Goal: Task Accomplishment & Management: Manage account settings

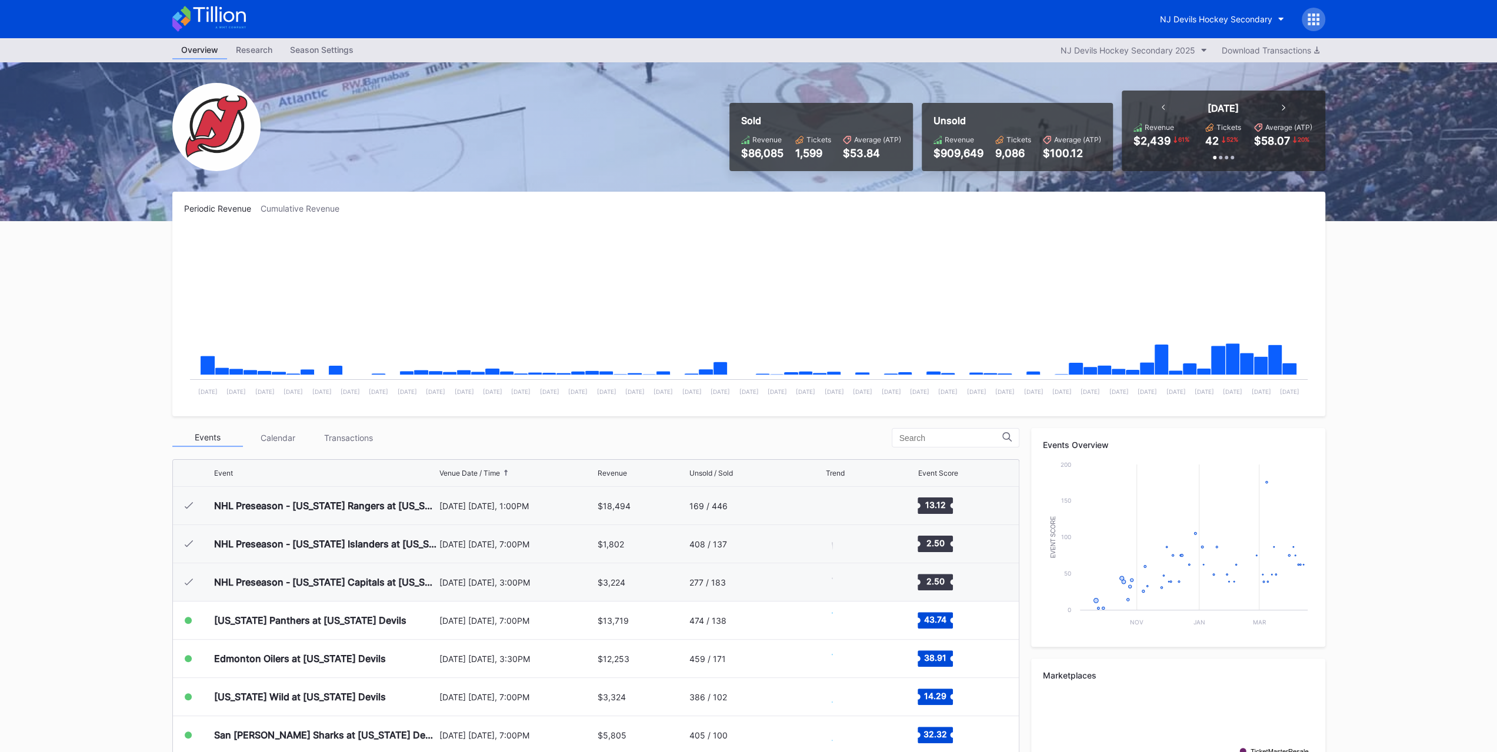
scroll to position [115, 0]
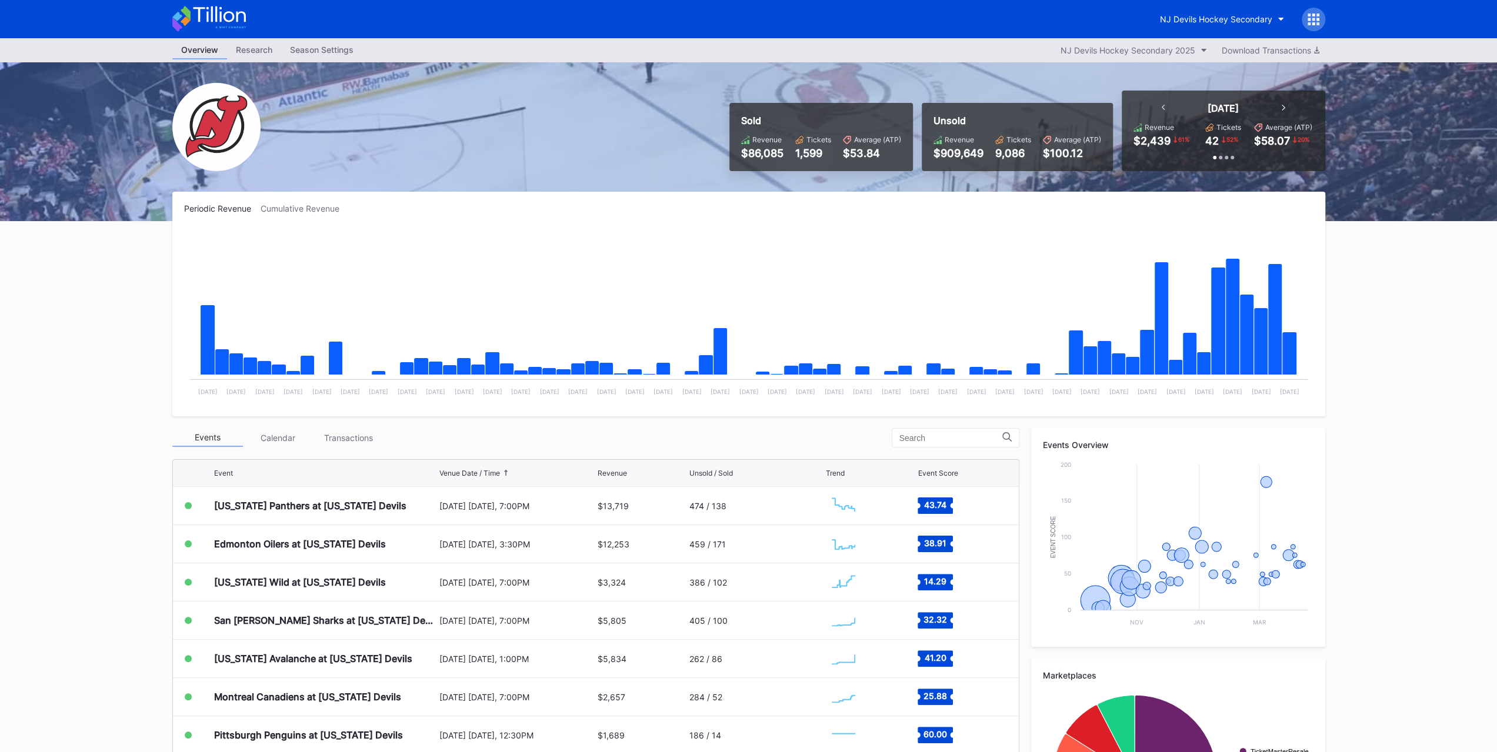
click at [347, 421] on div "Periodic Revenue Cumulative Revenue Created with Highcharts 11.2.0 Chart title …" at bounding box center [749, 541] width 1177 height 698
click at [348, 442] on div "Transactions" at bounding box center [349, 438] width 71 height 18
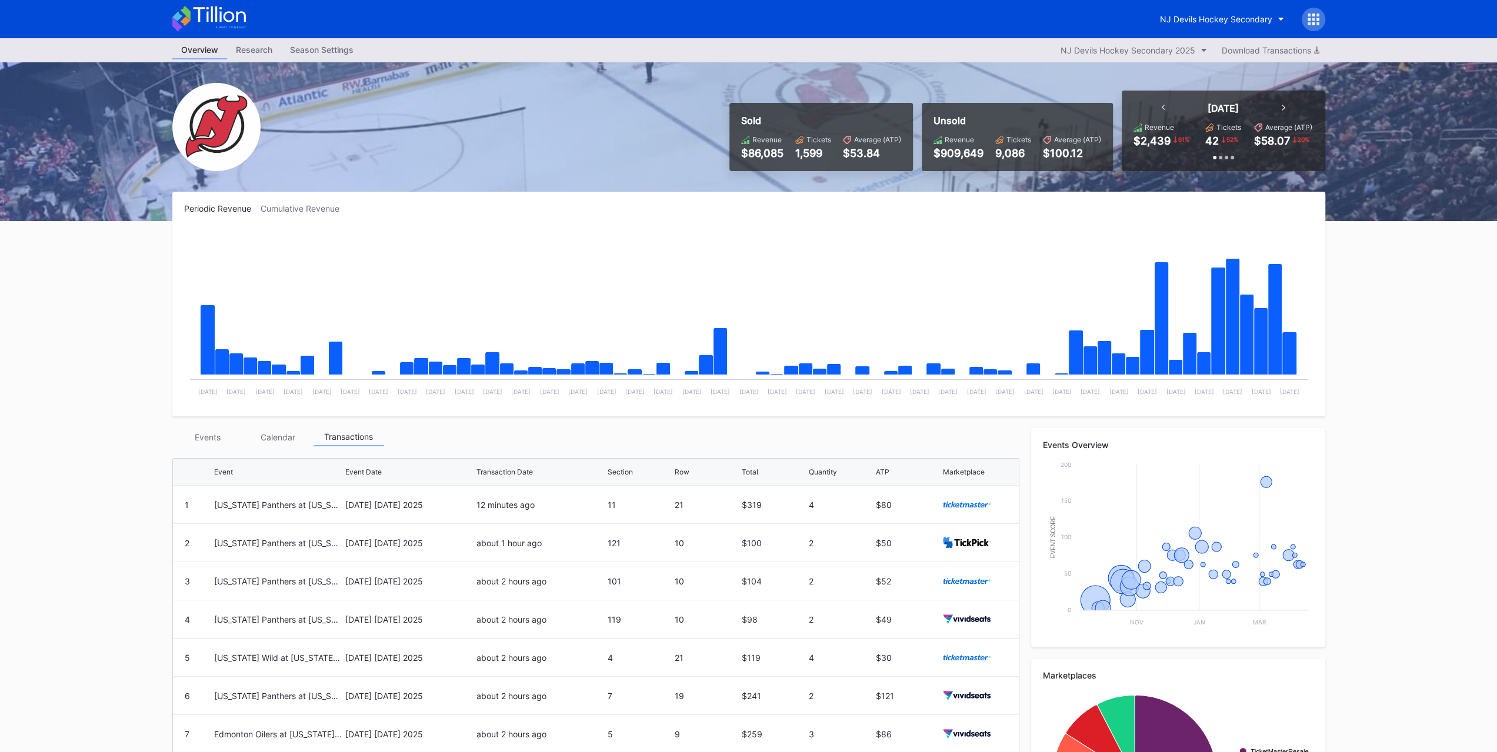
scroll to position [155, 0]
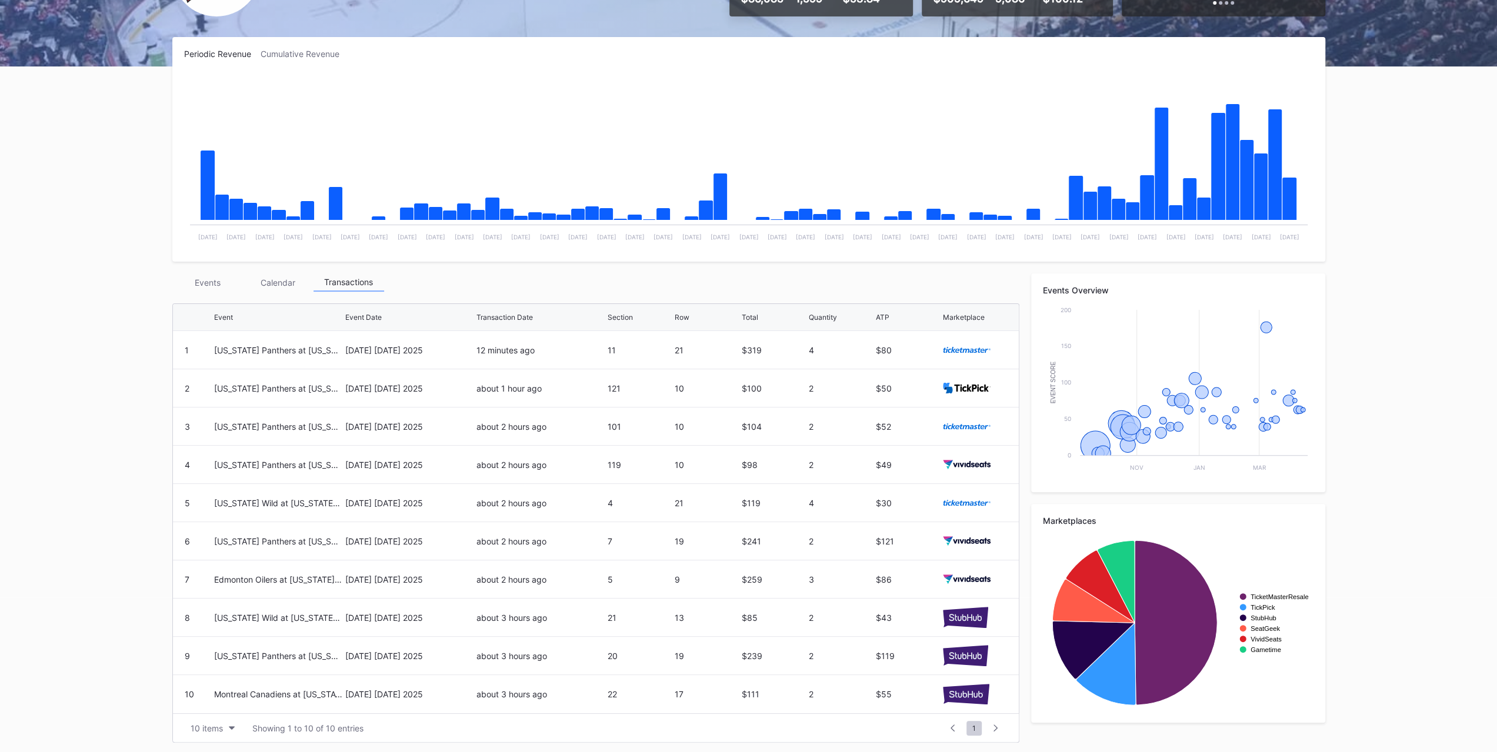
click at [508, 335] on div "12 minutes ago" at bounding box center [541, 350] width 128 height 38
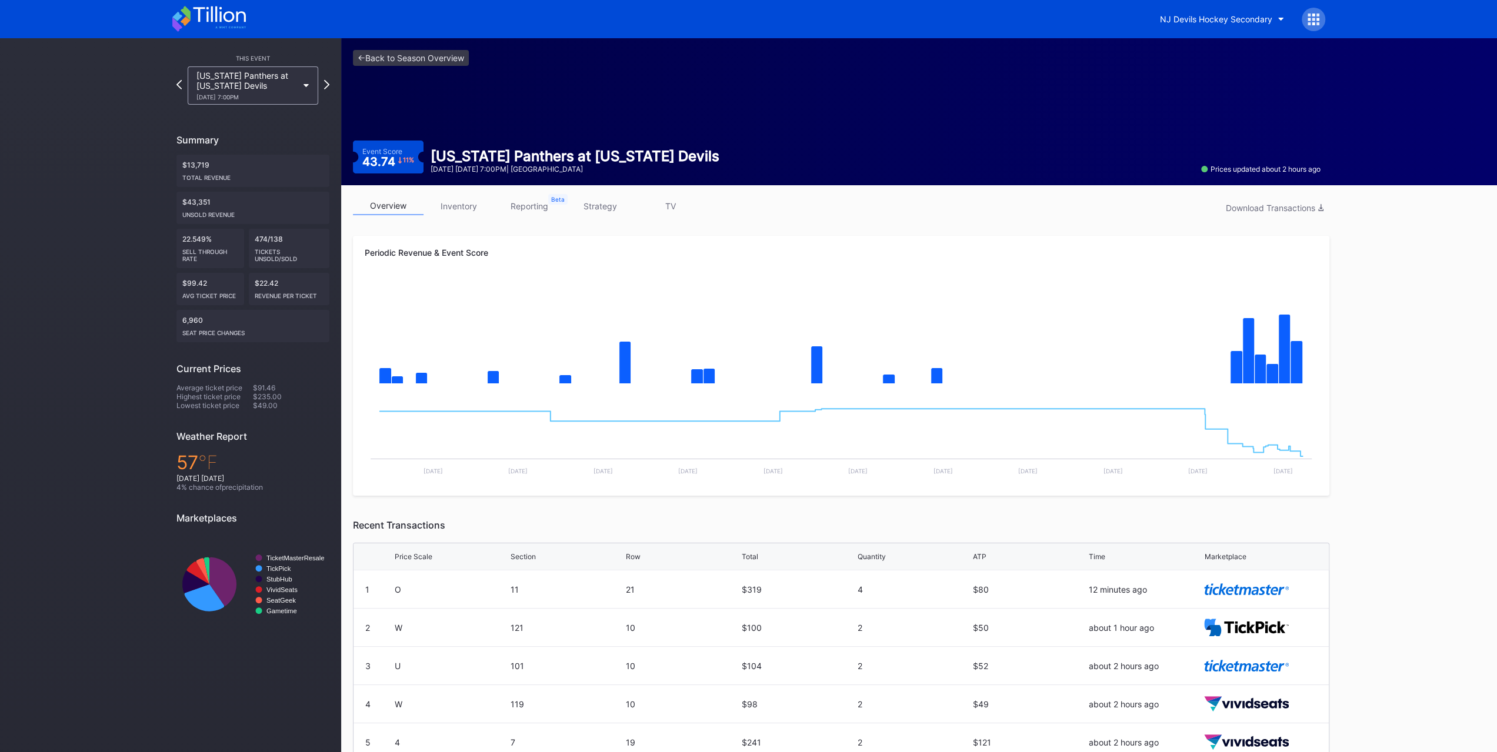
click at [1265, 22] on div "NJ Devils Hockey Secondary" at bounding box center [1216, 19] width 112 height 10
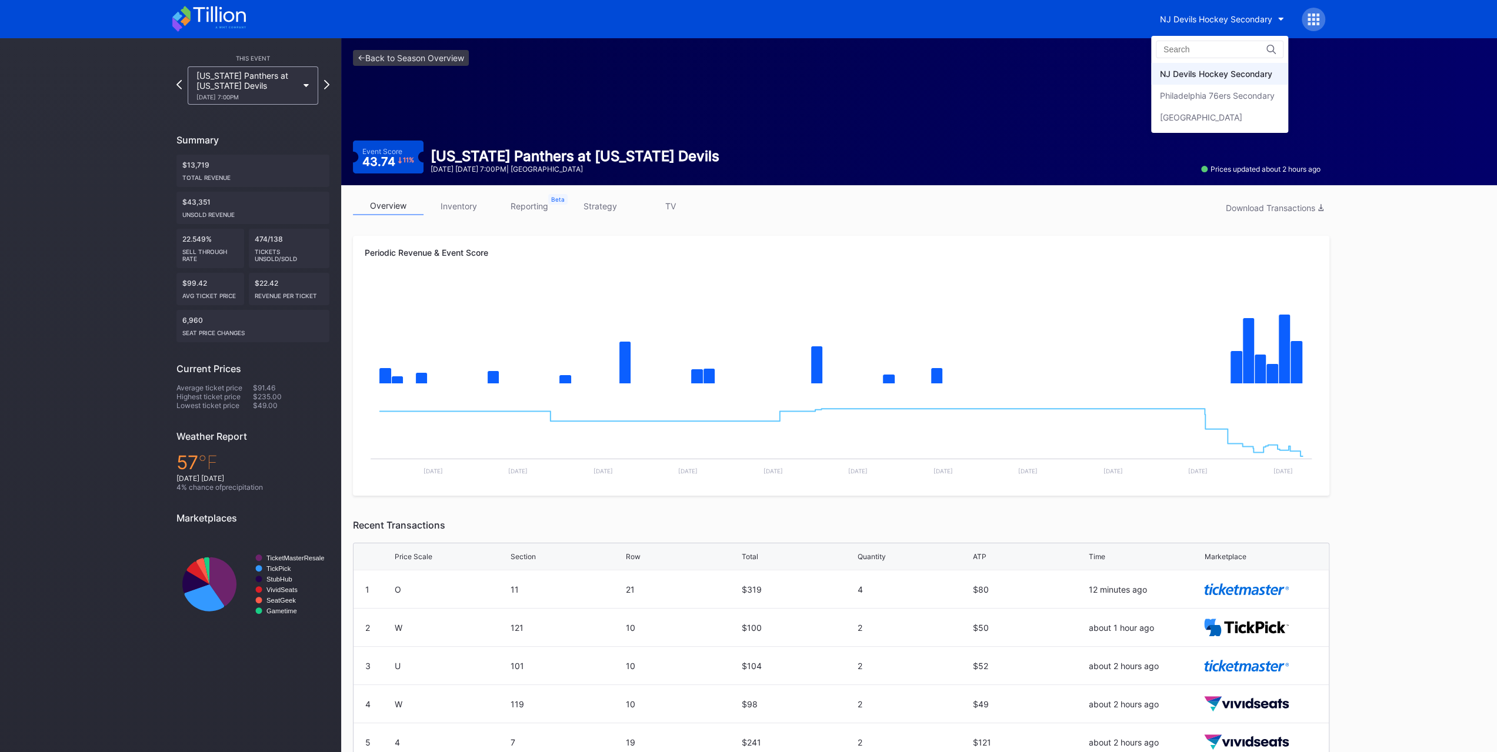
click at [1234, 115] on div "Prudential Center Secondary" at bounding box center [1201, 117] width 82 height 10
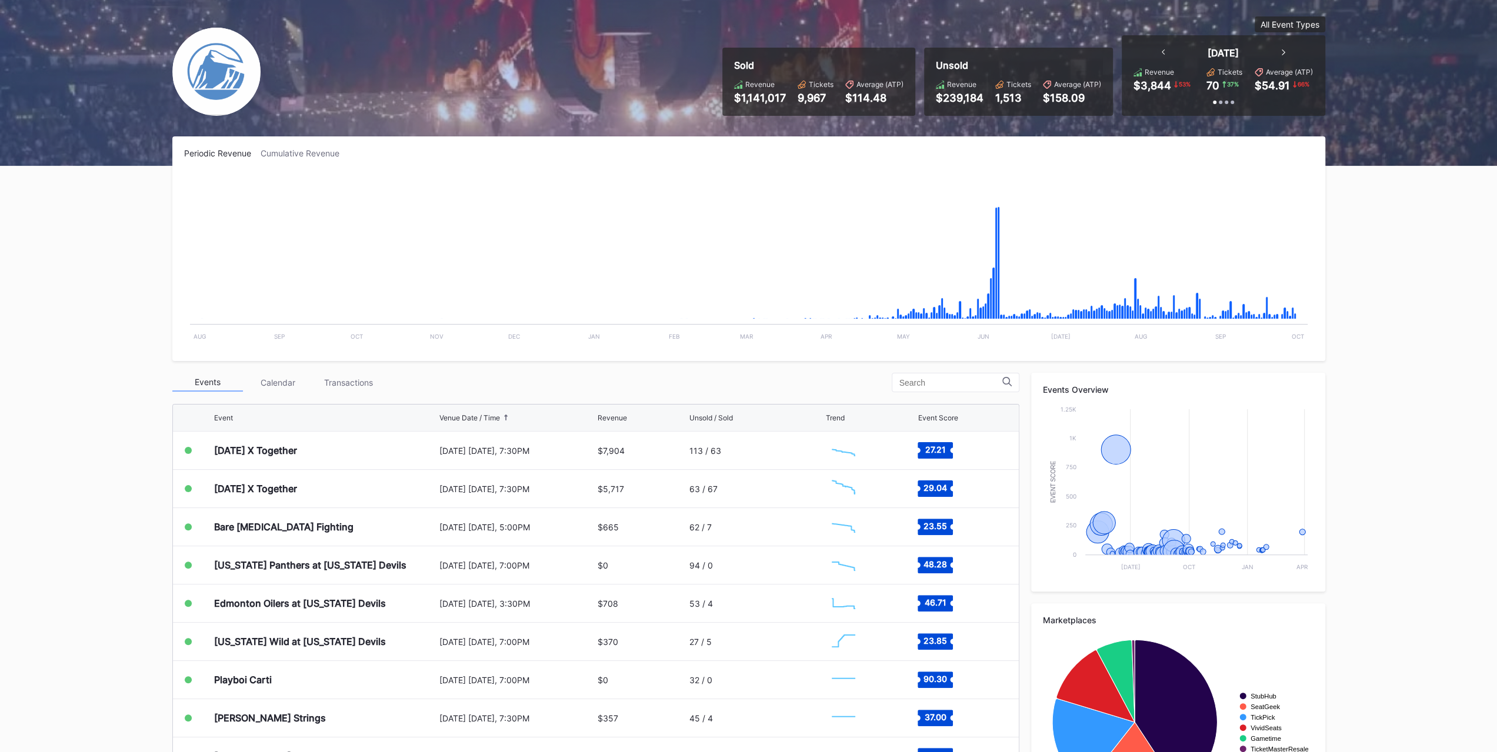
scroll to position [146, 0]
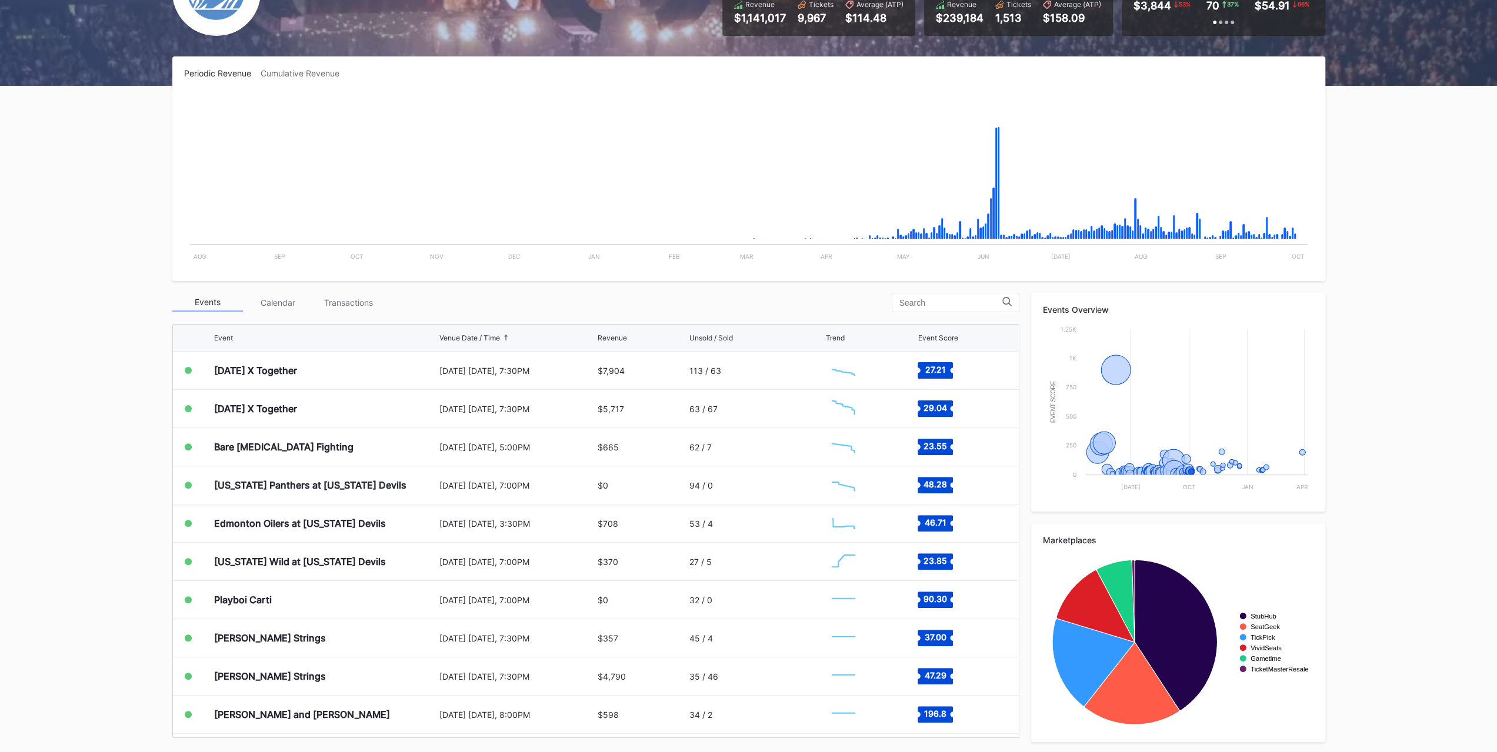
click at [364, 491] on div "[US_STATE] Panthers at [US_STATE] Devils" at bounding box center [325, 486] width 222 height 38
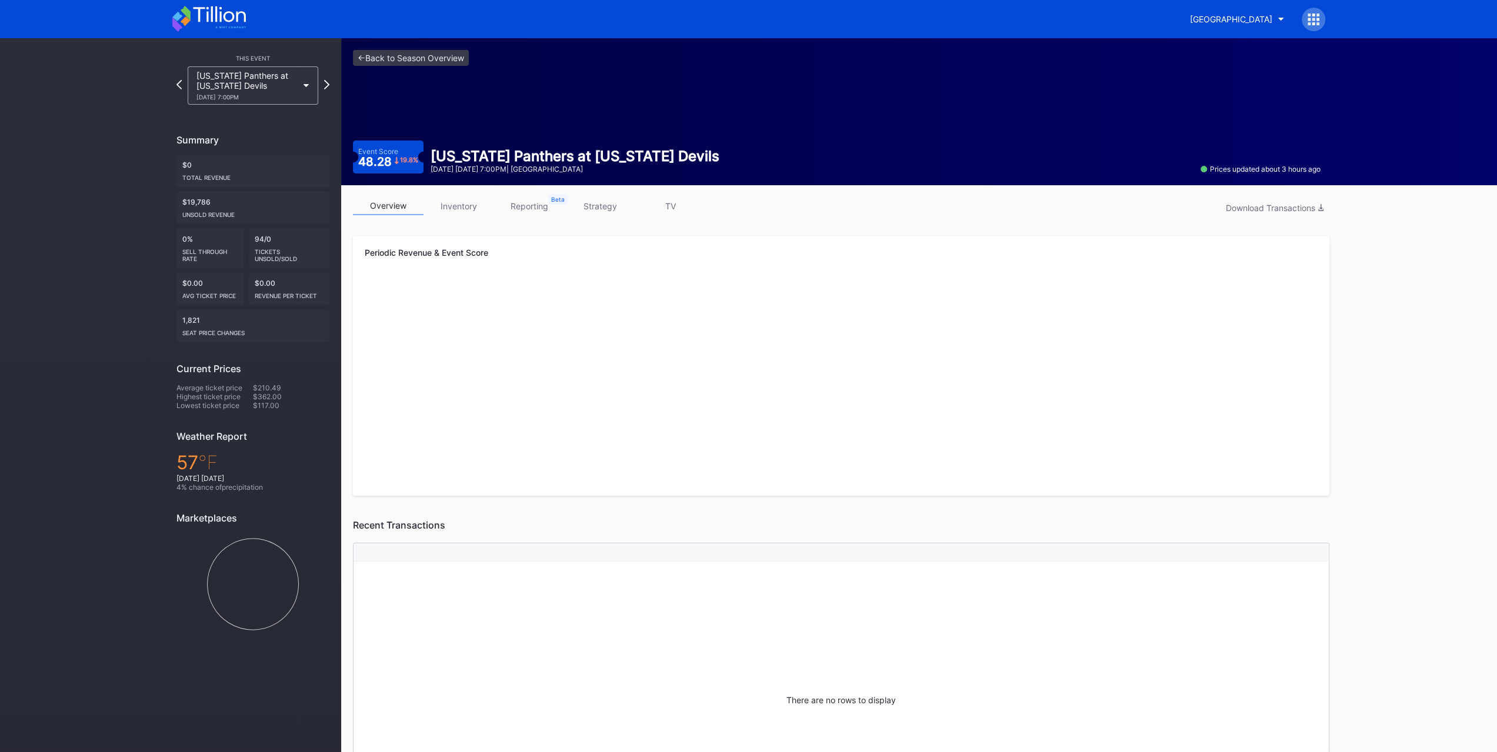
click at [474, 217] on div "overview inventory reporting strategy TV Download Transactions" at bounding box center [841, 209] width 977 height 24
click at [467, 208] on link "inventory" at bounding box center [459, 206] width 71 height 18
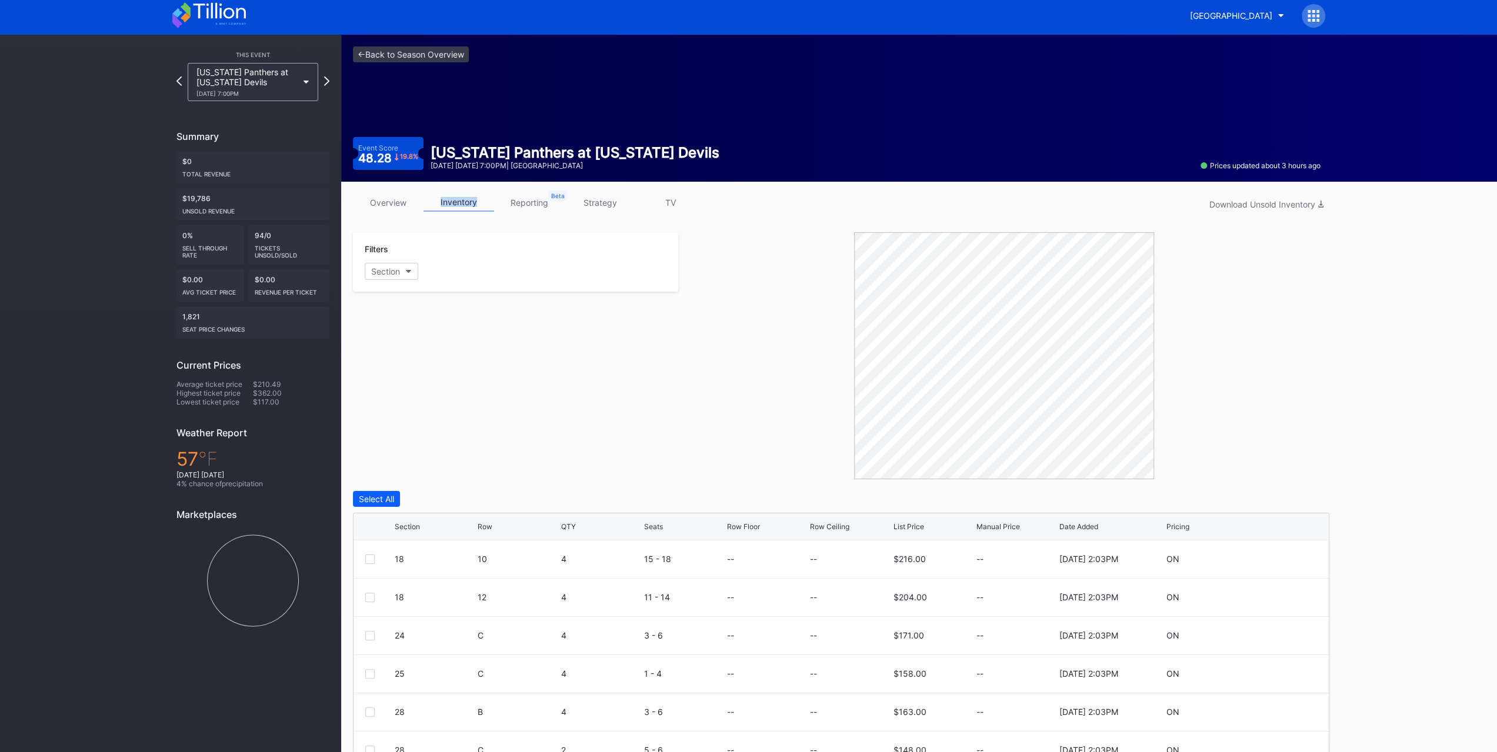
scroll to position [99, 0]
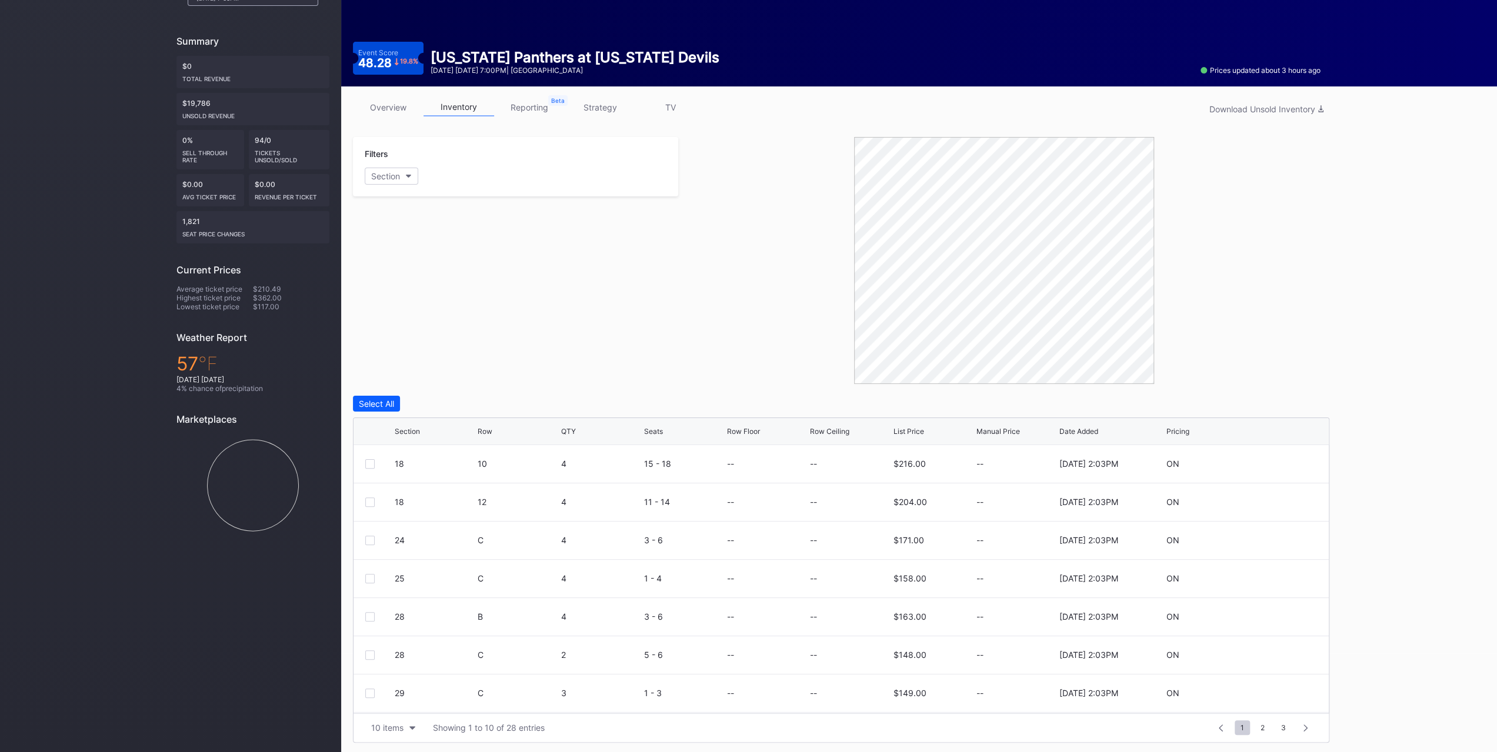
click at [371, 464] on div at bounding box center [369, 463] width 9 height 9
click at [371, 504] on div at bounding box center [369, 502] width 9 height 9
click at [442, 399] on div "Edit 2 Rows" at bounding box center [437, 404] width 45 height 10
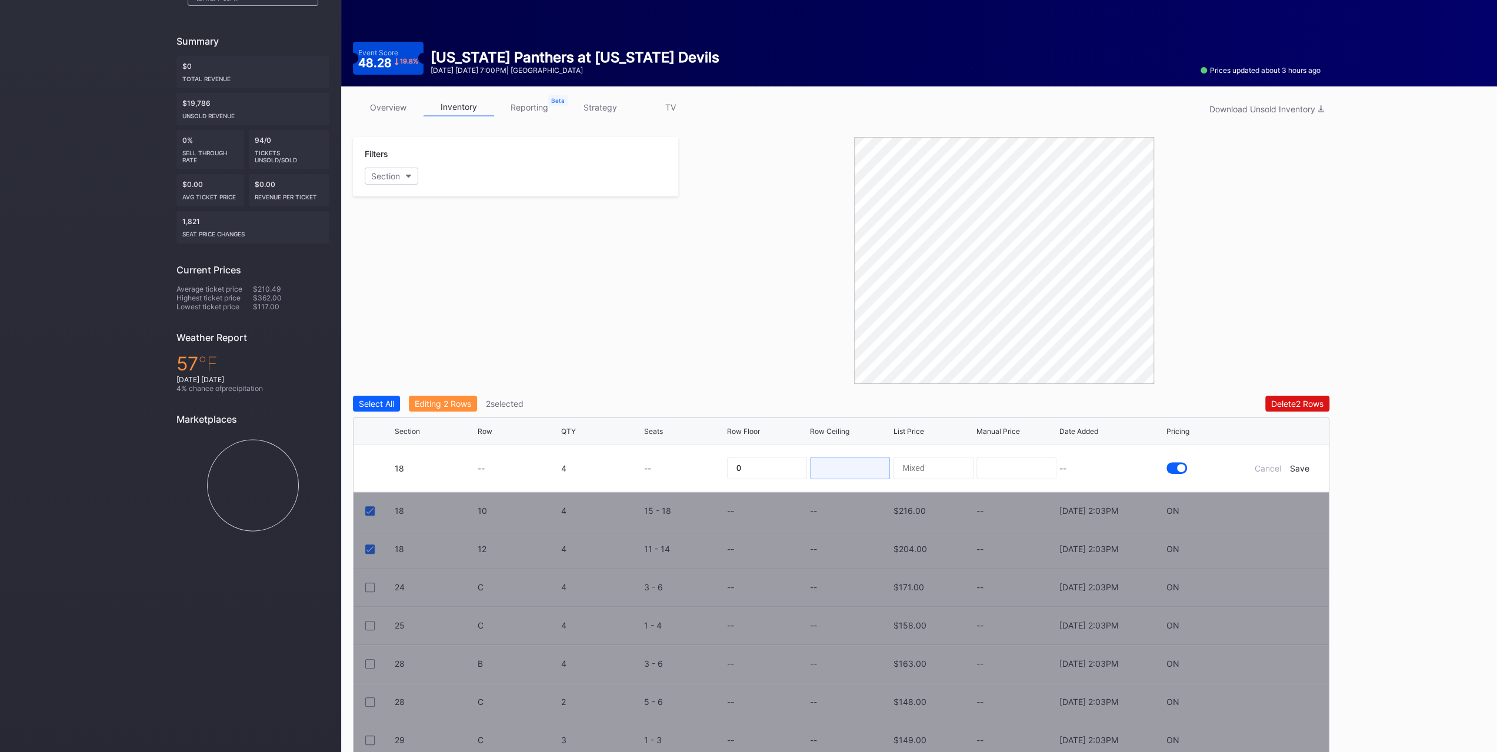
click at [866, 475] on input at bounding box center [850, 468] width 80 height 22
type input "115"
click at [1303, 468] on div "Save" at bounding box center [1299, 469] width 19 height 10
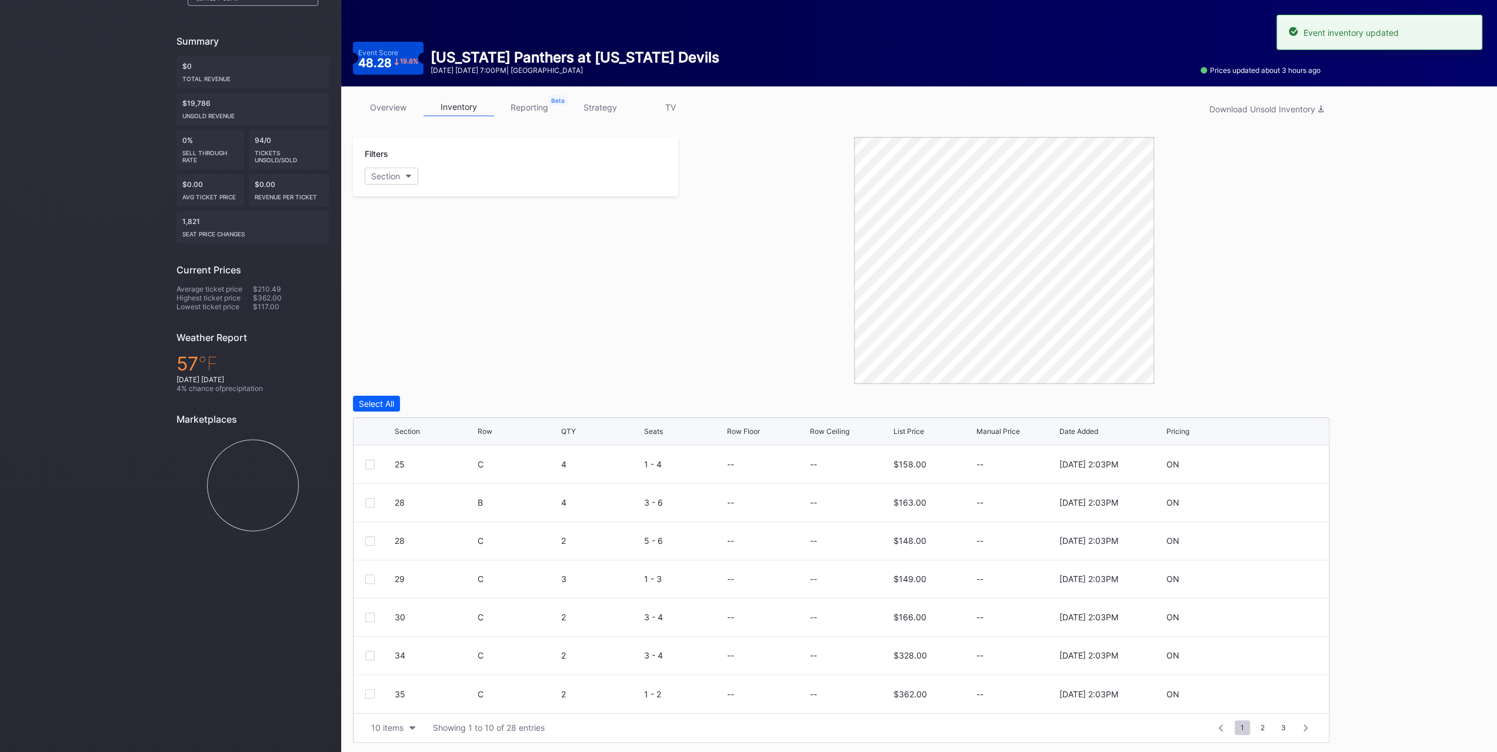
scroll to position [55, 0]
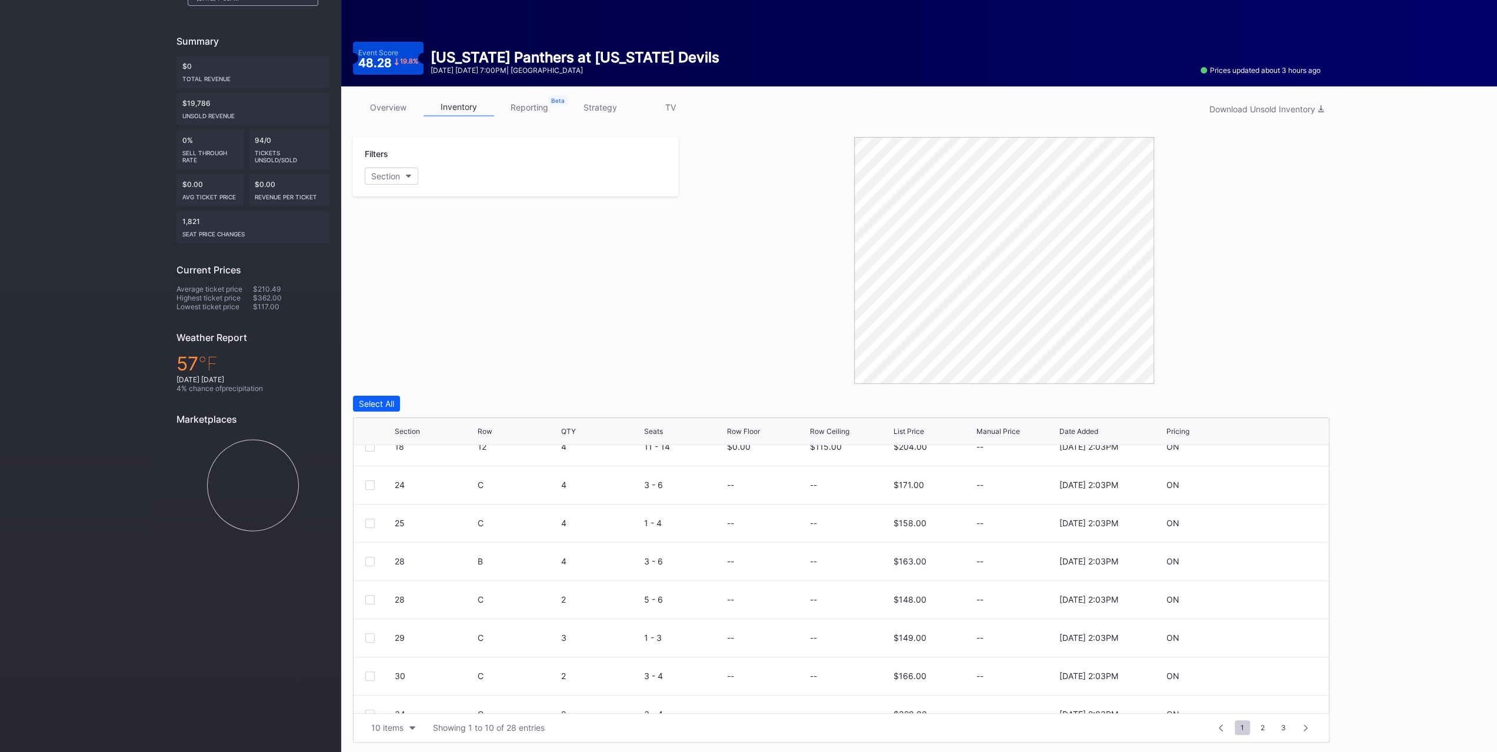
click at [404, 181] on button "Section" at bounding box center [392, 176] width 54 height 17
click at [411, 261] on div "23" at bounding box center [433, 263] width 137 height 22
click at [411, 284] on div "24" at bounding box center [433, 285] width 137 height 22
click at [412, 299] on div "25" at bounding box center [433, 306] width 137 height 22
click at [413, 326] on div "28" at bounding box center [433, 328] width 137 height 22
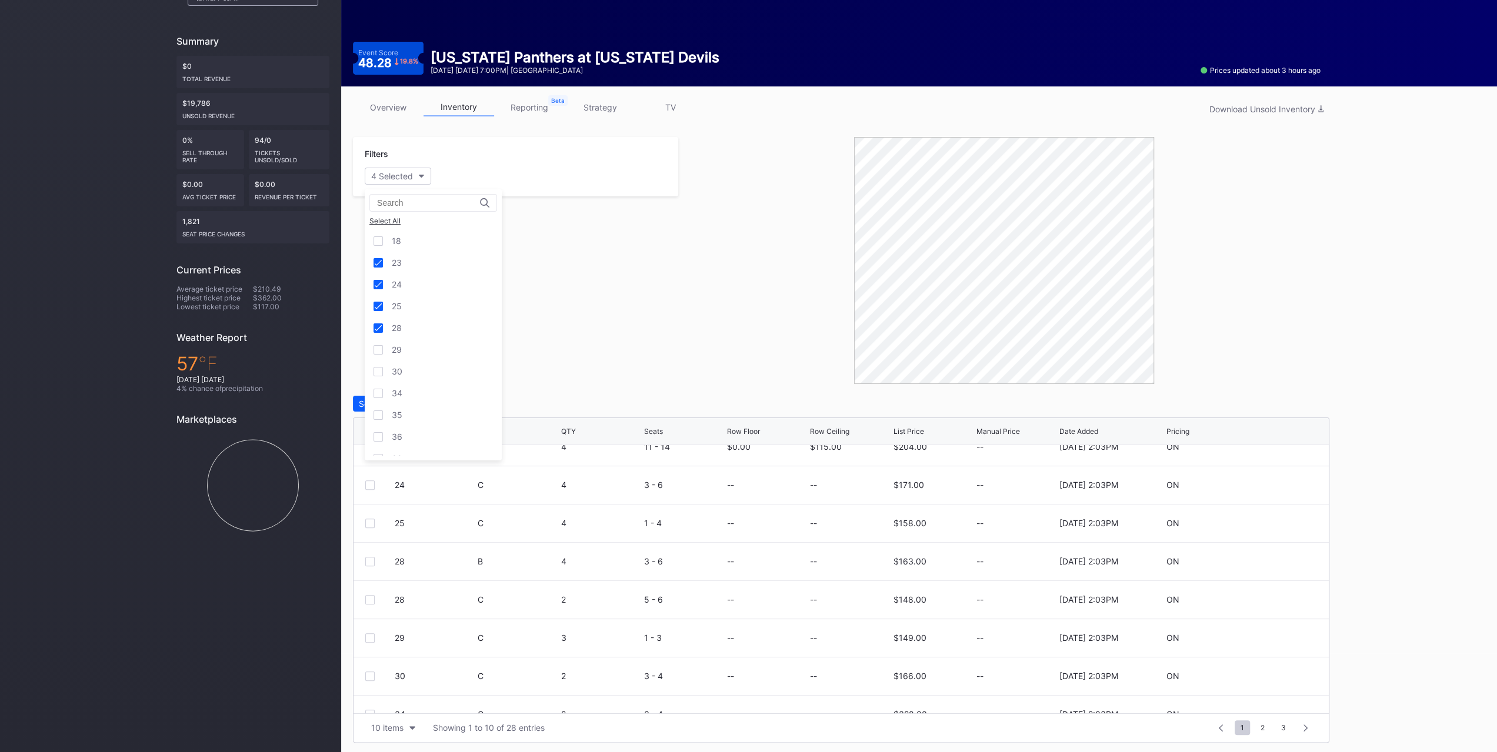
click at [414, 343] on div "29" at bounding box center [433, 350] width 137 height 22
click at [418, 370] on div "30" at bounding box center [433, 372] width 137 height 22
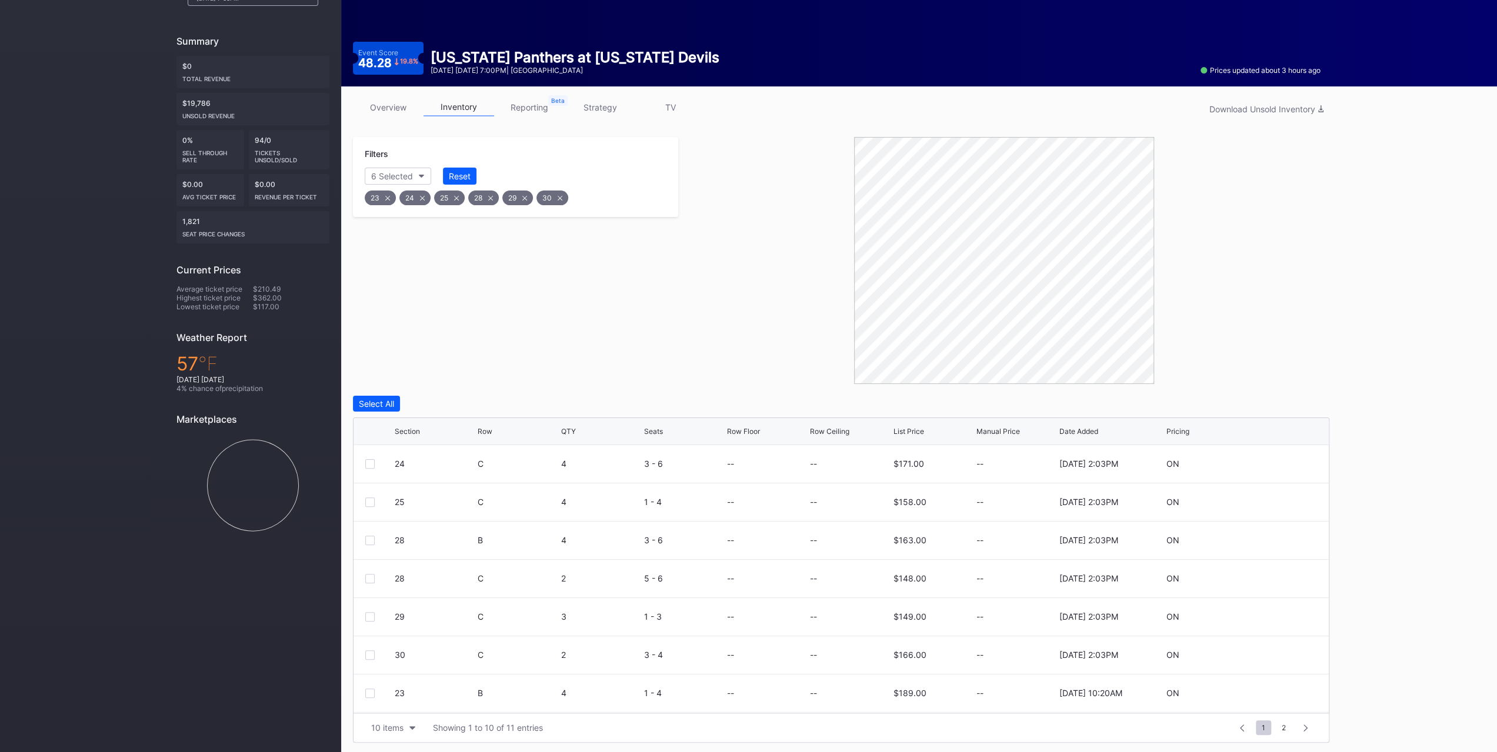
click at [494, 428] on div "Row" at bounding box center [518, 431] width 80 height 9
click at [370, 689] on div "29 C 3 1 - 3 -- -- $149.00 -- 9/15/2025 2:03PM ON" at bounding box center [841, 694] width 975 height 38
click at [370, 690] on div at bounding box center [369, 694] width 9 height 9
click at [372, 652] on div at bounding box center [369, 655] width 9 height 9
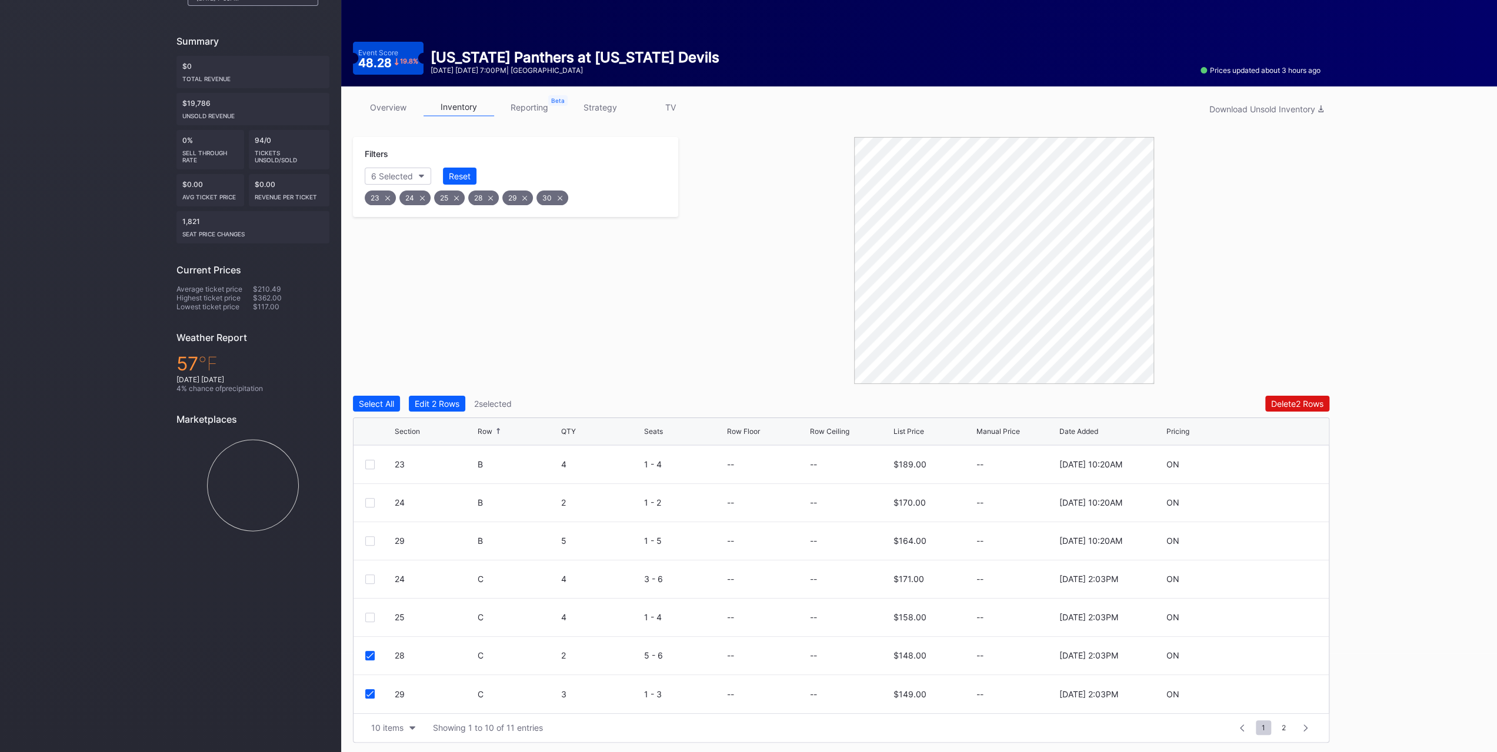
click at [374, 660] on div "28 C 2 5 - 6 -- -- $148.00 -- 9/15/2025 2:03PM ON" at bounding box center [841, 656] width 975 height 38
click at [375, 654] on div at bounding box center [379, 655] width 29 height 9
click at [374, 655] on div at bounding box center [369, 655] width 9 height 9
click at [401, 724] on div "10 items" at bounding box center [387, 728] width 32 height 10
click at [396, 698] on div "200 items" at bounding box center [393, 697] width 38 height 10
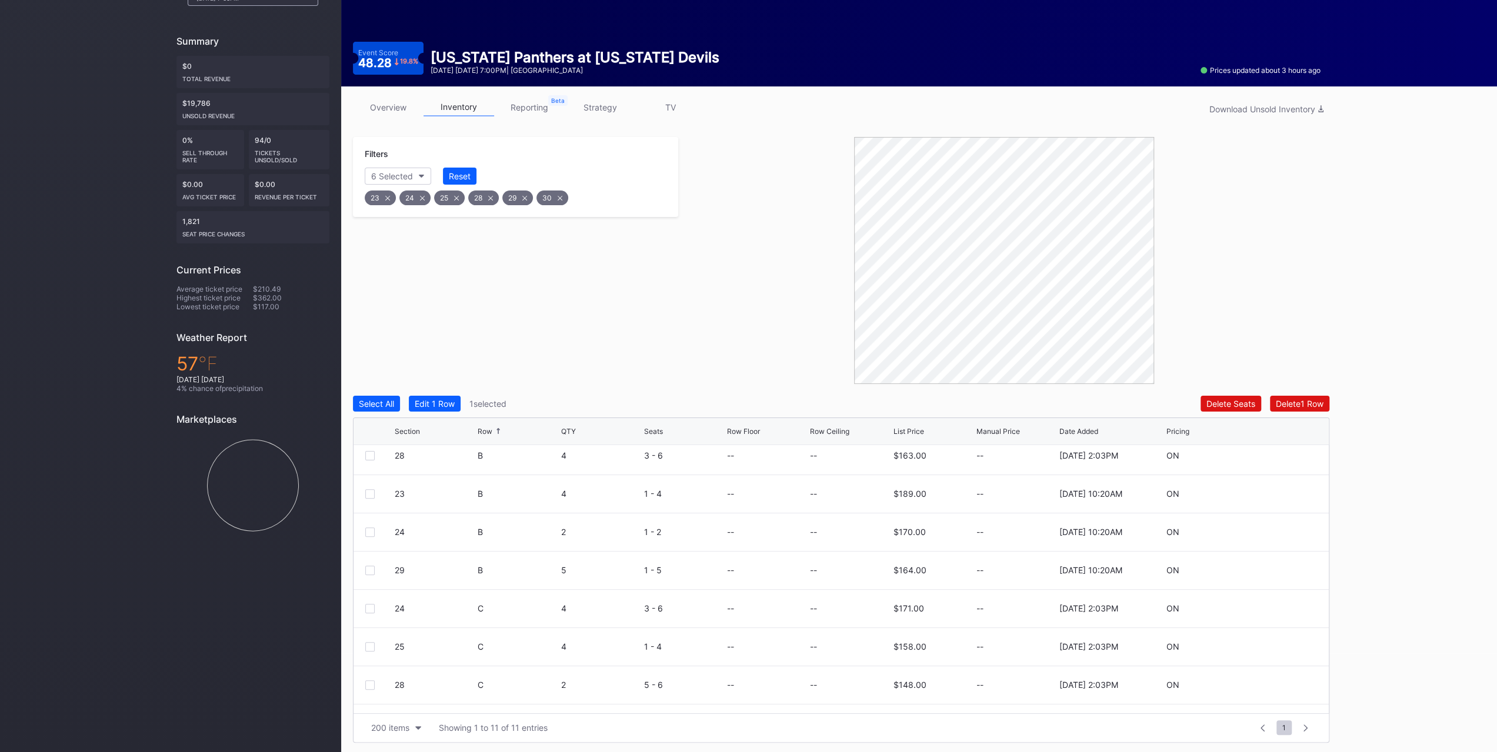
scroll to position [152, 0]
click at [372, 654] on icon at bounding box center [370, 657] width 7 height 6
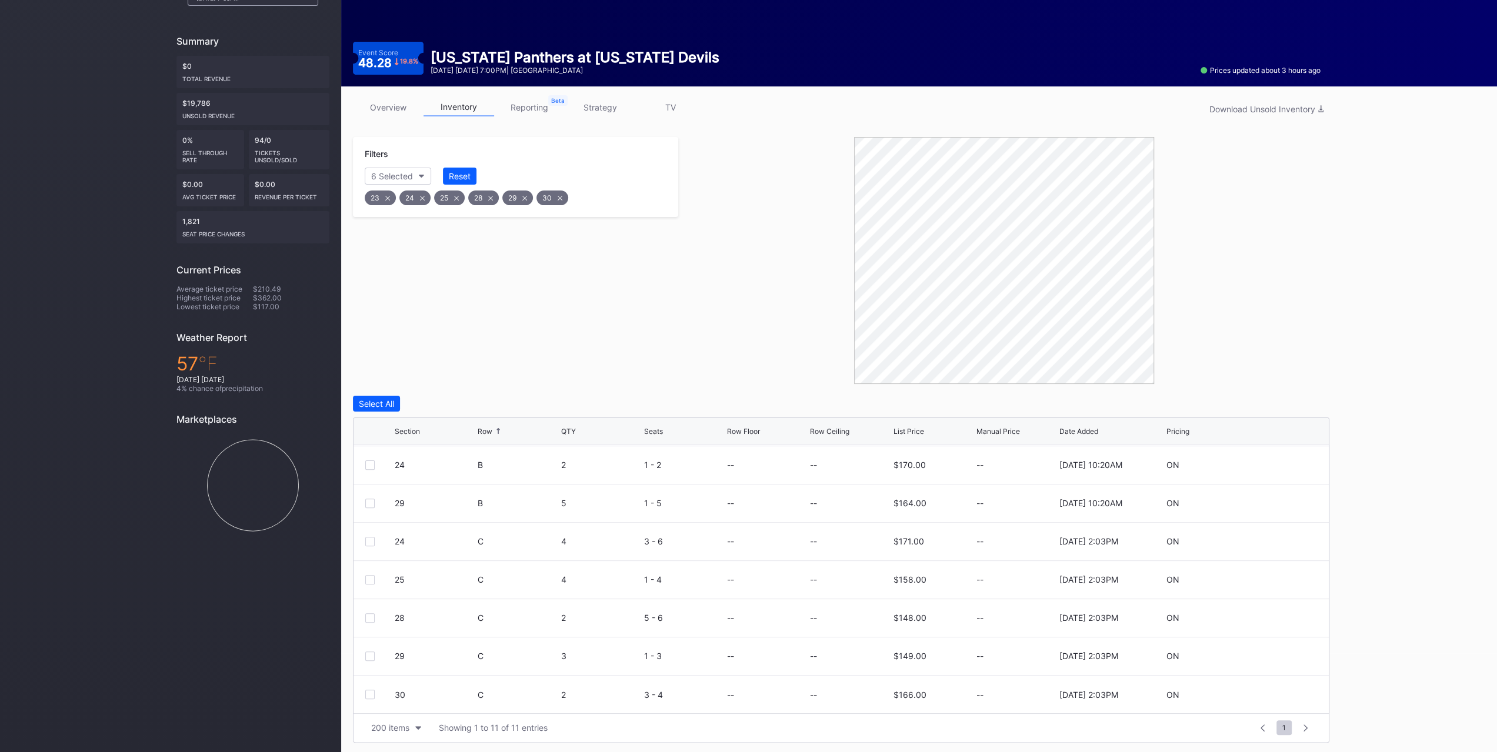
click at [1278, 691] on icon at bounding box center [1282, 695] width 9 height 9
click at [835, 695] on input at bounding box center [850, 699] width 80 height 22
type input "119"
click at [1290, 698] on div "Save" at bounding box center [1299, 699] width 19 height 10
click at [1278, 655] on icon at bounding box center [1282, 656] width 9 height 9
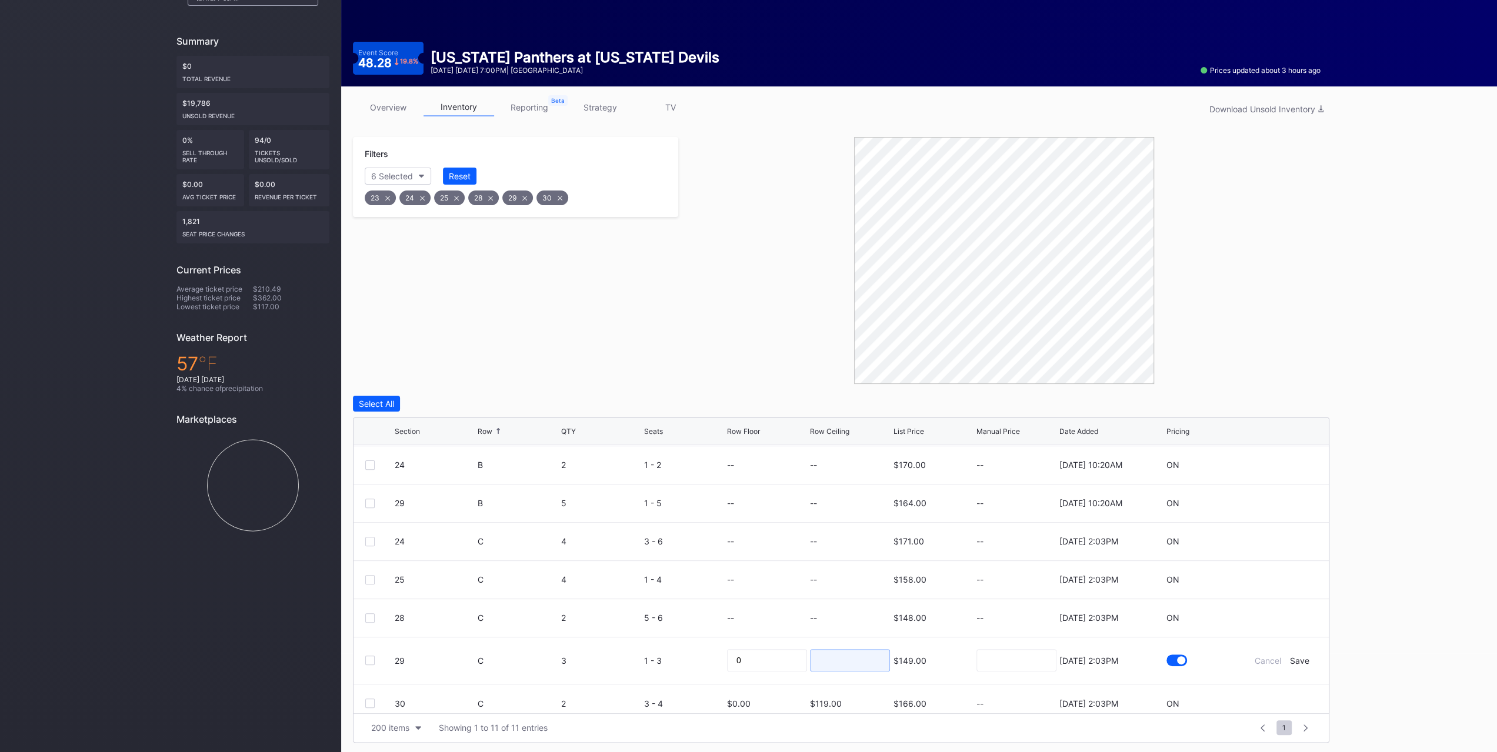
click at [853, 650] on input at bounding box center [850, 661] width 80 height 22
type input "118"
click at [1290, 656] on div "Save" at bounding box center [1299, 661] width 19 height 10
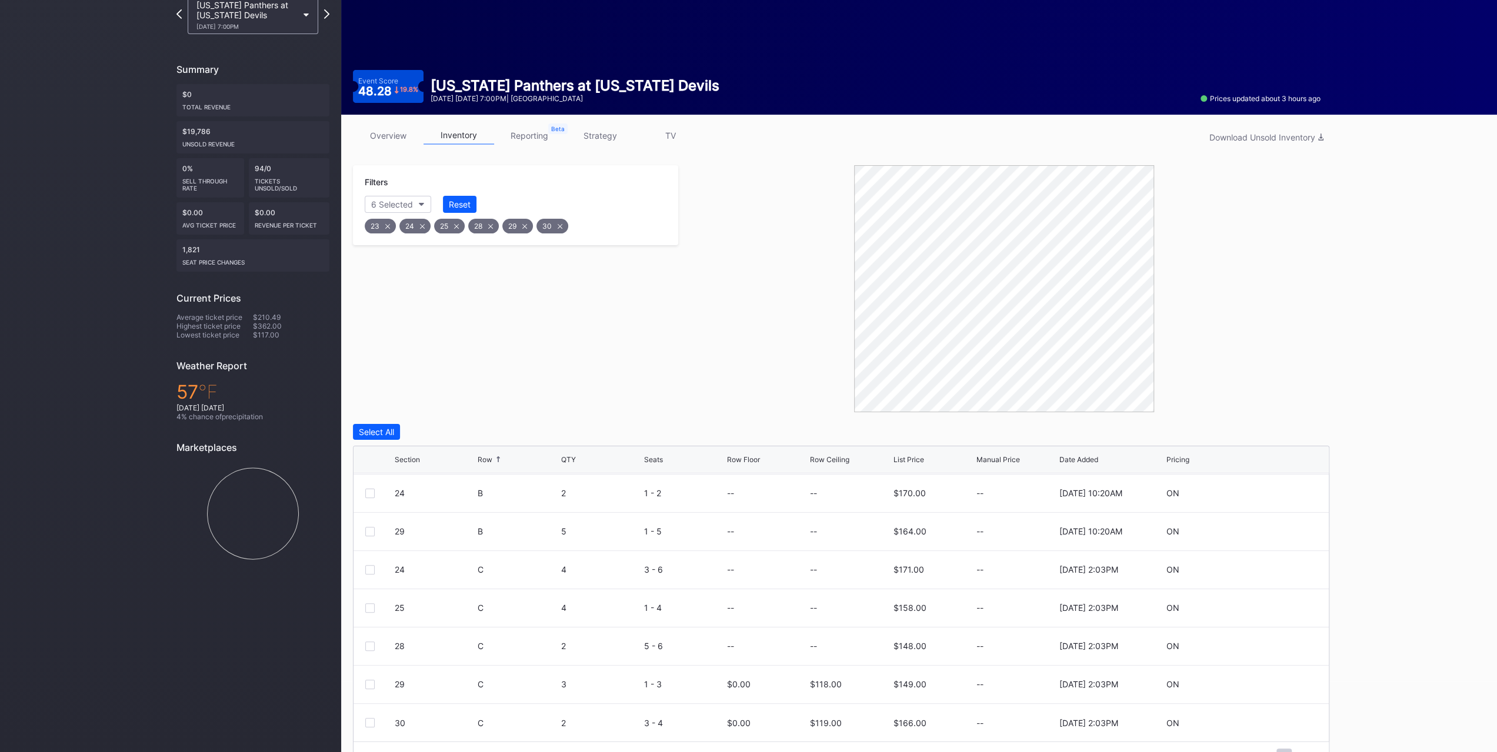
scroll to position [99, 0]
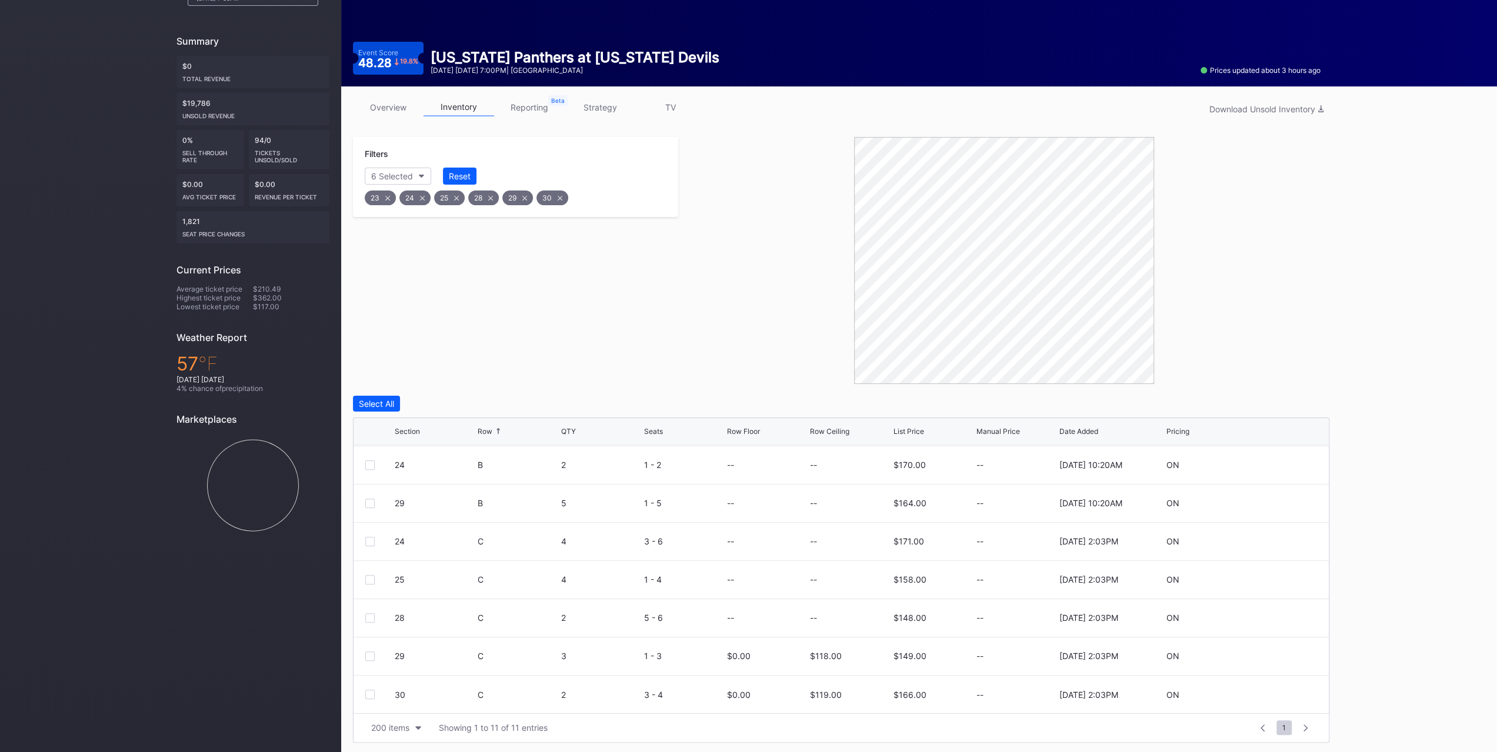
click at [1278, 615] on icon at bounding box center [1282, 618] width 9 height 9
click at [831, 622] on input at bounding box center [850, 622] width 80 height 22
type input "120"
click at [1293, 620] on div "Save" at bounding box center [1299, 623] width 19 height 10
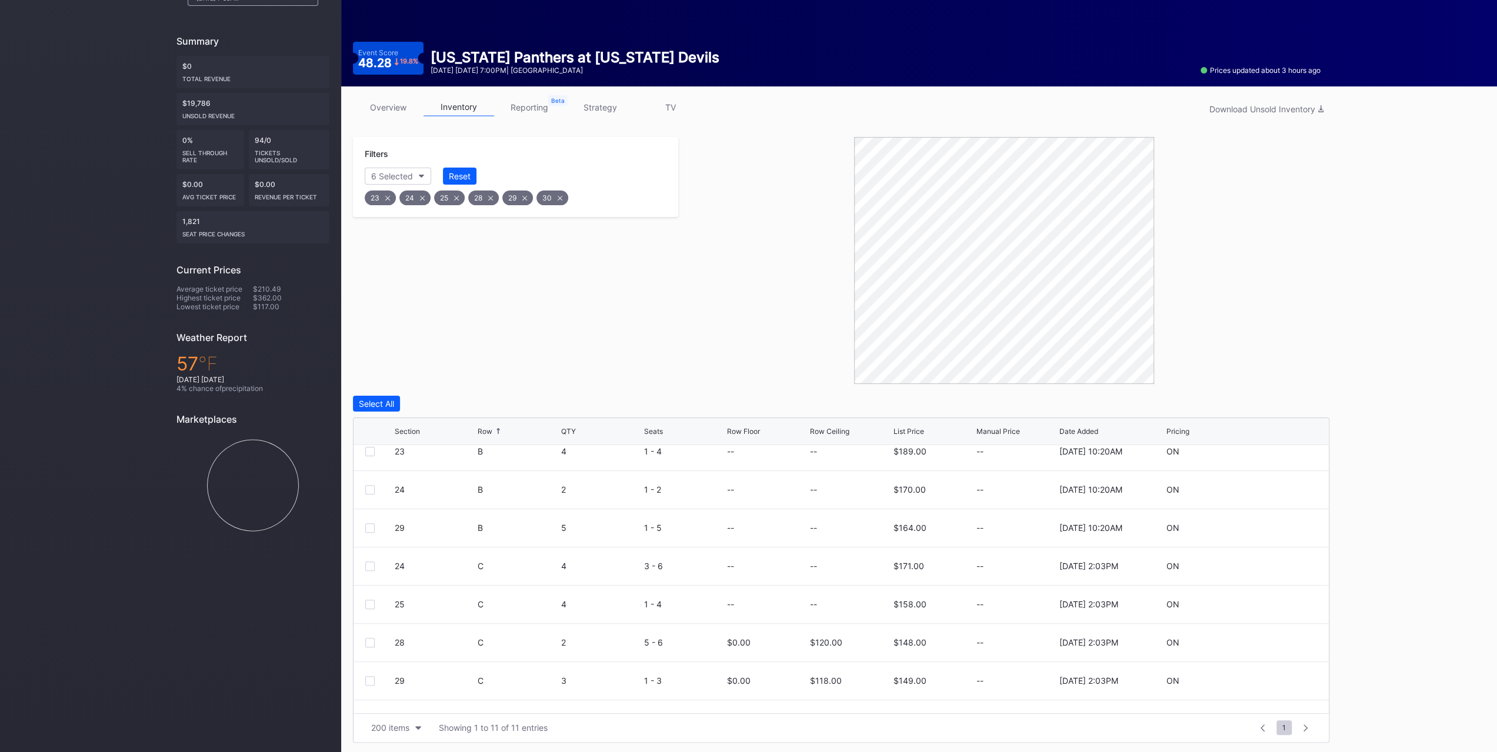
scroll to position [152, 0]
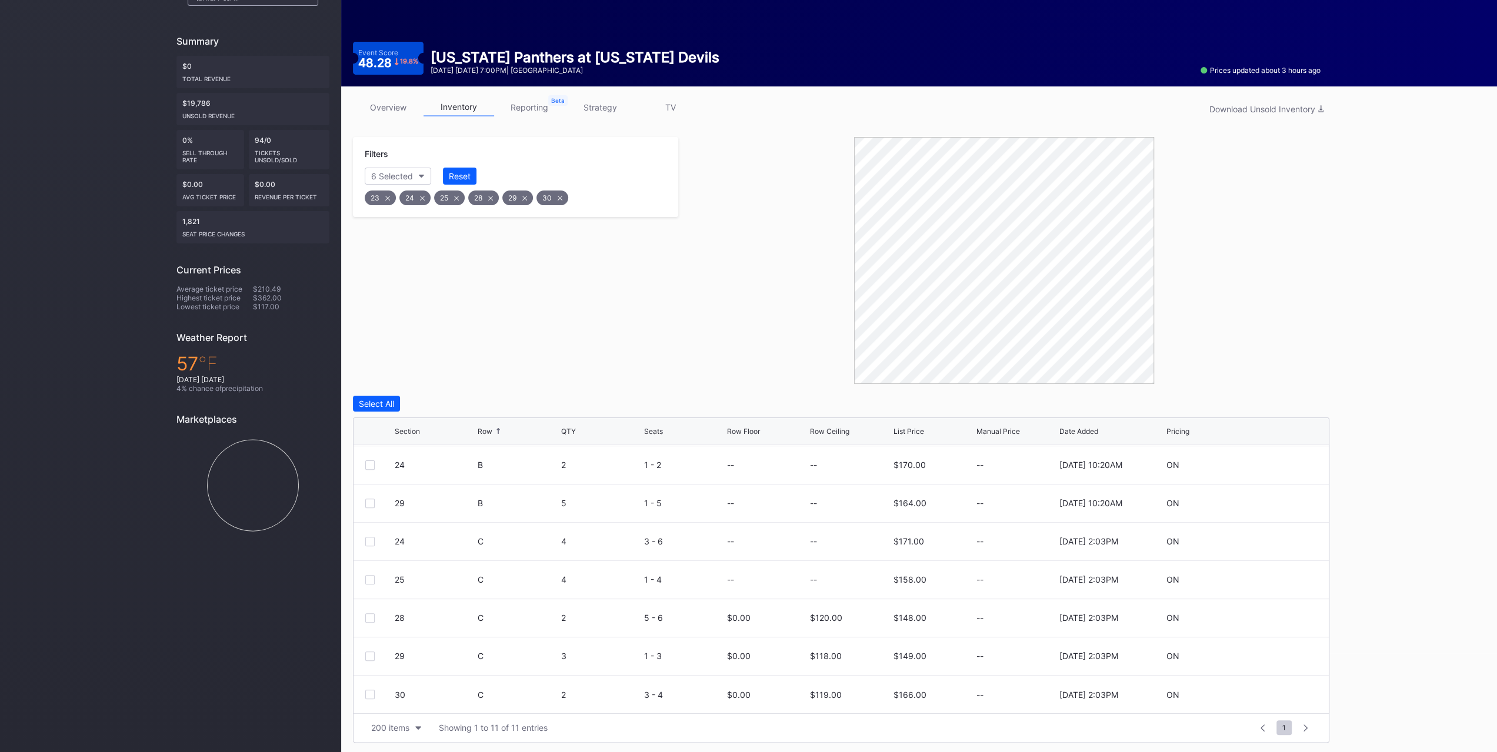
click at [1278, 578] on icon at bounding box center [1282, 579] width 9 height 9
click at [820, 589] on input at bounding box center [850, 584] width 80 height 22
type input "121"
click at [1290, 580] on div "Save" at bounding box center [1299, 584] width 19 height 10
click at [1278, 539] on icon at bounding box center [1282, 541] width 9 height 9
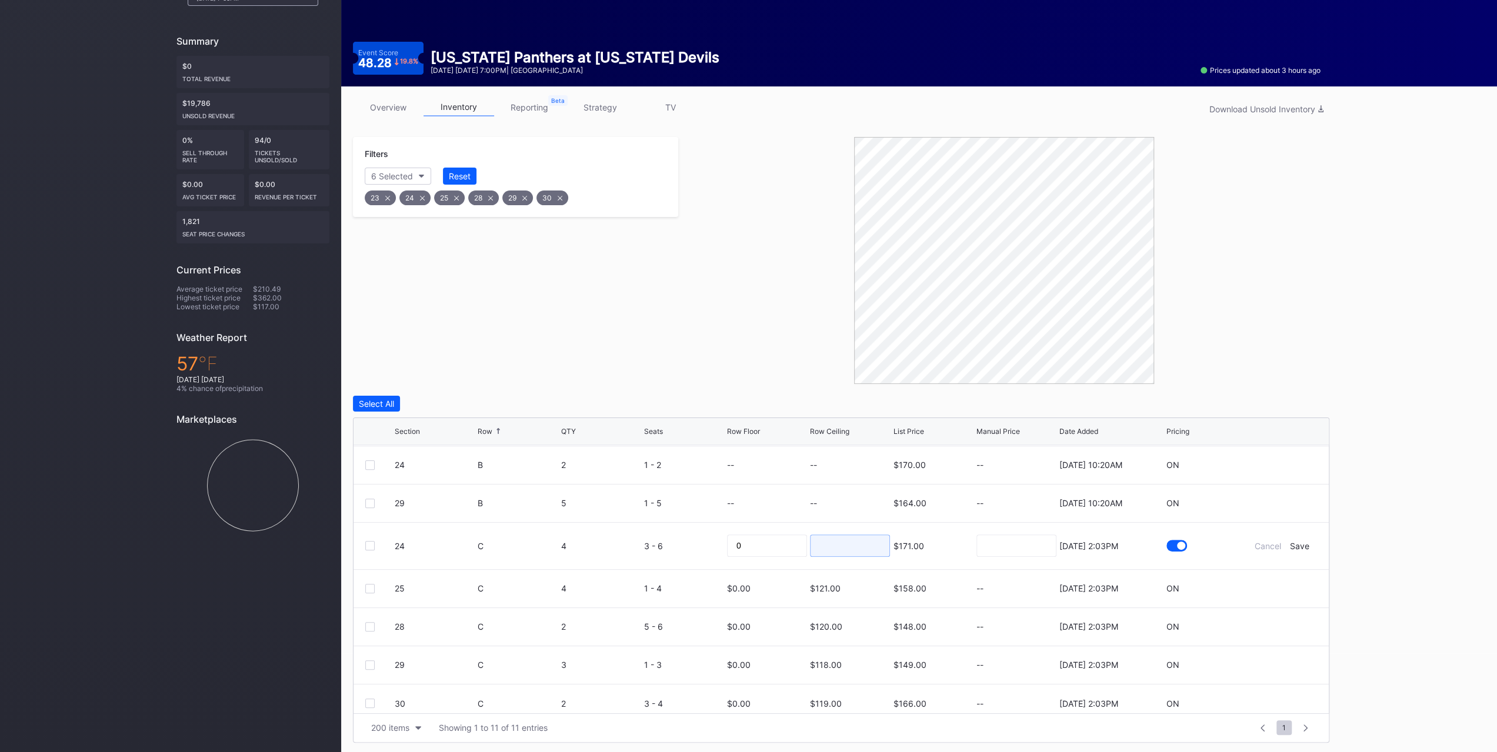
click at [818, 542] on input at bounding box center [850, 546] width 80 height 22
type input "122"
click at [1294, 542] on div "Save" at bounding box center [1299, 546] width 19 height 10
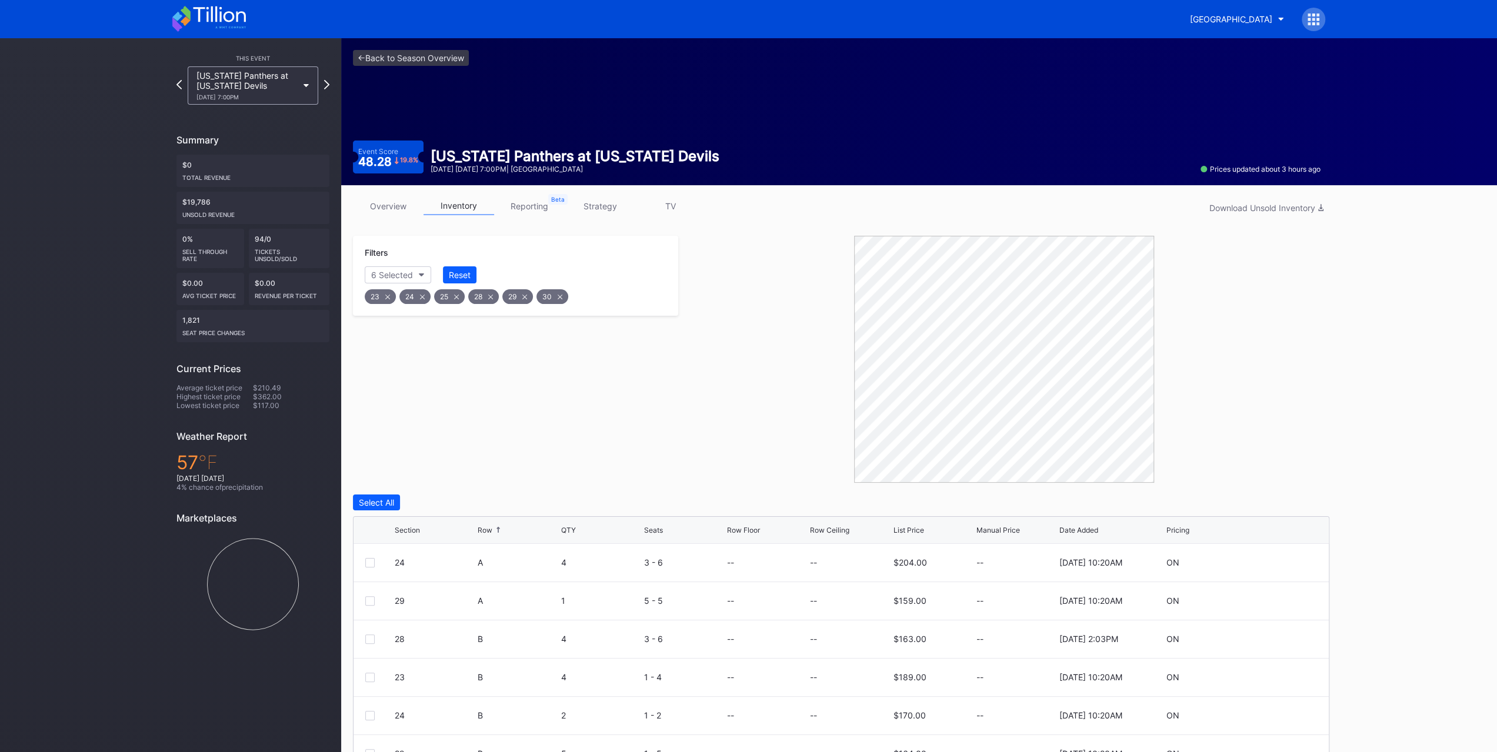
scroll to position [99, 0]
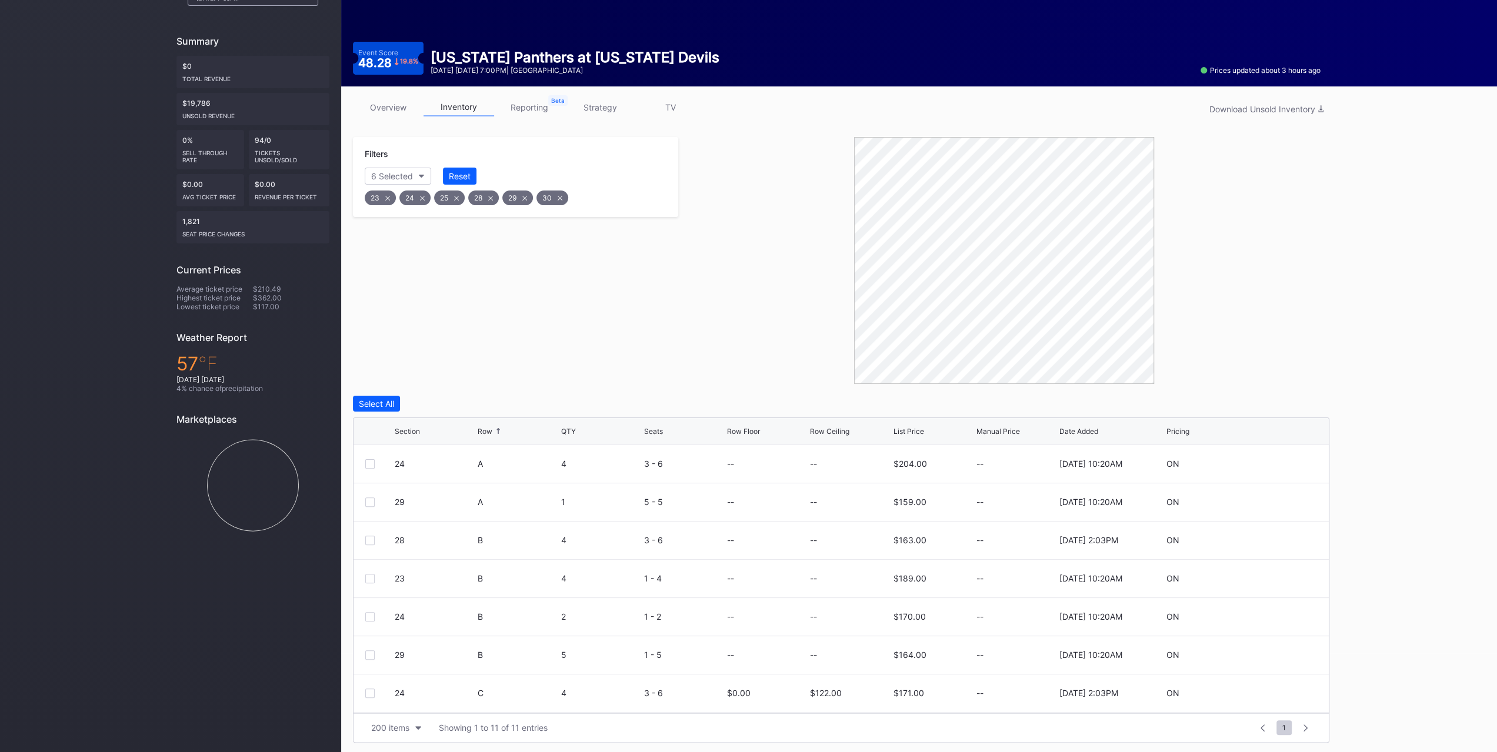
click at [1278, 652] on div at bounding box center [1282, 655] width 71 height 9
click at [1278, 652] on icon at bounding box center [1282, 655] width 9 height 9
click at [847, 654] on input at bounding box center [850, 659] width 80 height 22
type input "123"
click at [1293, 656] on div "Save" at bounding box center [1299, 660] width 19 height 10
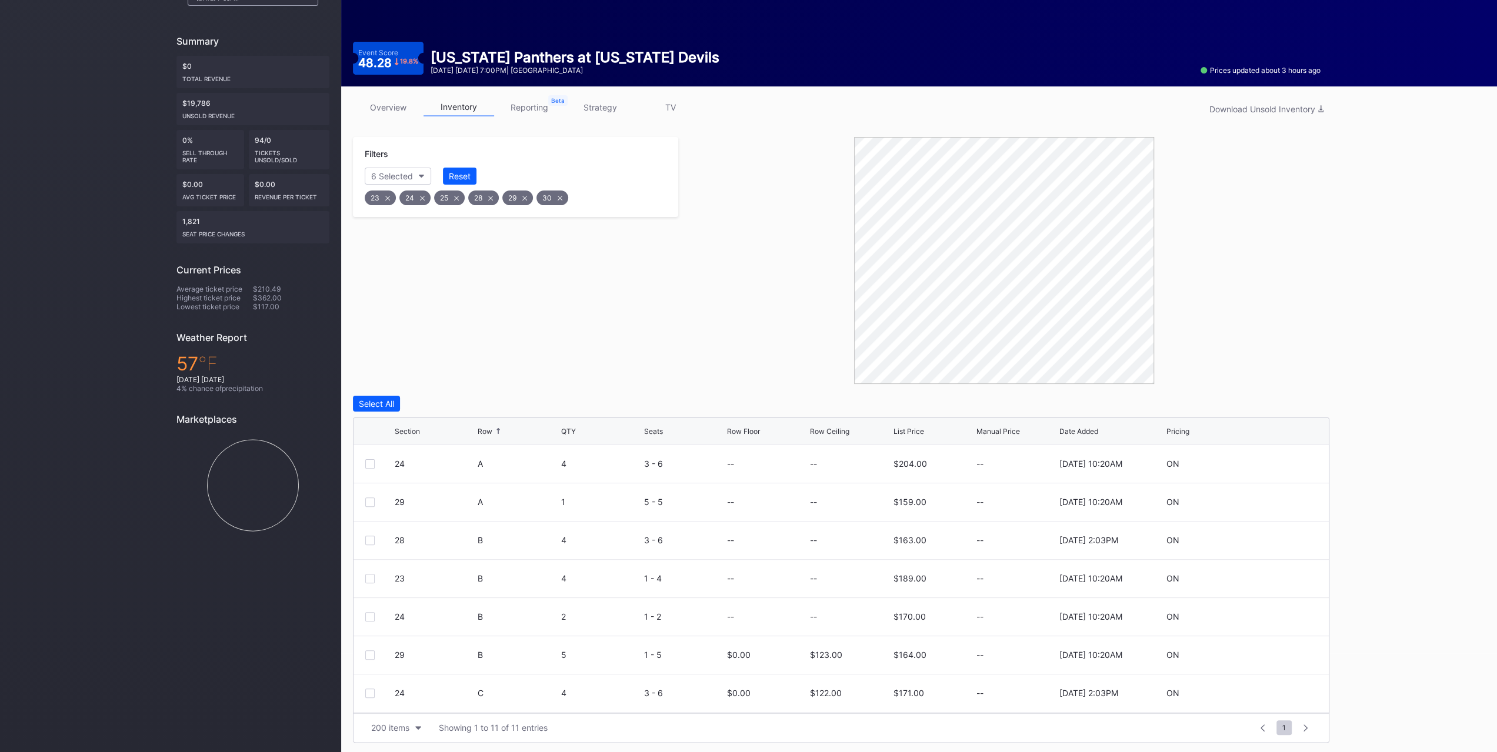
click at [1278, 612] on icon at bounding box center [1282, 616] width 9 height 9
click at [864, 624] on input at bounding box center [850, 621] width 80 height 22
type input "124"
click at [1290, 620] on div "Save" at bounding box center [1299, 622] width 19 height 10
click at [1278, 574] on icon at bounding box center [1282, 578] width 9 height 9
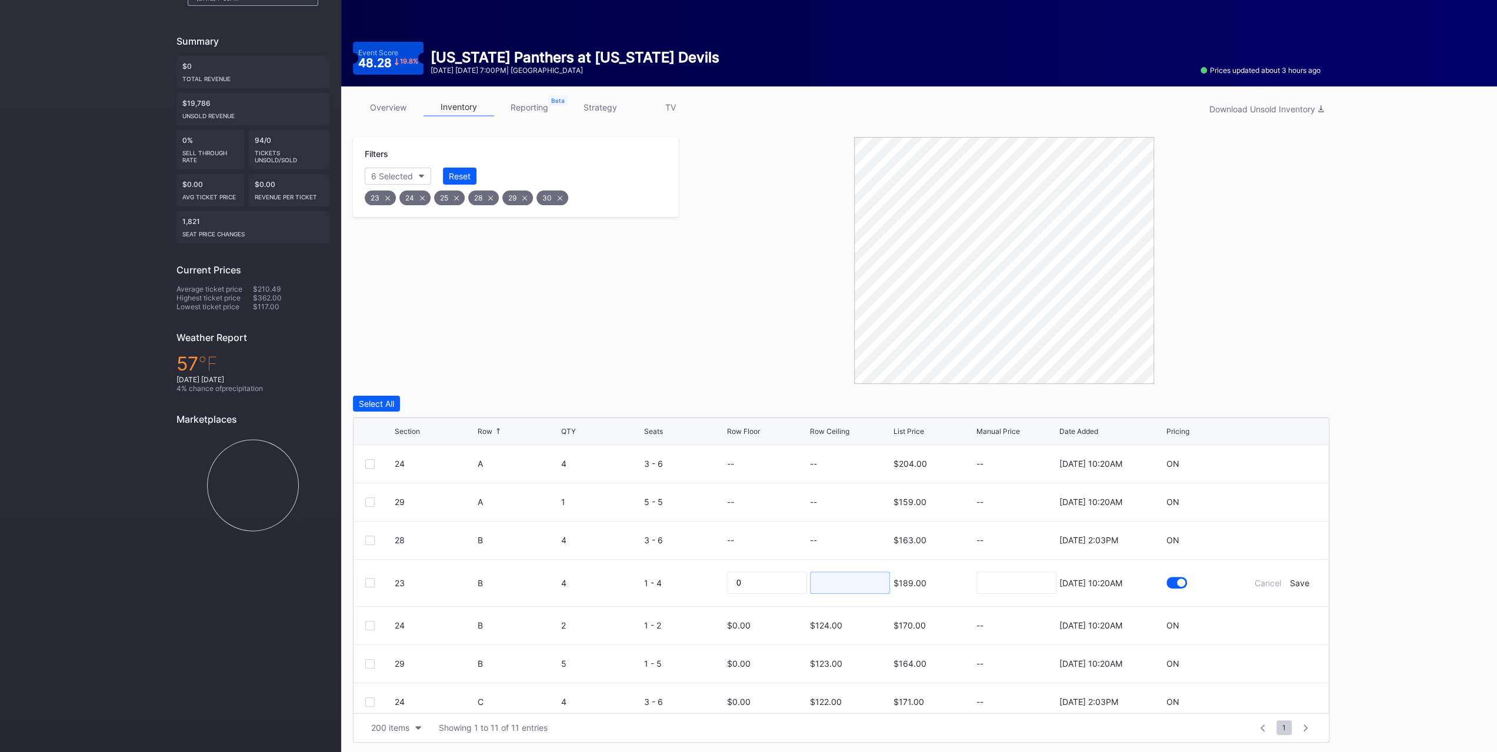
click at [831, 579] on input at bounding box center [850, 583] width 80 height 22
type input "125"
click at [1290, 578] on div "Save" at bounding box center [1299, 583] width 19 height 10
click at [1278, 536] on icon at bounding box center [1282, 540] width 9 height 9
click at [825, 542] on input at bounding box center [850, 545] width 80 height 22
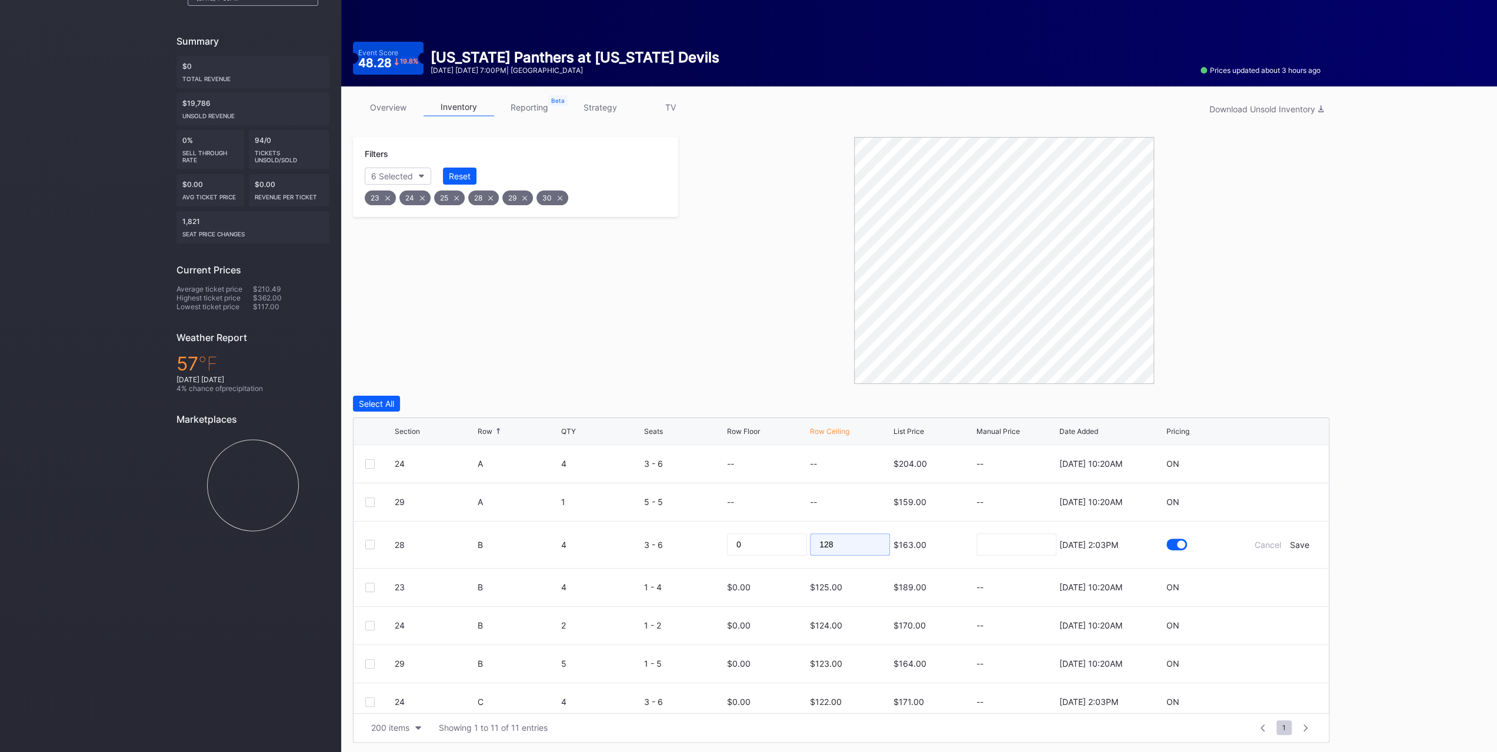
type input "128"
click at [1294, 542] on div "Save" at bounding box center [1299, 545] width 19 height 10
click at [1278, 498] on icon at bounding box center [1282, 502] width 9 height 9
click at [850, 508] on input at bounding box center [850, 506] width 80 height 22
type input "131"
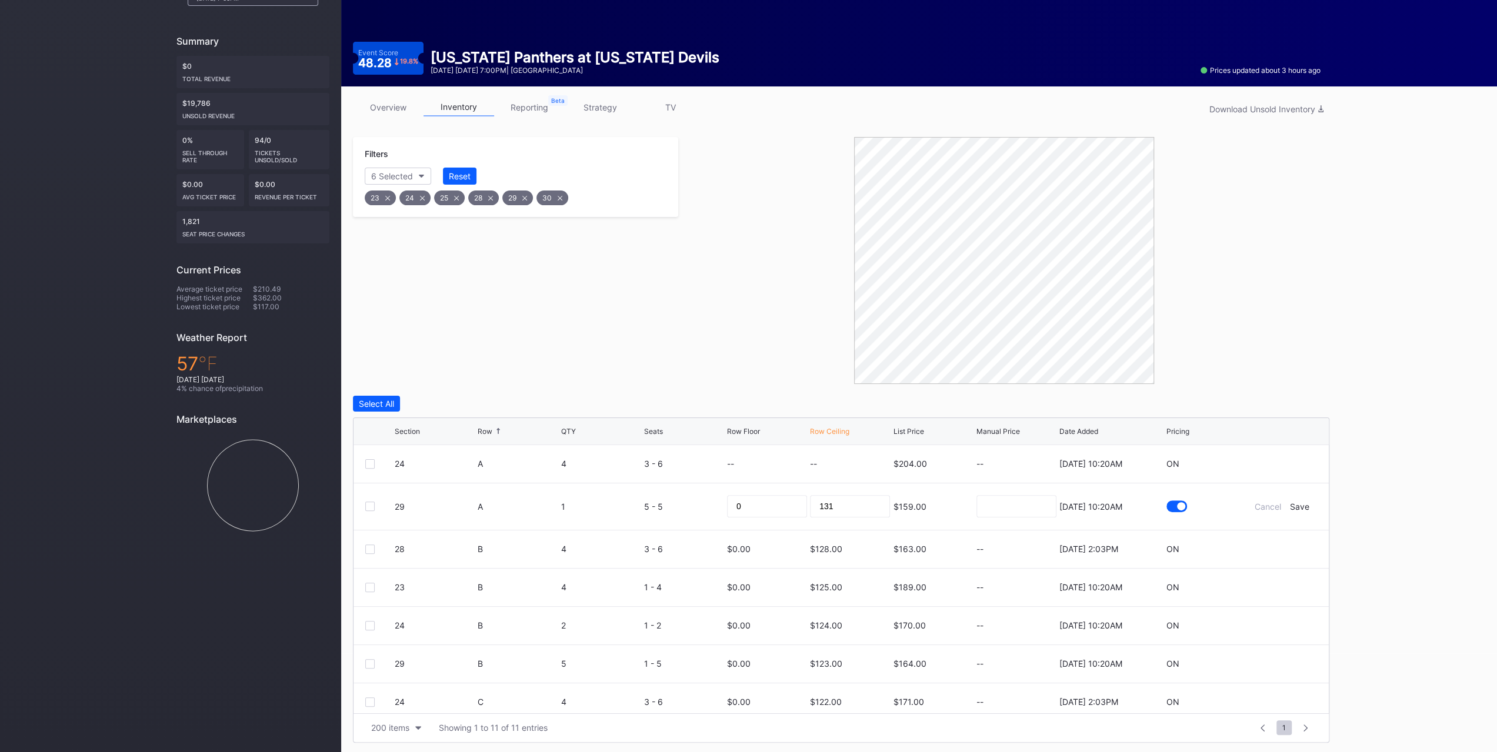
click at [1295, 496] on form "29 A 1 5 - 5 0 131 $159.00 9/26/2025 10:20AM Cancel Save" at bounding box center [856, 507] width 922 height 46
click at [1295, 502] on div "Save" at bounding box center [1299, 507] width 19 height 10
click at [1278, 459] on icon at bounding box center [1282, 463] width 9 height 9
click at [862, 467] on input at bounding box center [850, 468] width 80 height 22
type input "132"
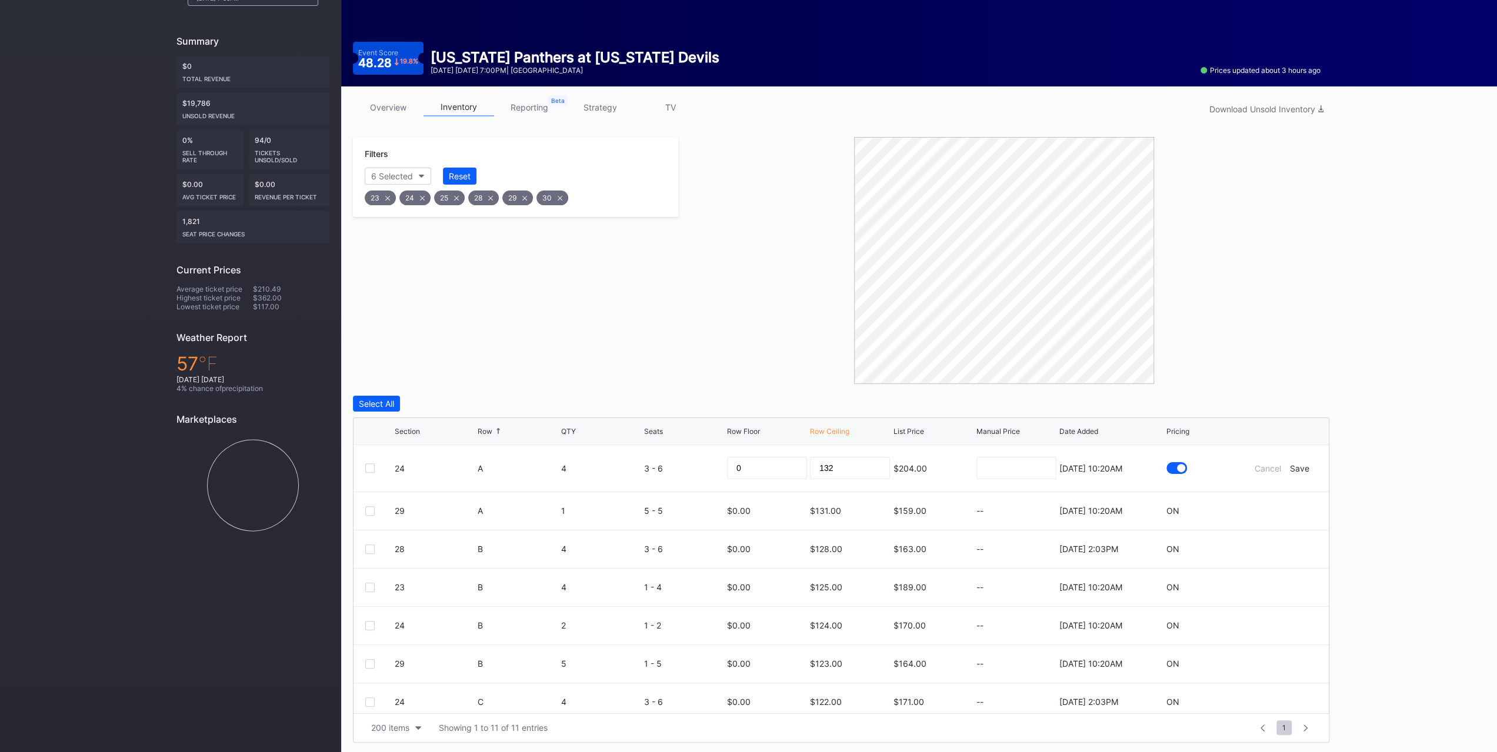
click at [1310, 458] on div "24 A 4 3 - 6 0 132 $204.00 9/26/2025 10:20AM Cancel Save" at bounding box center [841, 468] width 975 height 47
click at [1290, 464] on div "Save" at bounding box center [1299, 469] width 19 height 10
click at [467, 173] on div "Reset" at bounding box center [460, 176] width 22 height 10
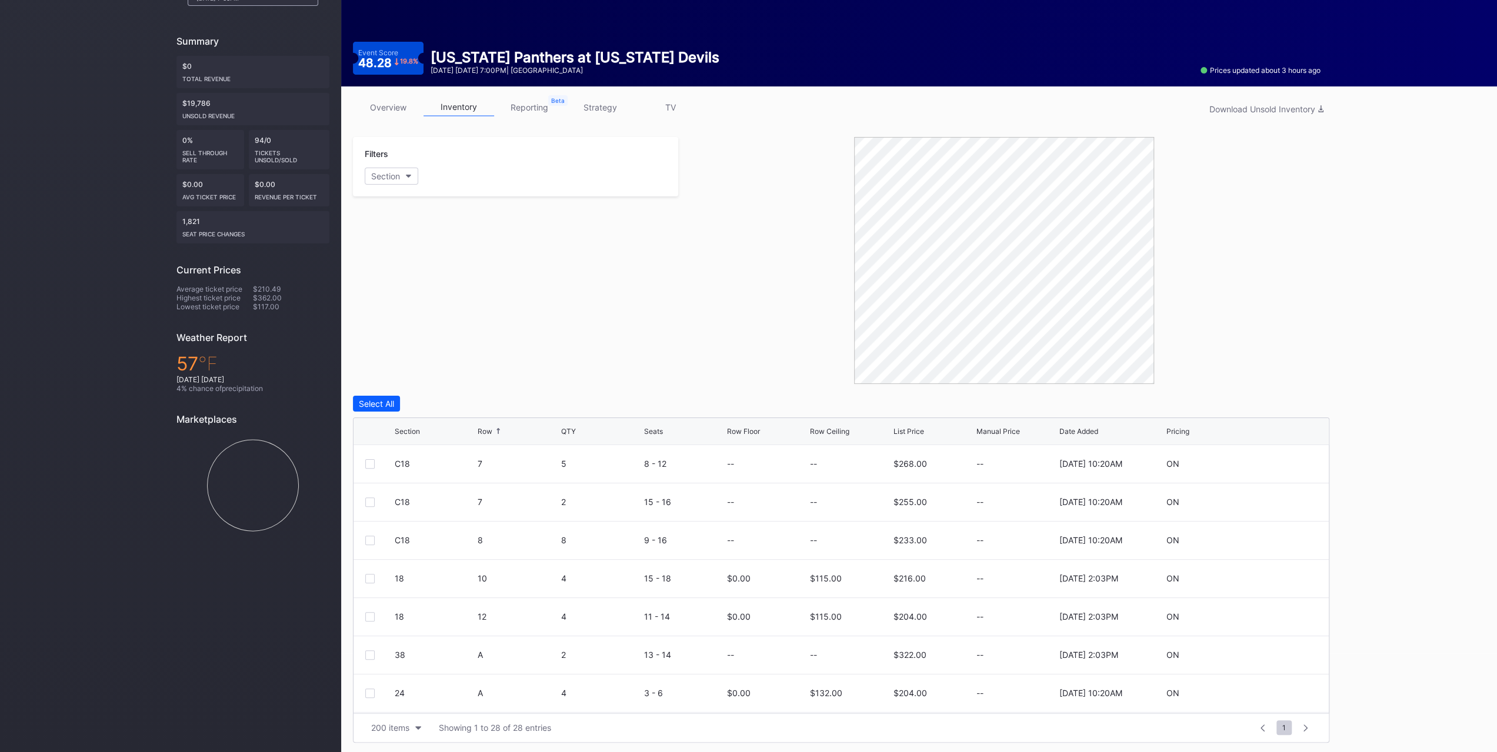
click at [380, 175] on div "Section" at bounding box center [385, 176] width 29 height 10
click at [432, 314] on div "34" at bounding box center [433, 318] width 137 height 22
click at [433, 331] on div "35" at bounding box center [433, 339] width 137 height 22
click at [434, 354] on div "36" at bounding box center [433, 361] width 137 height 22
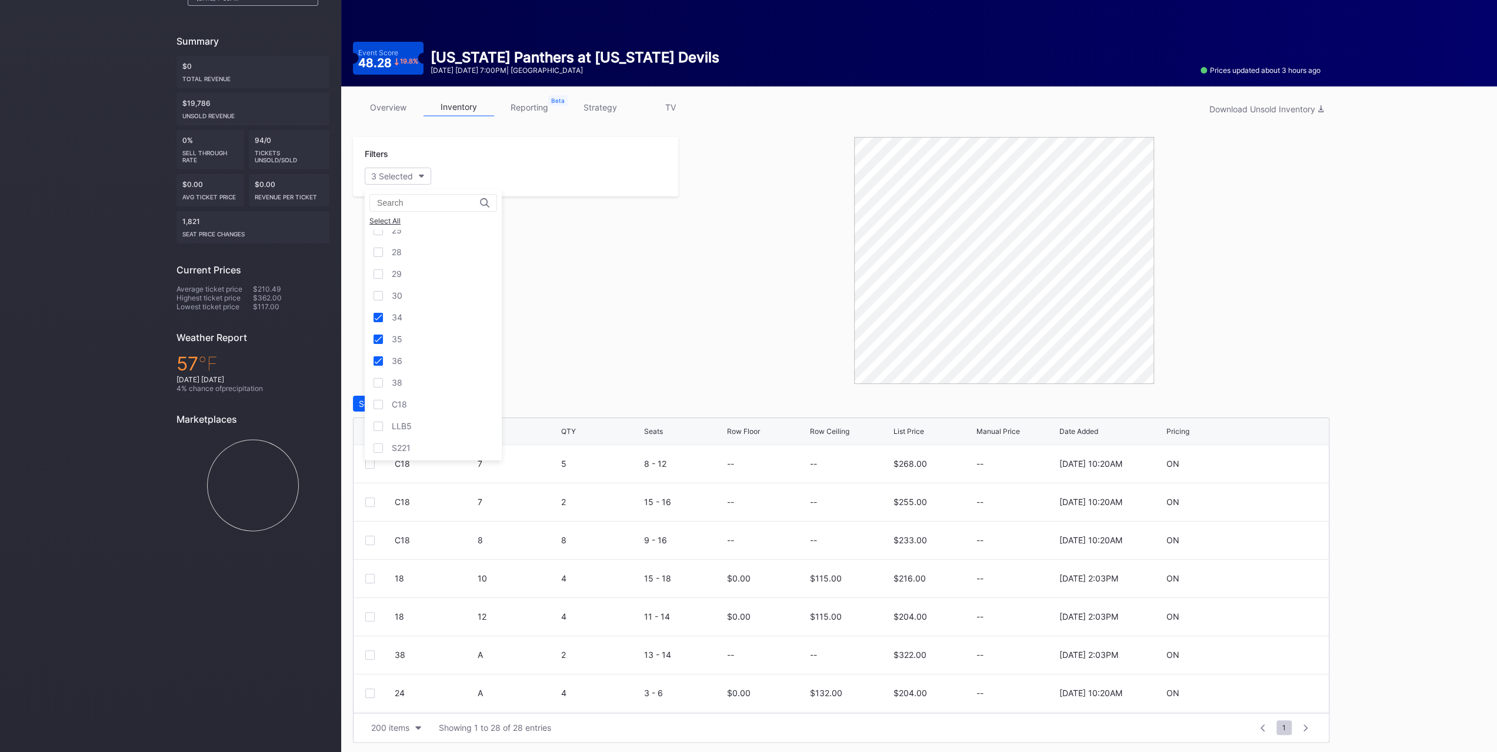
click at [434, 387] on div "38" at bounding box center [433, 383] width 137 height 22
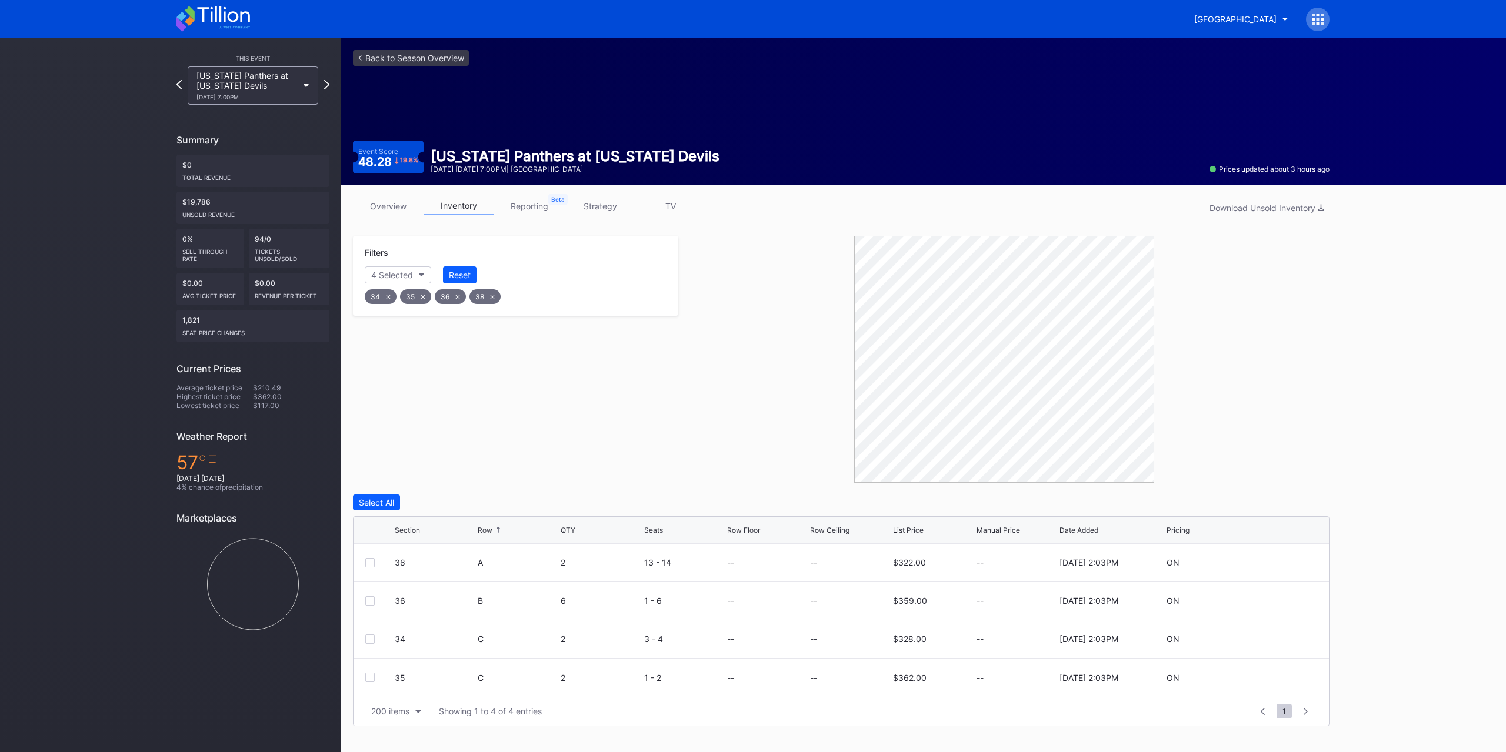
click at [1280, 678] on icon at bounding box center [1282, 678] width 9 height 9
click at [817, 677] on input at bounding box center [850, 682] width 80 height 22
type input "125"
click at [1301, 680] on div "Save" at bounding box center [1299, 682] width 19 height 10
click at [1283, 635] on icon at bounding box center [1282, 639] width 9 height 9
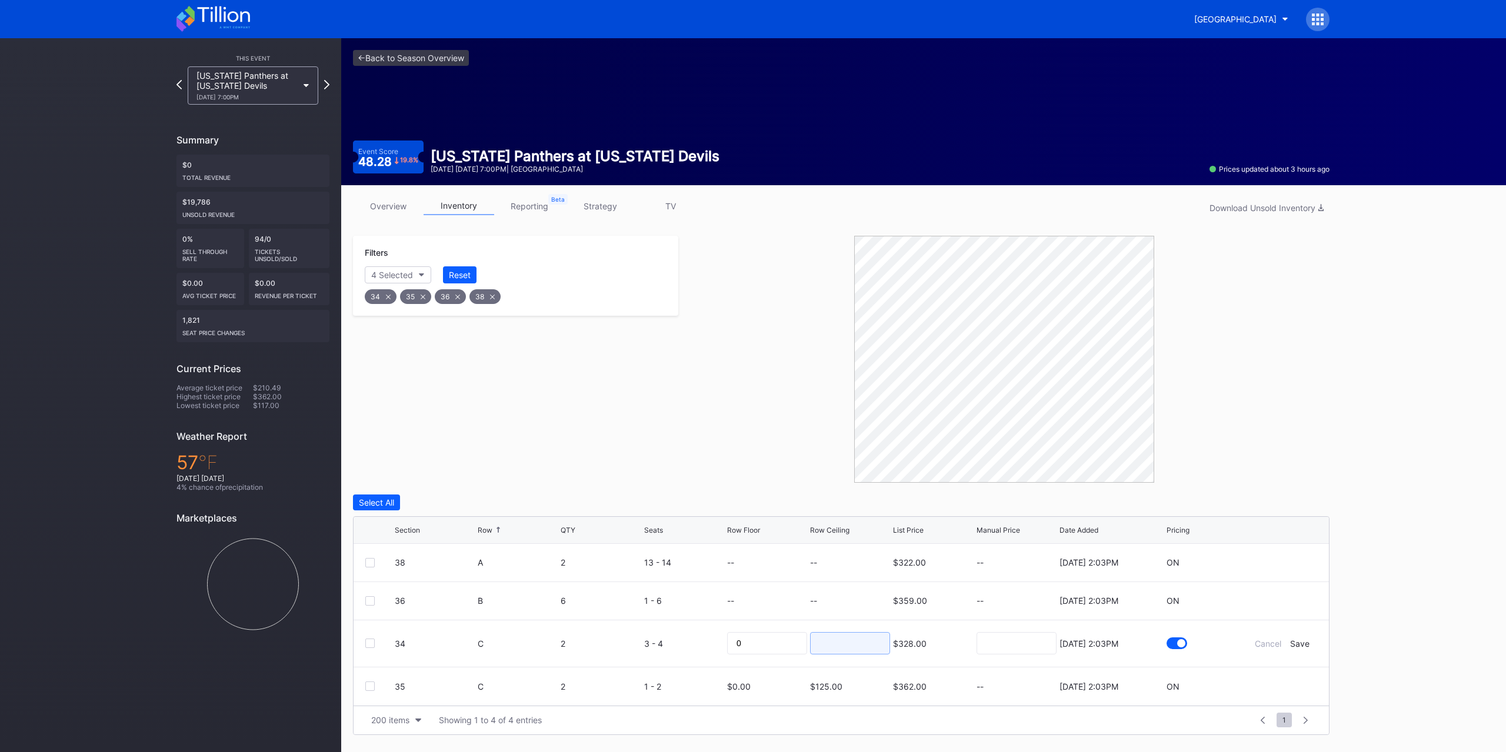
click at [862, 634] on input at bounding box center [850, 643] width 80 height 22
type input "127"
click at [1289, 639] on div "Cancel Save" at bounding box center [1282, 644] width 71 height 10
click at [1292, 639] on div "Save" at bounding box center [1299, 644] width 19 height 10
click at [1283, 599] on icon at bounding box center [1282, 601] width 9 height 9
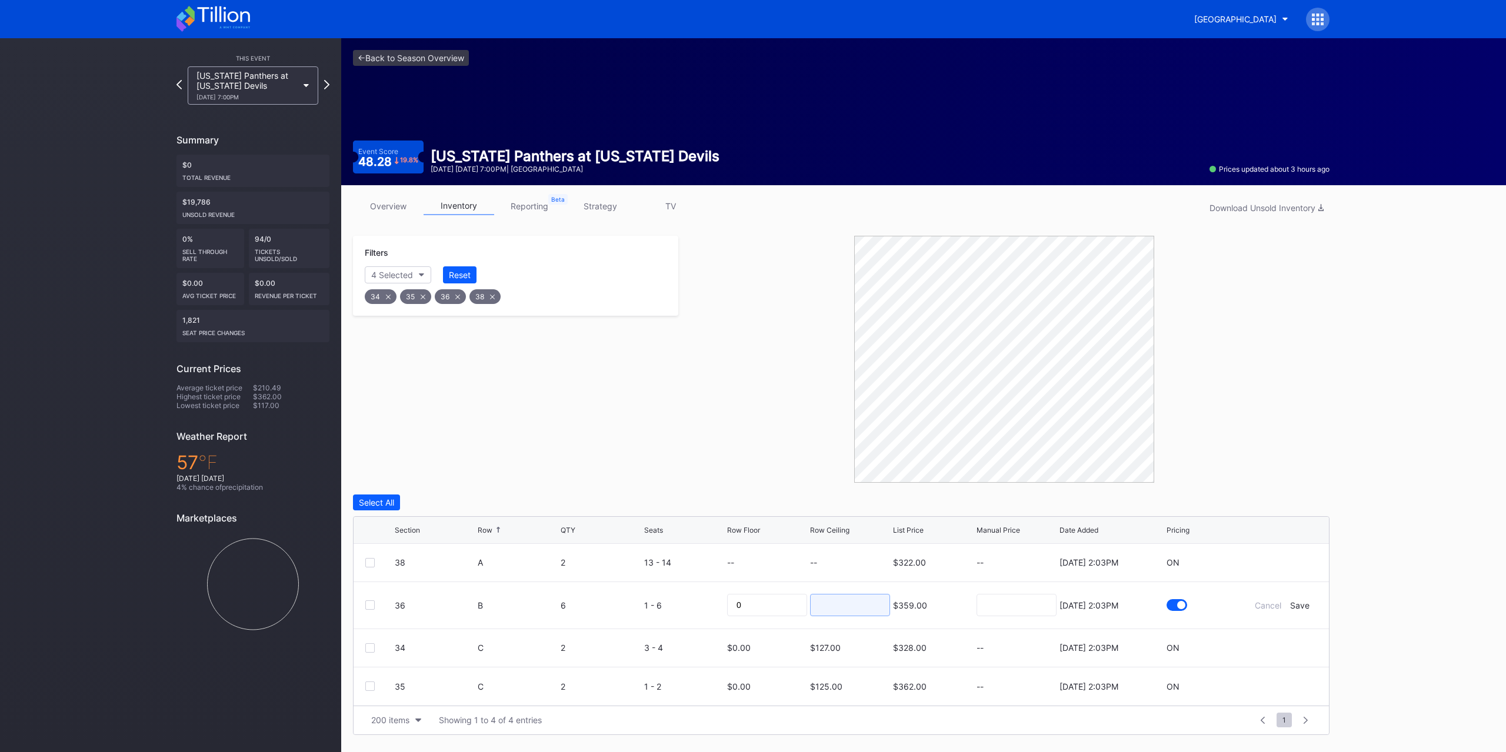
drag, startPoint x: 851, startPoint y: 614, endPoint x: 841, endPoint y: 614, distance: 10.6
click at [851, 614] on input at bounding box center [850, 605] width 80 height 22
type input "129"
click at [1300, 604] on div "Save" at bounding box center [1299, 606] width 19 height 10
click at [1278, 554] on div "38 A 2 13 - 14 -- -- $322.00 -- 9/15/2025 2:03PM ON" at bounding box center [841, 563] width 975 height 38
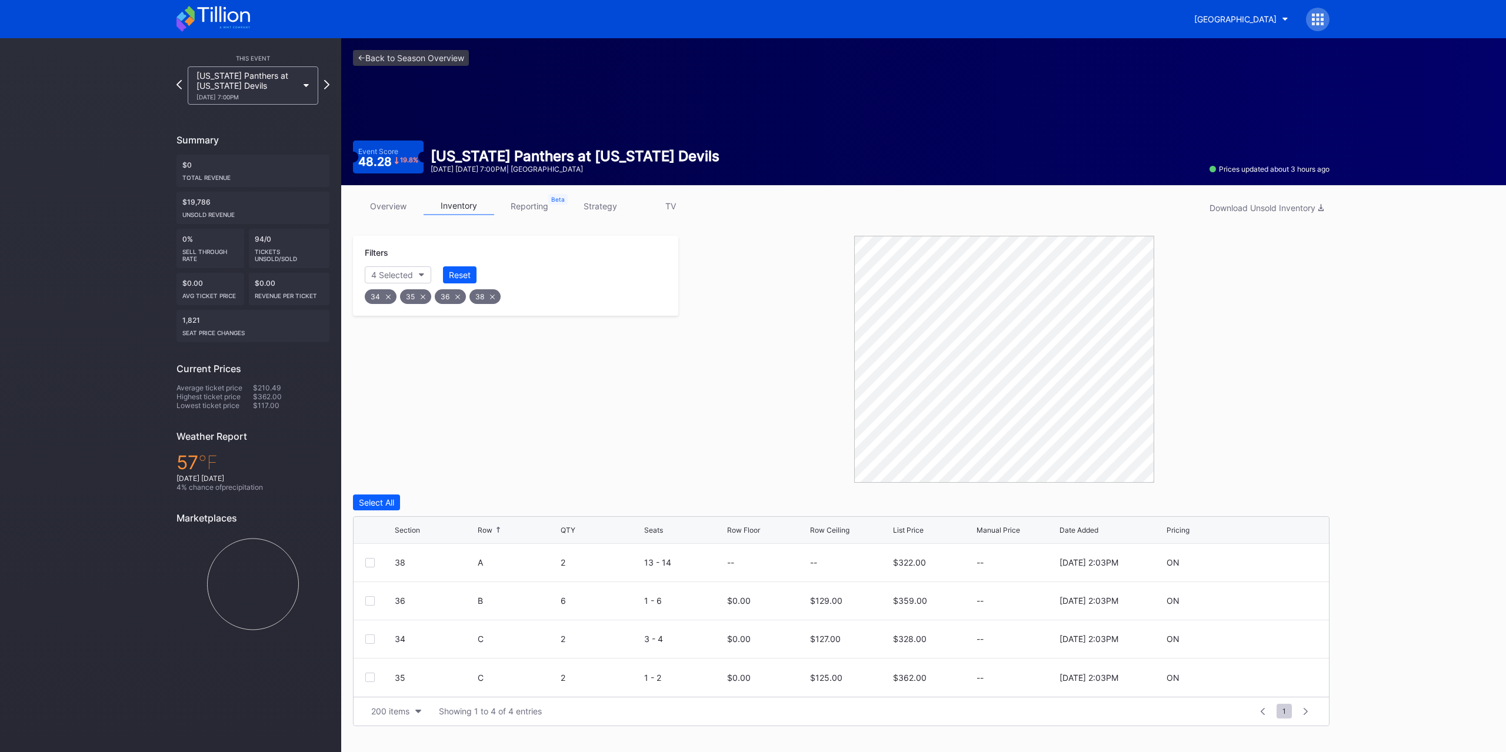
click at [1284, 563] on icon at bounding box center [1282, 562] width 9 height 9
click at [833, 558] on input at bounding box center [850, 567] width 80 height 22
type input "135"
click at [1304, 569] on div "Save" at bounding box center [1299, 567] width 19 height 10
click at [461, 282] on button "Reset" at bounding box center [460, 275] width 34 height 17
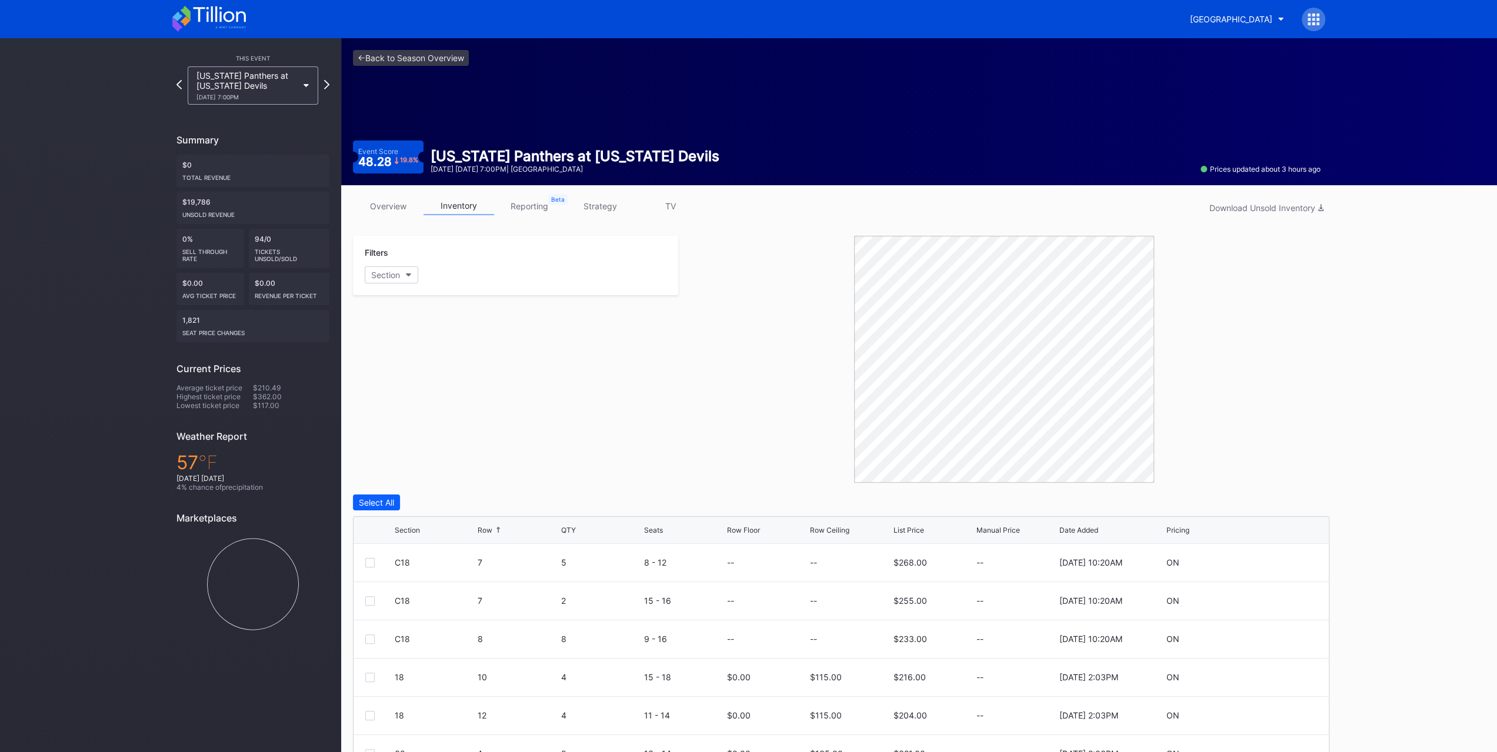
click at [407, 271] on button "Section" at bounding box center [392, 275] width 54 height 17
click at [453, 505] on div "C18" at bounding box center [433, 503] width 137 height 22
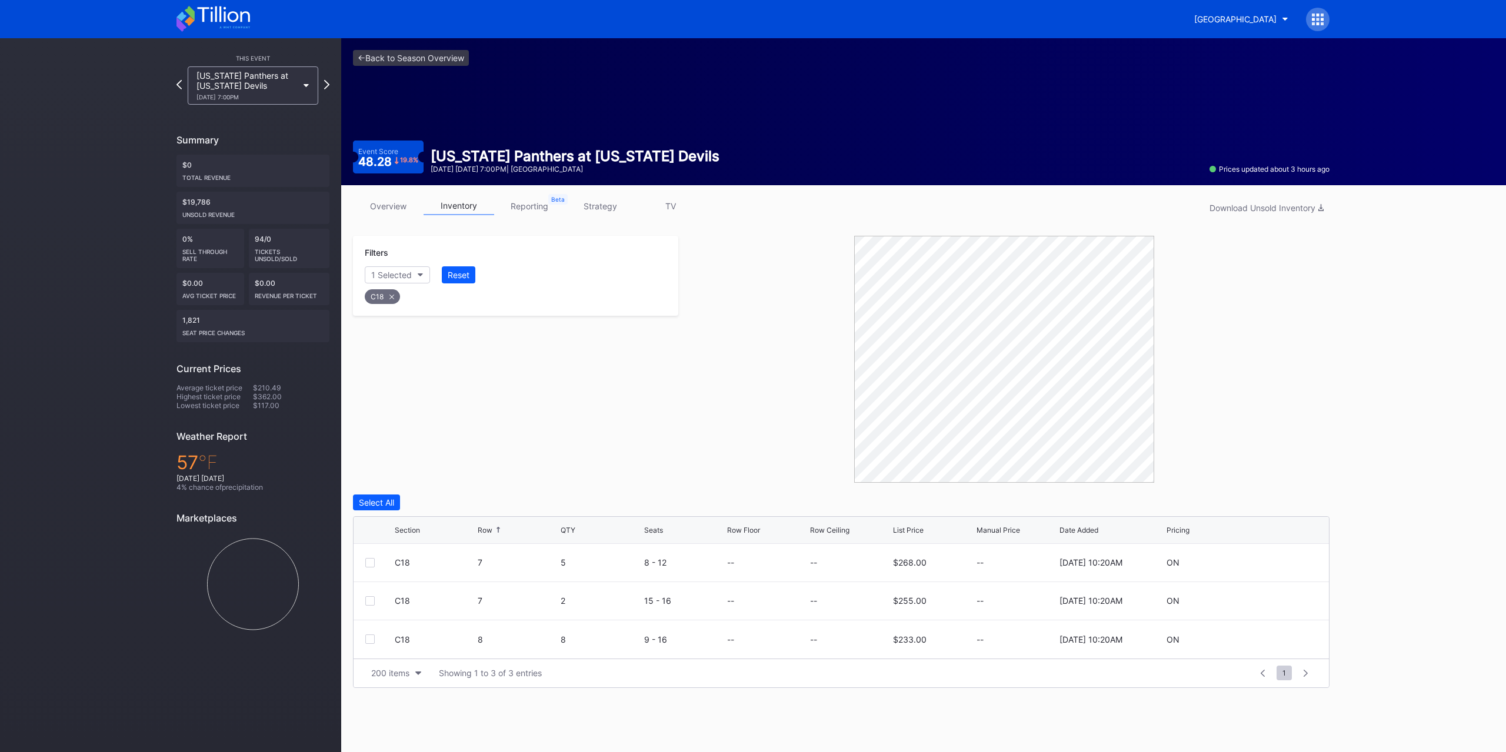
click at [1281, 556] on div "C18 7 5 8 - 12 -- -- $268.00 -- 9/26/2025 10:20AM ON" at bounding box center [841, 563] width 975 height 38
click at [1280, 563] on icon at bounding box center [1282, 562] width 9 height 9
click at [848, 566] on input at bounding box center [850, 567] width 80 height 22
type input "235"
click at [1306, 560] on form "C18 7 5 8 - 12 0 235 $268.00 9/26/2025 10:20AM Cancel Save" at bounding box center [856, 567] width 922 height 46
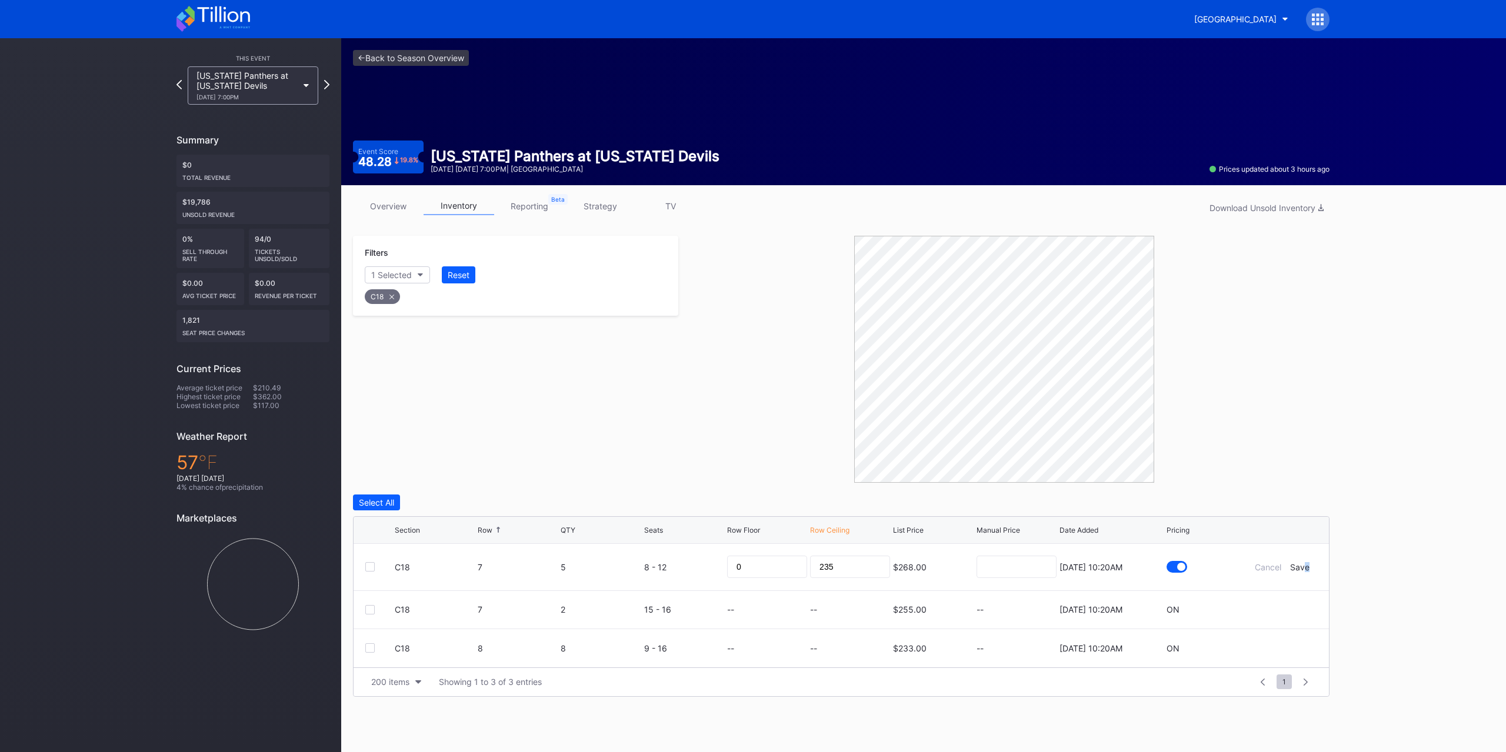
click at [1306, 561] on form "C18 7 5 8 - 12 0 235 $268.00 9/26/2025 10:20AM Cancel Save" at bounding box center [856, 567] width 922 height 46
click at [1305, 567] on div "Save" at bounding box center [1299, 567] width 19 height 10
click at [1281, 603] on icon at bounding box center [1282, 601] width 9 height 9
drag, startPoint x: 865, startPoint y: 605, endPoint x: 855, endPoint y: 604, distance: 9.5
click at [865, 605] on input at bounding box center [850, 605] width 80 height 22
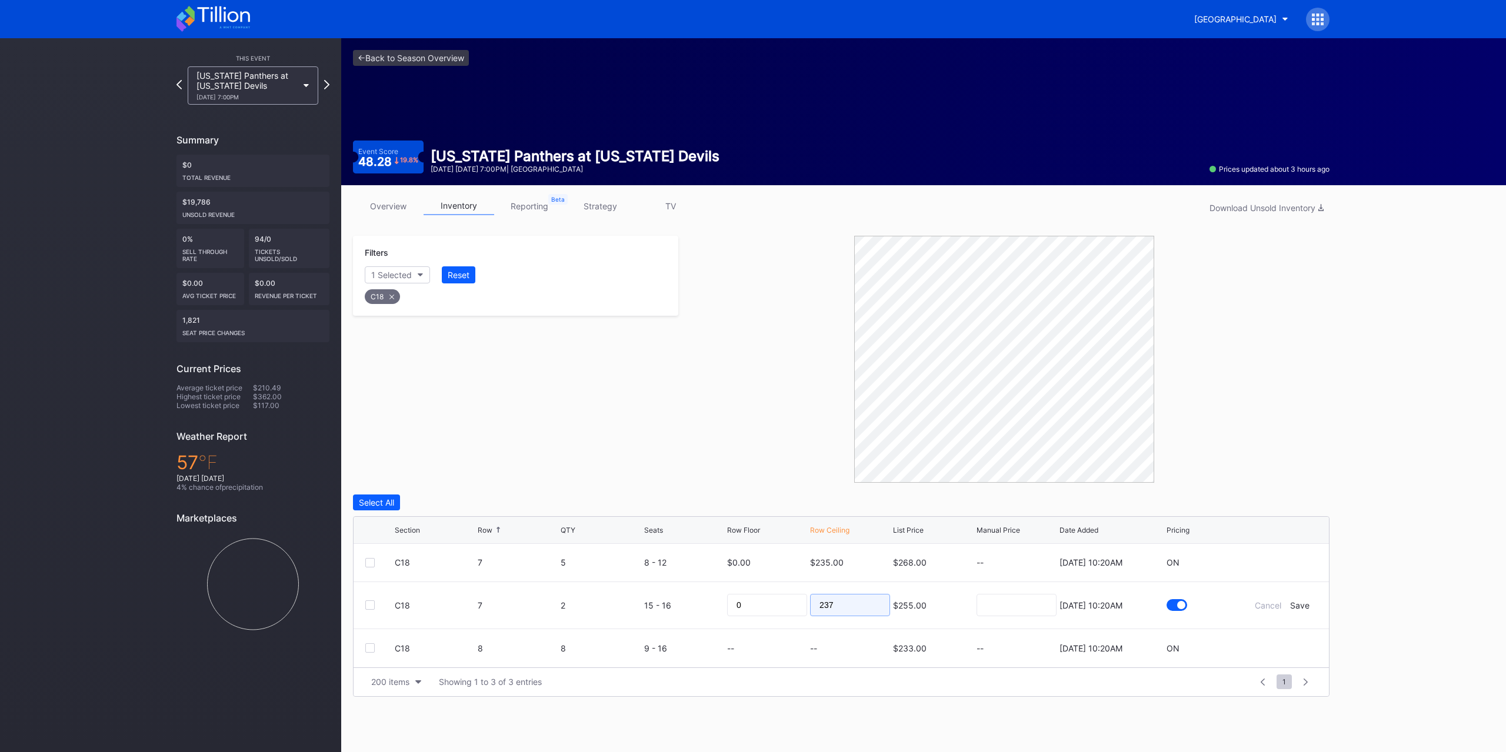
type input "237"
click at [1297, 601] on div "Save" at bounding box center [1299, 606] width 19 height 10
click at [1284, 635] on icon at bounding box center [1282, 639] width 9 height 9
click at [817, 642] on input at bounding box center [850, 644] width 80 height 22
type input "234"
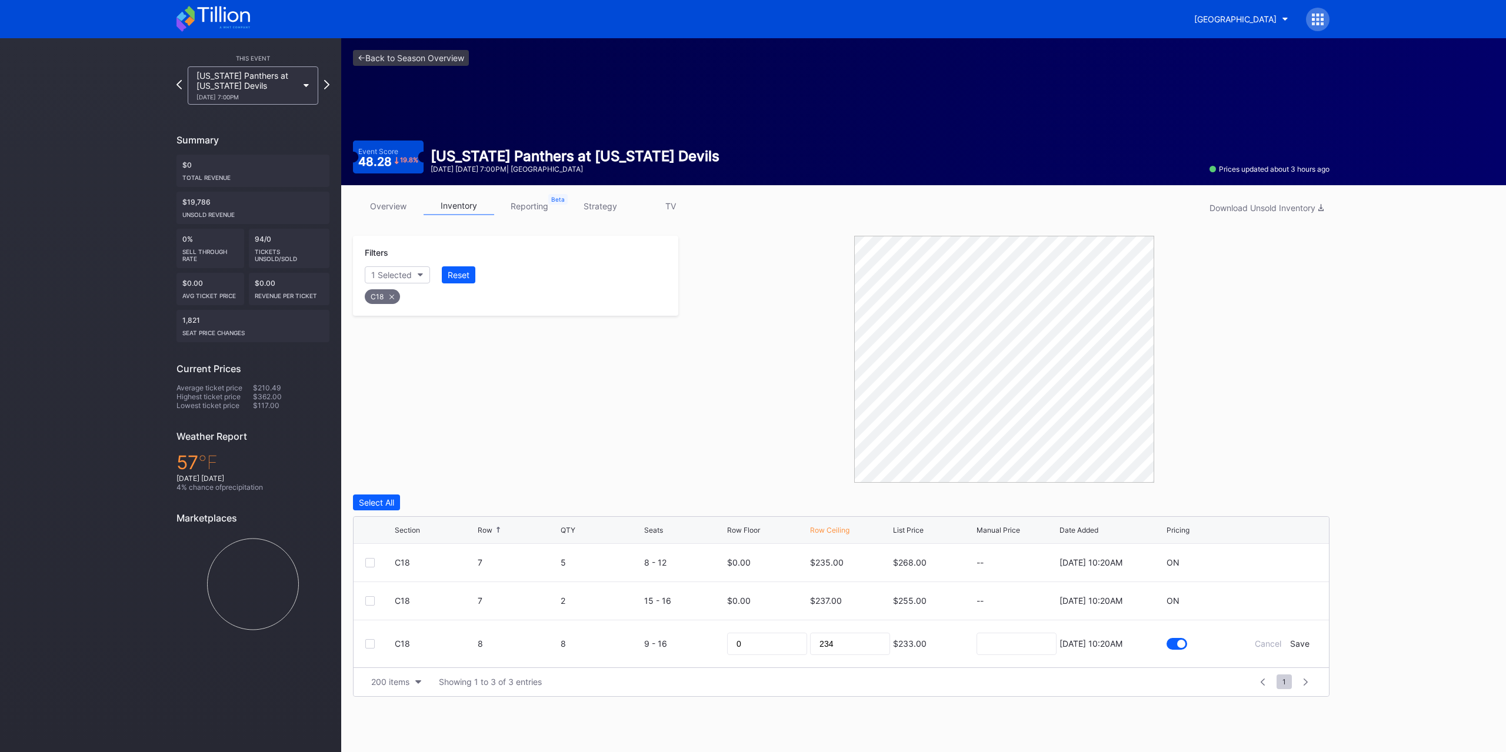
click at [1305, 640] on div "Save" at bounding box center [1299, 644] width 19 height 10
click at [475, 276] on div "1 Selected Reset" at bounding box center [516, 275] width 302 height 17
click at [469, 275] on button "Reset" at bounding box center [459, 275] width 34 height 17
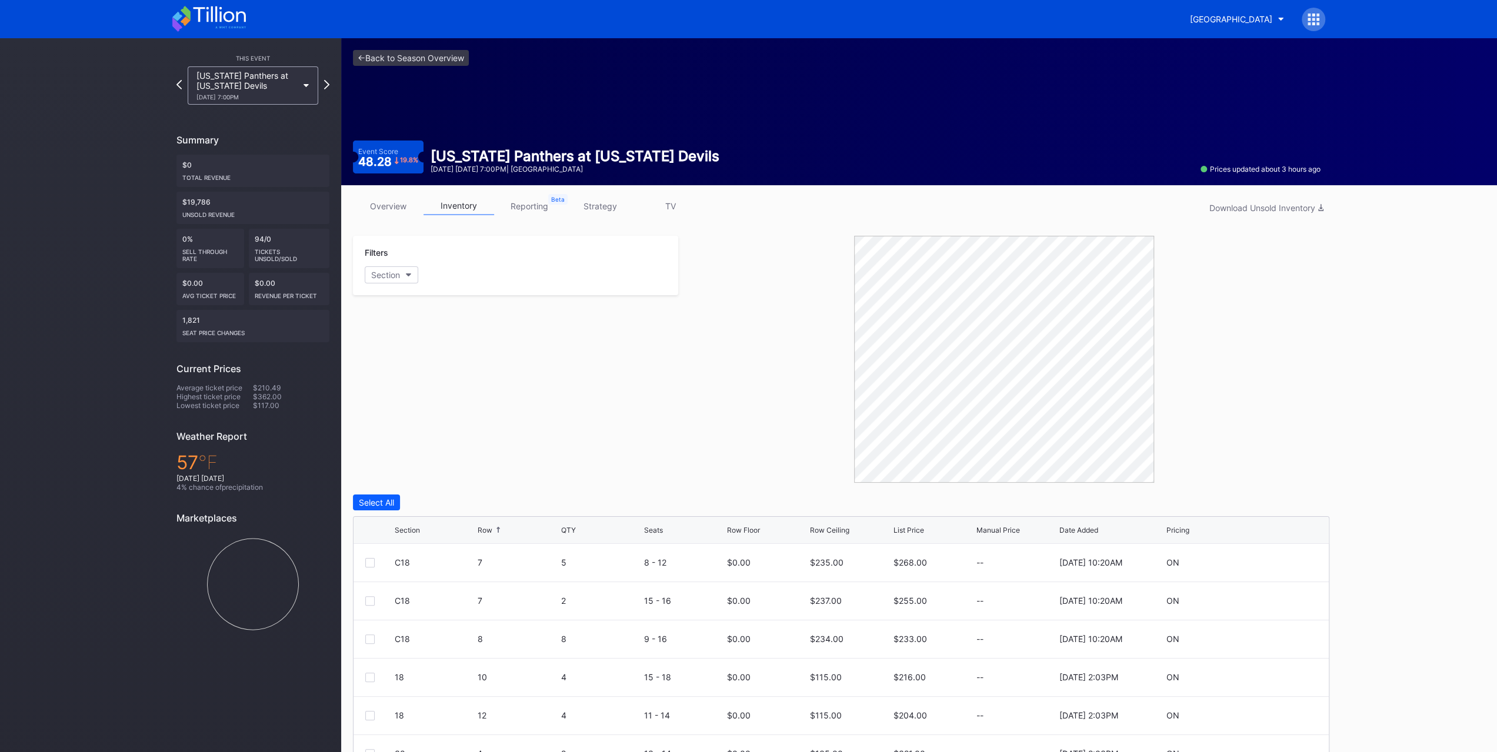
click at [411, 276] on button "Section" at bounding box center [392, 275] width 54 height 17
click at [387, 311] on div "Select All 18 23 24 25 28 29 30 34 35 36 38 C18 LLB5 S221" at bounding box center [433, 423] width 137 height 271
click at [390, 315] on div "Select All" at bounding box center [433, 319] width 128 height 9
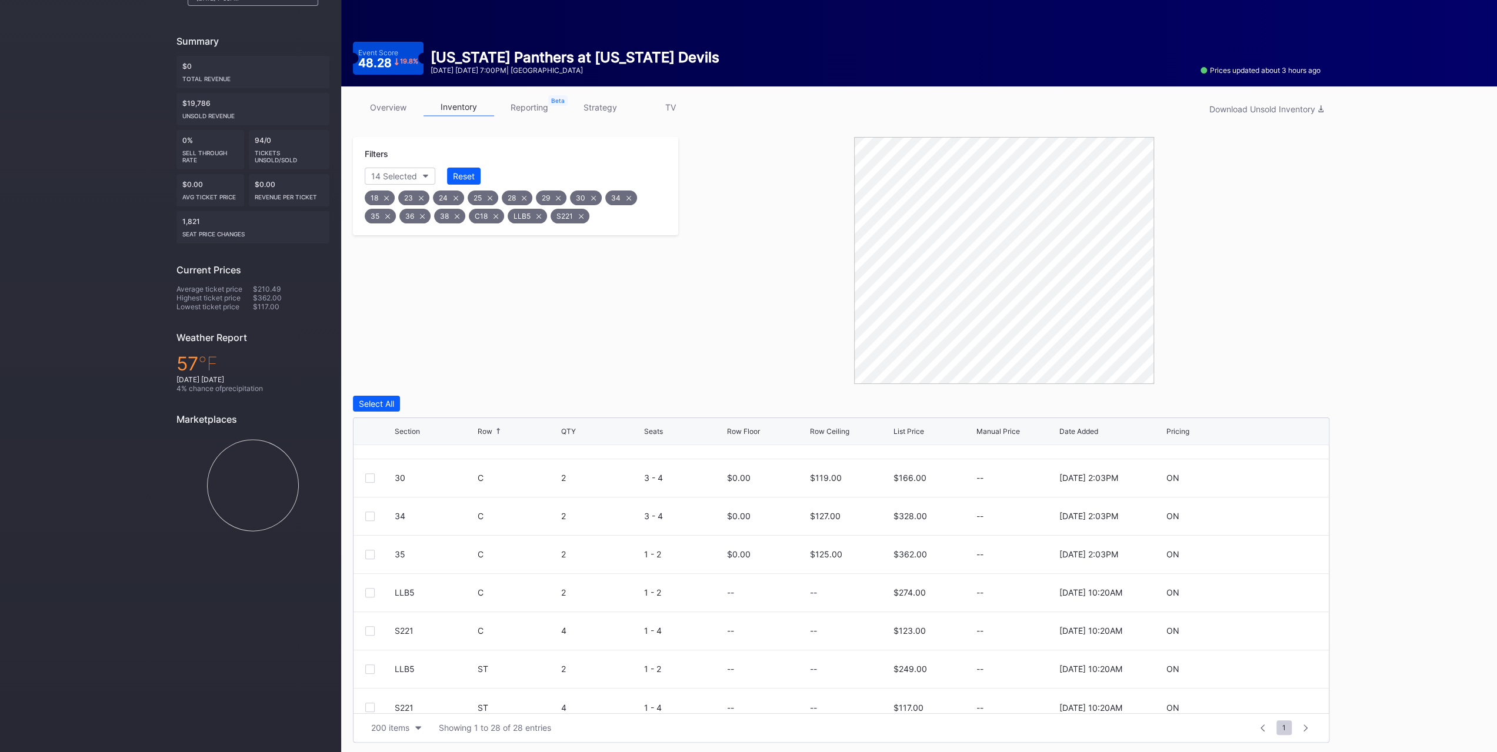
scroll to position [802, 0]
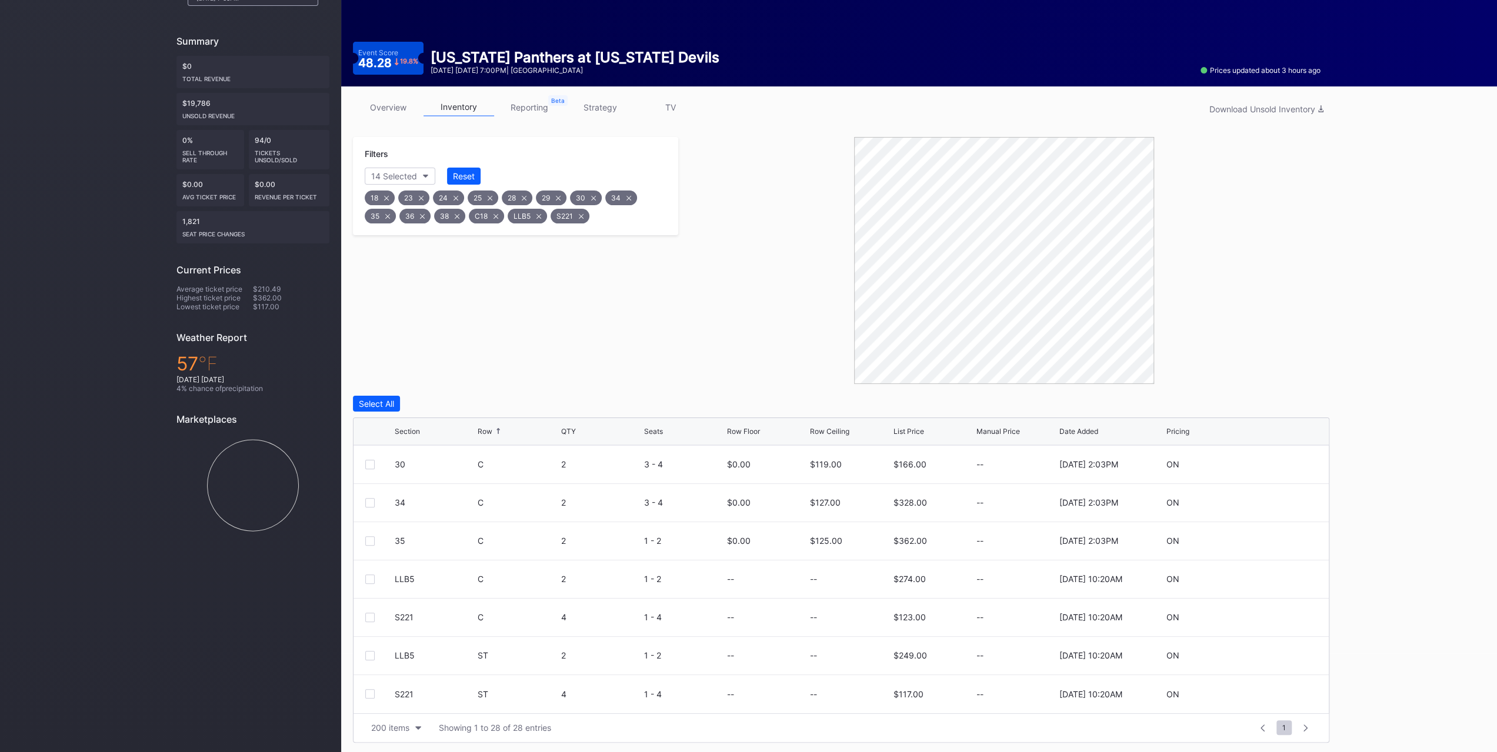
click at [464, 169] on button "Reset" at bounding box center [464, 176] width 34 height 17
click at [400, 168] on button "Section" at bounding box center [392, 176] width 54 height 17
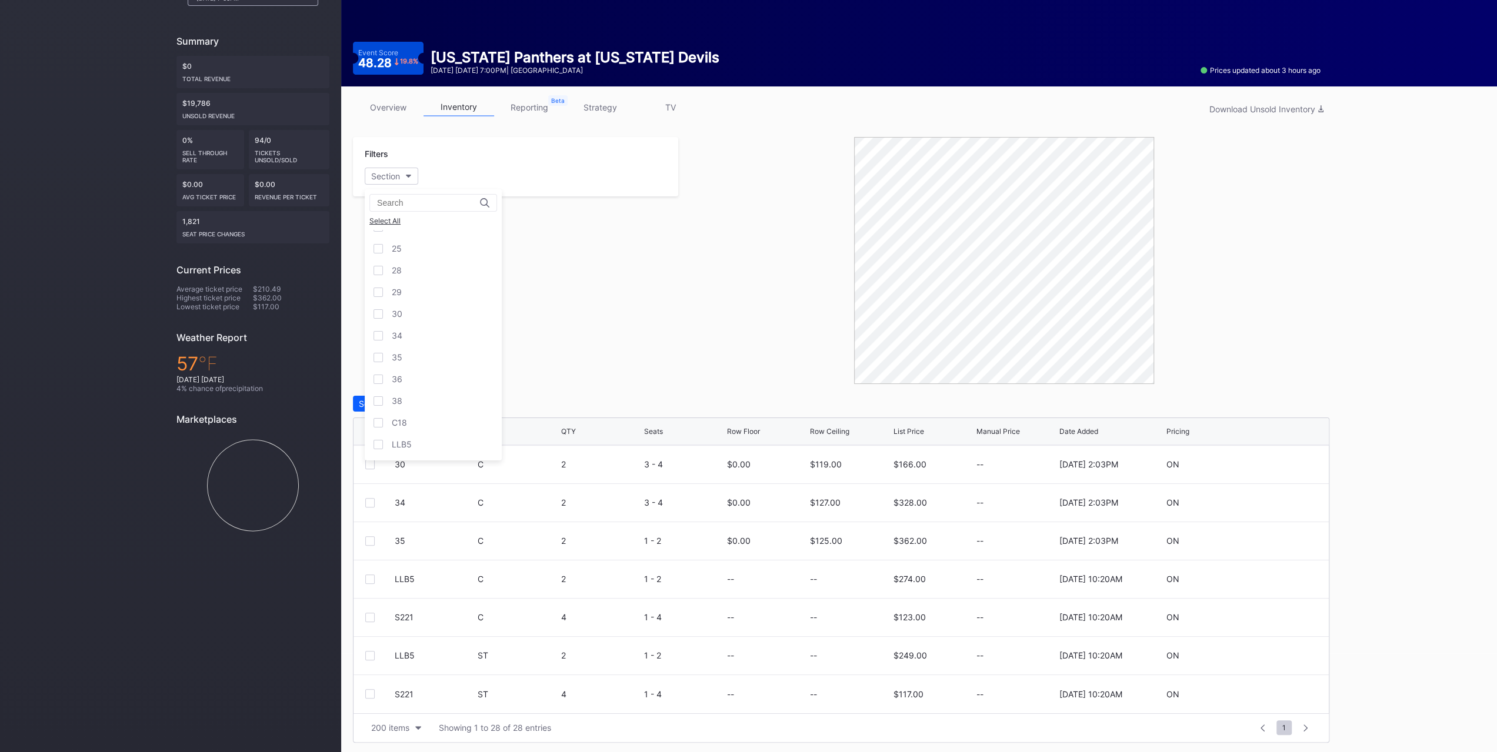
scroll to position [76, 0]
click at [438, 424] on div "LLB5" at bounding box center [433, 426] width 137 height 22
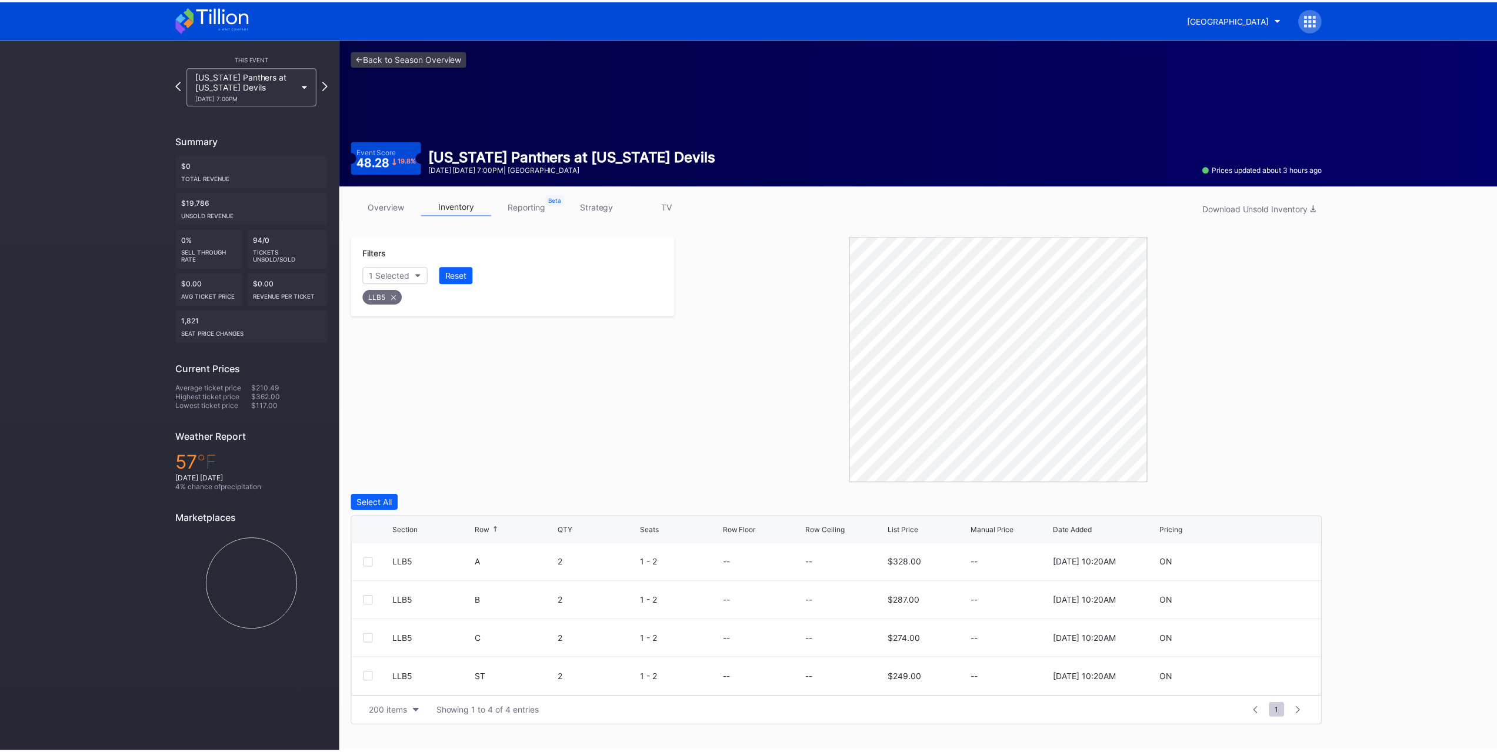
scroll to position [0, 0]
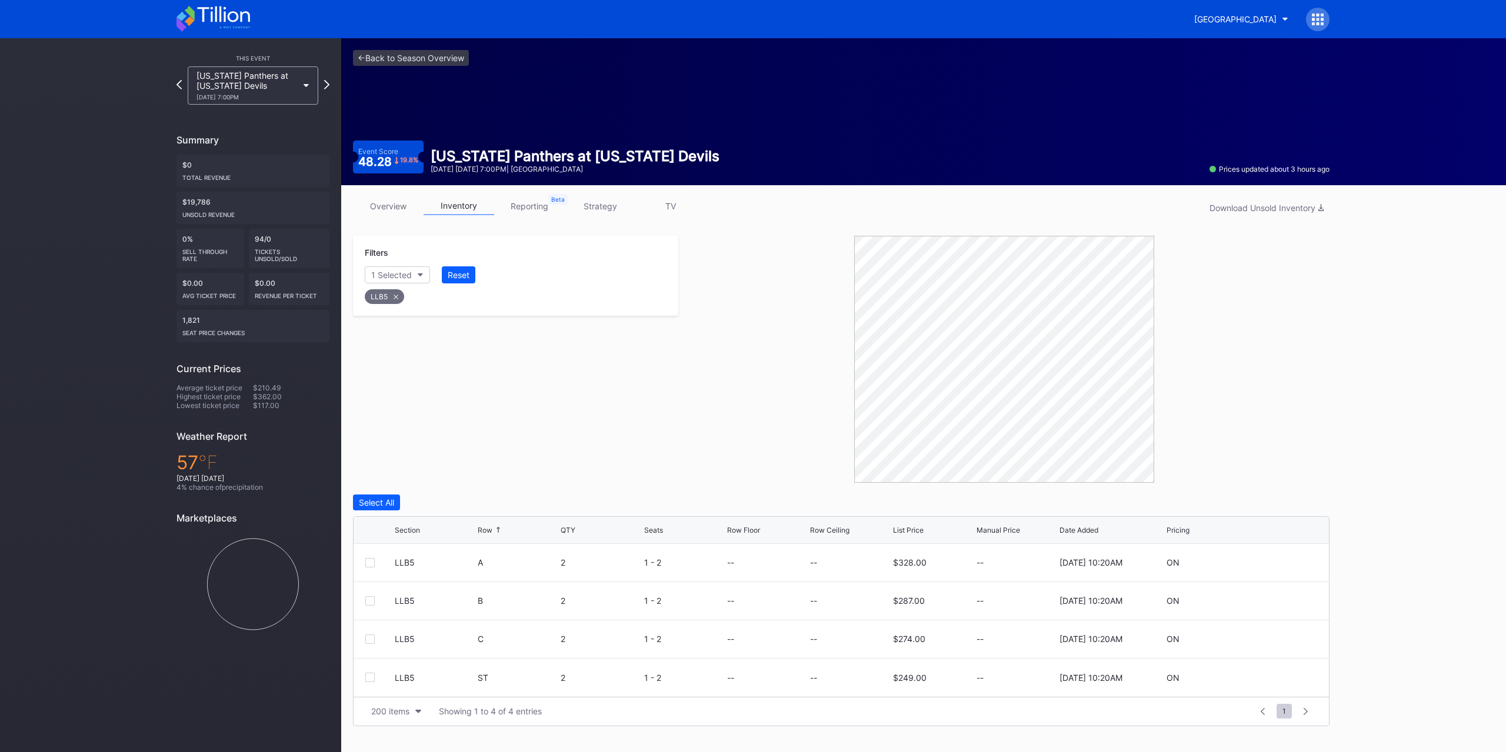
click at [708, 394] on div at bounding box center [1003, 359] width 651 height 247
click at [1278, 674] on icon at bounding box center [1282, 678] width 9 height 9
click at [865, 684] on input at bounding box center [850, 682] width 80 height 22
type input "159"
click at [1308, 681] on div "Save" at bounding box center [1299, 682] width 19 height 10
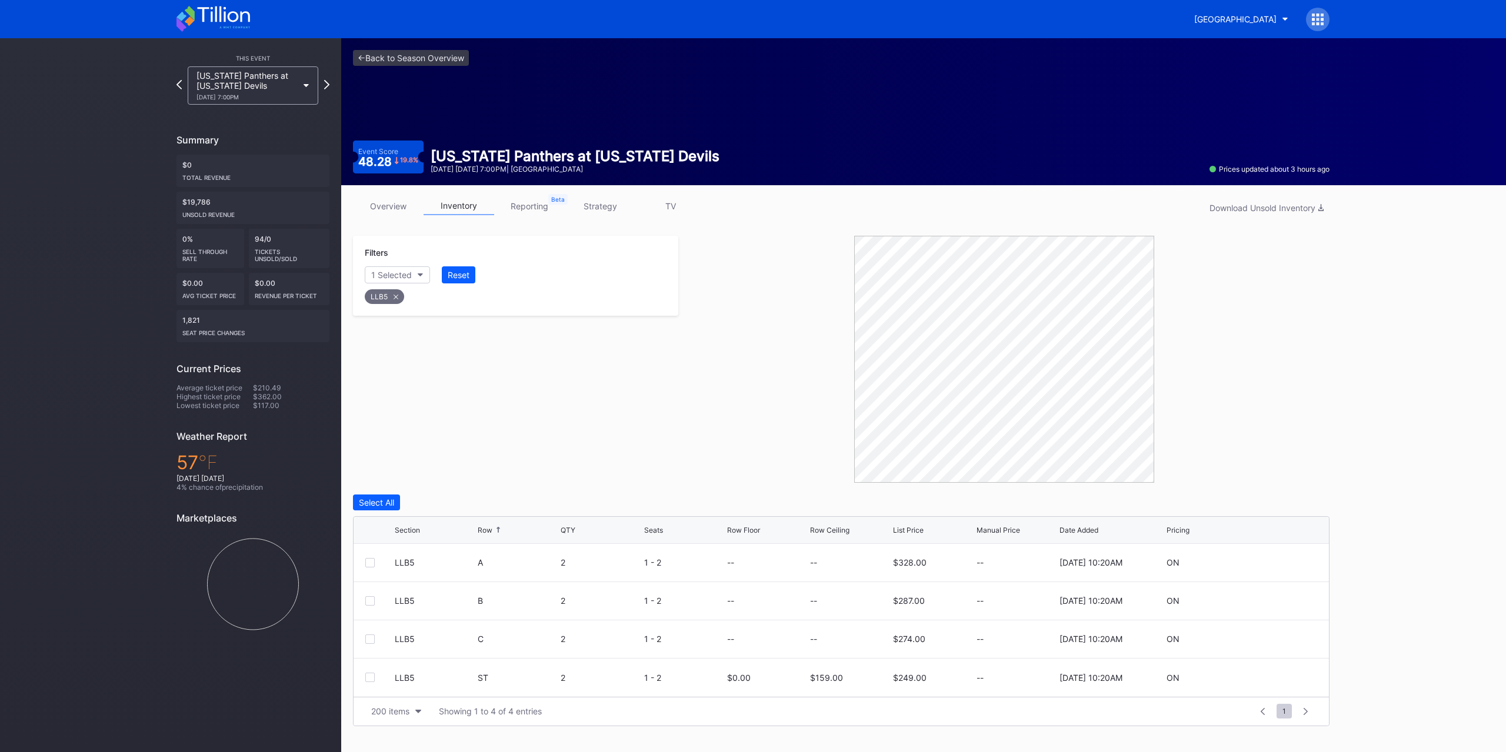
click at [1283, 601] on icon at bounding box center [1282, 601] width 9 height 9
click at [820, 604] on input at bounding box center [850, 605] width 80 height 22
type input "171"
click at [1297, 601] on div "Save" at bounding box center [1299, 606] width 19 height 10
click at [466, 278] on div "Reset" at bounding box center [459, 275] width 22 height 10
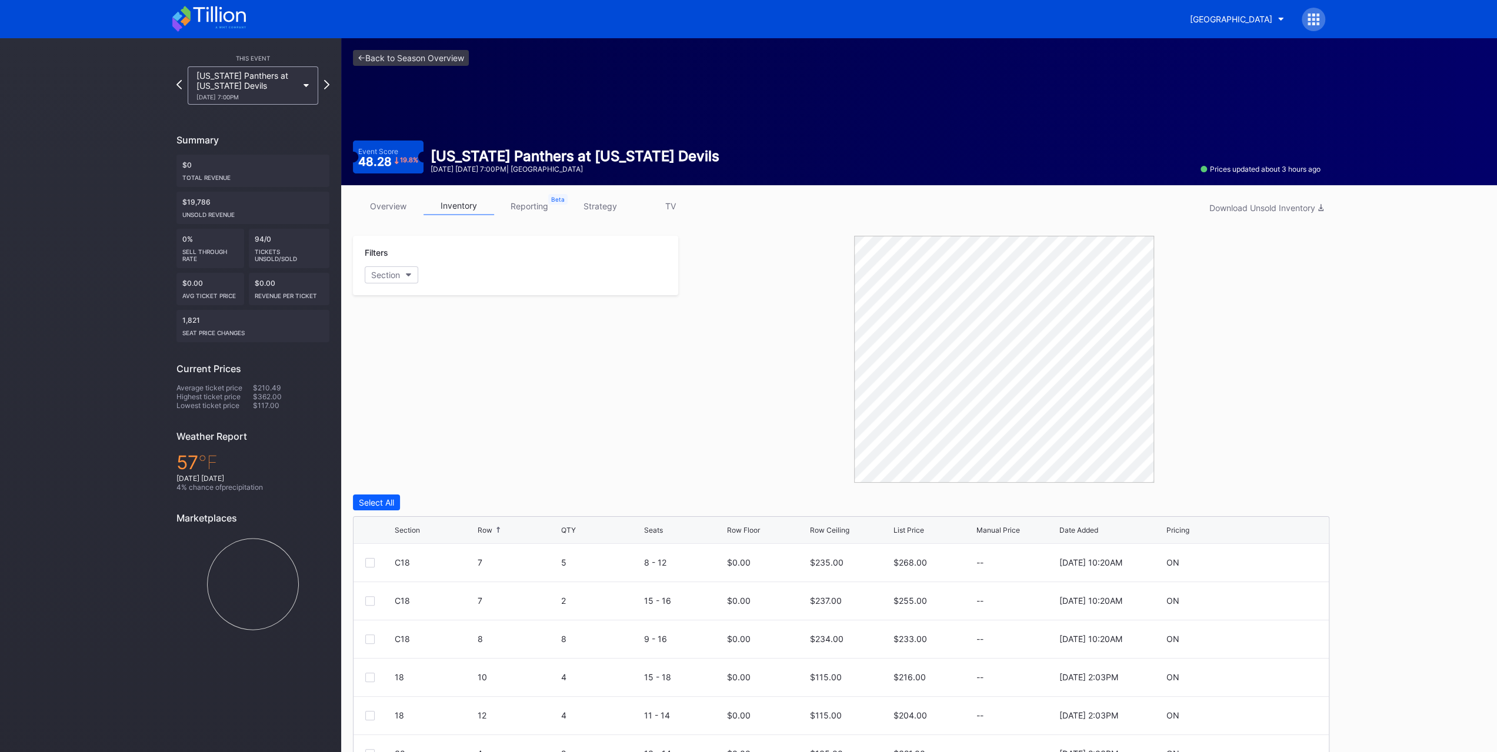
click at [390, 270] on div "Section" at bounding box center [385, 275] width 29 height 10
click at [414, 544] on div "S221" at bounding box center [433, 547] width 137 height 22
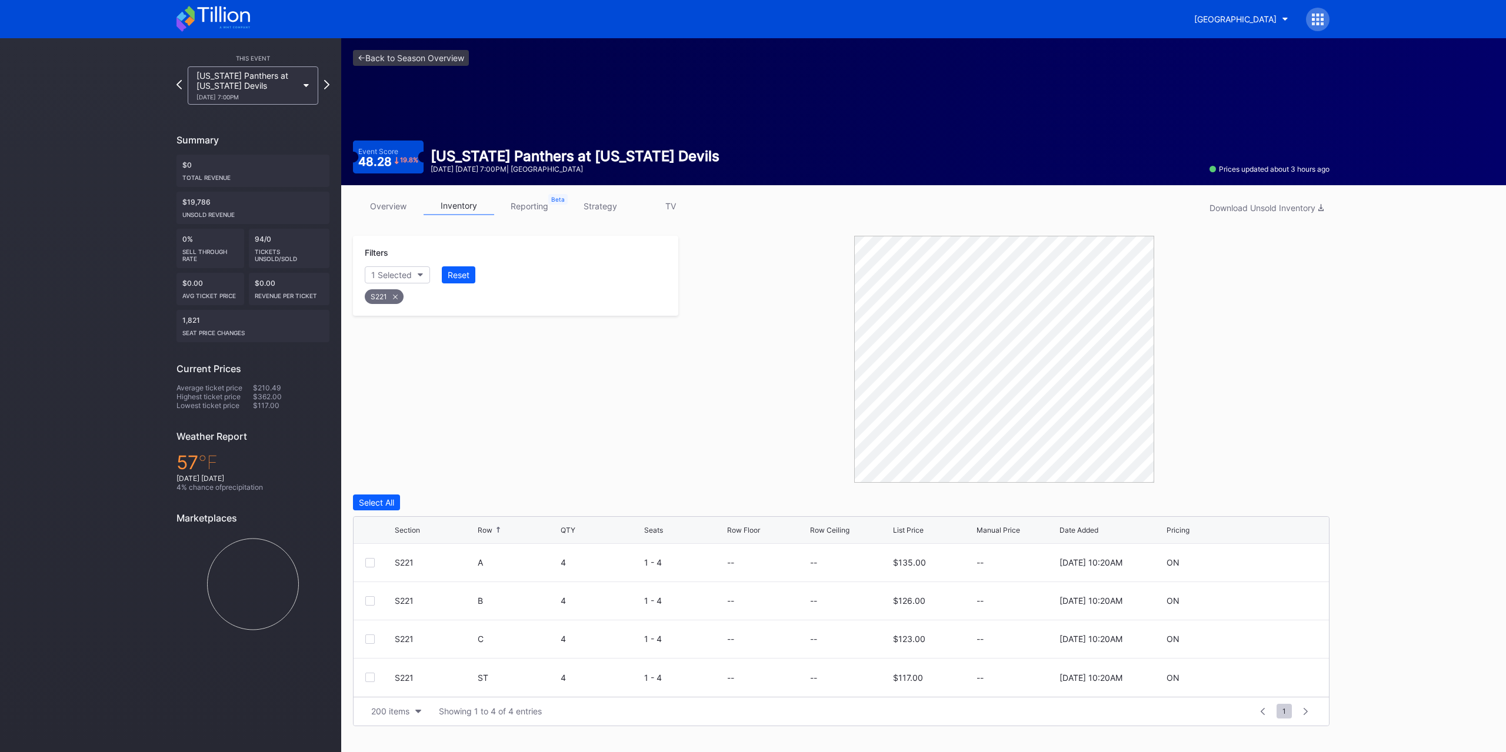
click at [1284, 637] on icon at bounding box center [1282, 639] width 9 height 9
click at [835, 646] on input at bounding box center [850, 643] width 80 height 22
type input "99"
click at [1305, 646] on div "Save" at bounding box center [1299, 644] width 19 height 10
click at [404, 213] on link "overview" at bounding box center [388, 206] width 71 height 18
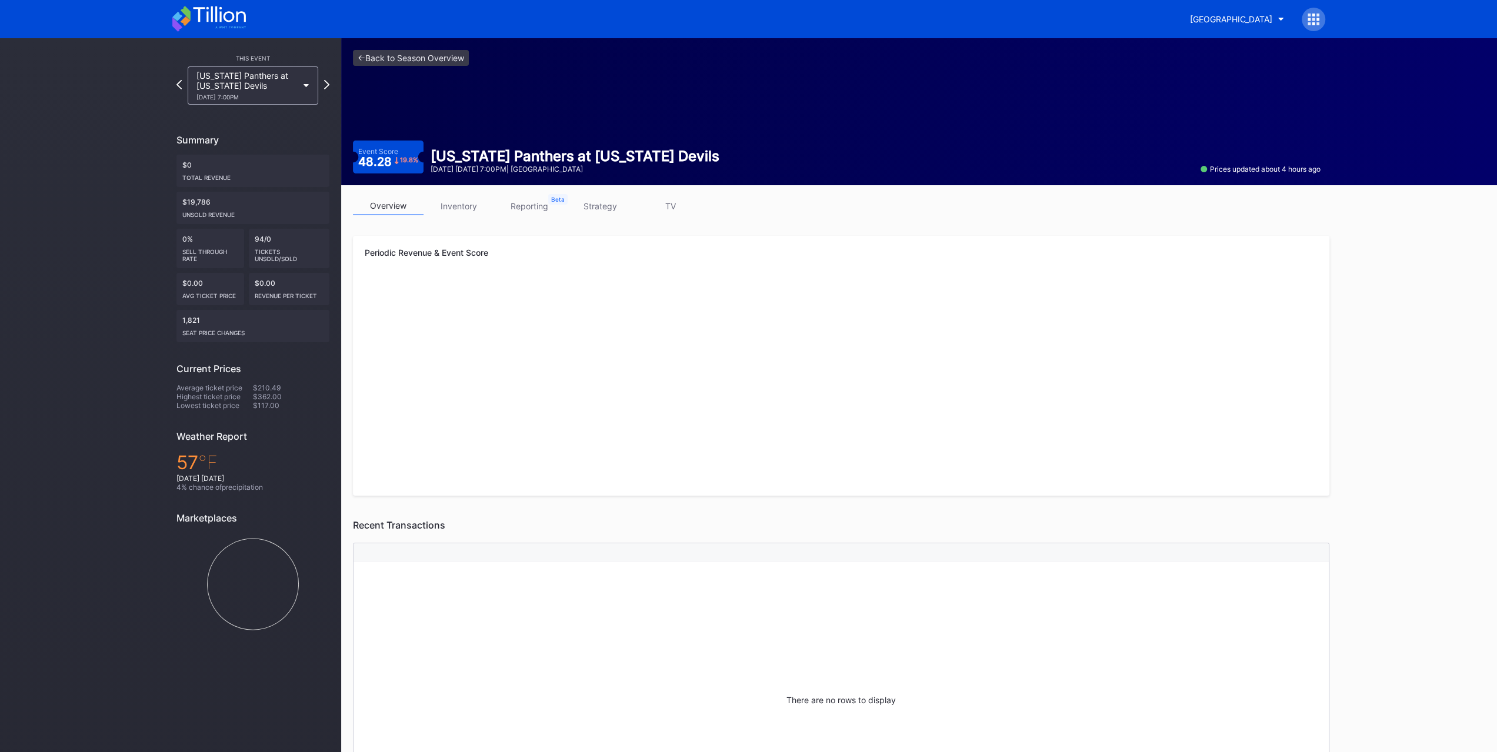
click at [240, 97] on div "10/16 Thursday 7:00PM" at bounding box center [246, 97] width 101 height 7
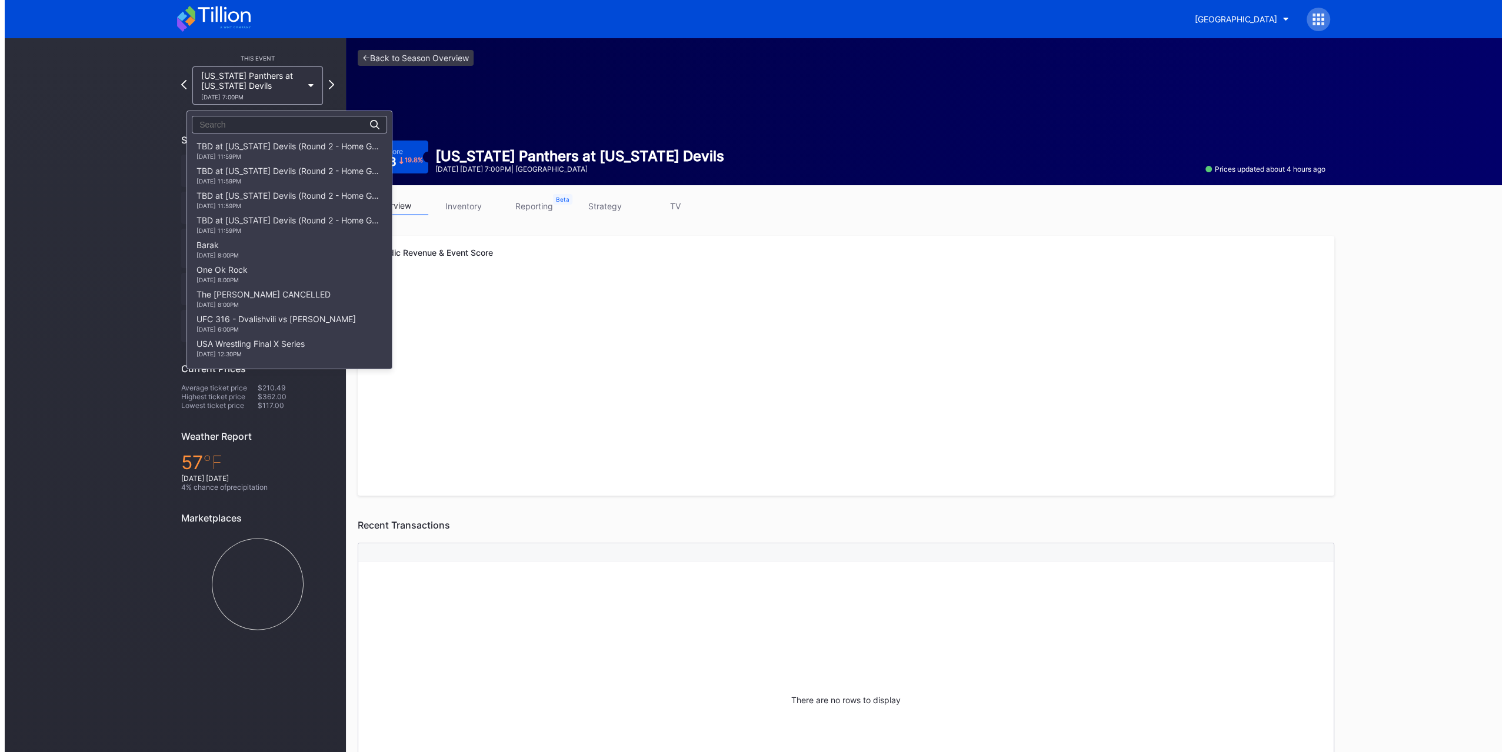
scroll to position [1370, 0]
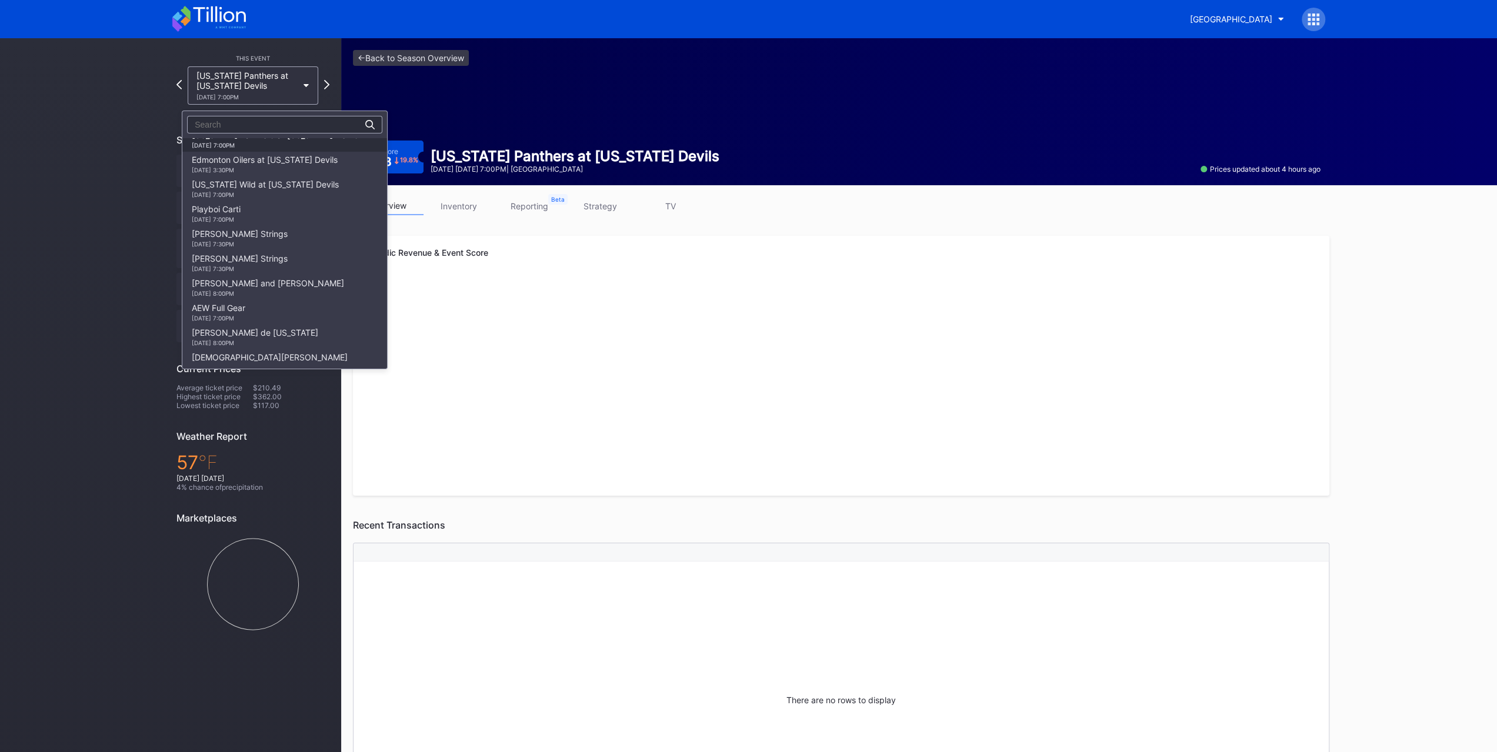
click at [249, 168] on div "Edmonton Oilers at New Jersey Devils 10/18 Saturday 3:30PM" at bounding box center [265, 164] width 146 height 19
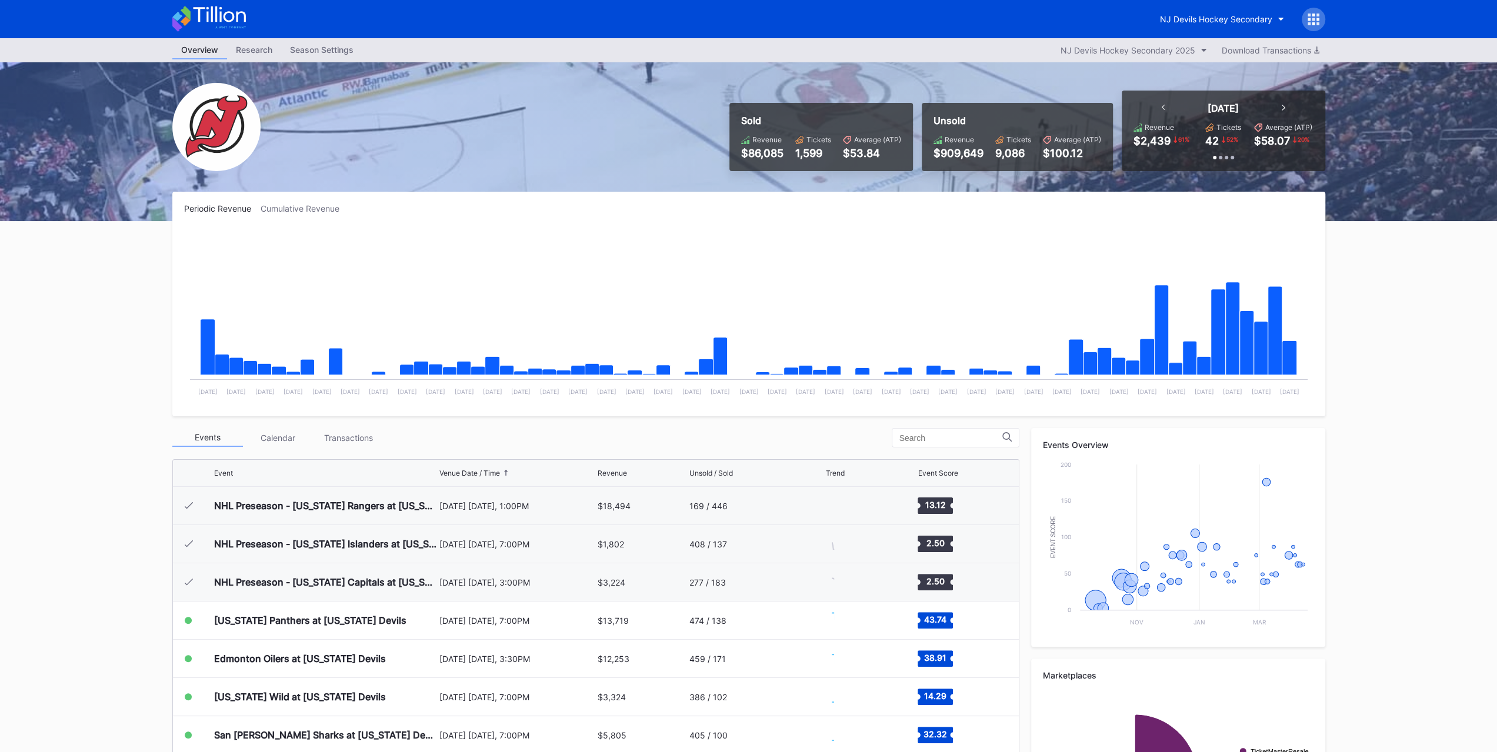
scroll to position [115, 0]
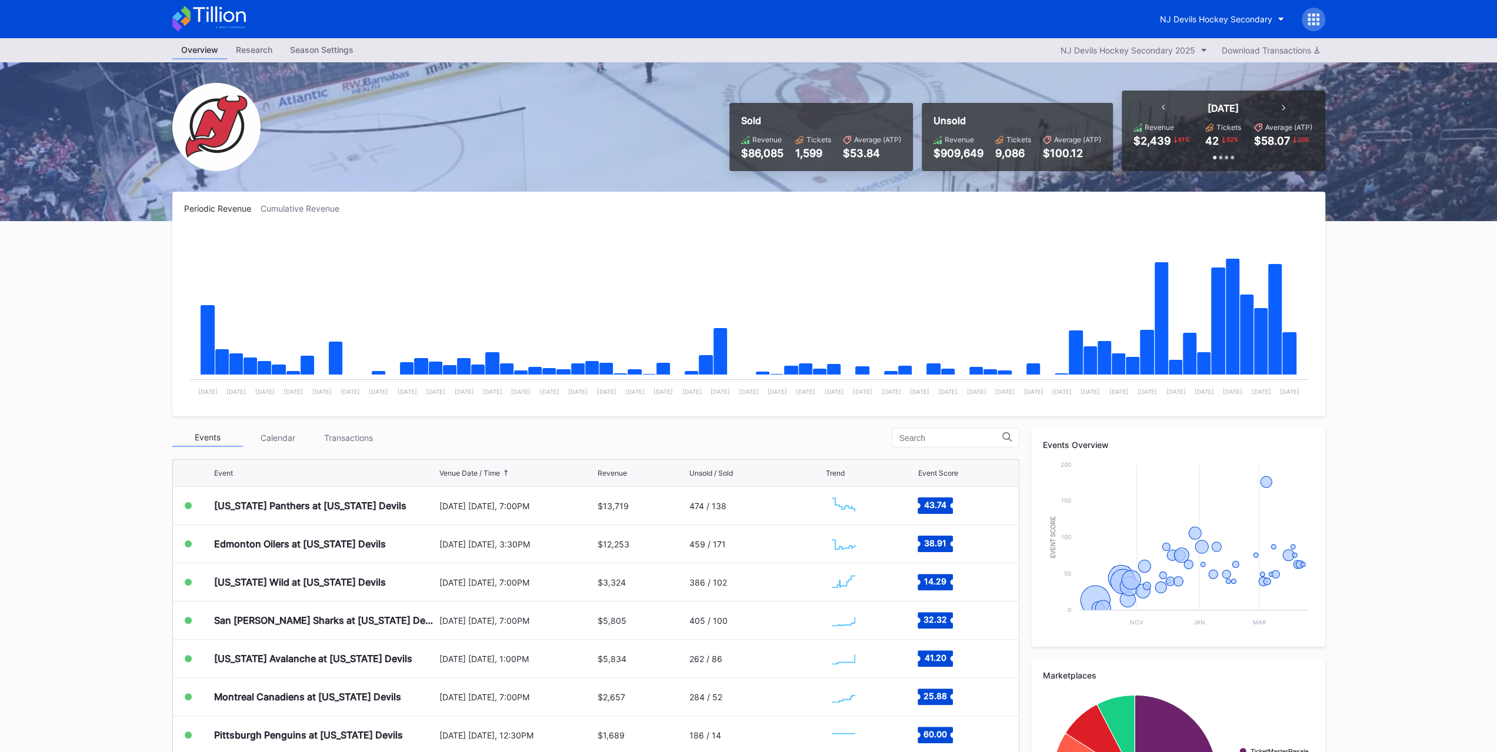
click at [333, 438] on div "Transactions" at bounding box center [349, 438] width 71 height 18
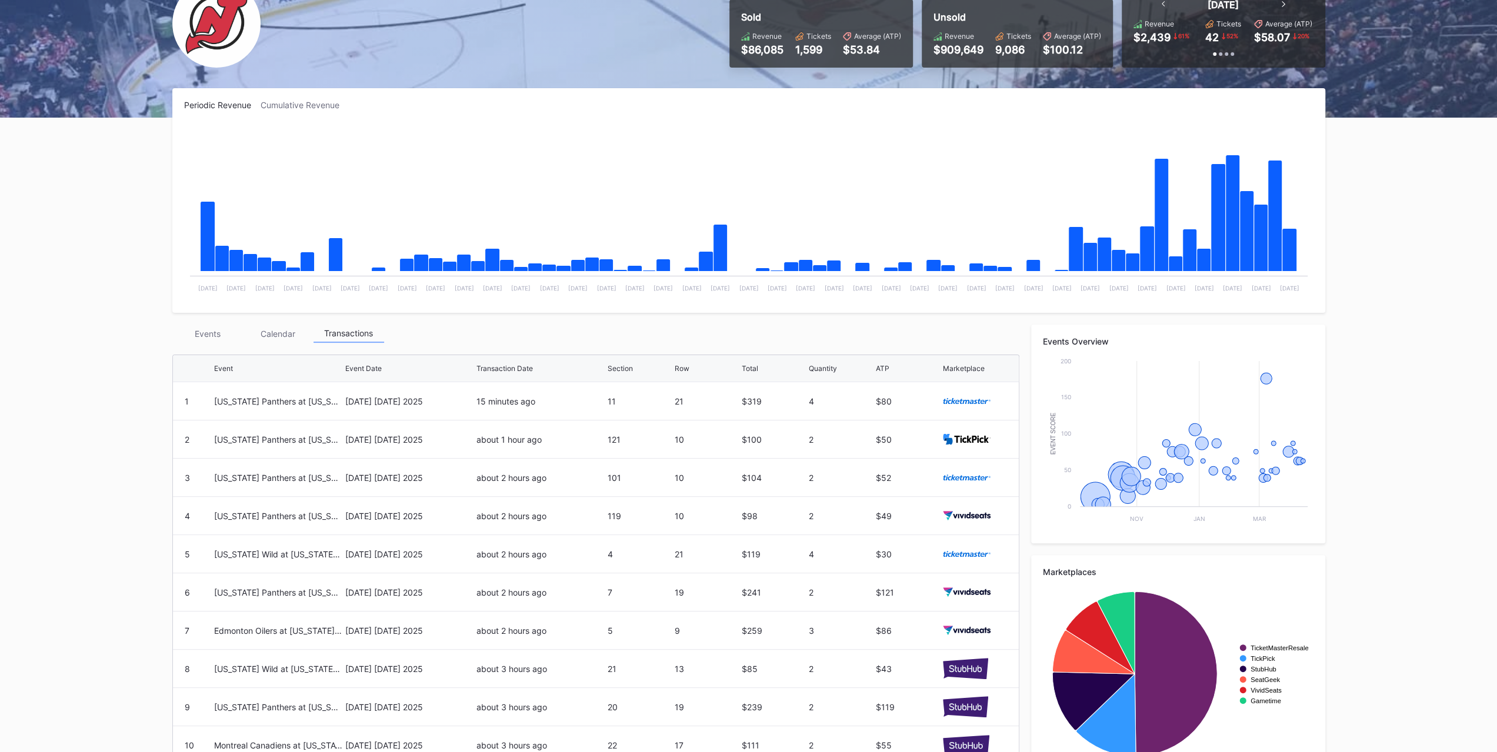
scroll to position [155, 0]
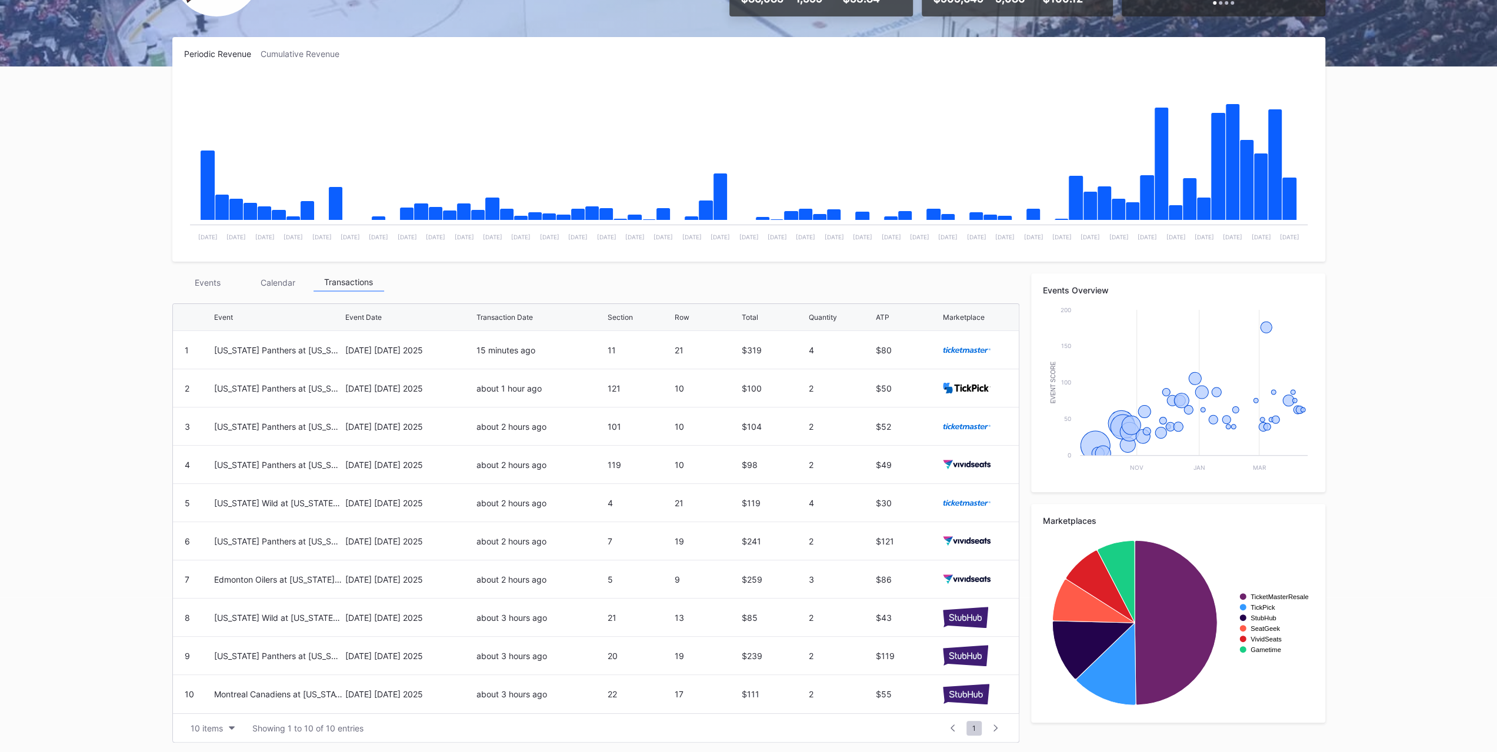
click at [602, 543] on div "about 2 hours ago" at bounding box center [541, 542] width 128 height 10
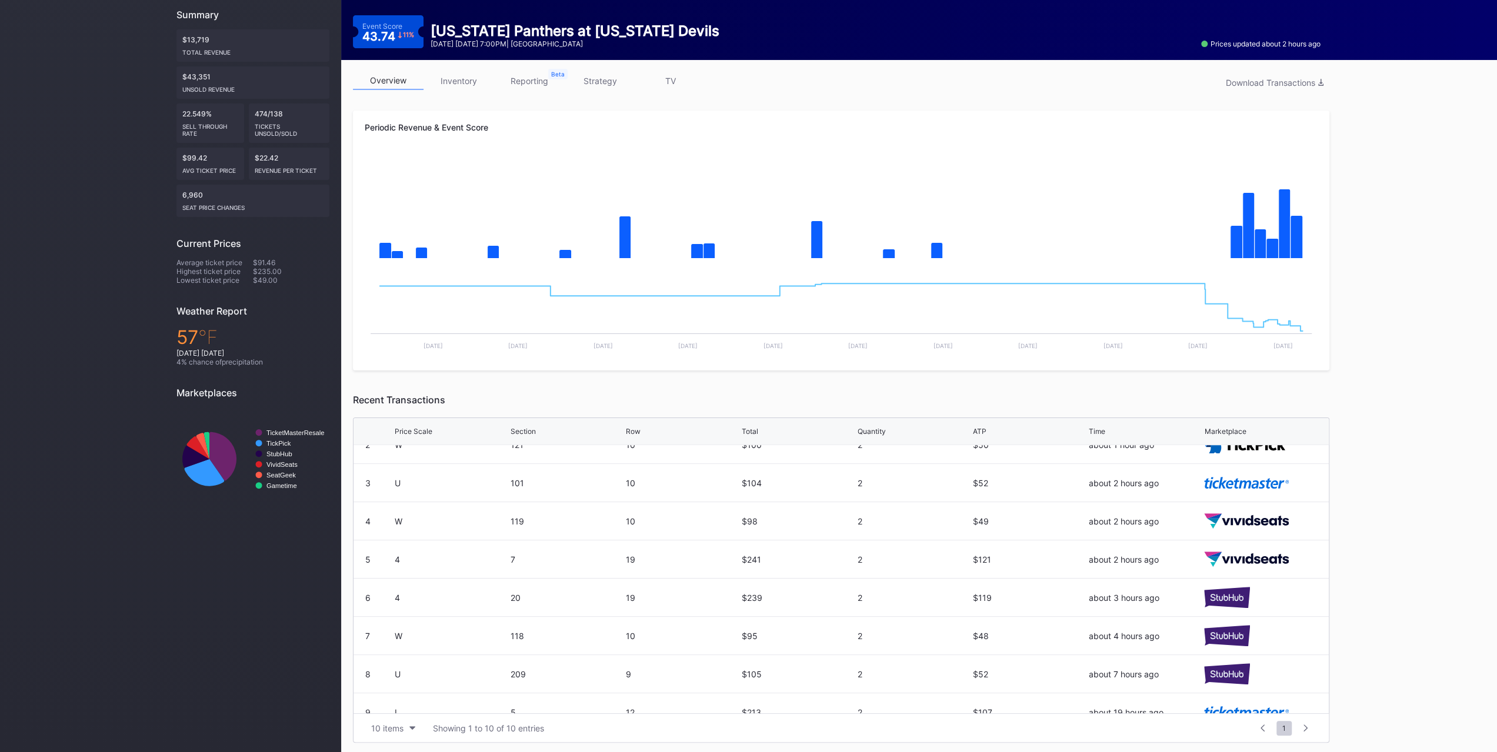
scroll to position [114, 0]
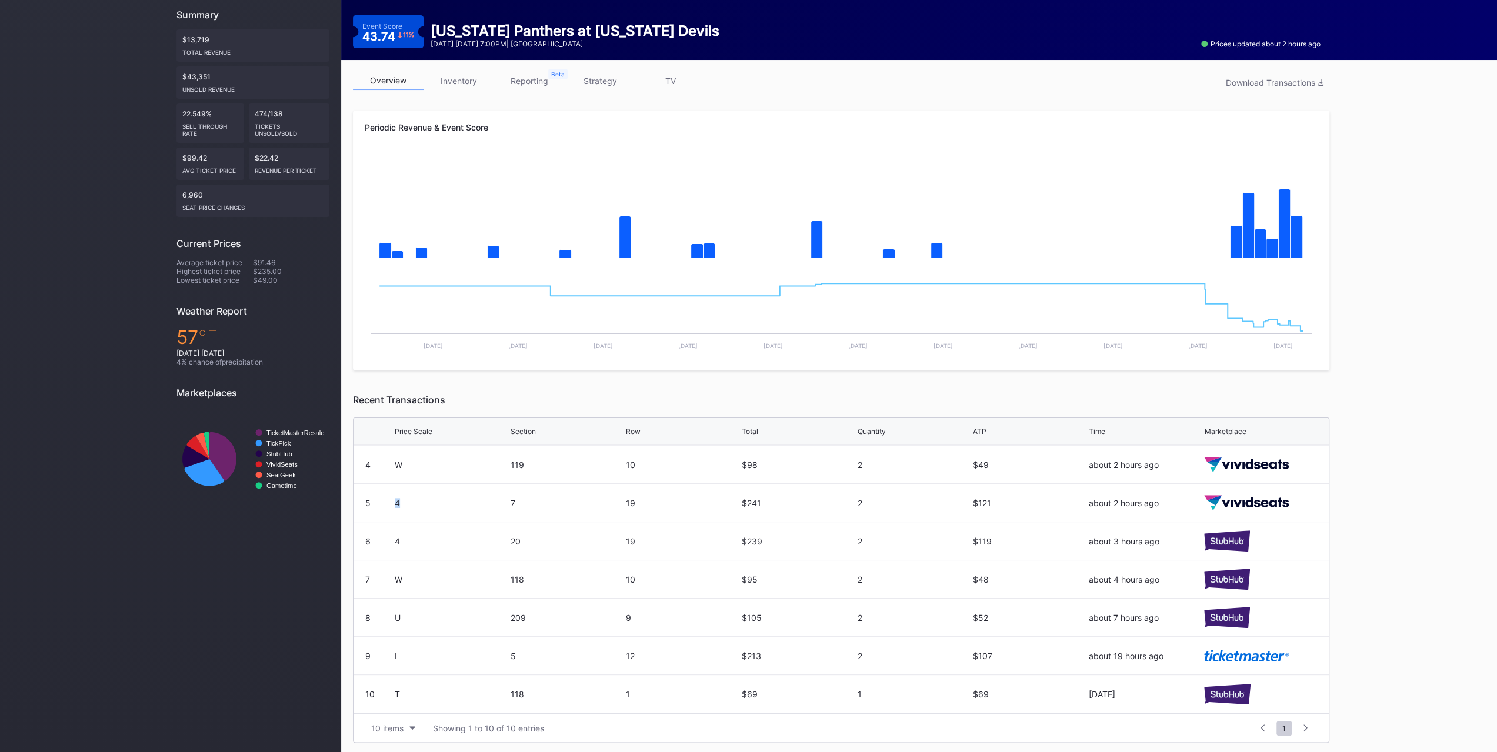
drag, startPoint x: 411, startPoint y: 499, endPoint x: 386, endPoint y: 501, distance: 24.8
click at [386, 501] on div "5 4 7 19 $241 2 $121 about 2 hours ago" at bounding box center [841, 503] width 975 height 38
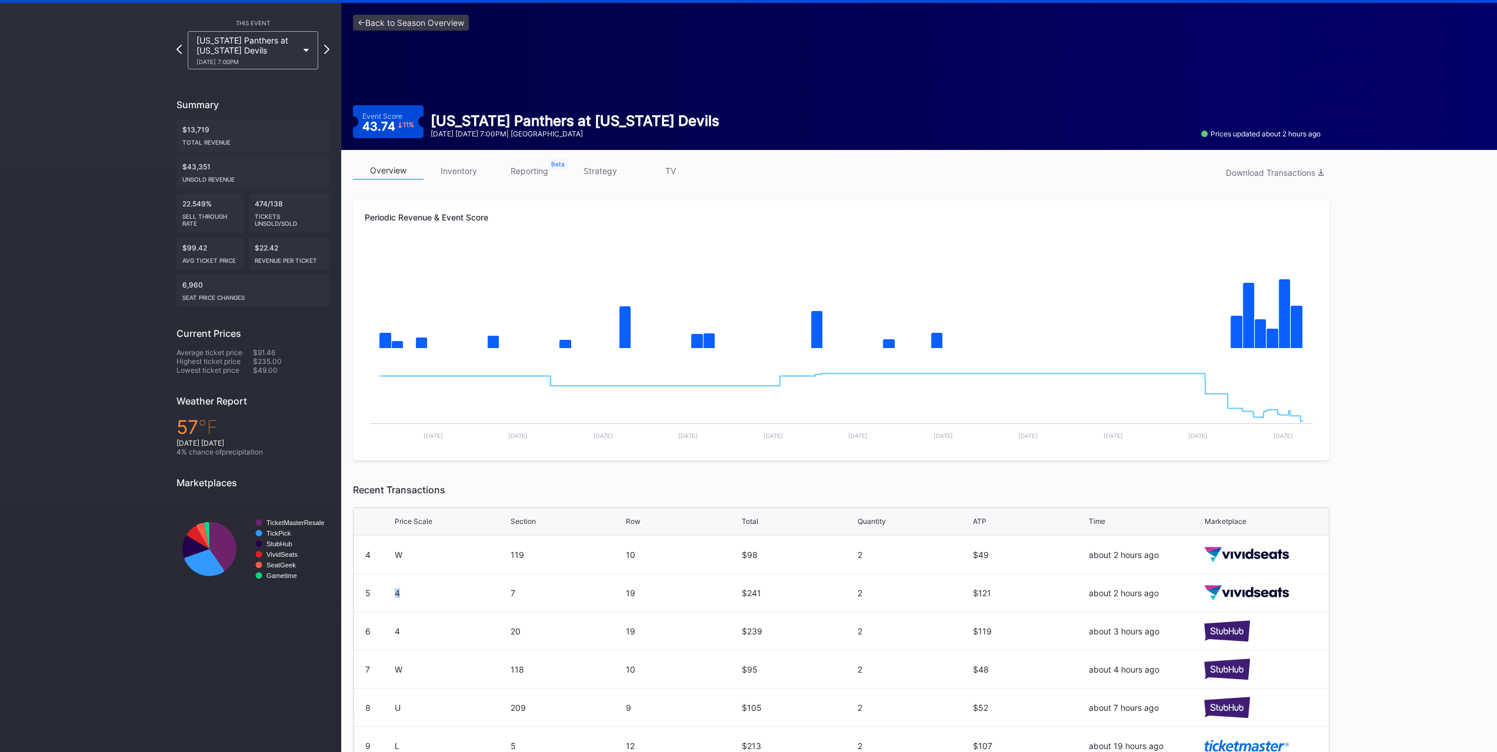
scroll to position [0, 0]
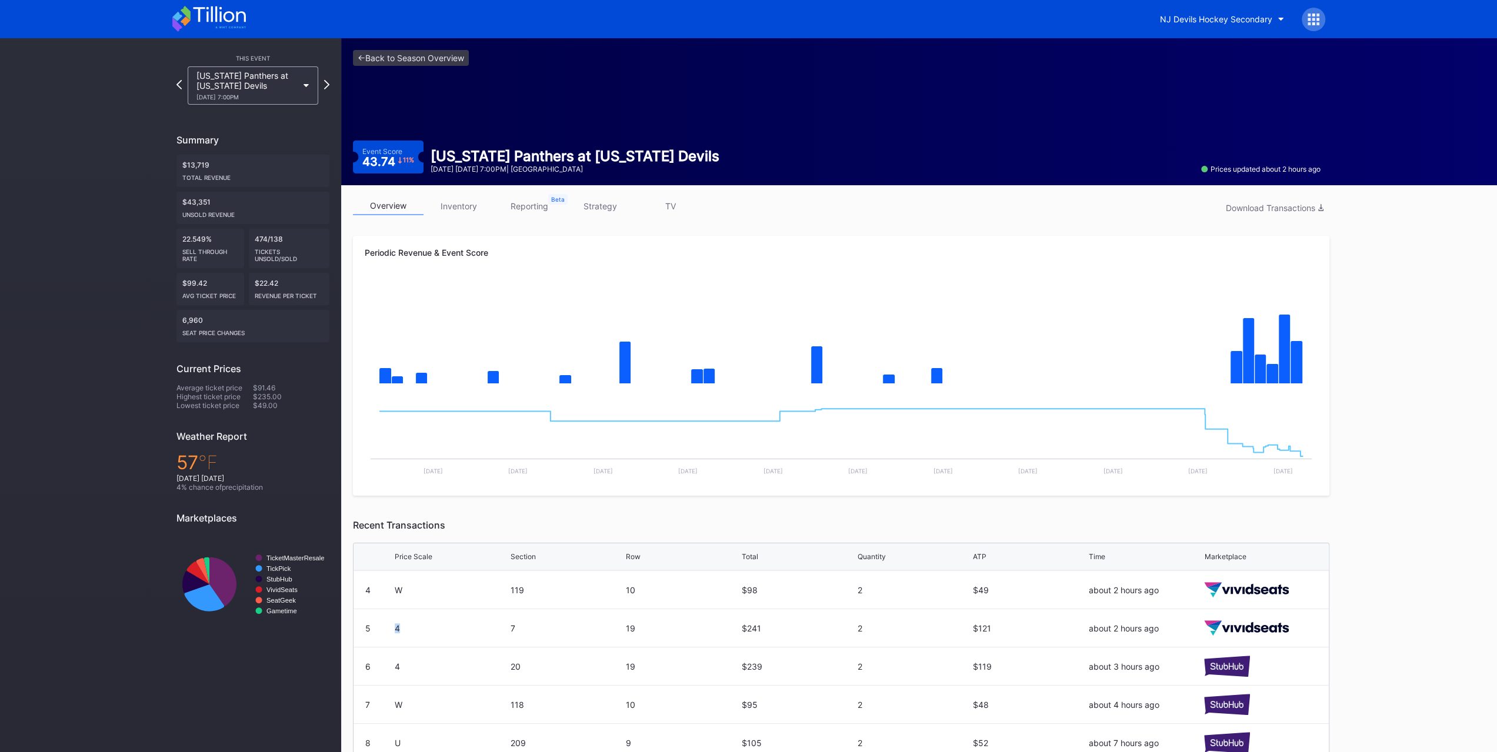
click at [414, 208] on link "overview" at bounding box center [388, 206] width 71 height 18
click at [416, 205] on link "overview" at bounding box center [388, 206] width 71 height 18
click at [198, 23] on icon at bounding box center [209, 19] width 74 height 26
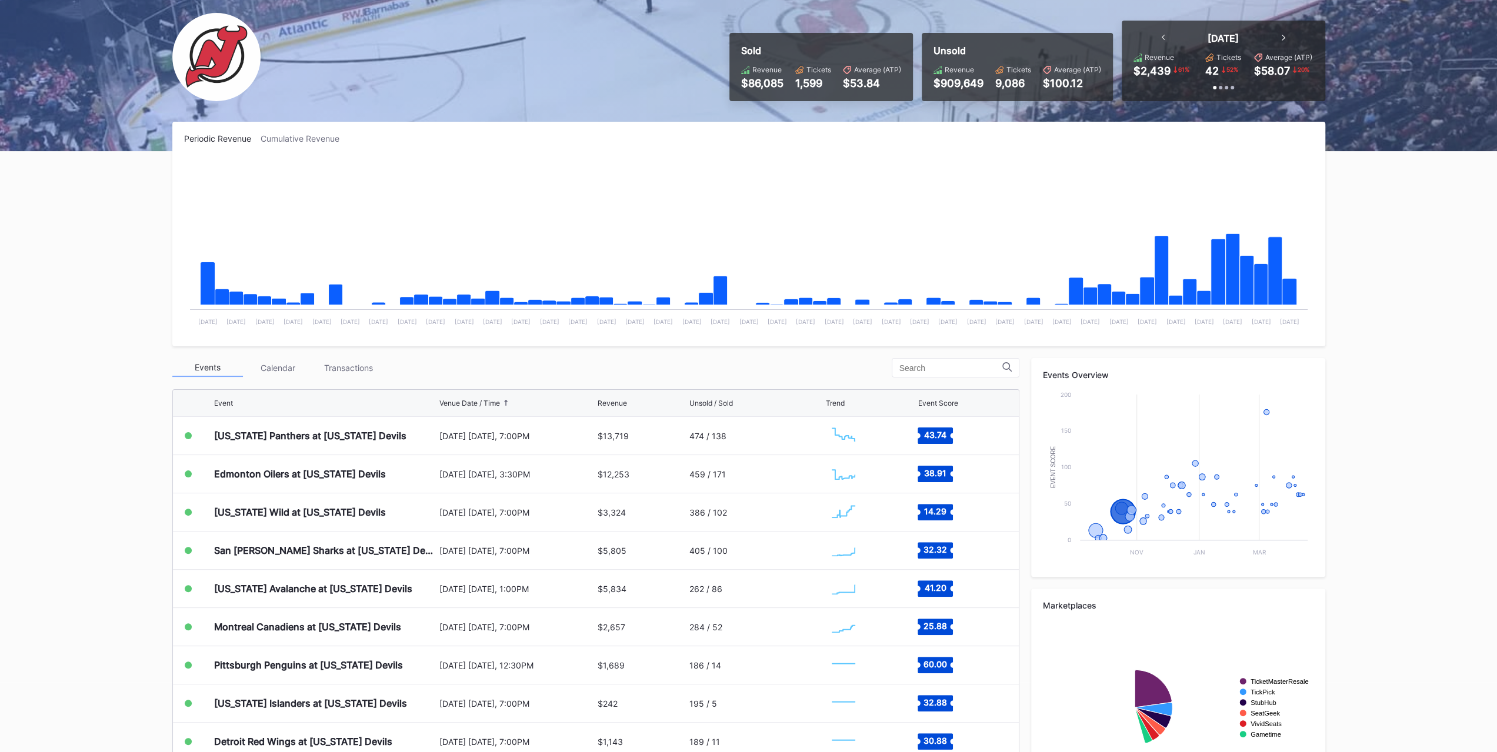
scroll to position [136, 0]
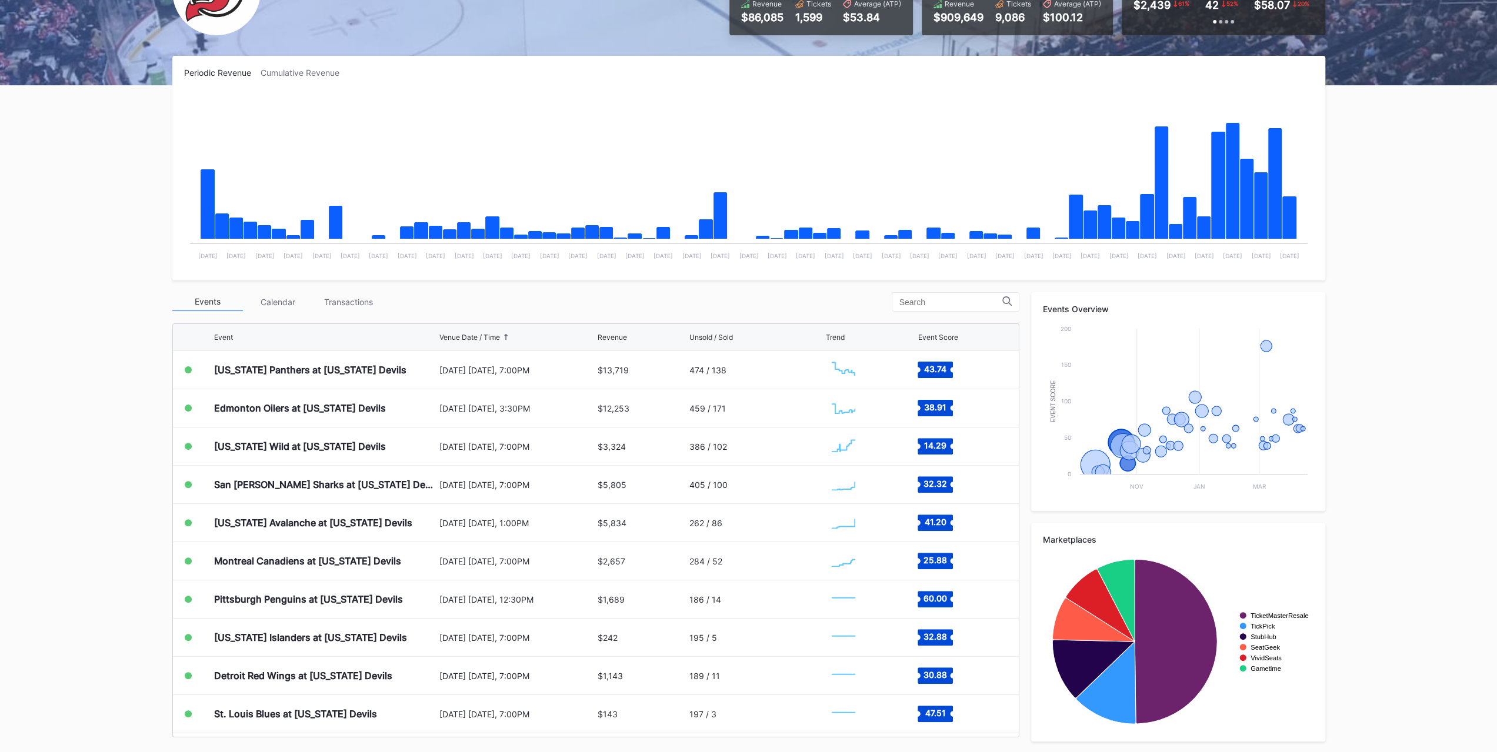
click at [361, 284] on div "Periodic Revenue Cumulative Revenue Created with Highcharts 11.2.0 Chart title …" at bounding box center [749, 405] width 1177 height 698
click at [358, 296] on div "Transactions" at bounding box center [349, 302] width 71 height 18
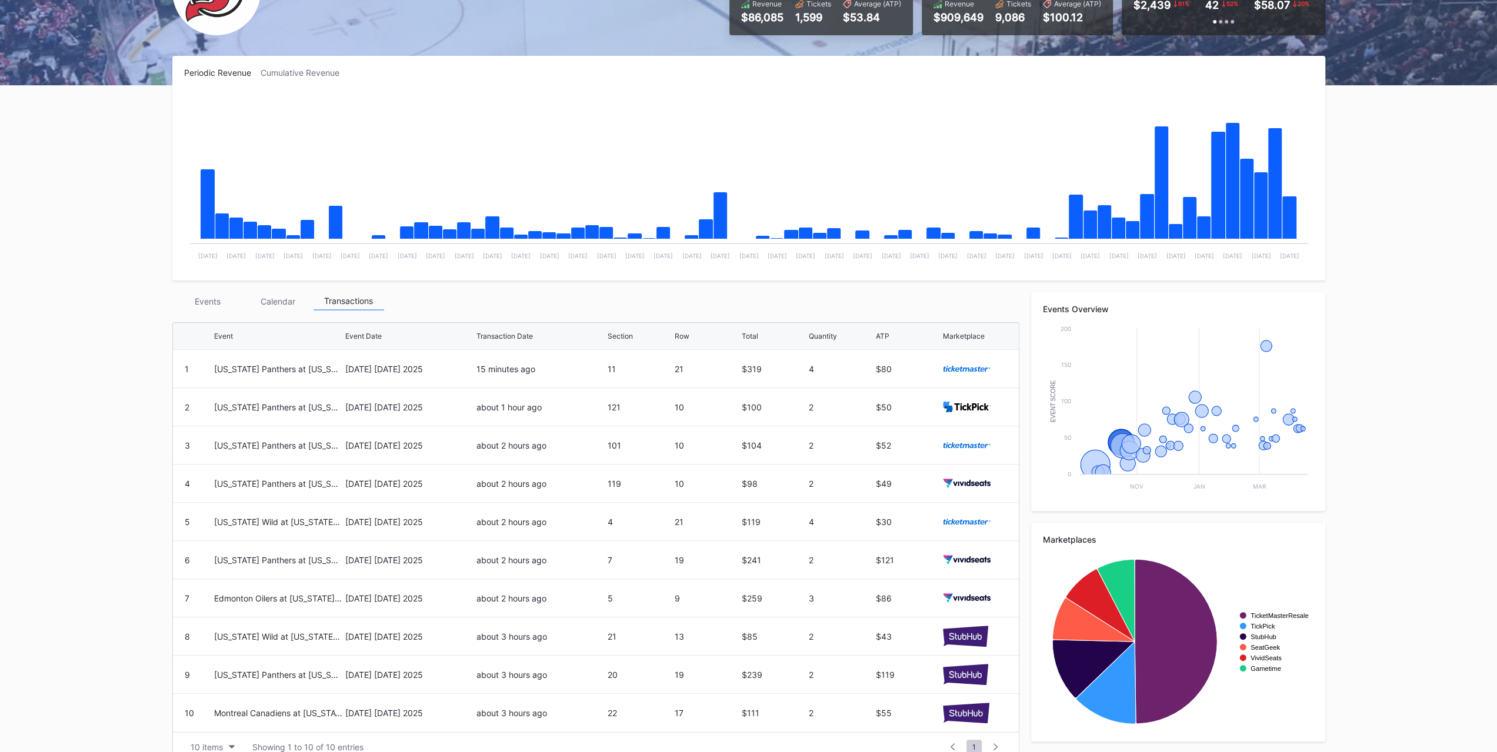
click at [221, 304] on div "Events" at bounding box center [207, 301] width 71 height 18
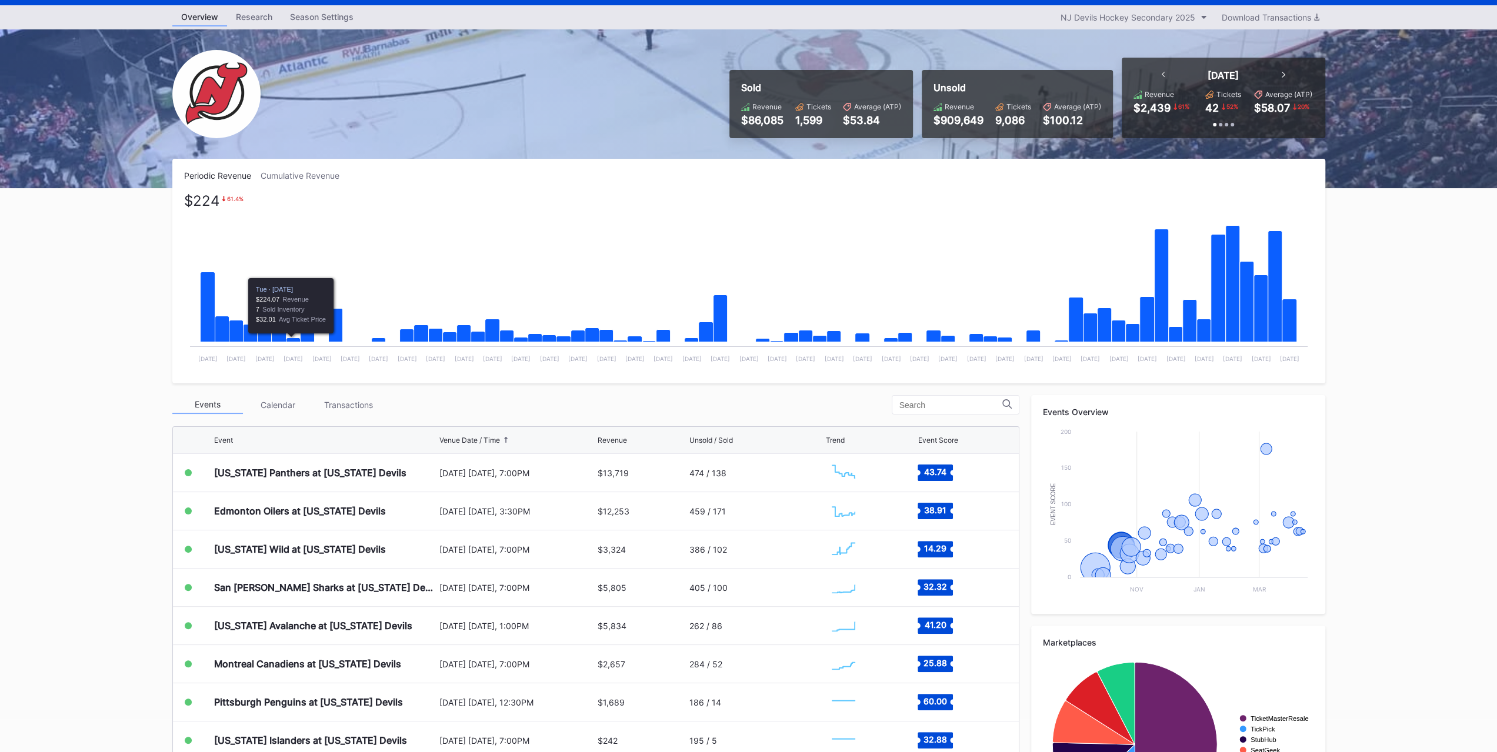
scroll to position [0, 0]
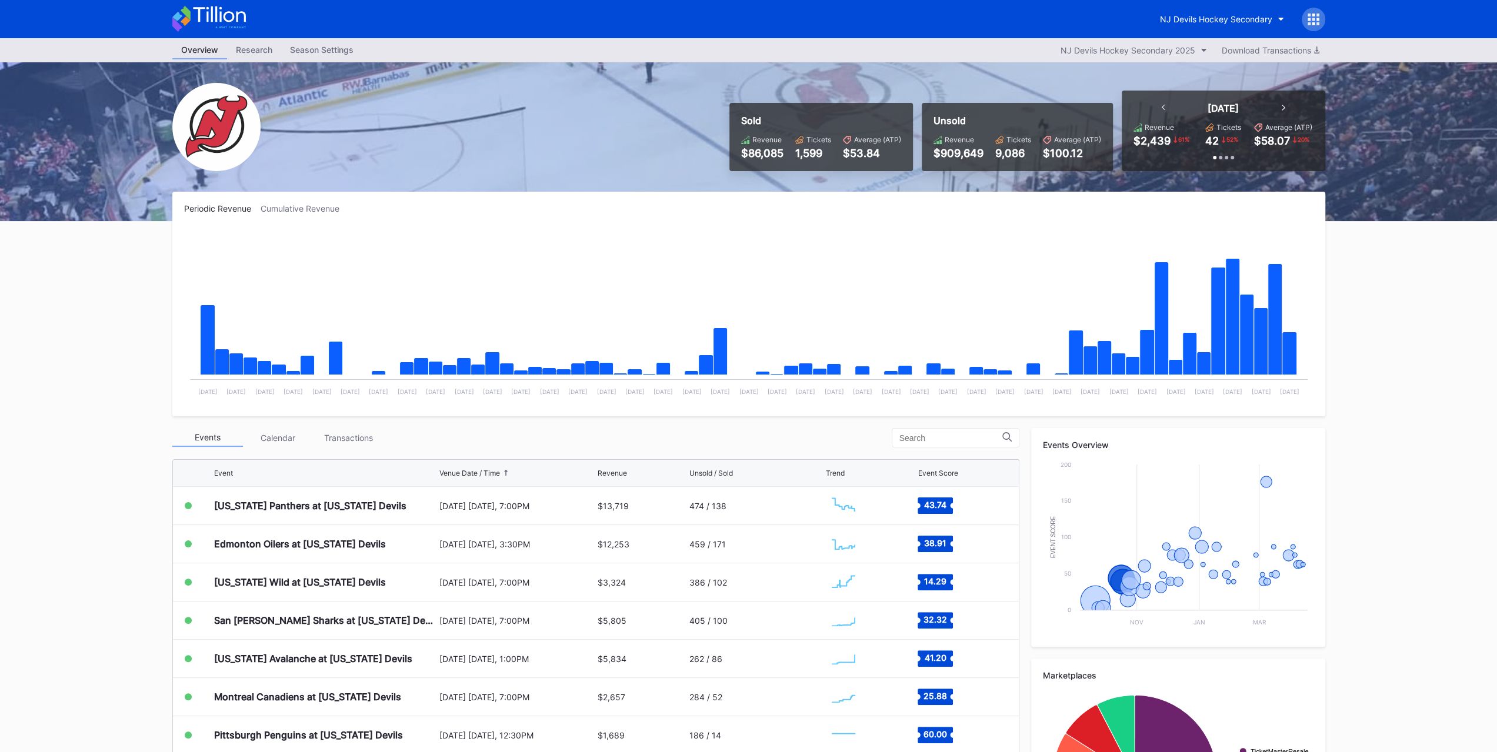
click at [341, 511] on div "[US_STATE] Panthers at [US_STATE] Devils" at bounding box center [325, 506] width 222 height 38
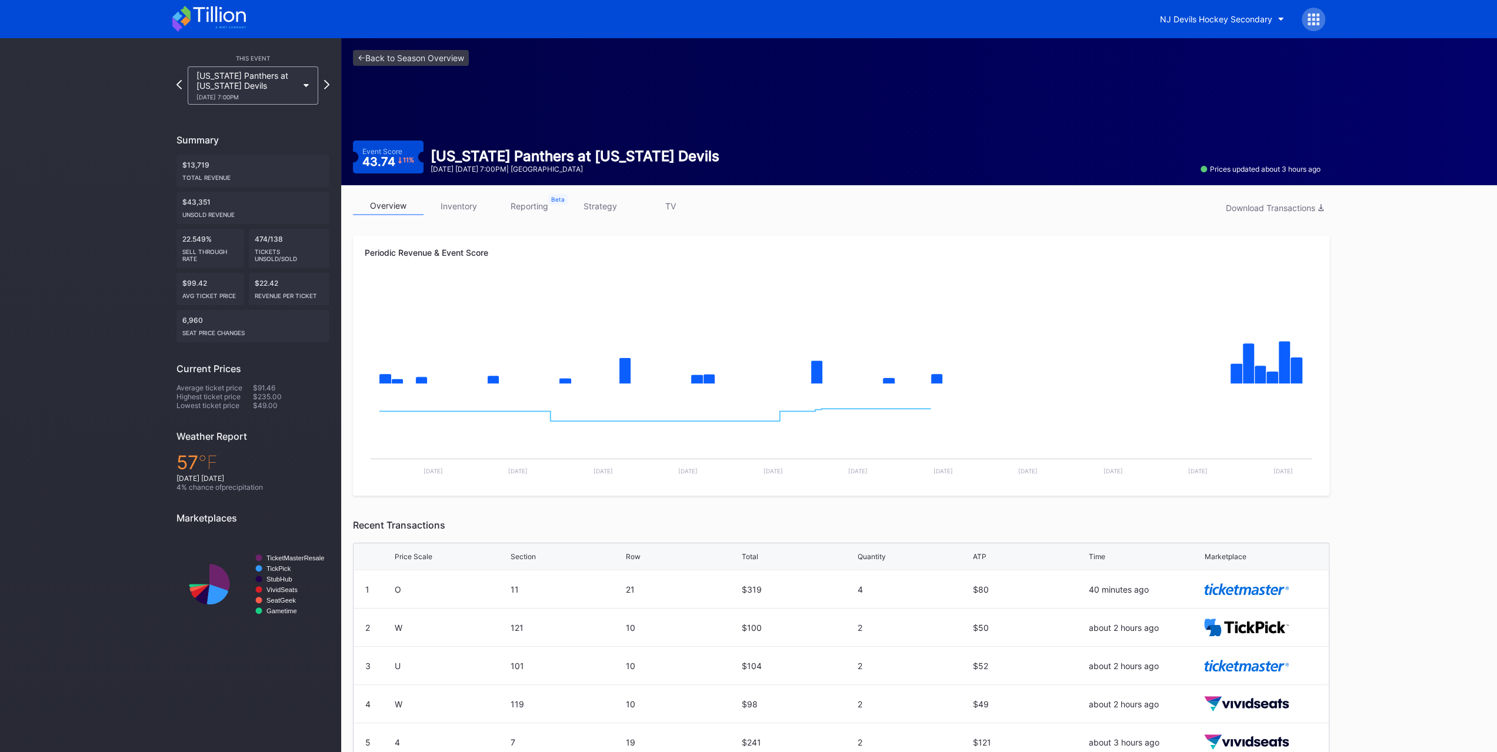
click at [469, 195] on div "overview inventory reporting strategy TV Download Transactions Periodic Revenue…" at bounding box center [841, 532] width 1000 height 695
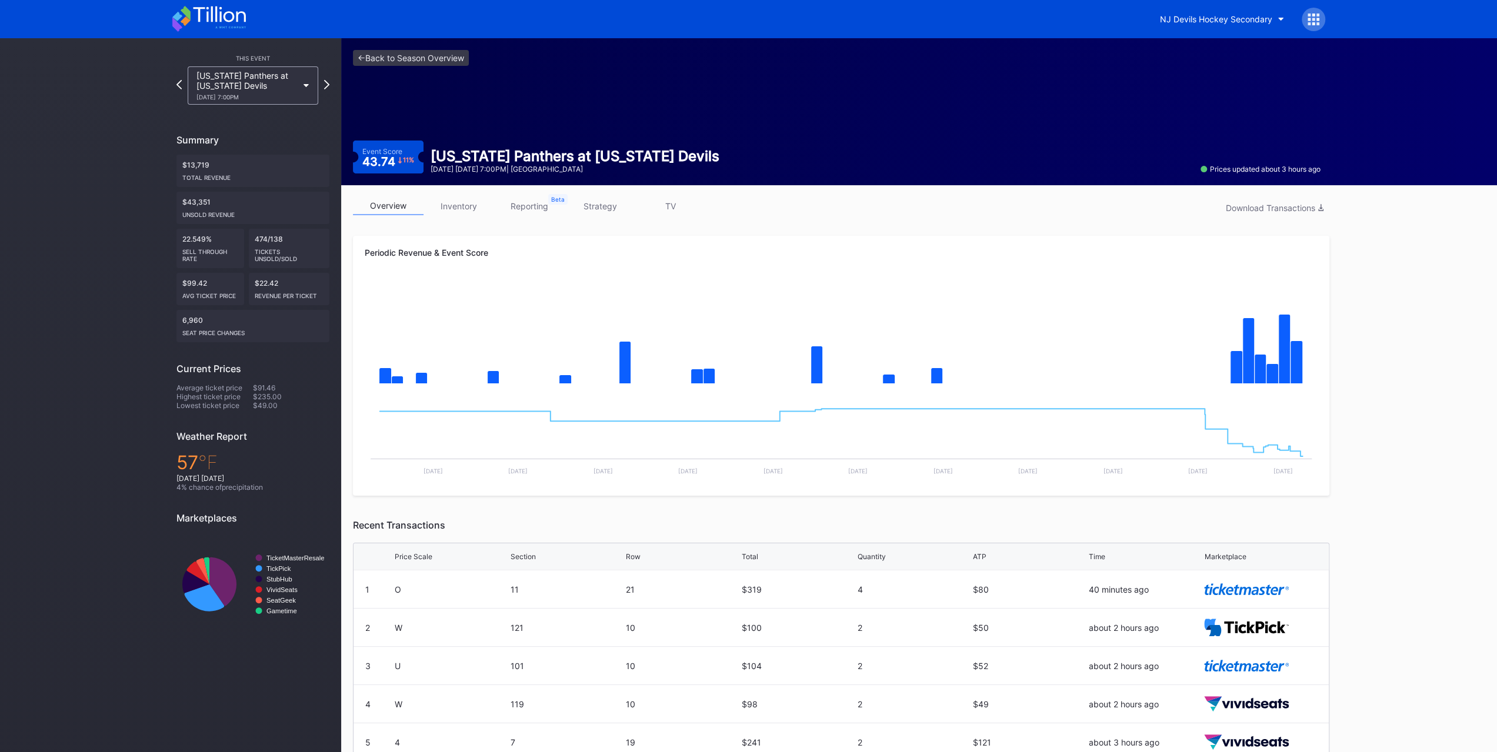
click at [469, 202] on link "inventory" at bounding box center [459, 206] width 71 height 18
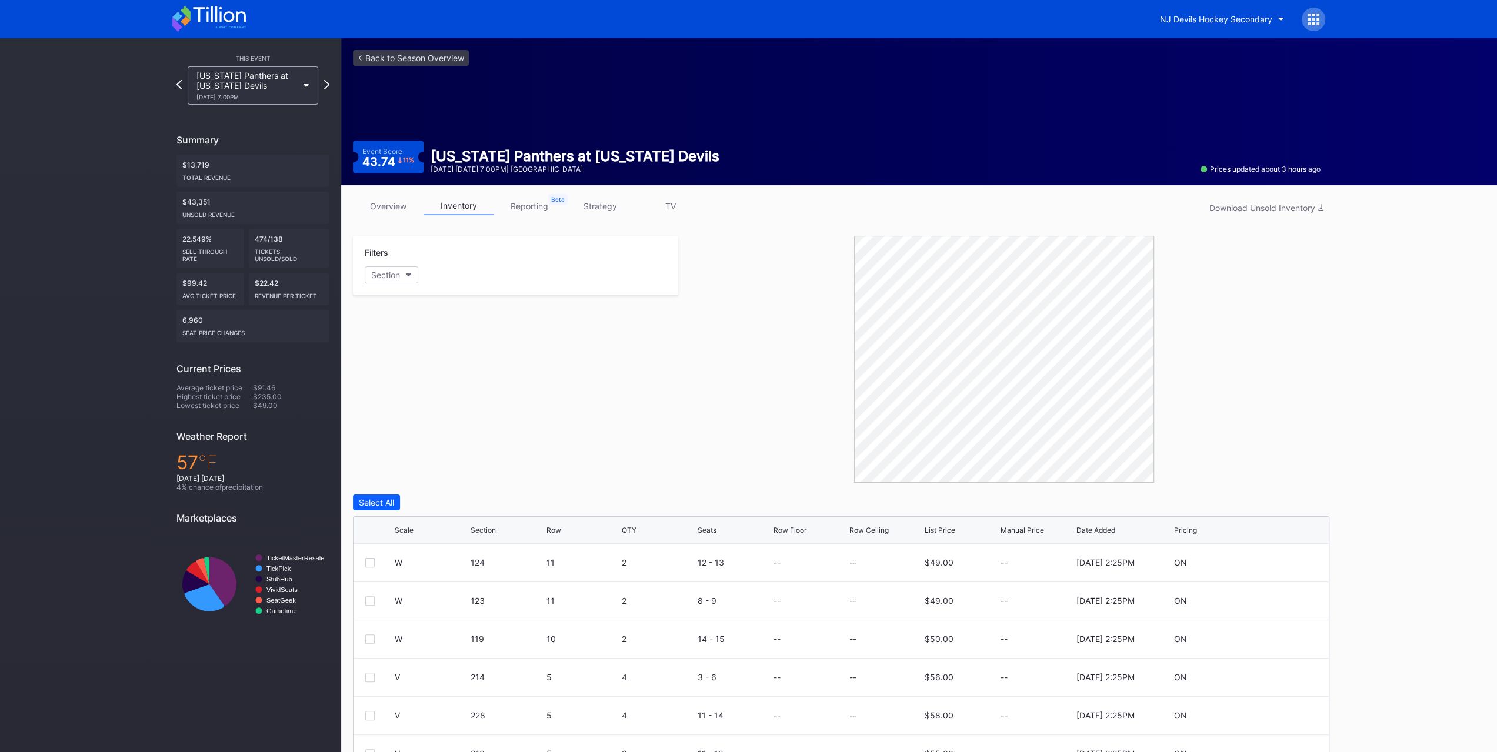
click at [394, 269] on button "Section" at bounding box center [392, 275] width 54 height 17
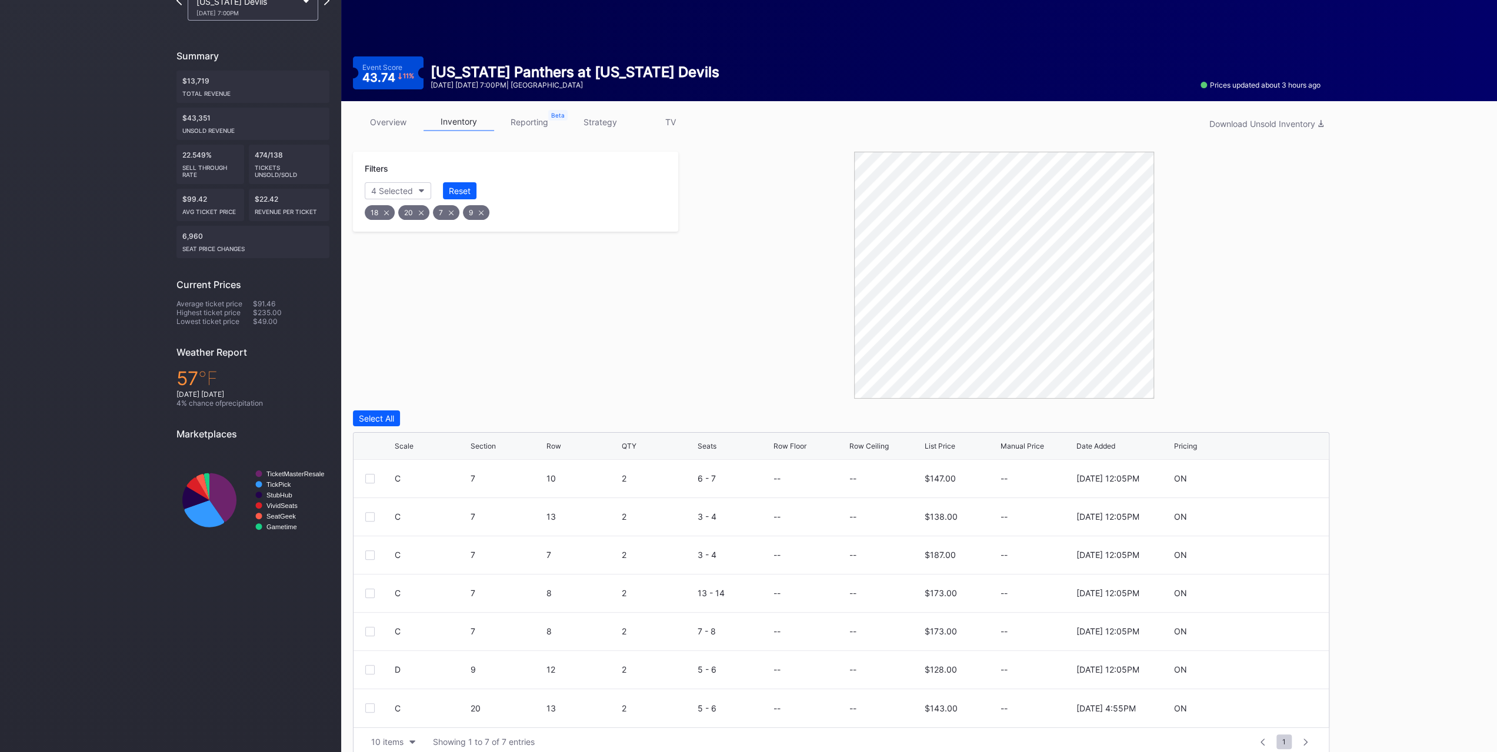
scroll to position [98, 0]
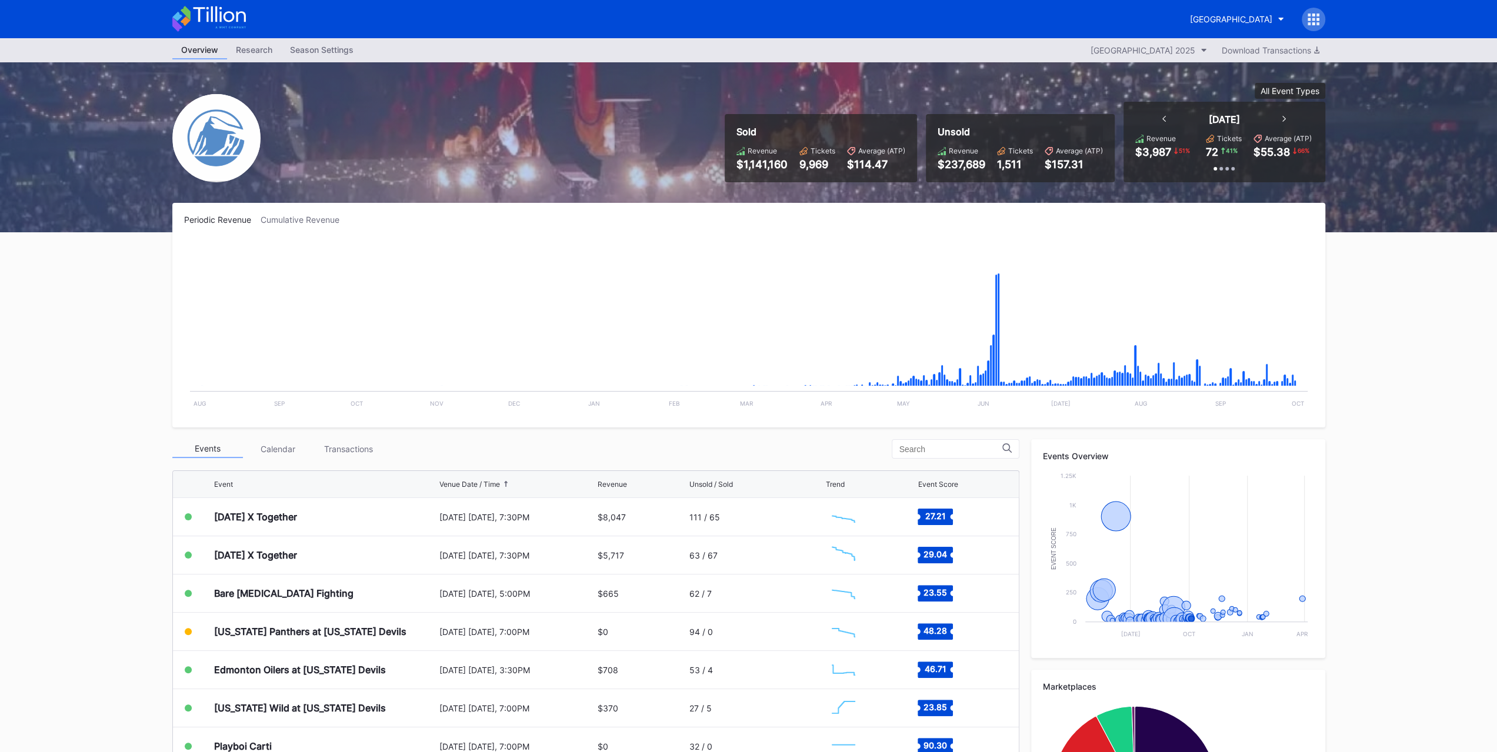
scroll to position [59, 0]
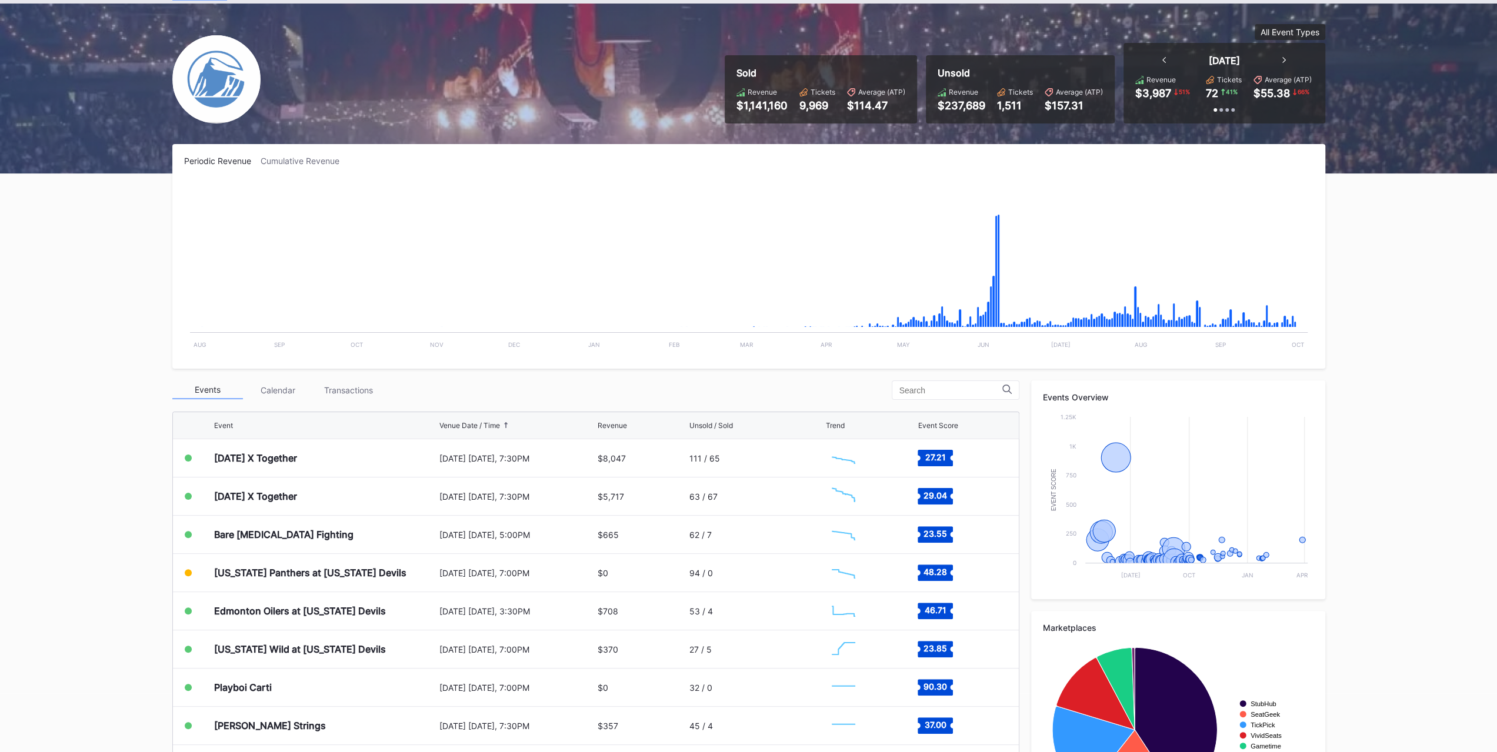
click at [247, 469] on div "Edmonton Oilers at [US_STATE] Devils" at bounding box center [300, 611] width 172 height 12
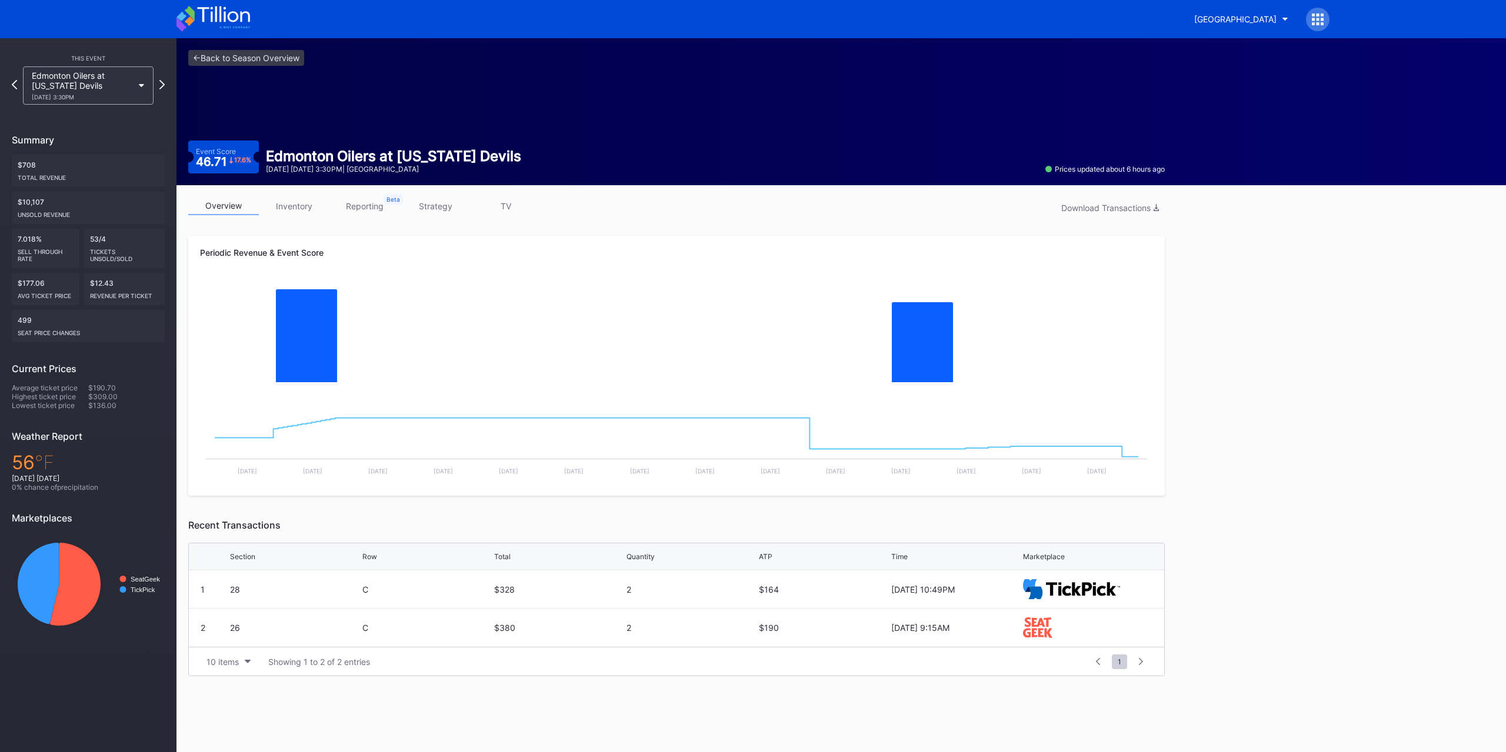
click at [286, 205] on link "inventory" at bounding box center [294, 206] width 71 height 18
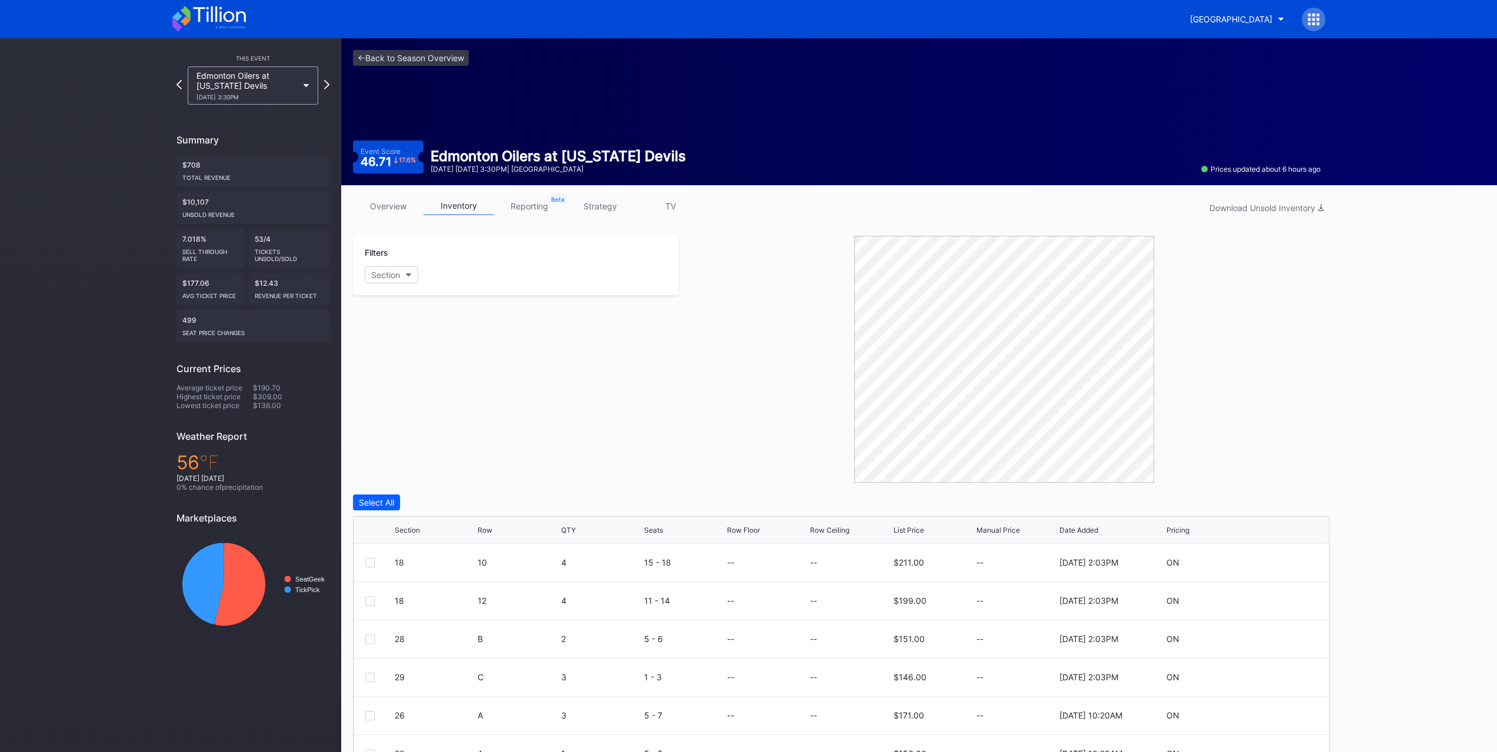
click at [381, 277] on div "Section" at bounding box center [385, 275] width 29 height 10
click at [409, 335] on div "18" at bounding box center [433, 340] width 137 height 22
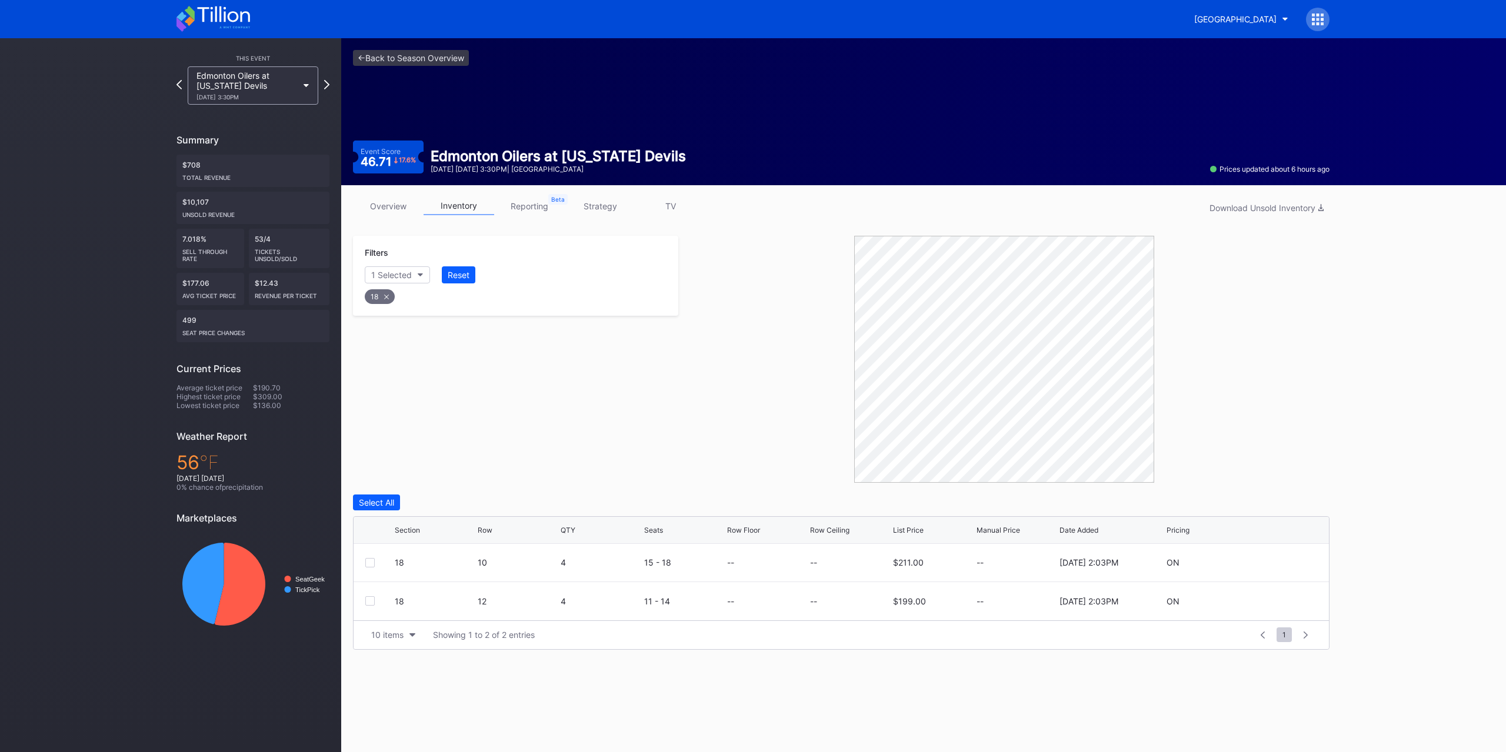
click at [1283, 599] on icon at bounding box center [1282, 601] width 9 height 9
click at [866, 598] on input at bounding box center [850, 606] width 80 height 22
type input "130"
click at [1302, 608] on div "Save" at bounding box center [1299, 606] width 19 height 10
click at [1283, 566] on div "18 10 4 15 - 18 -- -- $211.00 -- 9/15/2025 2:03PM ON" at bounding box center [841, 563] width 975 height 38
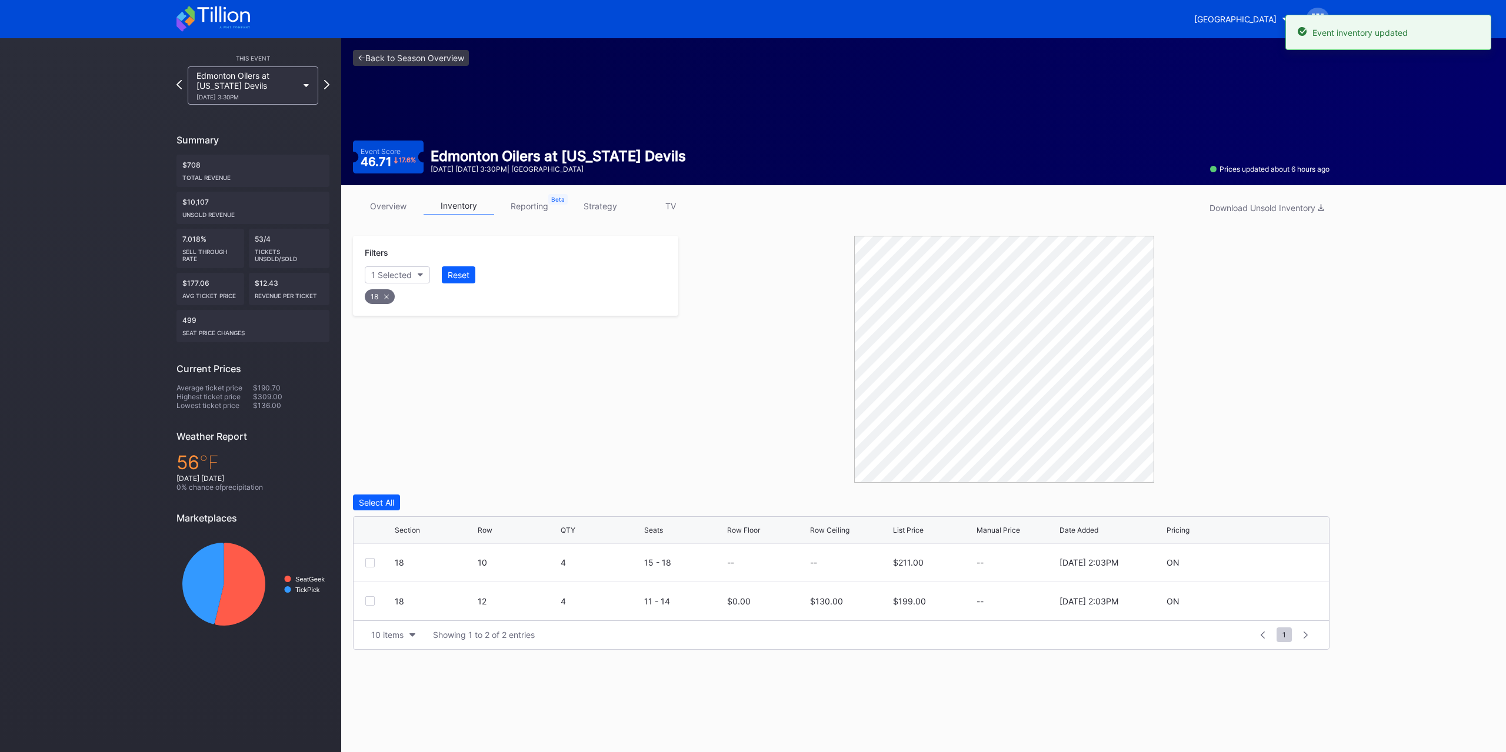
click at [1283, 559] on icon at bounding box center [1282, 562] width 9 height 9
click at [841, 564] on input at bounding box center [850, 567] width 80 height 22
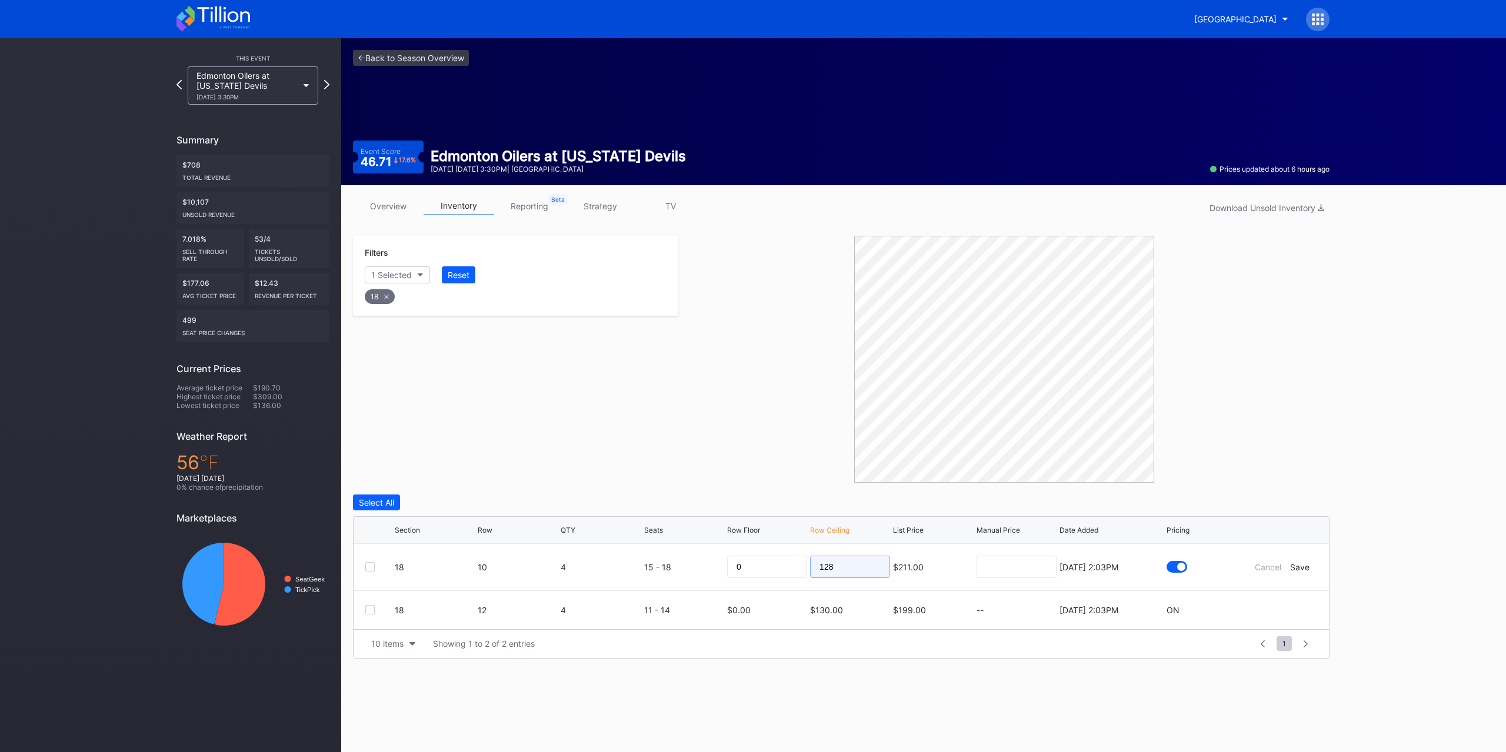
type input "128"
click at [1298, 565] on div "Save" at bounding box center [1299, 567] width 19 height 10
click at [455, 279] on div "Reset" at bounding box center [459, 275] width 22 height 10
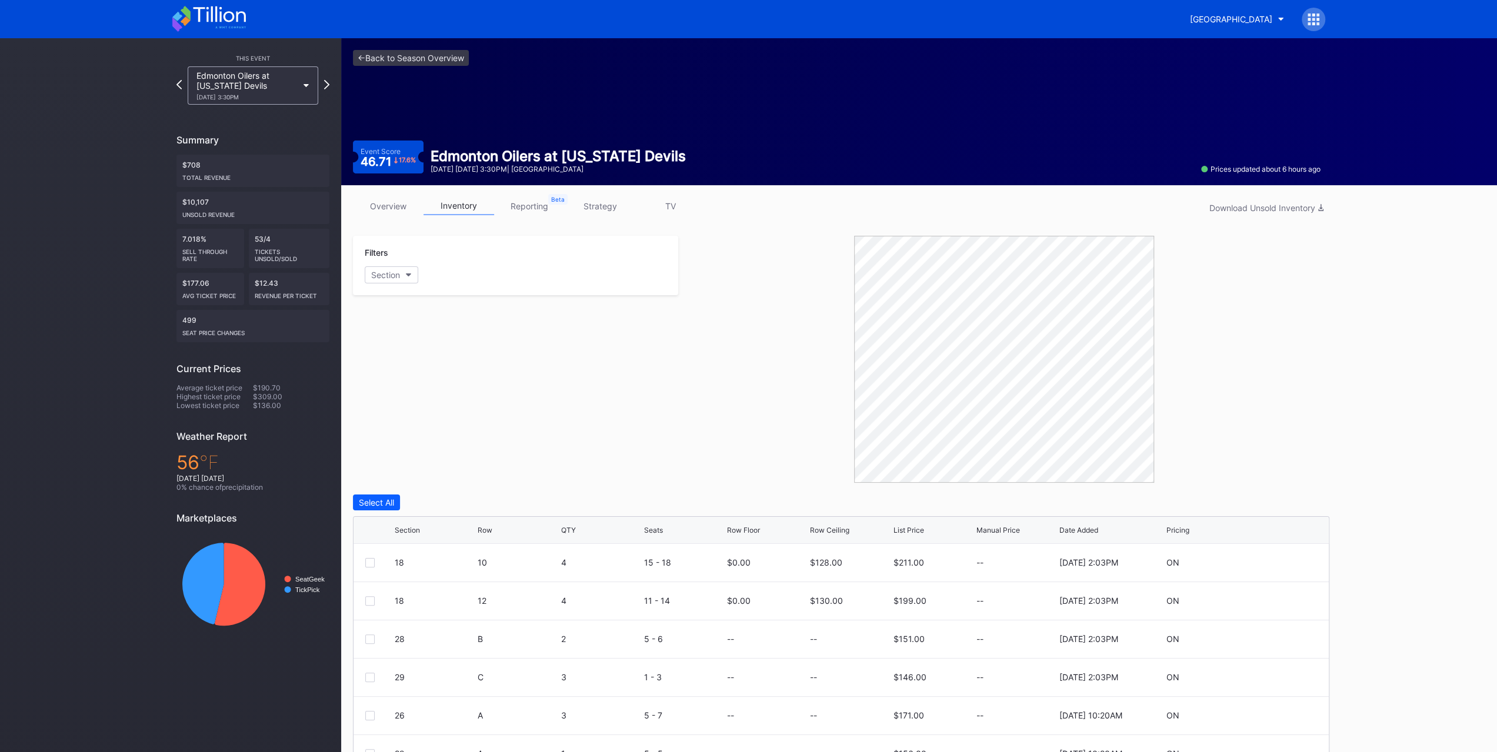
click at [394, 279] on div "Section" at bounding box center [385, 275] width 29 height 10
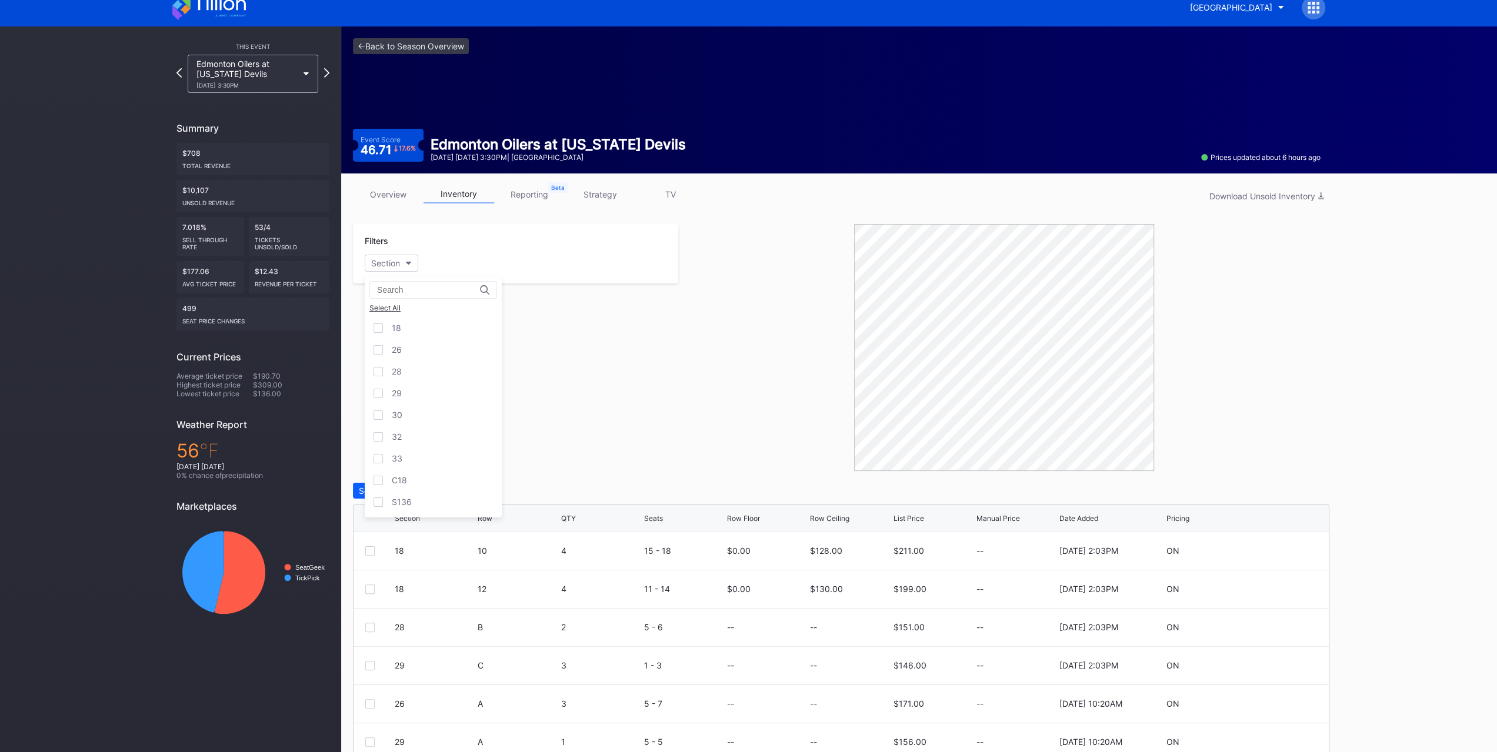
scroll to position [99, 0]
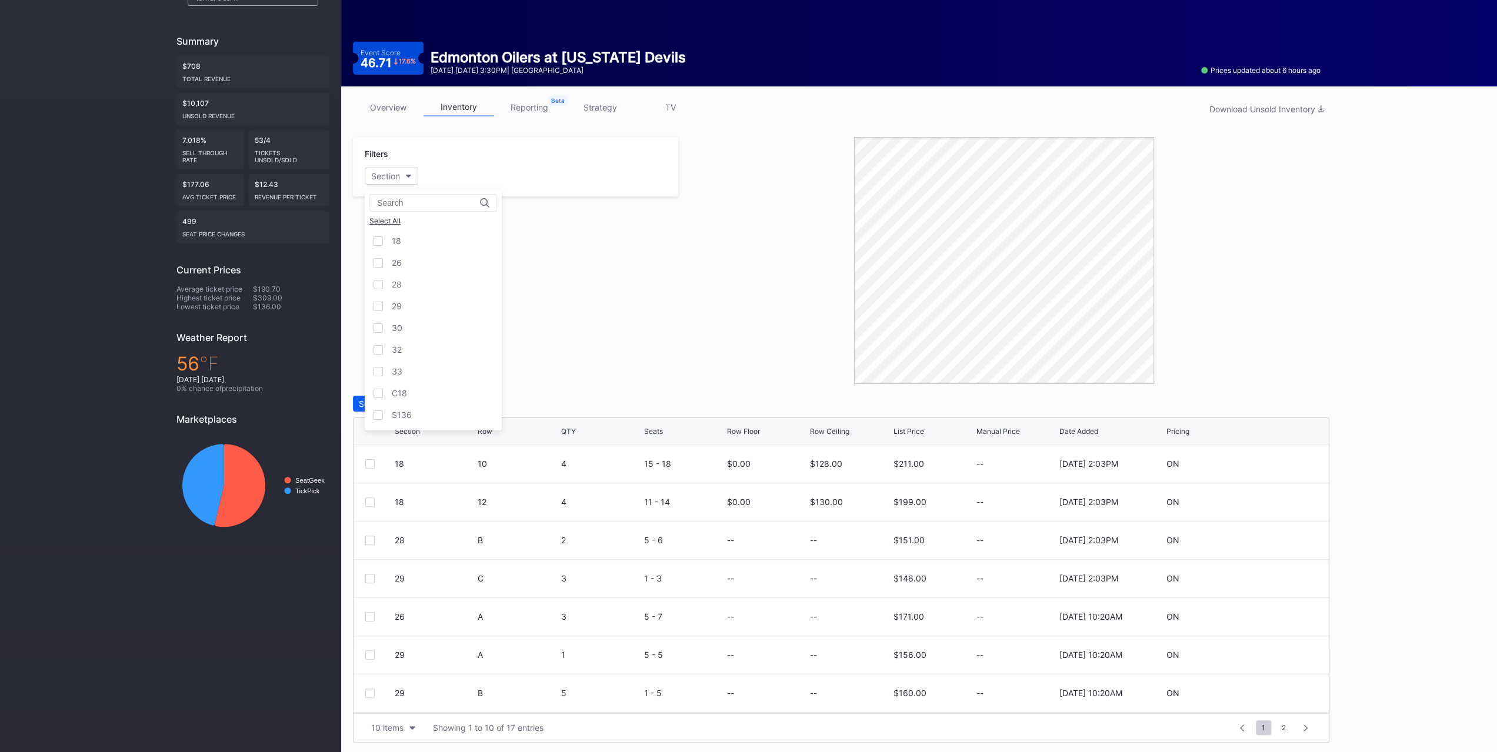
click at [432, 398] on div "C18" at bounding box center [433, 393] width 137 height 22
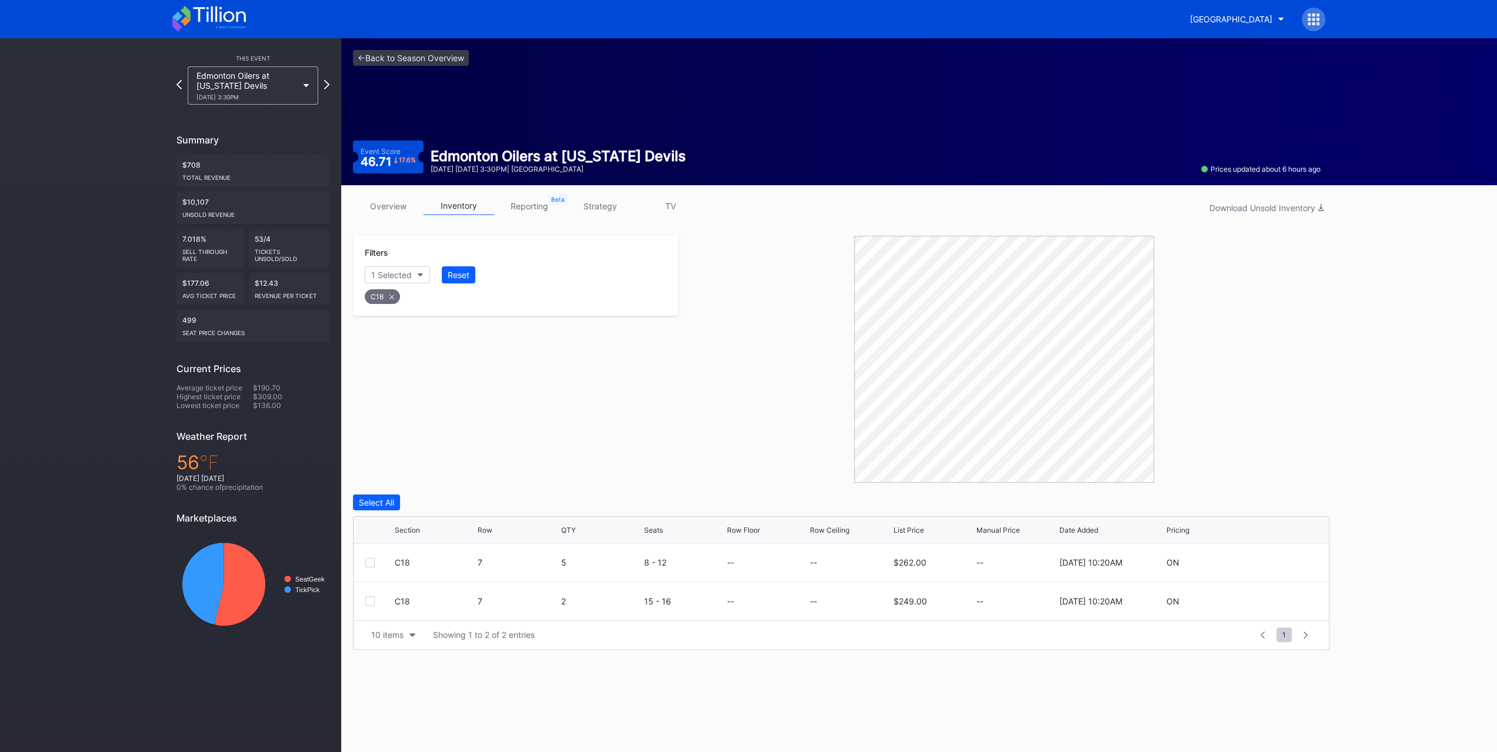
scroll to position [0, 0]
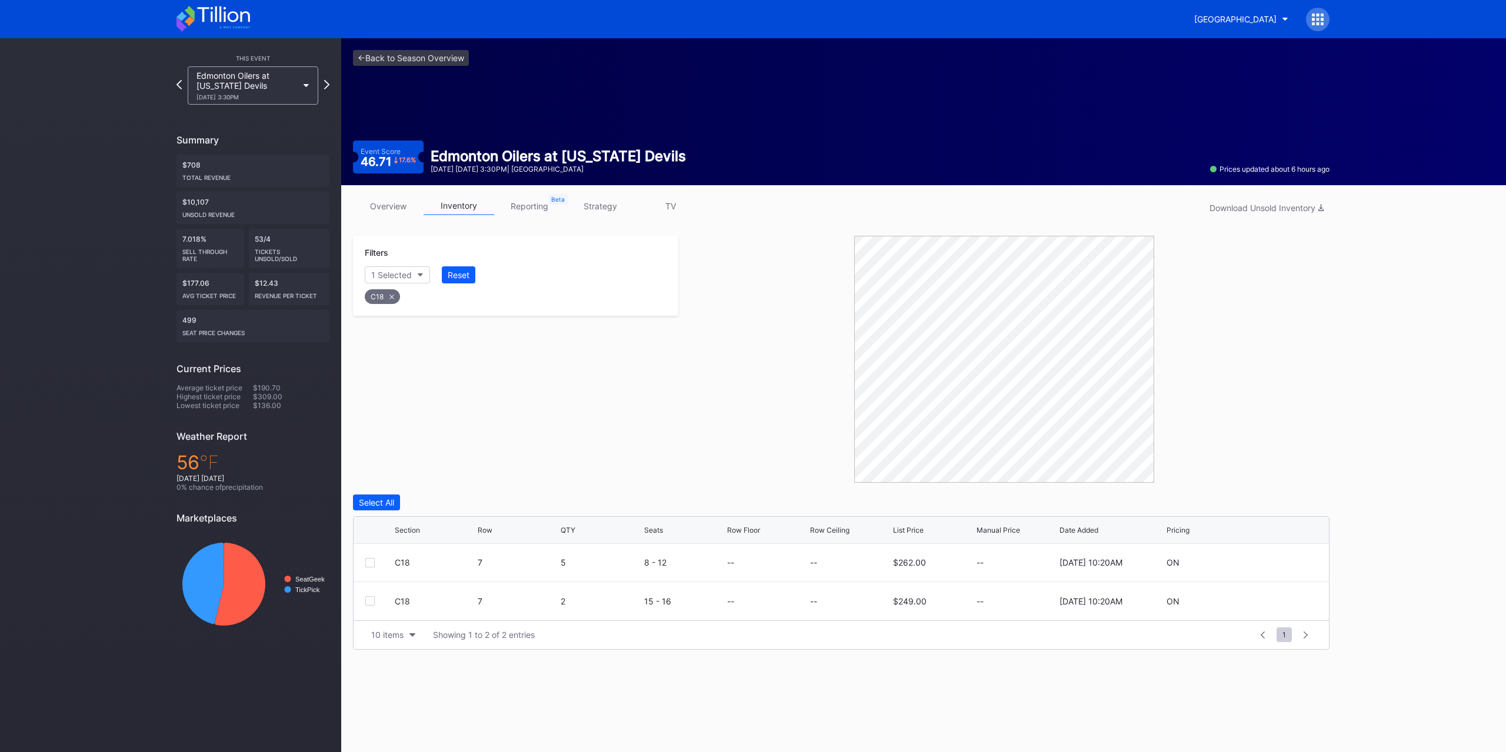
click at [389, 499] on div "Select All" at bounding box center [376, 503] width 35 height 10
click at [464, 504] on div "Edit 2 Rows" at bounding box center [446, 503] width 45 height 10
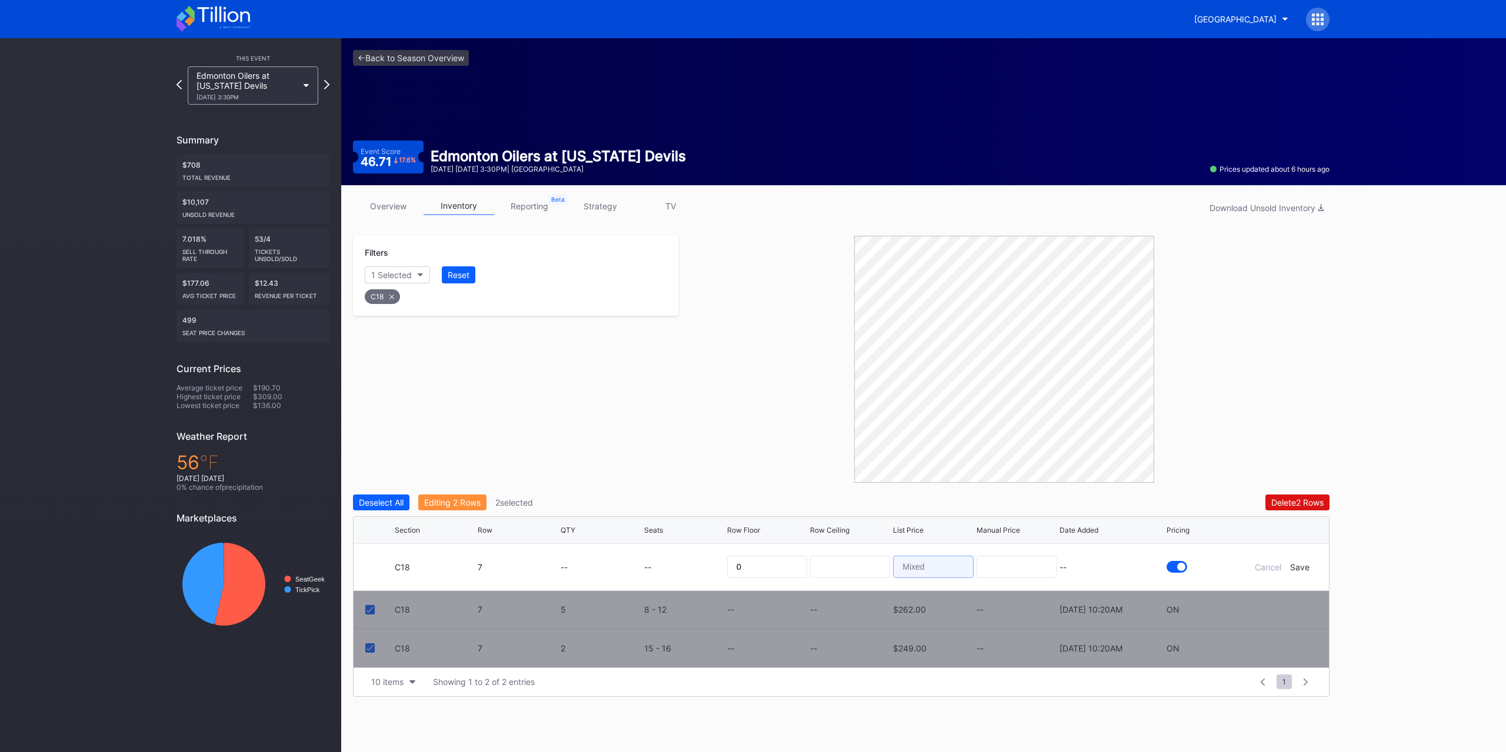
click at [933, 565] on input at bounding box center [933, 567] width 80 height 22
click at [828, 564] on input at bounding box center [850, 567] width 80 height 22
type input "270"
click at [1299, 564] on div "Save" at bounding box center [1299, 567] width 19 height 10
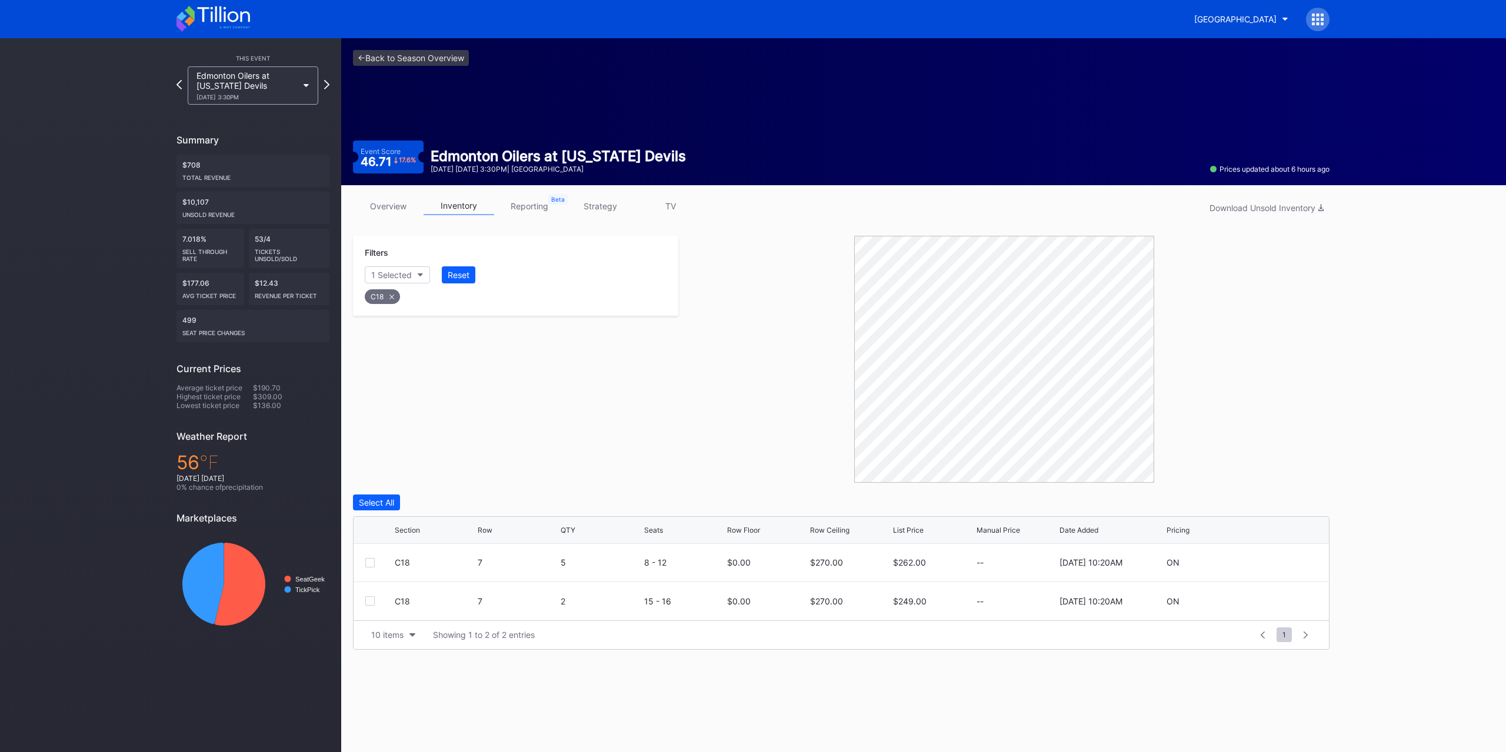
click at [458, 290] on div "C18" at bounding box center [515, 294] width 305 height 24
click at [472, 265] on div "Filters 1 Selected Reset C18" at bounding box center [515, 276] width 325 height 80
click at [471, 268] on button "Reset" at bounding box center [459, 275] width 34 height 17
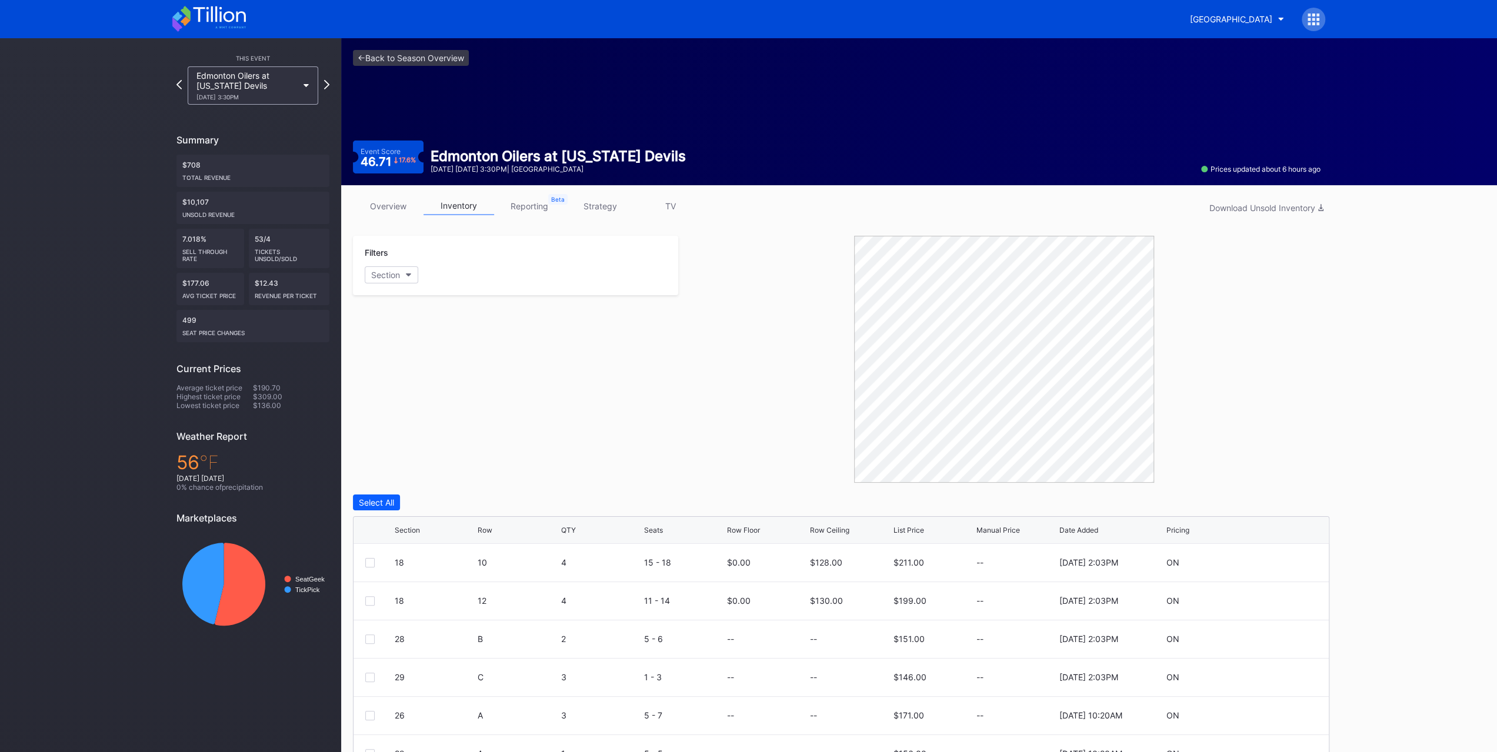
click at [385, 267] on button "Section" at bounding box center [392, 275] width 54 height 17
click at [433, 347] on div "18" at bounding box center [433, 340] width 137 height 22
click at [431, 362] on div "26" at bounding box center [433, 362] width 137 height 22
drag, startPoint x: 432, startPoint y: 381, endPoint x: 434, endPoint y: 404, distance: 23.1
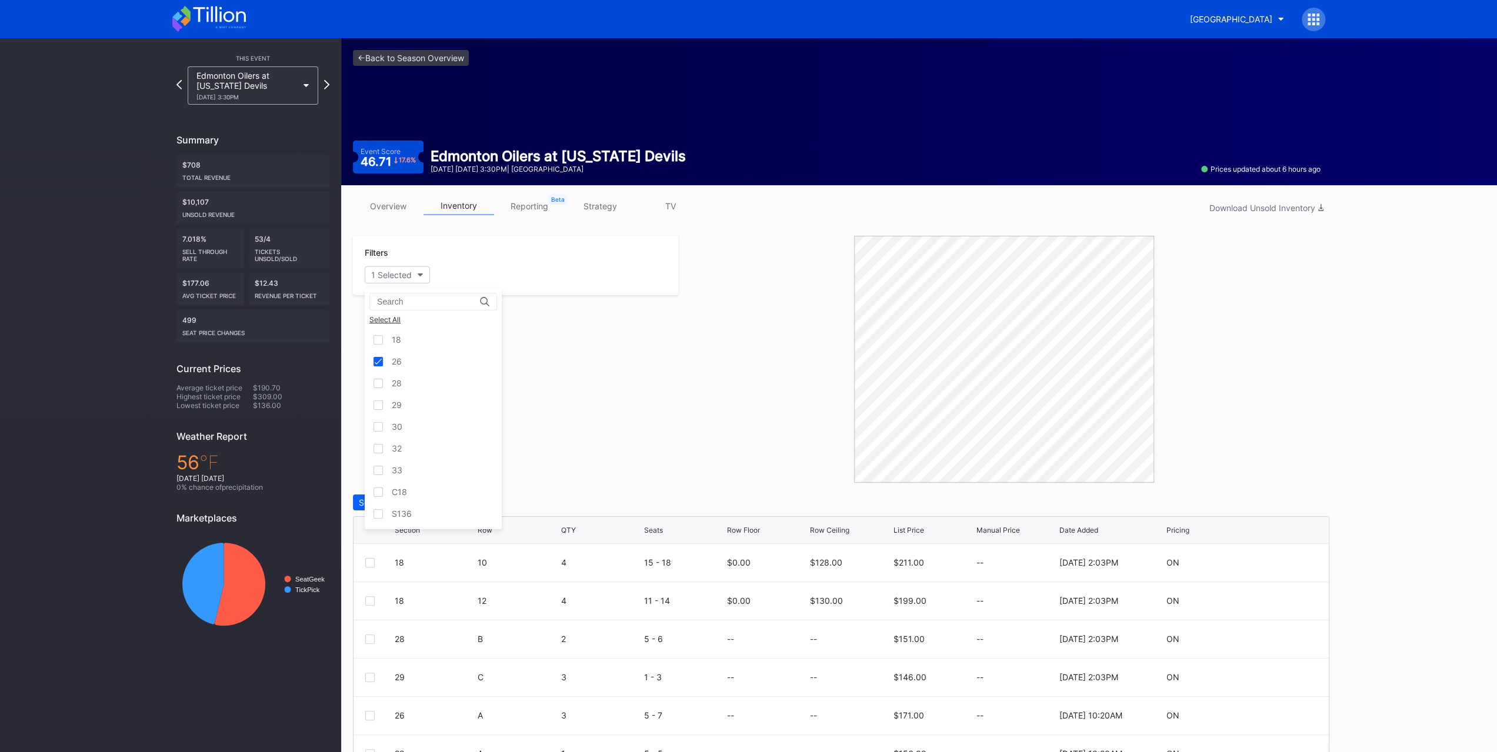
click at [432, 382] on div "28" at bounding box center [433, 383] width 137 height 22
click at [434, 409] on div "29" at bounding box center [433, 405] width 137 height 22
click at [434, 421] on div "30" at bounding box center [433, 427] width 137 height 22
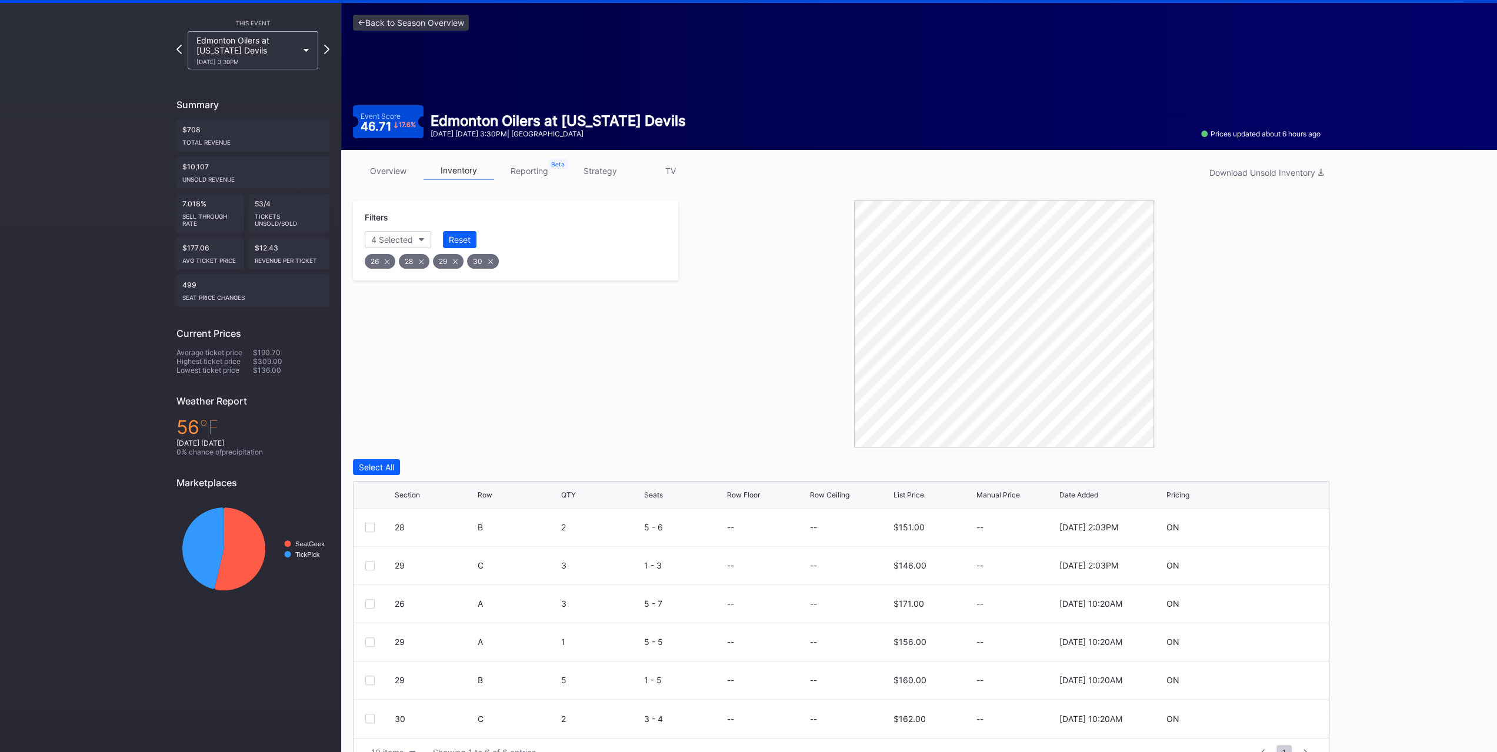
scroll to position [60, 0]
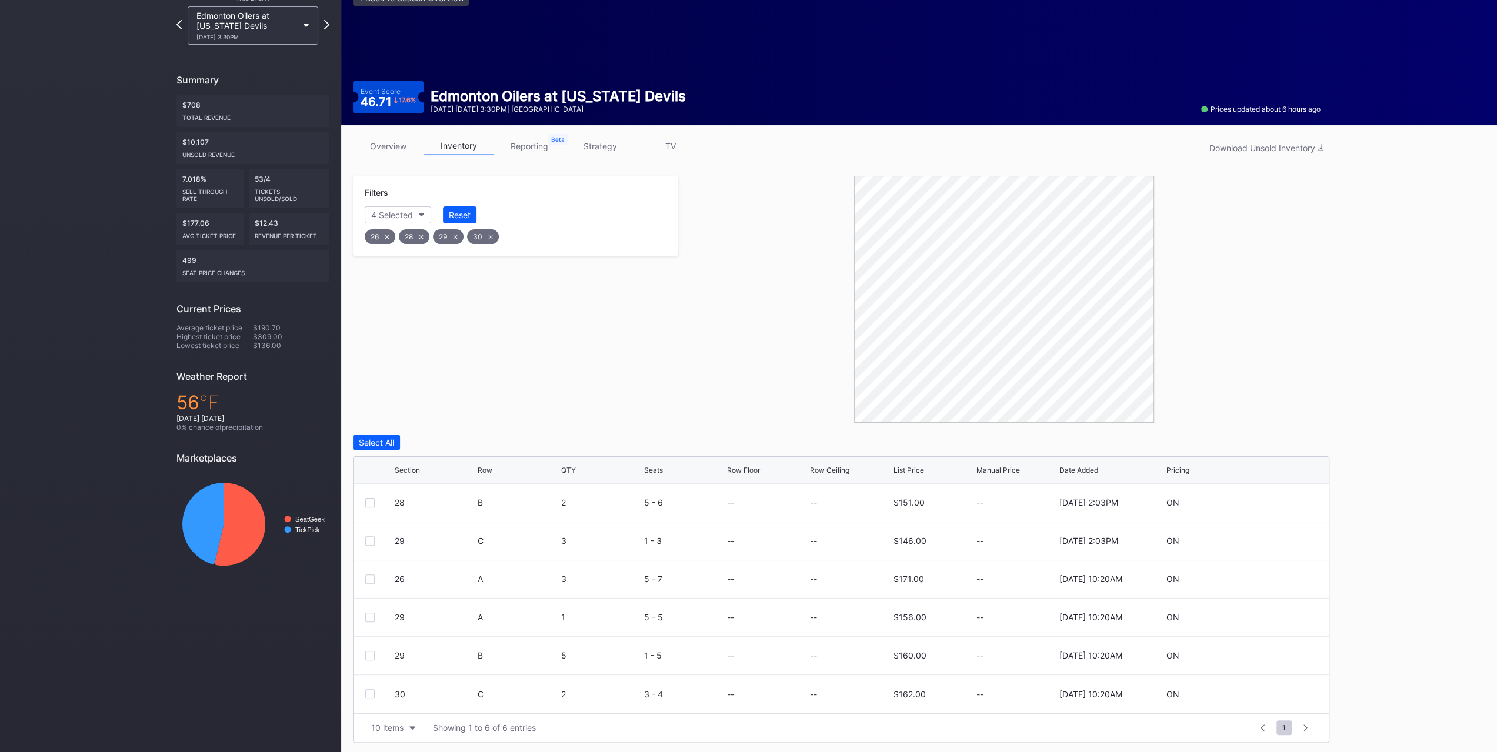
click at [695, 359] on div at bounding box center [1003, 299] width 651 height 247
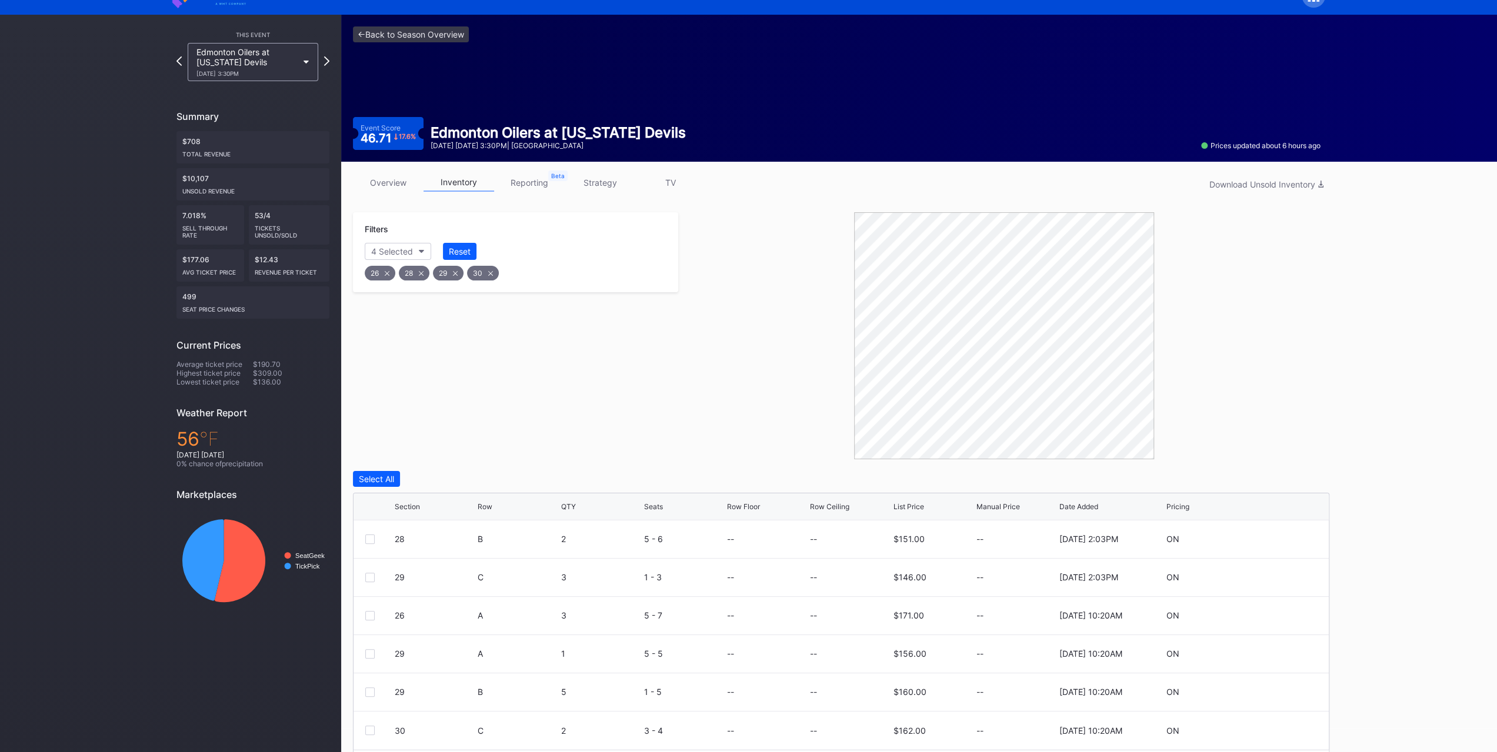
scroll to position [0, 0]
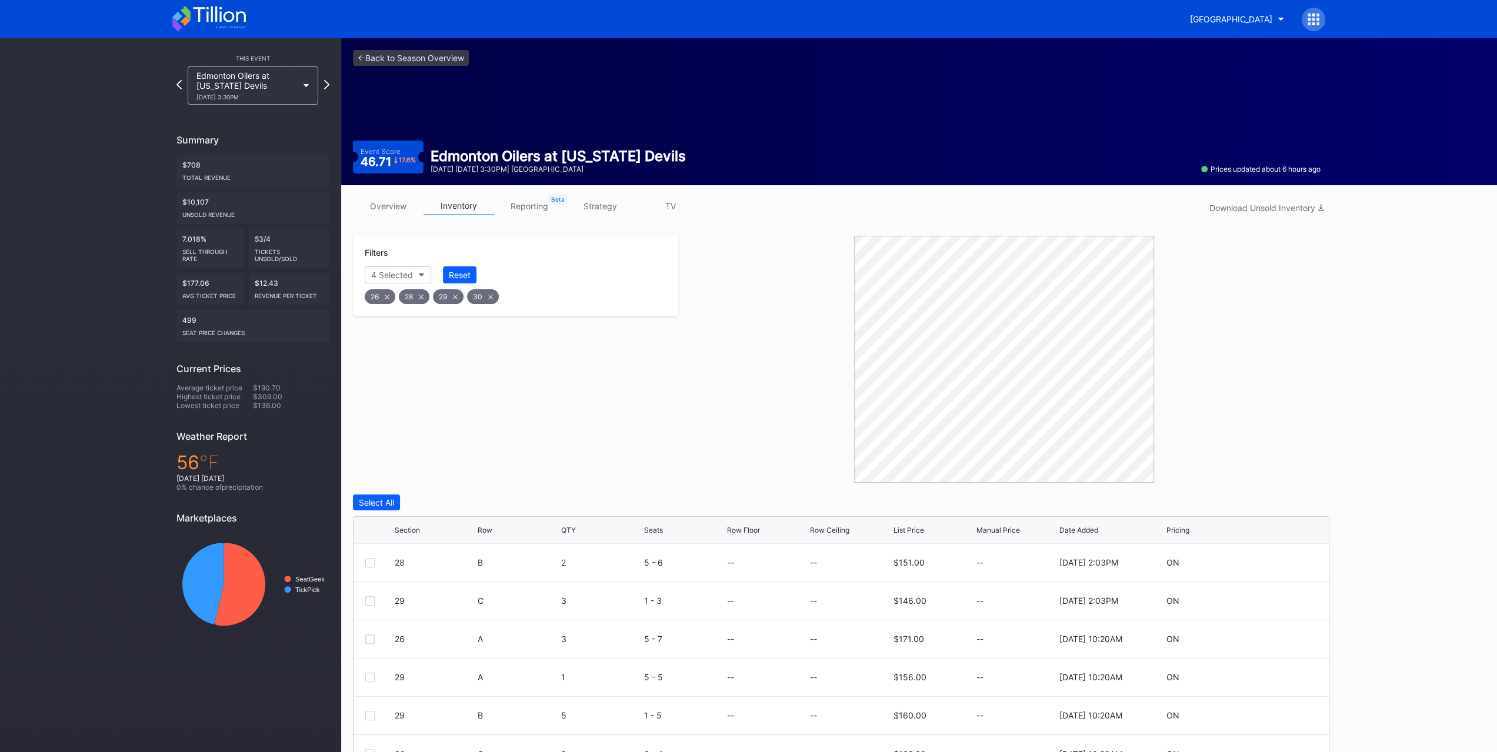
click at [485, 532] on div "Row" at bounding box center [485, 530] width 15 height 9
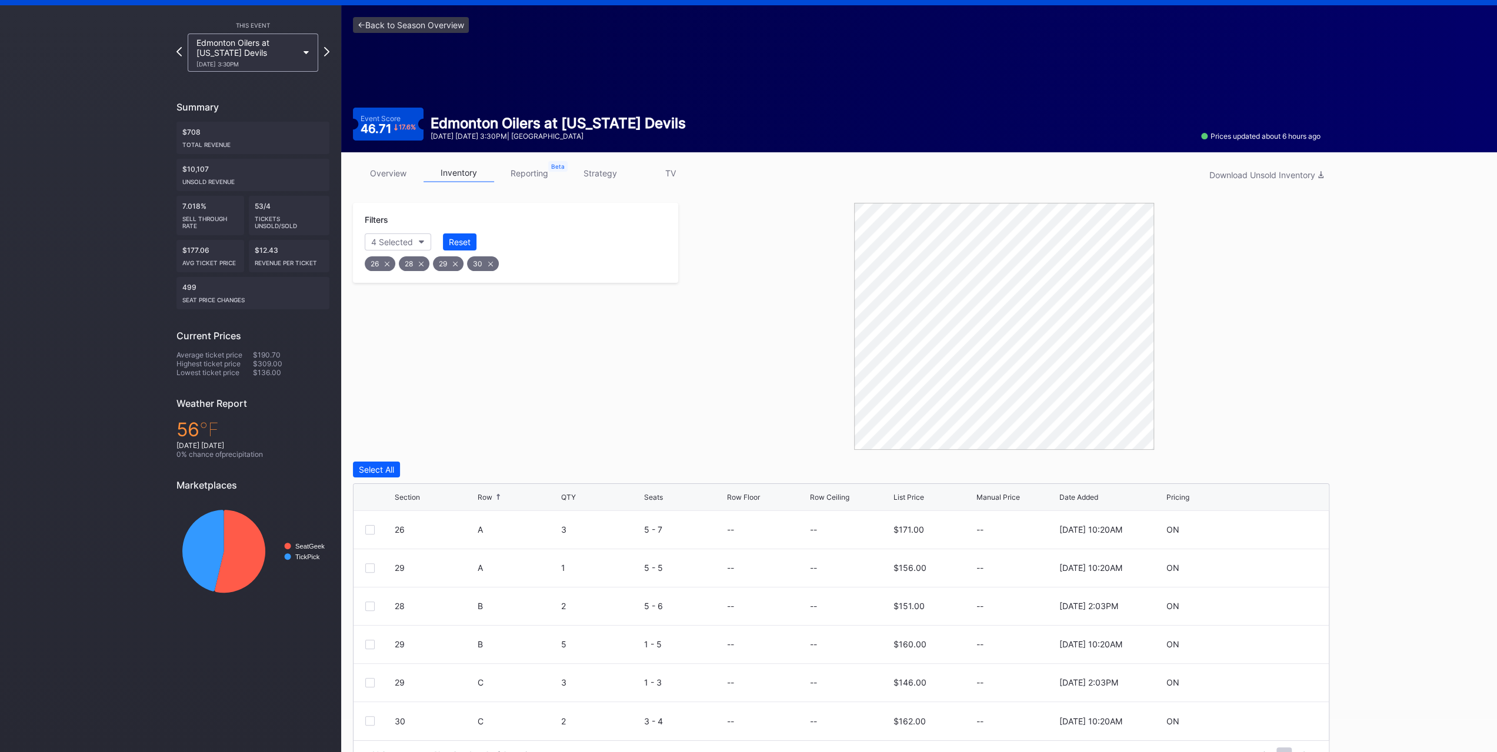
scroll to position [60, 0]
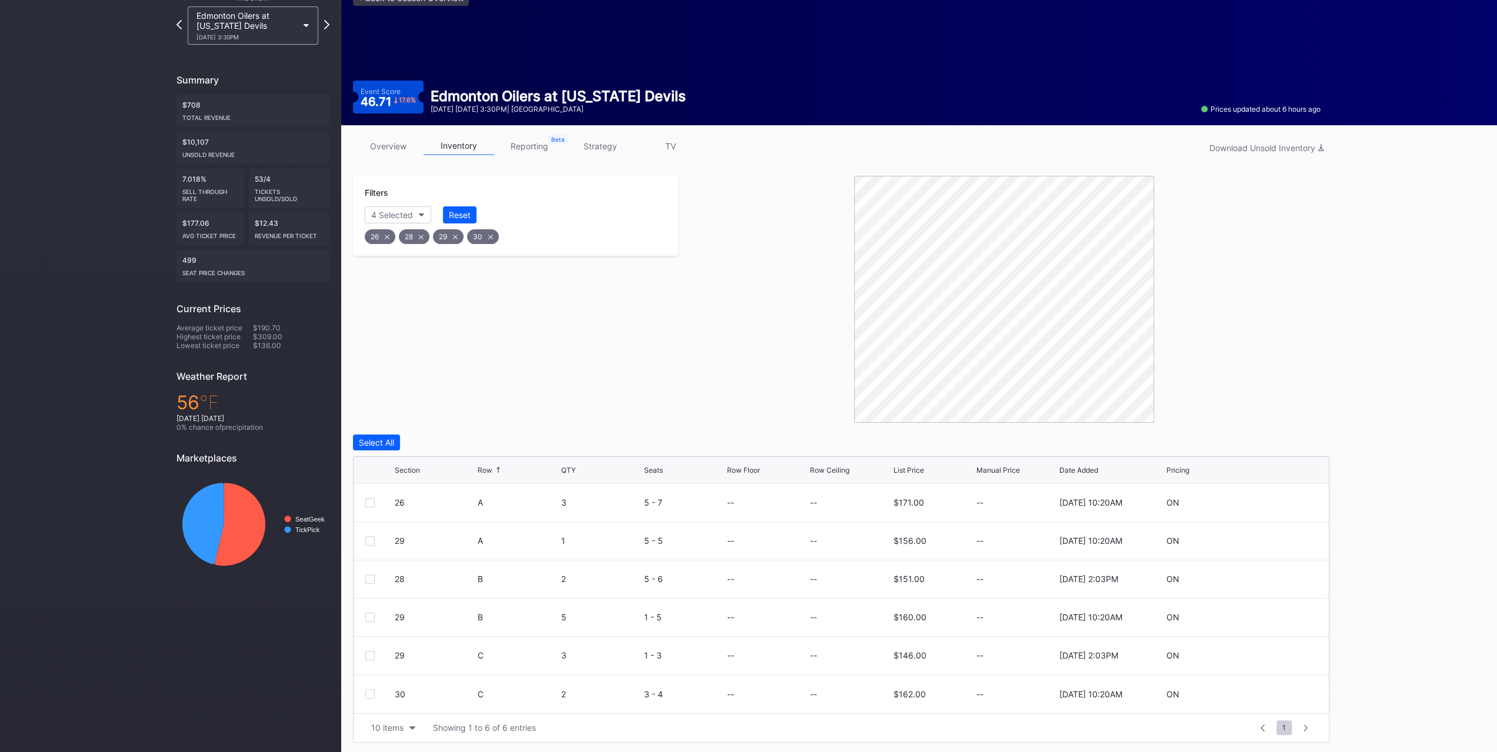
click at [1284, 694] on icon at bounding box center [1282, 694] width 9 height 9
click at [846, 690] on input at bounding box center [850, 699] width 80 height 22
type input "125"
click at [1304, 704] on form "30 C 2 3 - 4 0 125 $162.00 9/26/2025 10:20AM Cancel Save" at bounding box center [856, 698] width 922 height 47
click at [1301, 696] on div "Save" at bounding box center [1299, 699] width 19 height 10
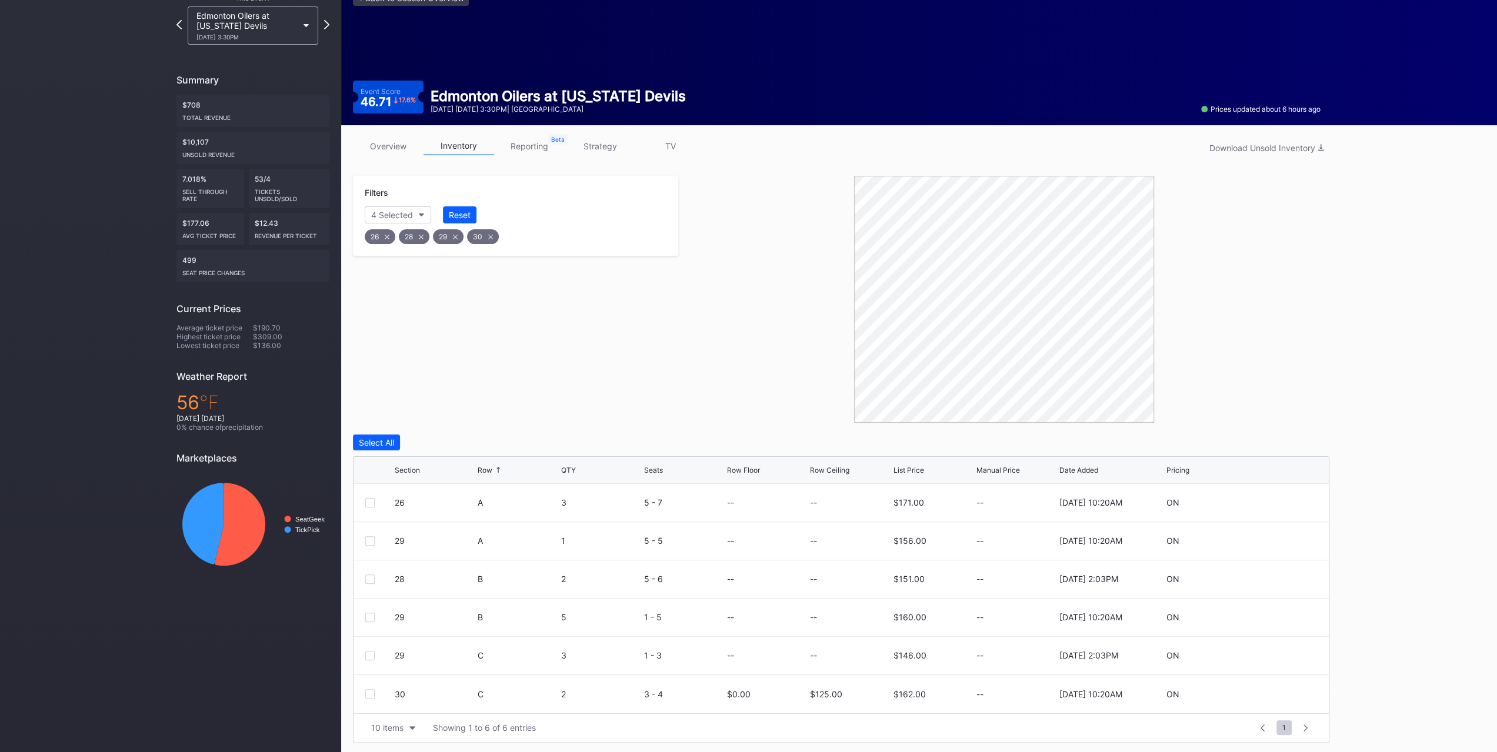
click at [1284, 655] on icon at bounding box center [1282, 655] width 9 height 9
click at [840, 656] on input at bounding box center [850, 660] width 80 height 22
type input "126"
click at [1307, 661] on div "Save" at bounding box center [1299, 660] width 19 height 10
click at [1278, 614] on icon at bounding box center [1282, 617] width 9 height 9
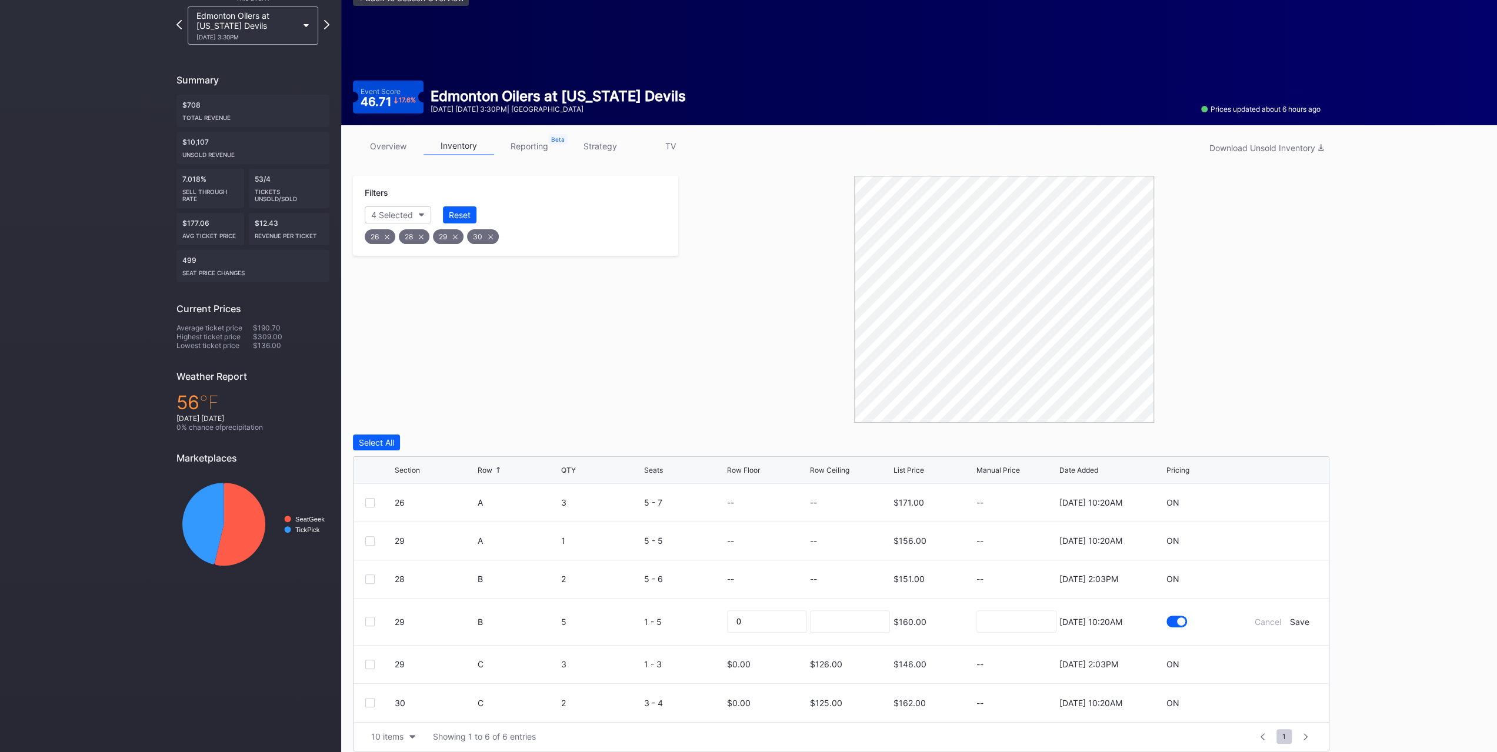
click at [856, 608] on div at bounding box center [850, 622] width 80 height 46
click at [887, 622] on input at bounding box center [850, 622] width 80 height 22
type input "127"
click at [1306, 615] on form "29 B 5 1 - 5 0 127 $160.00 9/26/2025 10:20AM Cancel Save" at bounding box center [856, 622] width 922 height 46
click at [1304, 623] on div "Save" at bounding box center [1299, 622] width 19 height 10
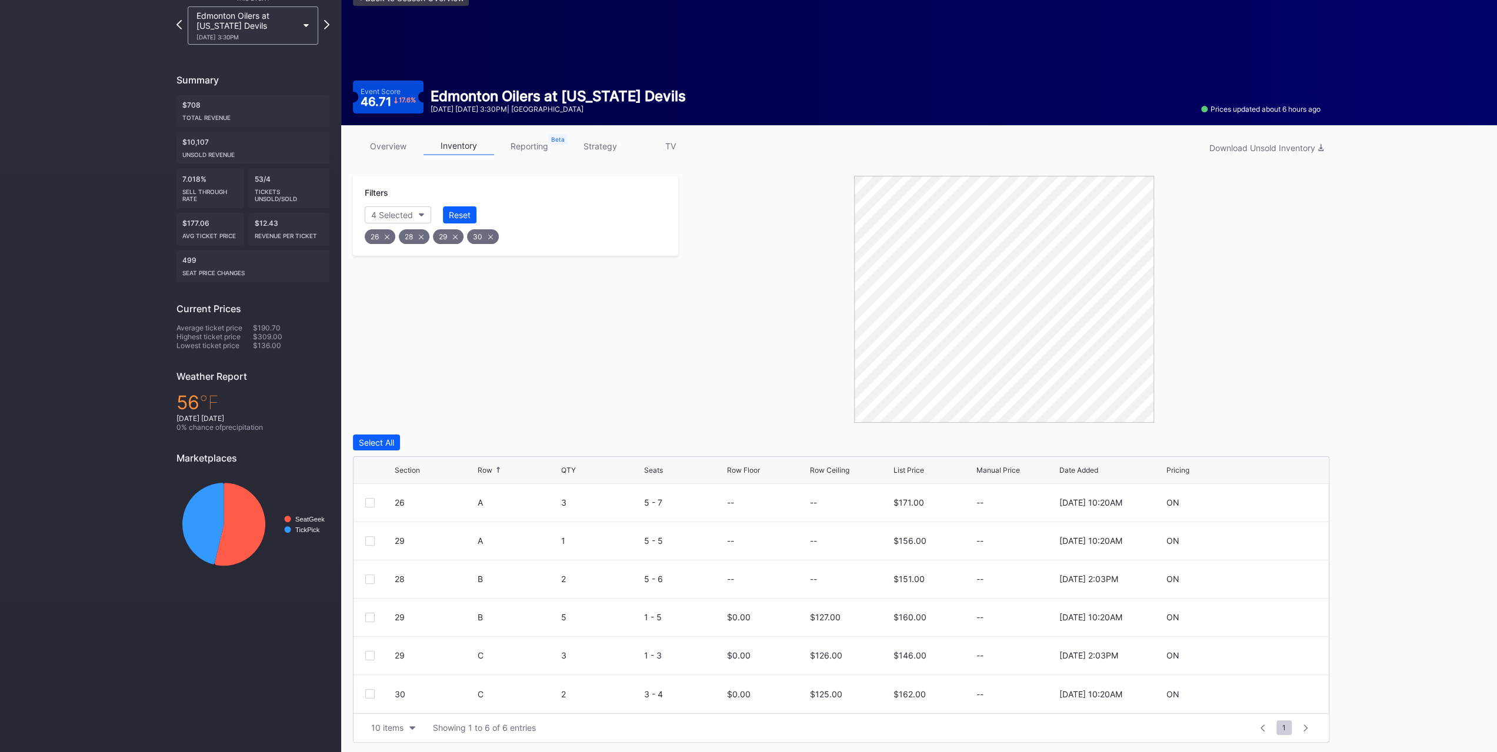
click at [1281, 577] on icon at bounding box center [1282, 579] width 9 height 9
click at [826, 588] on input at bounding box center [850, 583] width 80 height 22
type input "129"
click at [1307, 582] on div "Save" at bounding box center [1299, 584] width 19 height 10
click at [1284, 542] on icon at bounding box center [1282, 541] width 9 height 9
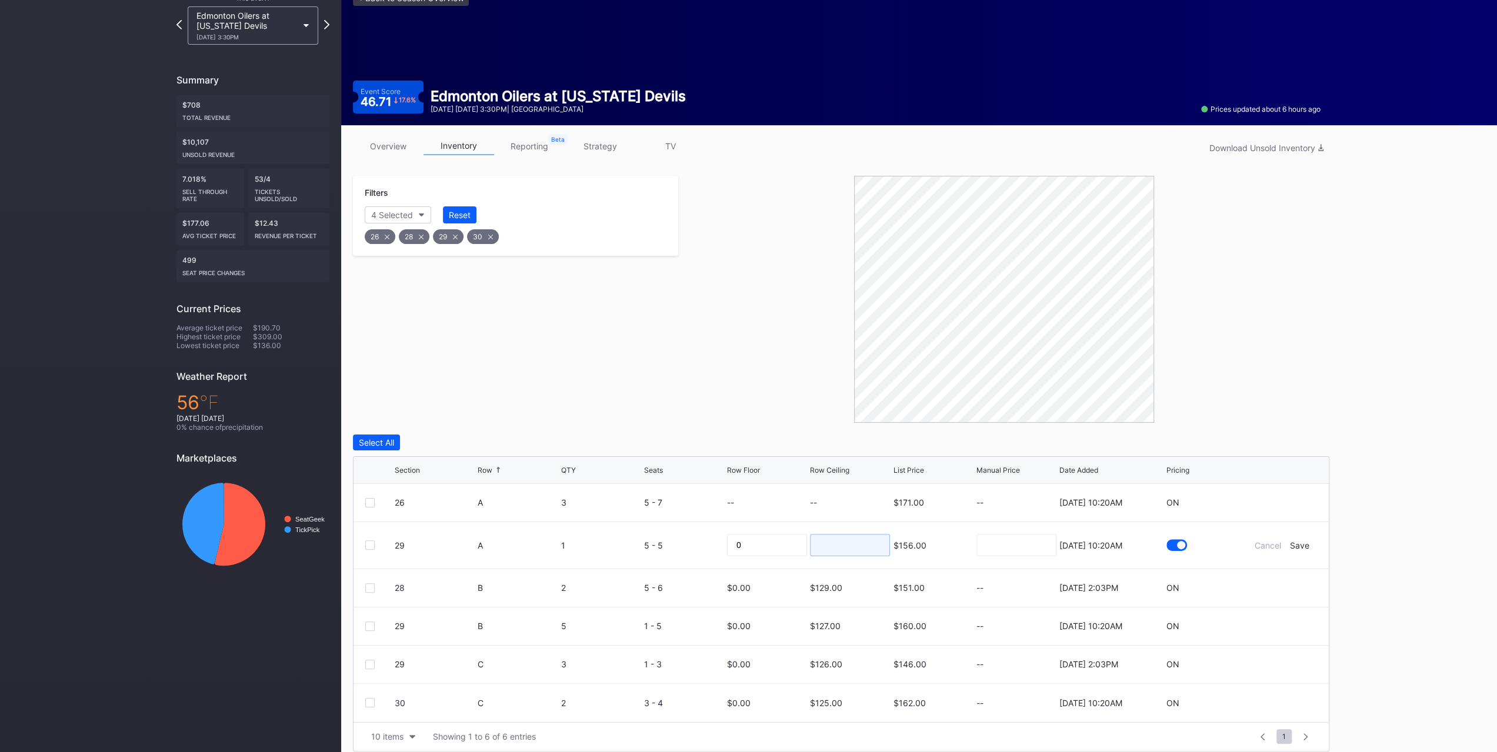
click at [842, 543] on input at bounding box center [850, 545] width 80 height 22
type input "131"
click at [1303, 544] on div "Save" at bounding box center [1299, 546] width 19 height 10
click at [1286, 501] on icon at bounding box center [1282, 502] width 9 height 9
click at [814, 505] on input at bounding box center [850, 507] width 80 height 22
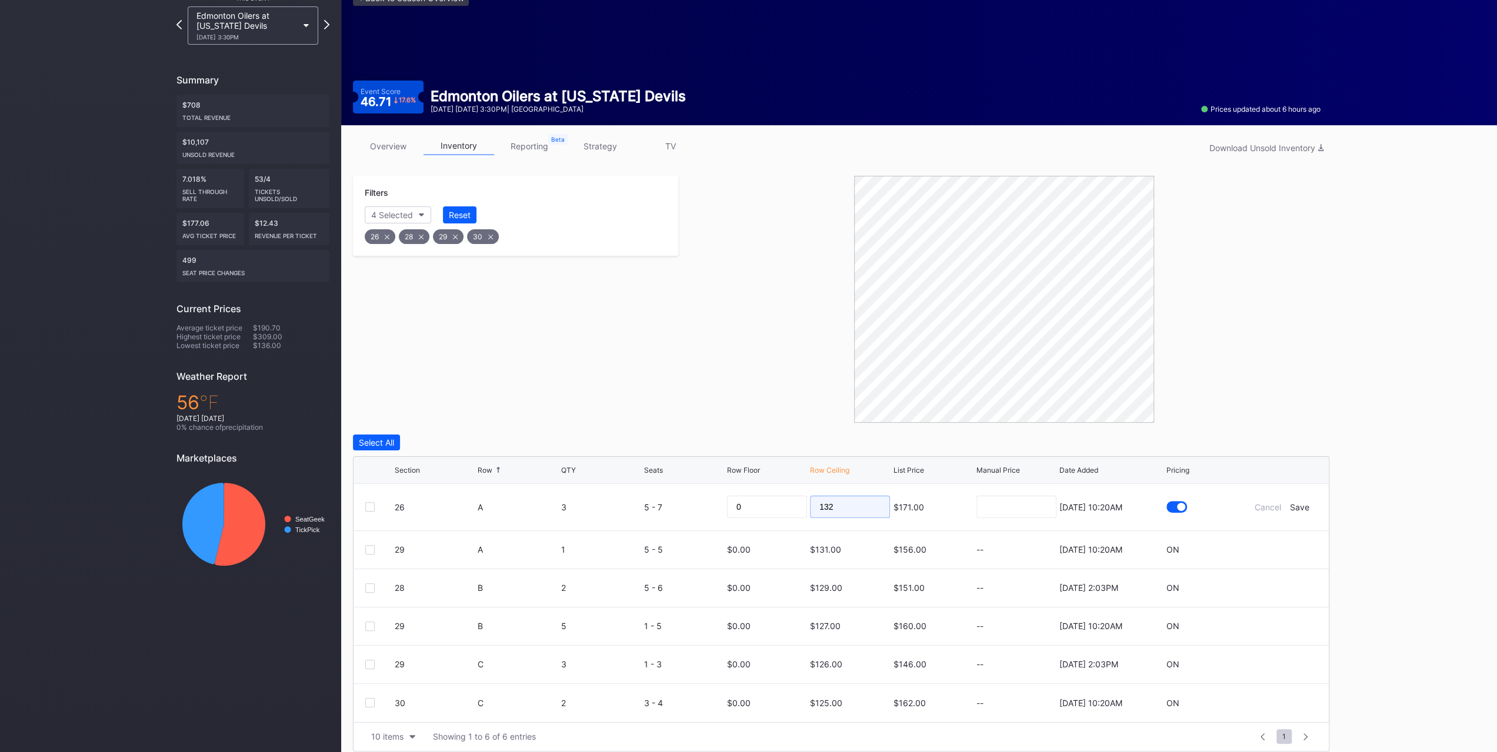
type input "132"
click at [1304, 509] on div "Save" at bounding box center [1299, 507] width 19 height 10
click at [448, 208] on button "Reset" at bounding box center [460, 215] width 34 height 17
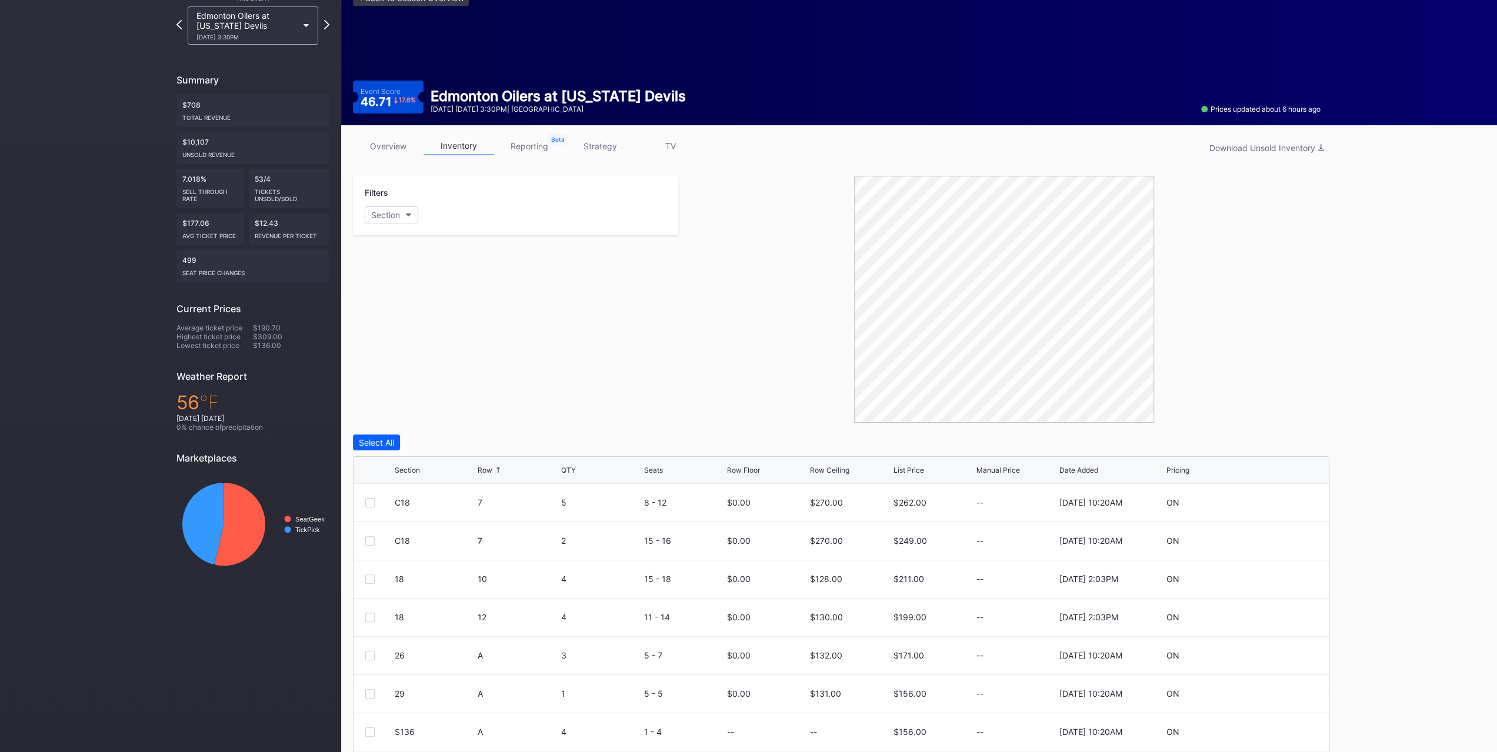
click at [408, 223] on div "Filters Section" at bounding box center [515, 205] width 325 height 59
click at [407, 222] on button "Section" at bounding box center [392, 215] width 54 height 17
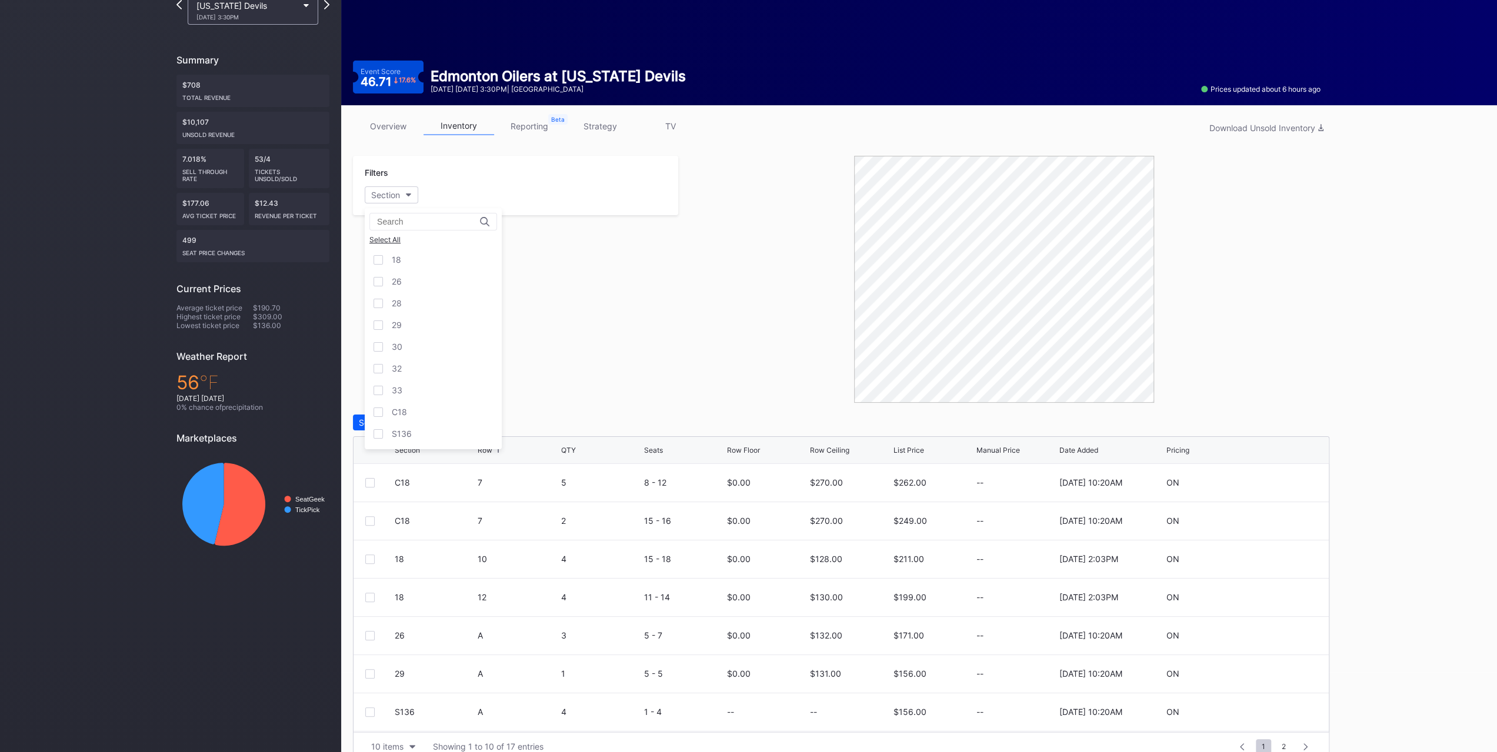
scroll to position [99, 0]
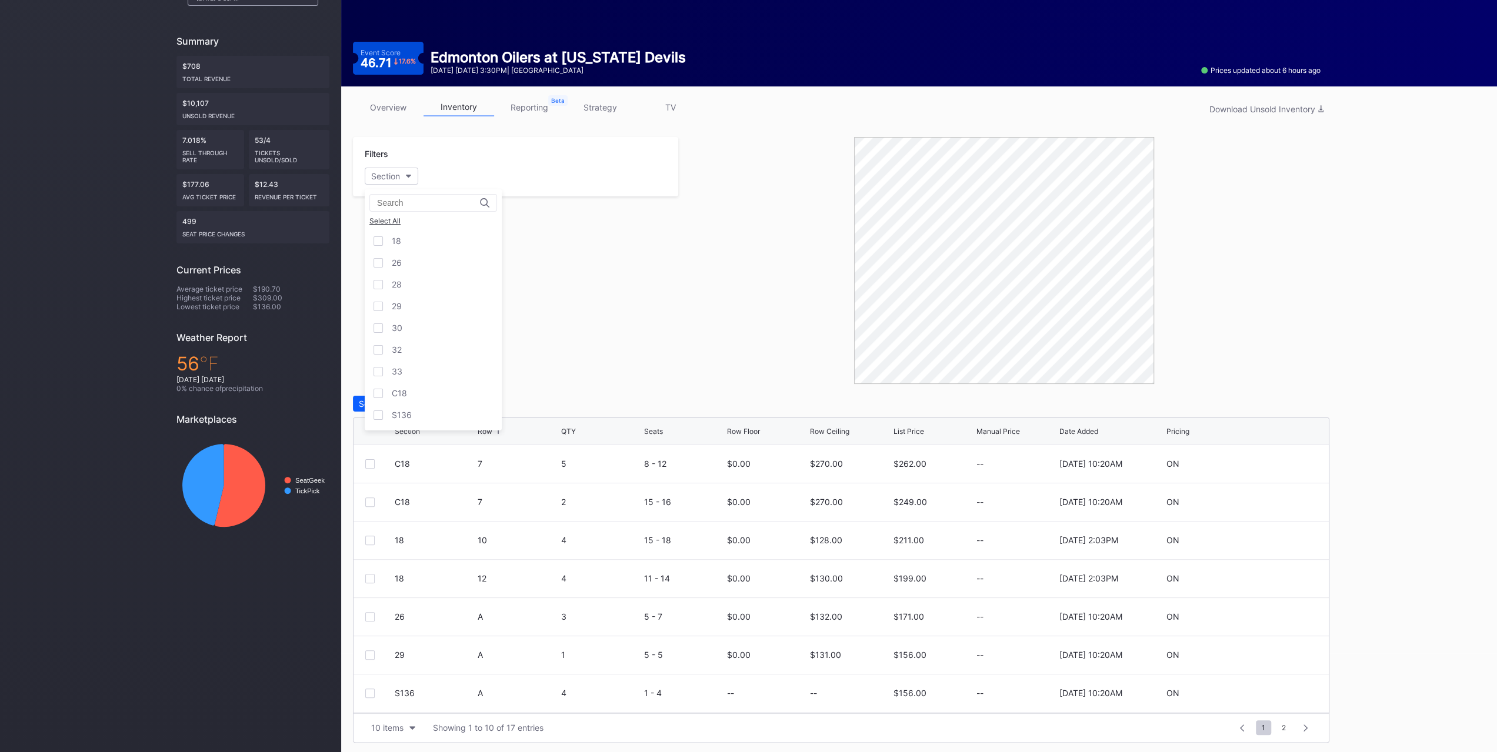
click at [426, 324] on div "30" at bounding box center [433, 328] width 137 height 22
click at [427, 342] on div "32" at bounding box center [433, 350] width 137 height 22
click at [420, 369] on div "33" at bounding box center [433, 372] width 137 height 22
drag, startPoint x: 598, startPoint y: 334, endPoint x: 591, endPoint y: 332, distance: 7.7
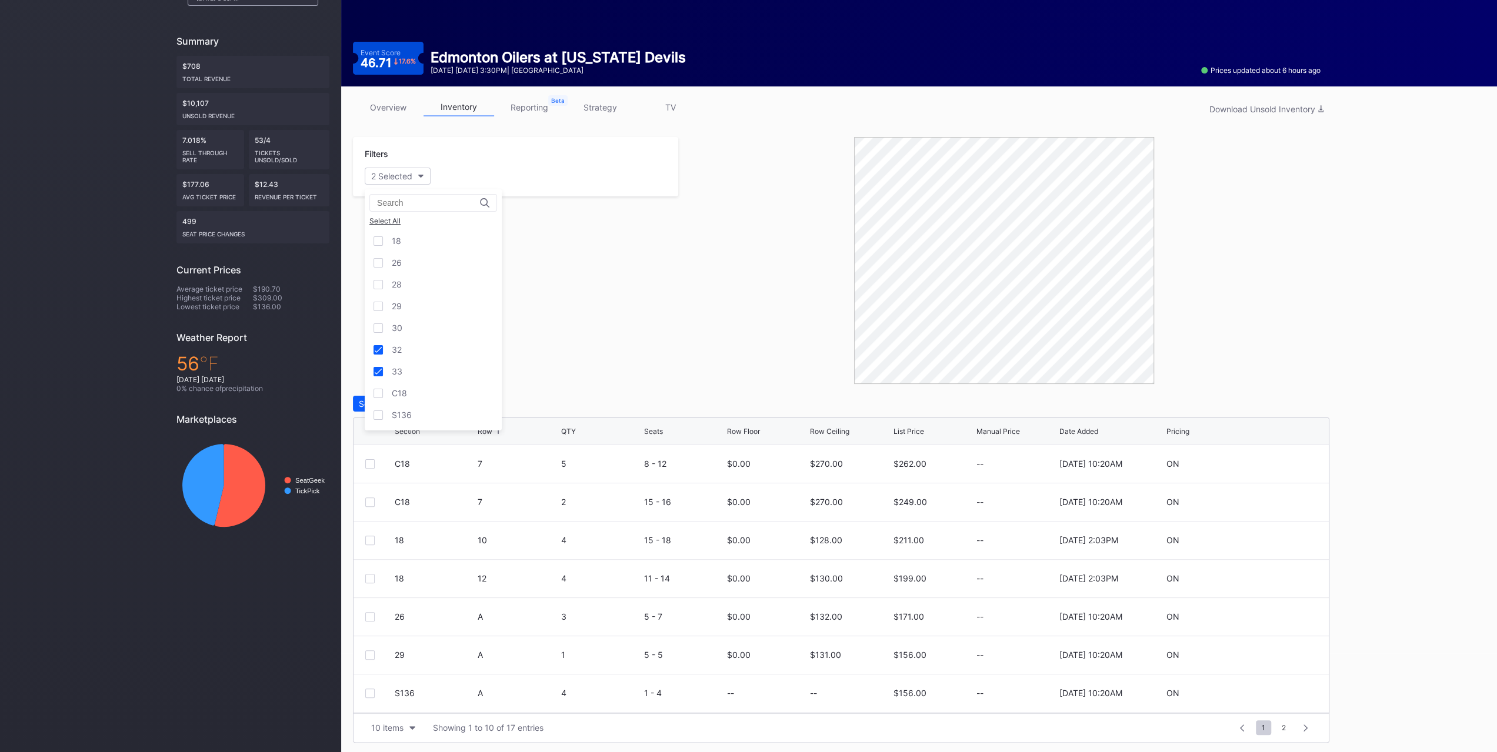
scroll to position [0, 0]
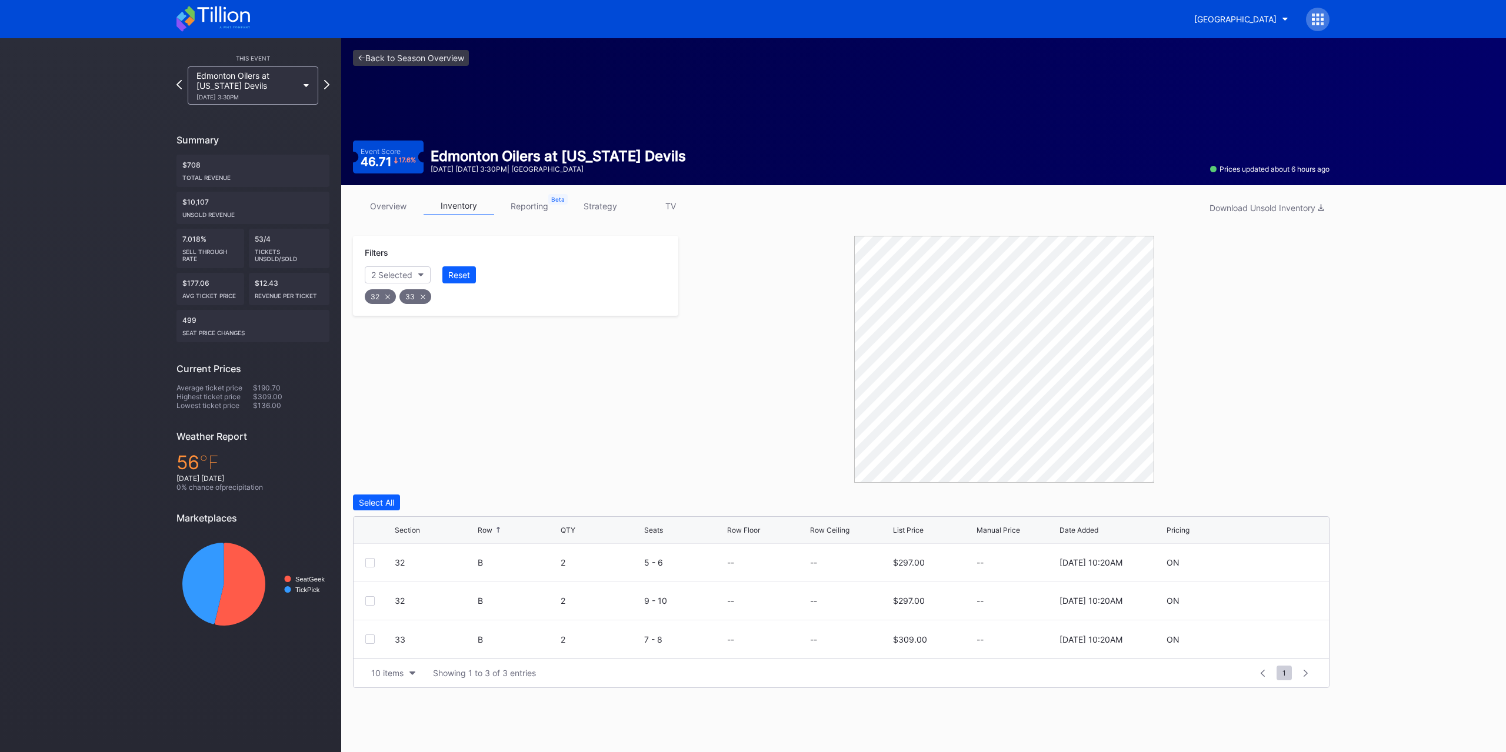
click at [1283, 638] on icon at bounding box center [1282, 639] width 9 height 9
click at [841, 647] on input at bounding box center [850, 644] width 80 height 22
type input "156"
click at [1300, 637] on form "33 B 2 7 - 8 0 156 $309.00 9/26/2025 10:20AM Cancel Save" at bounding box center [856, 644] width 922 height 47
click at [1300, 642] on div "Save" at bounding box center [1299, 644] width 19 height 10
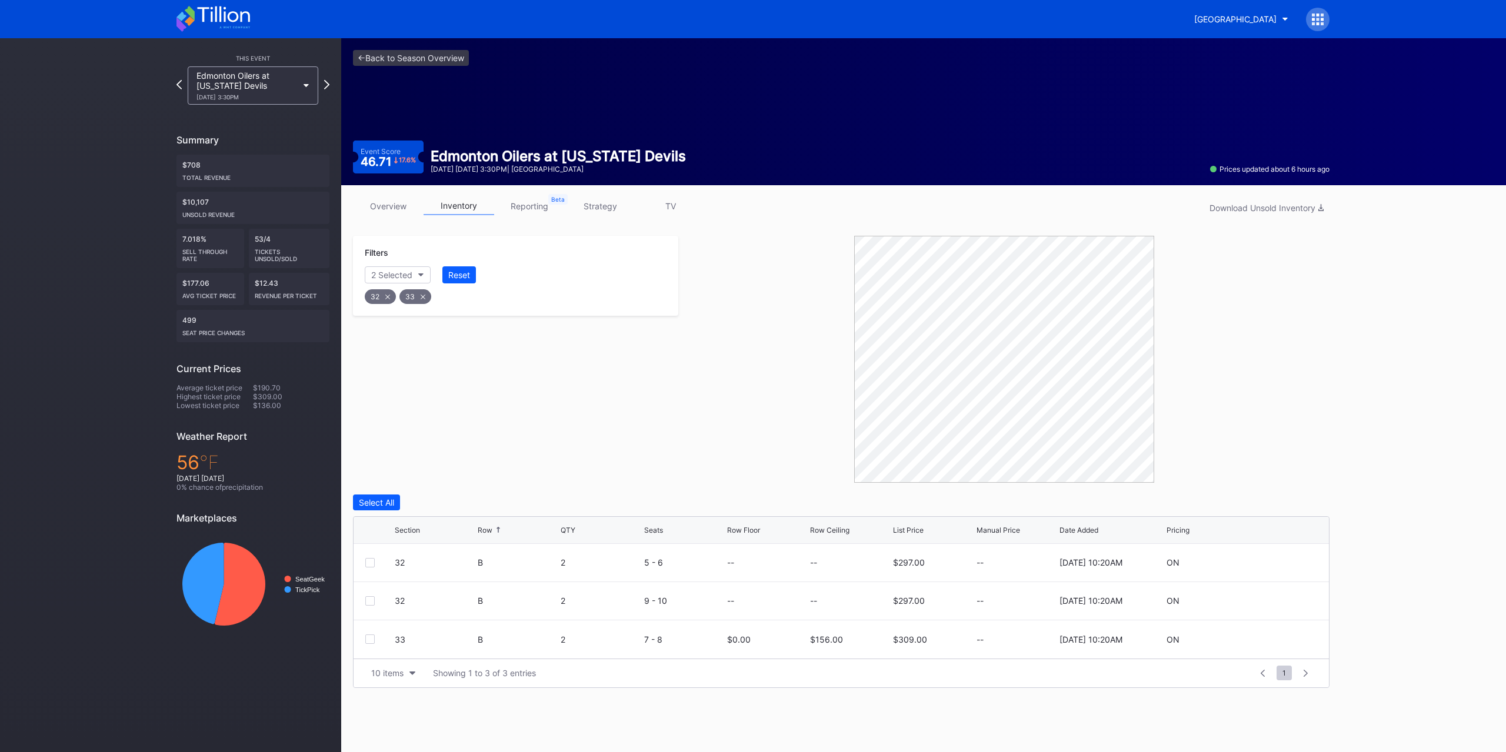
click at [1283, 597] on icon at bounding box center [1282, 601] width 9 height 9
click at [843, 602] on input at bounding box center [850, 605] width 80 height 22
type input "158"
click at [1302, 605] on div "Save" at bounding box center [1299, 606] width 19 height 10
click at [1285, 558] on icon at bounding box center [1282, 562] width 9 height 9
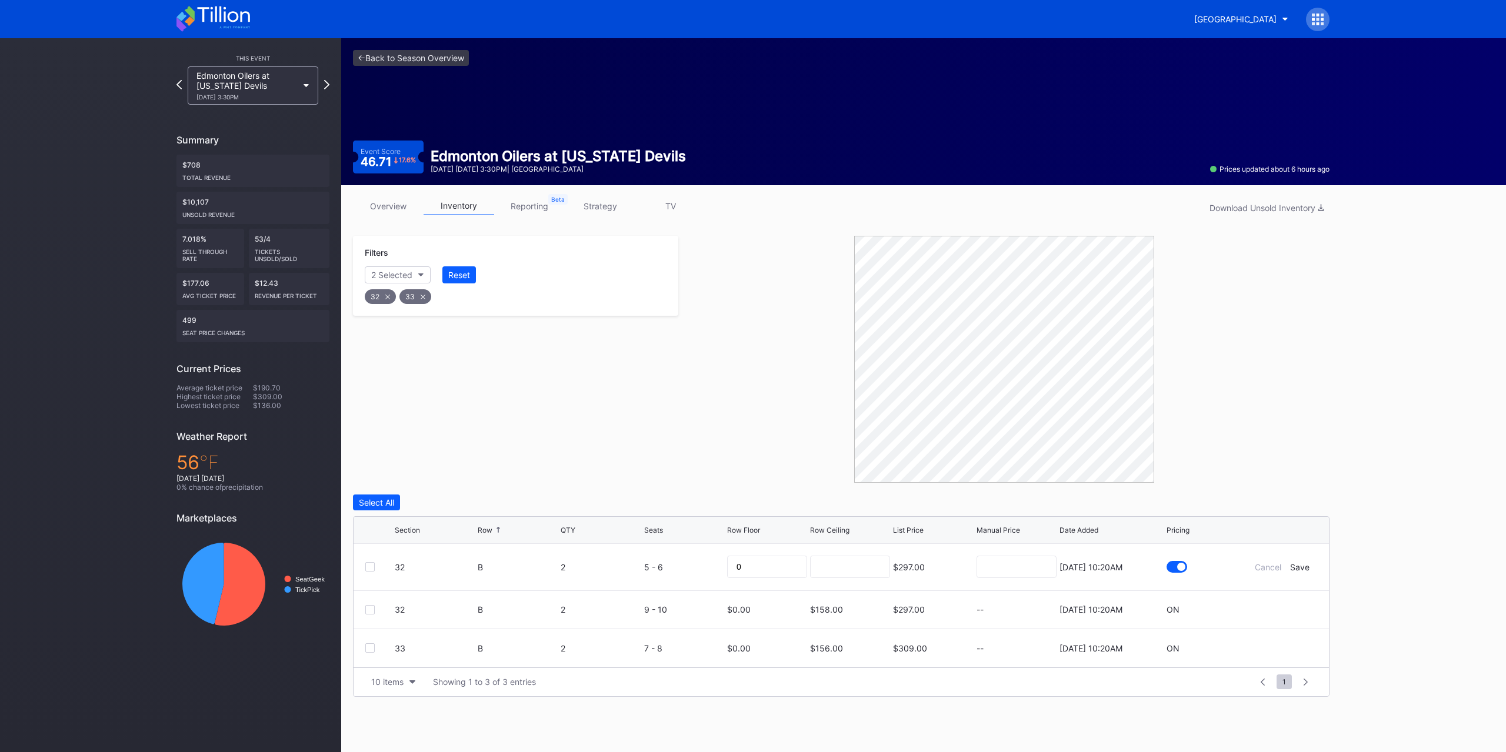
click at [834, 552] on div at bounding box center [850, 567] width 80 height 46
click at [847, 563] on input at bounding box center [850, 567] width 80 height 22
type input "159"
click at [1298, 566] on div "Save" at bounding box center [1299, 567] width 19 height 10
click at [467, 268] on div "Filters 2 Selected Reset 32 33" at bounding box center [515, 276] width 325 height 80
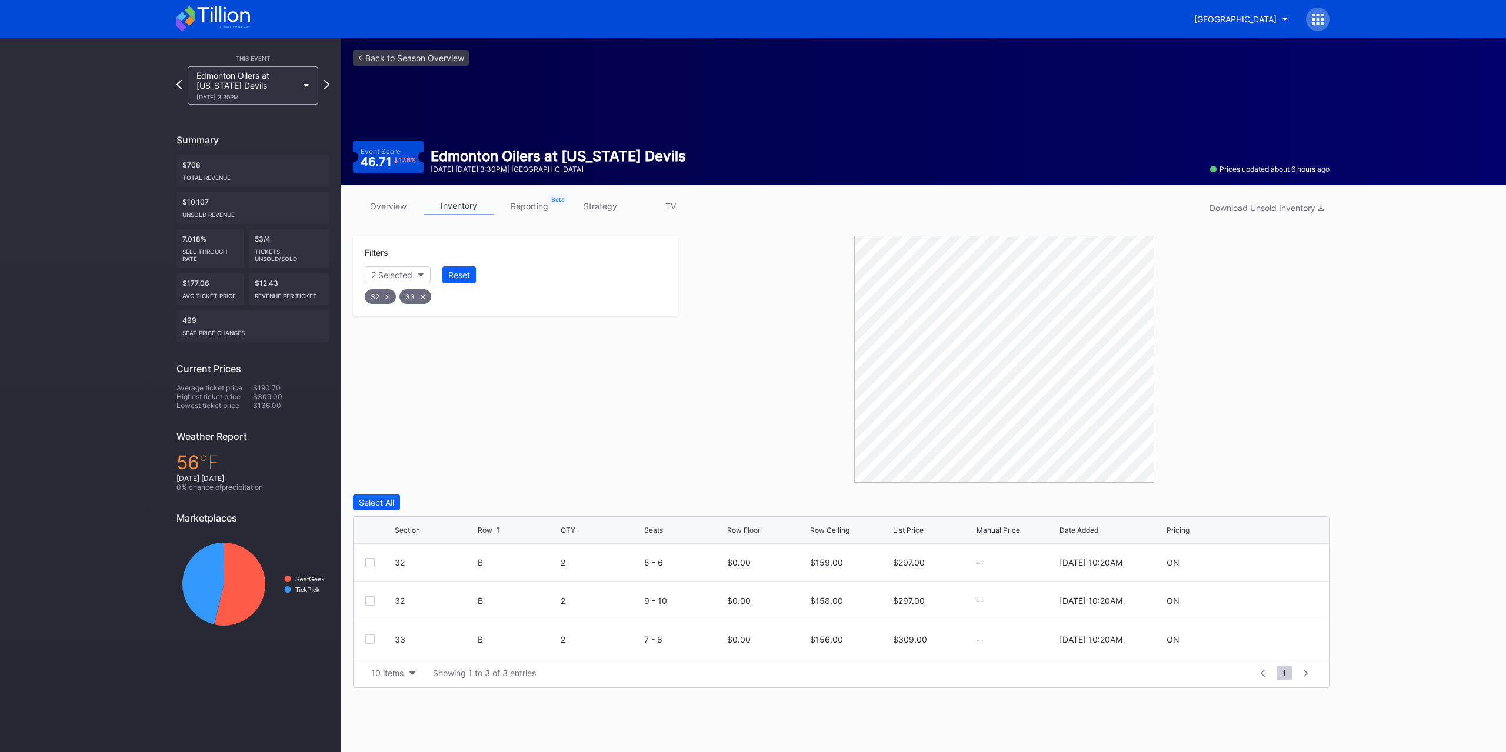
click at [465, 273] on div "Reset" at bounding box center [459, 275] width 22 height 10
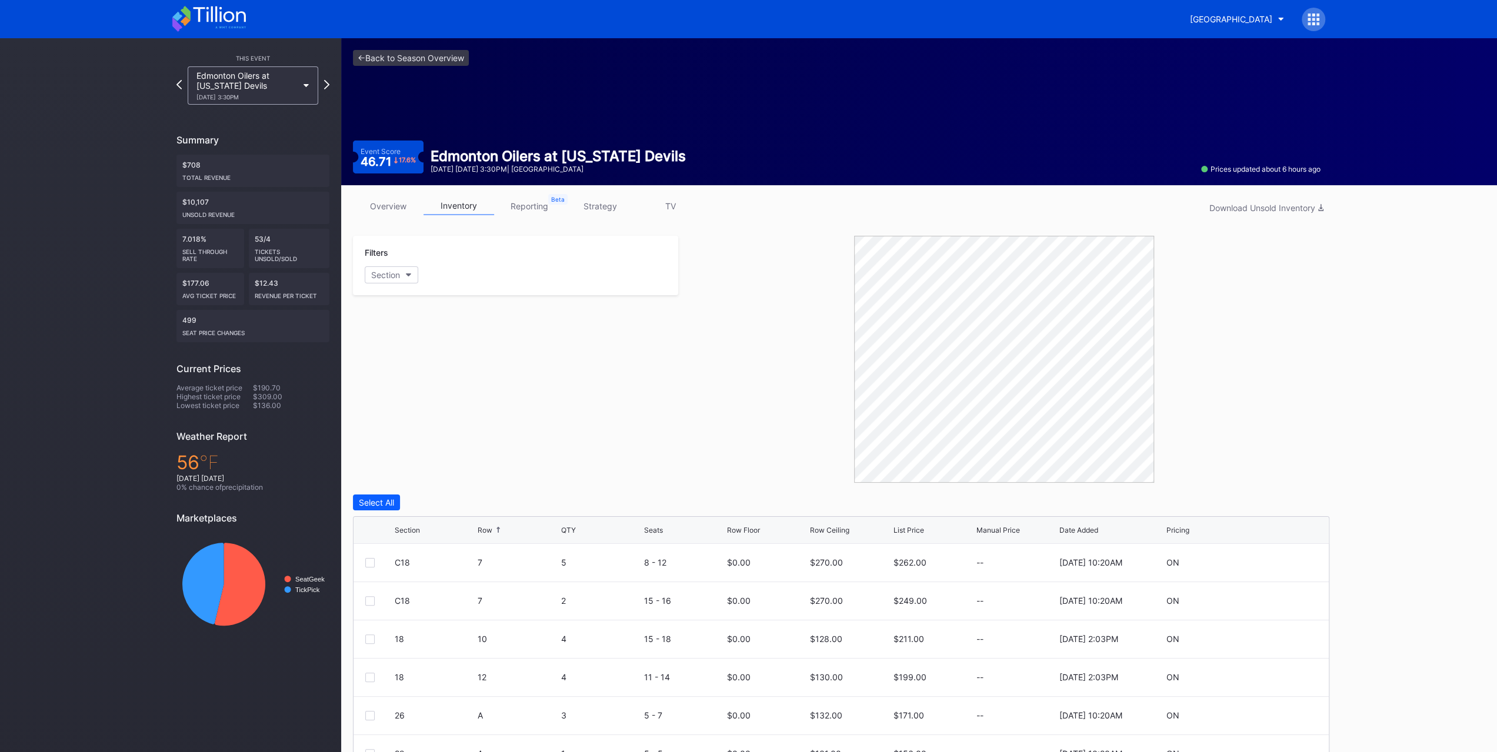
click at [527, 477] on div "Filters Section" at bounding box center [515, 359] width 325 height 247
click at [261, 84] on div "Edmonton Oilers at New Jersey Devils 10/18 Saturday 3:30PM" at bounding box center [246, 86] width 101 height 30
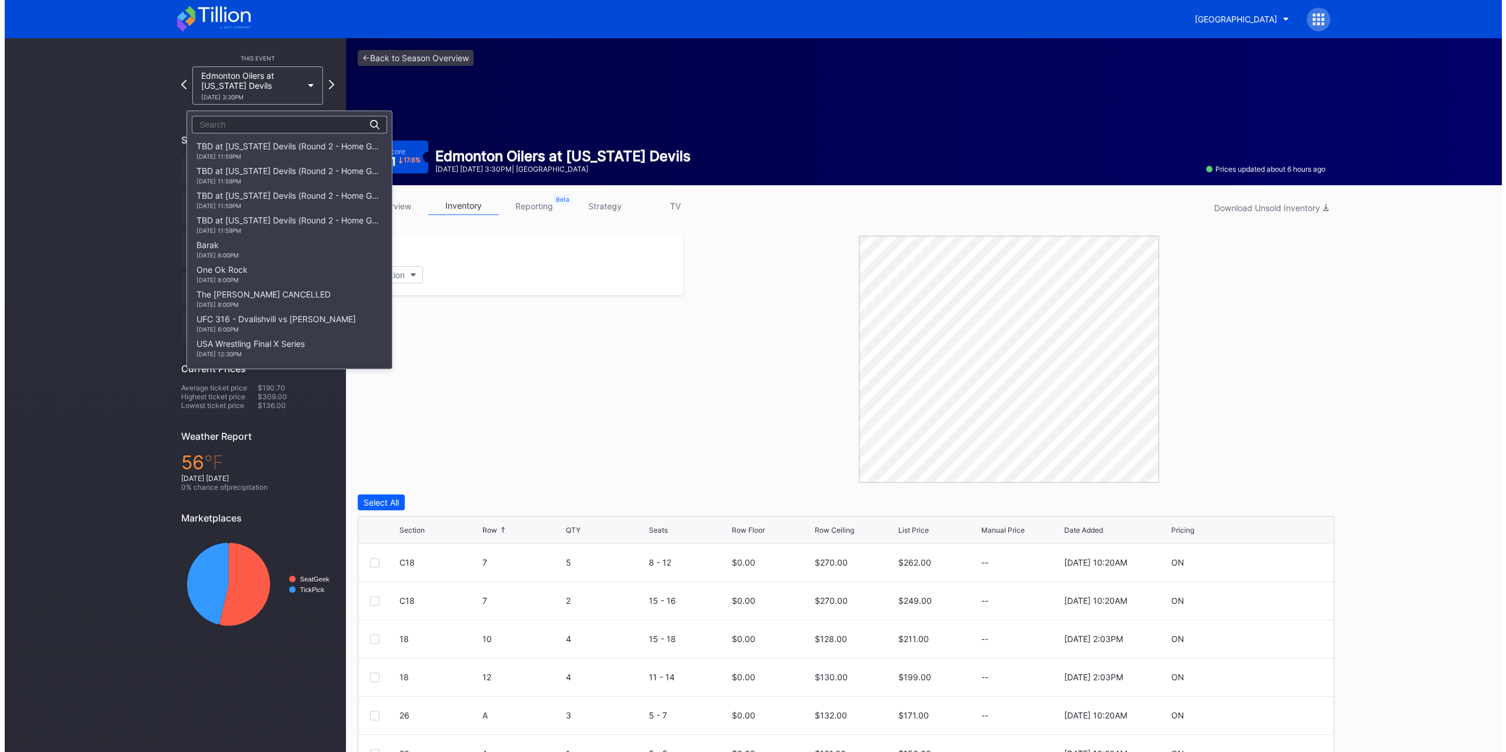
scroll to position [1395, 0]
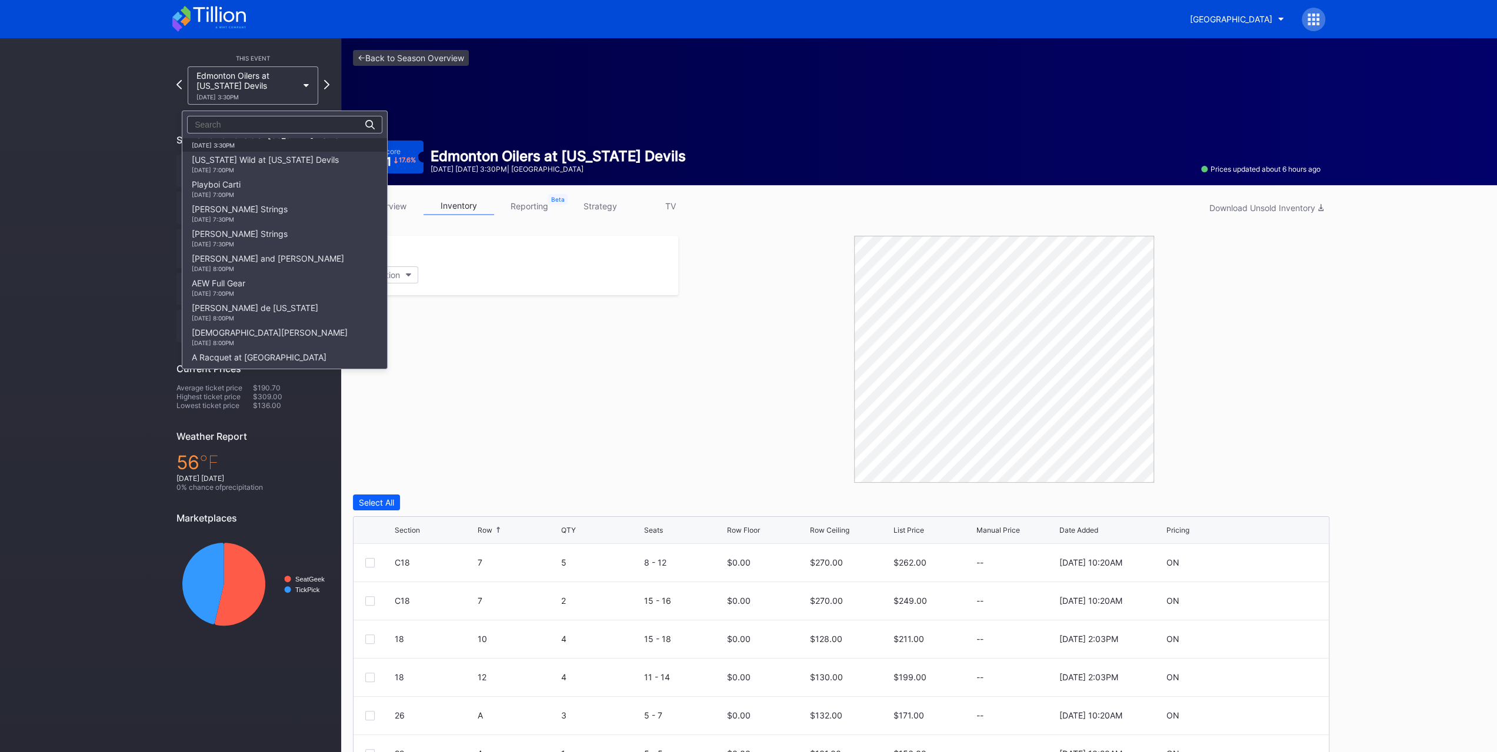
click at [269, 163] on div "Minnesota Wild at New Jersey Devils 10/22 Wednesday 7:00PM" at bounding box center [284, 164] width 205 height 25
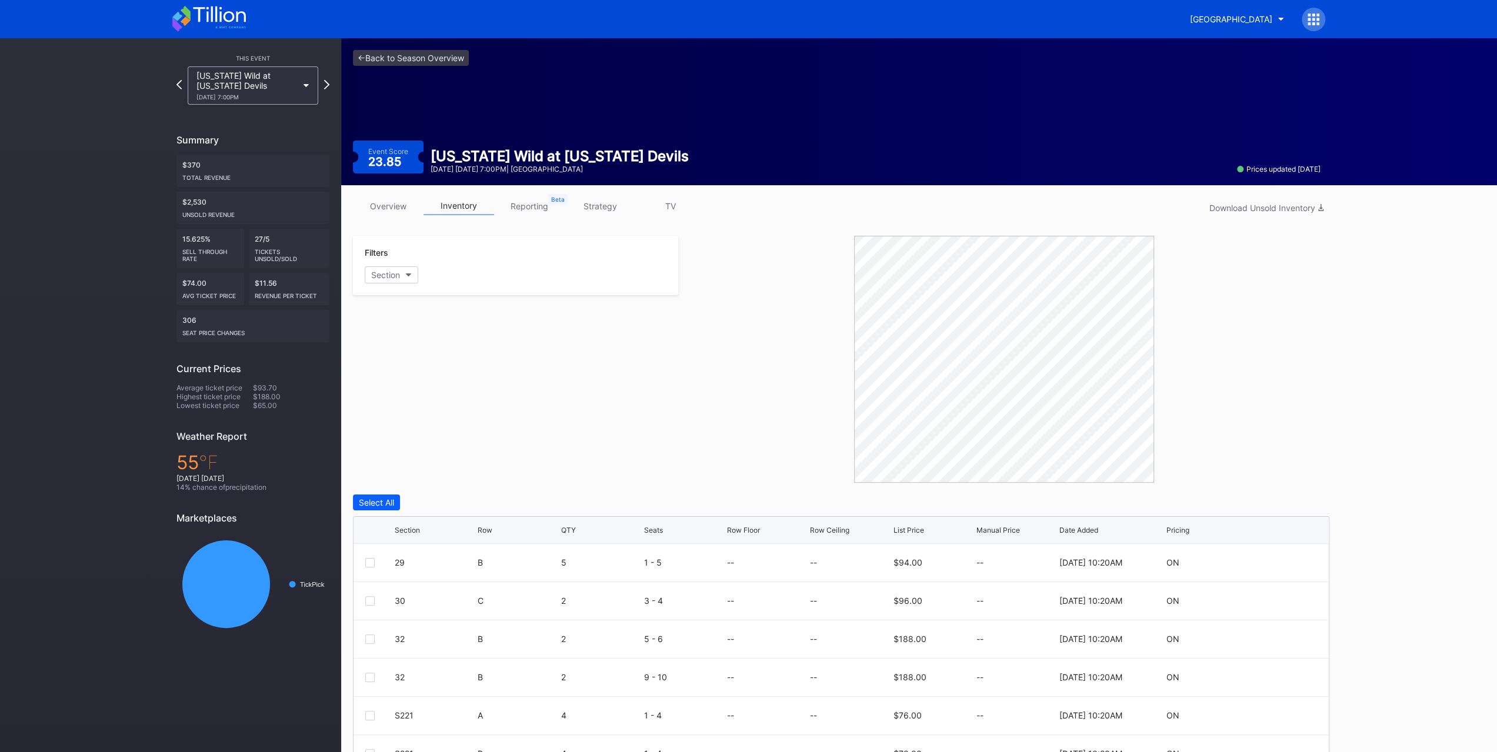
click at [399, 207] on link "overview" at bounding box center [388, 206] width 71 height 18
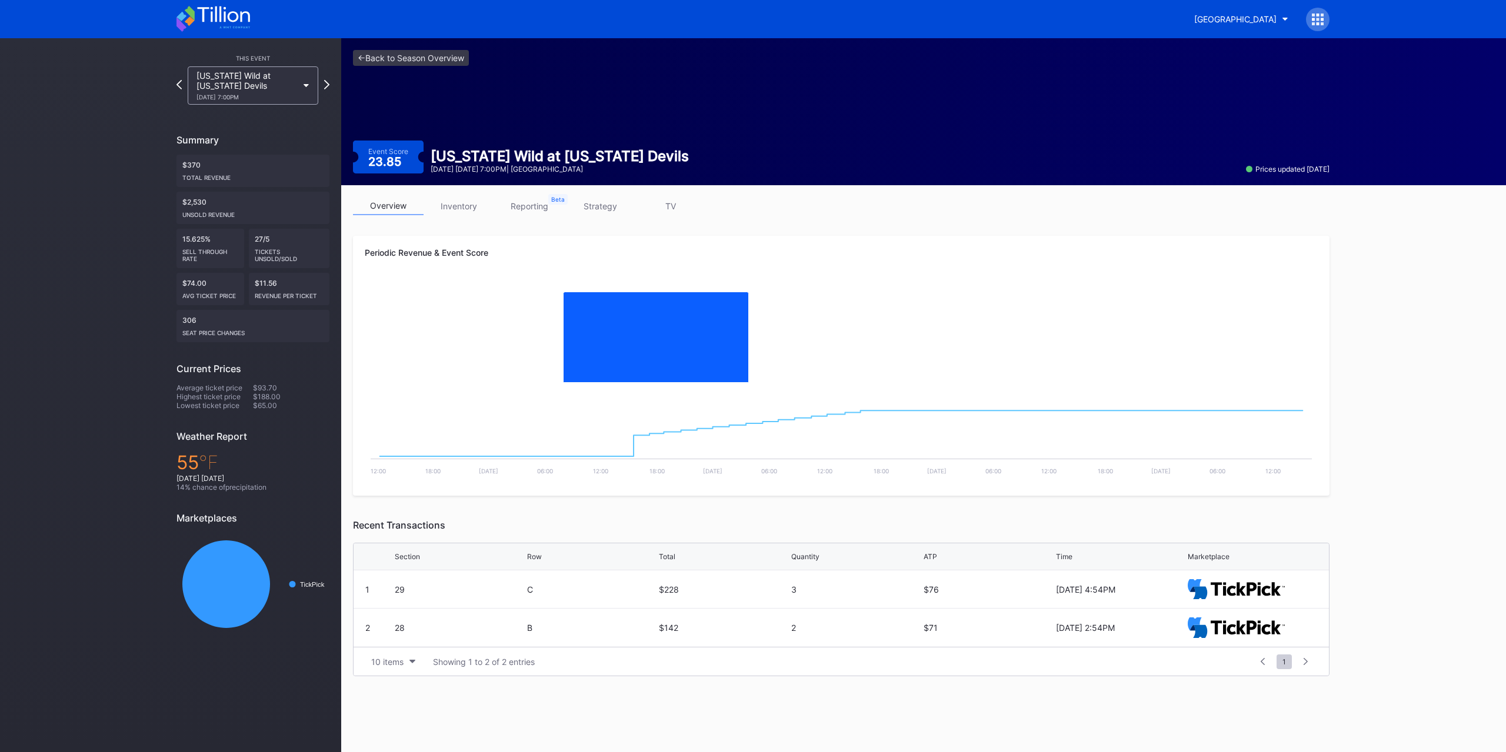
click at [238, 95] on div "10/22 Wednesday 7:00PM" at bounding box center [246, 97] width 101 height 7
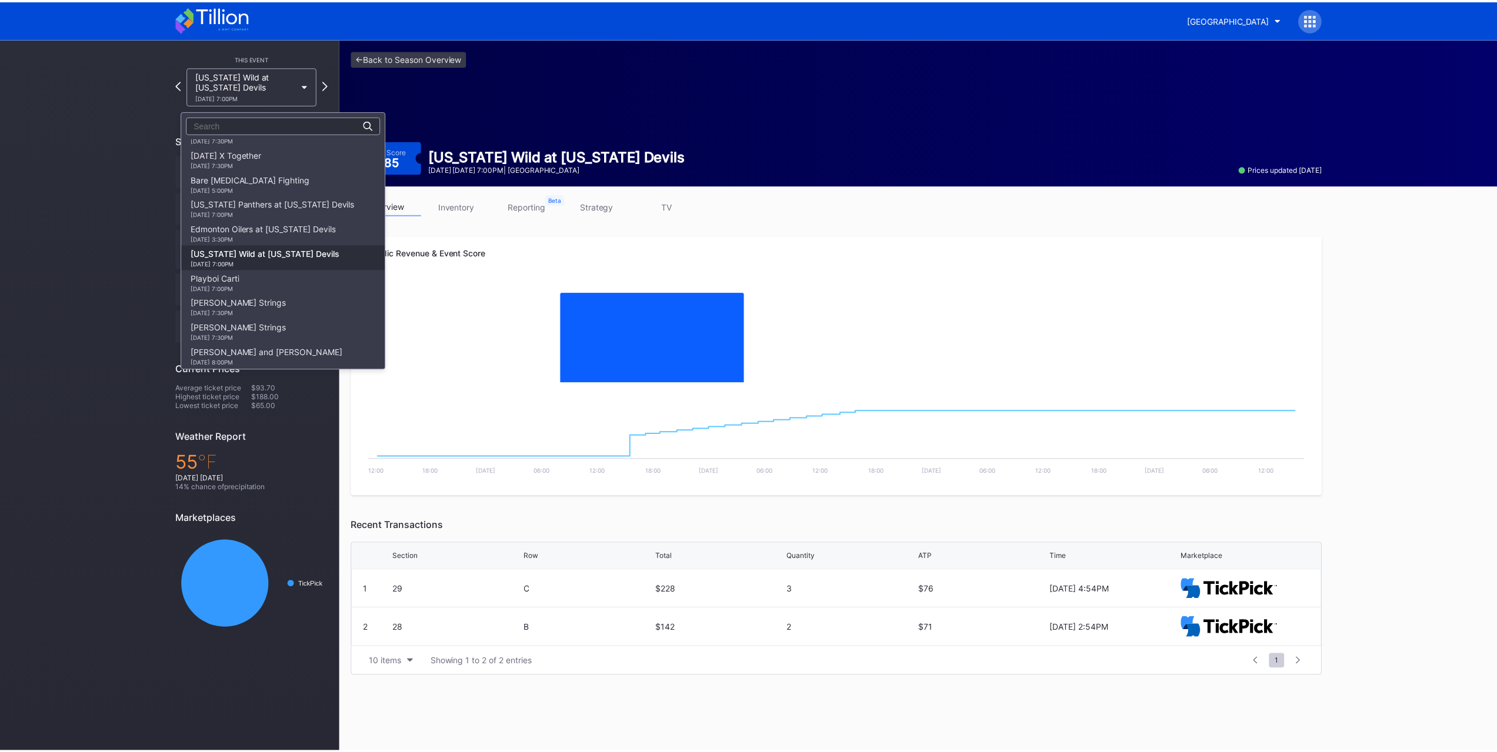
scroll to position [1243, 0]
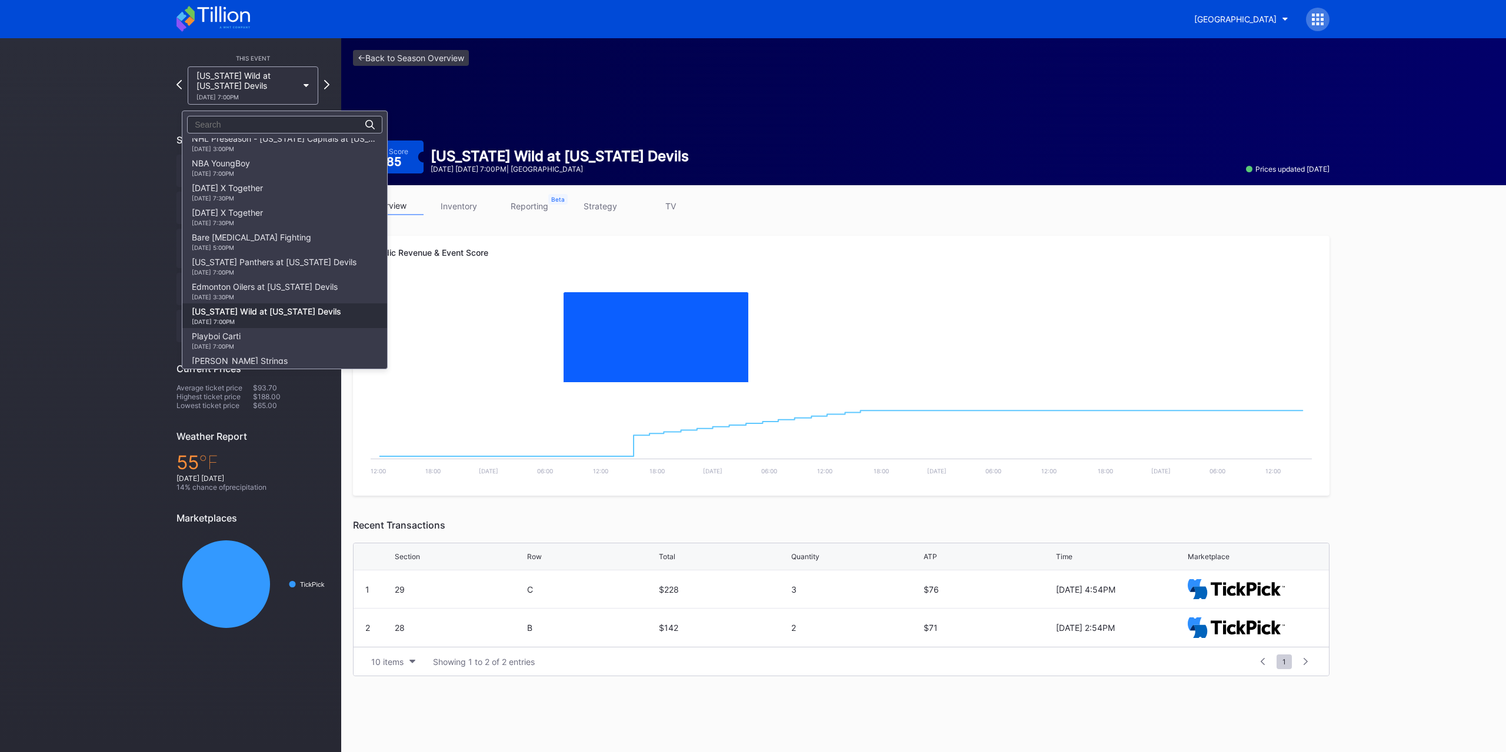
click at [252, 202] on div "10/1 Wednesday 7:30PM" at bounding box center [227, 198] width 71 height 7
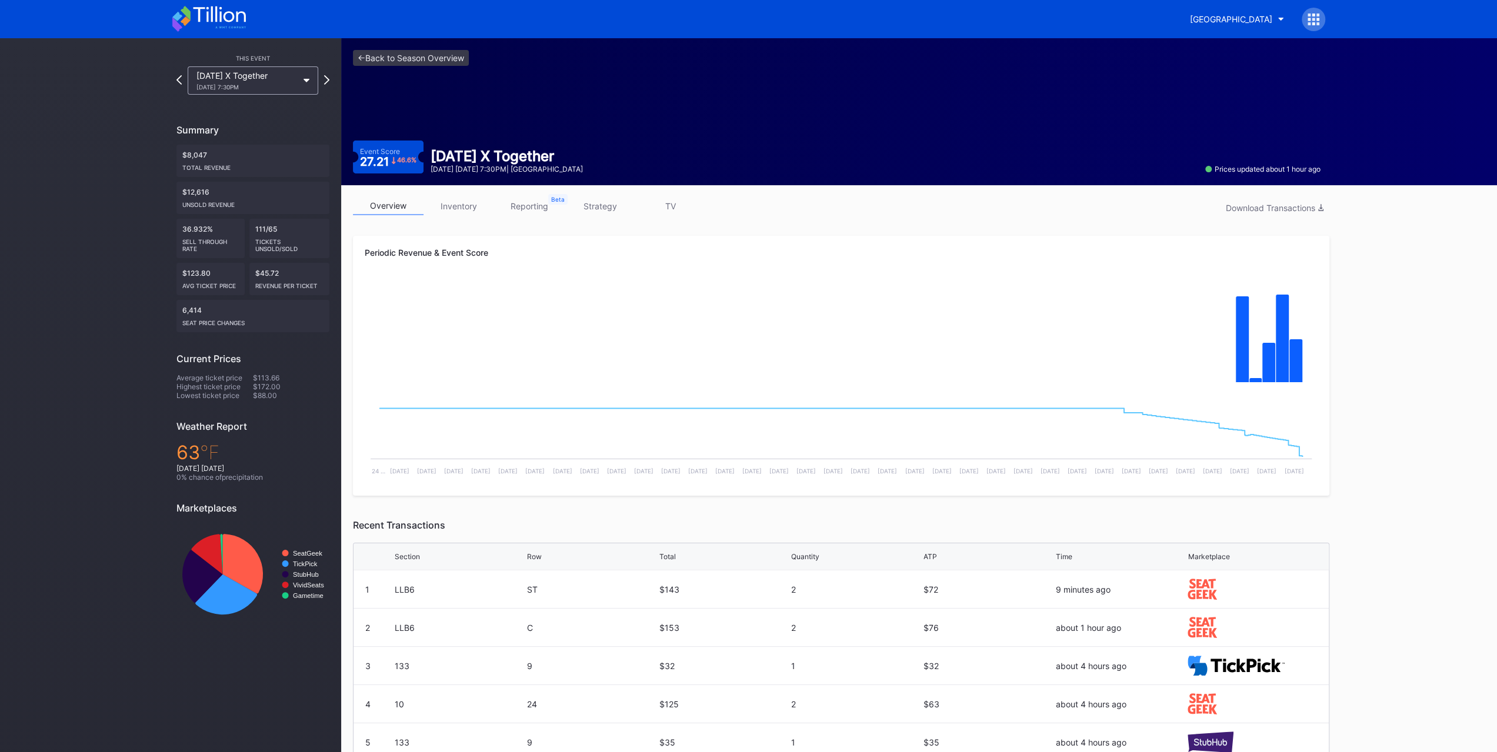
click at [254, 70] on div "Tomorrow X Together 10/1 Wednesday 7:30PM" at bounding box center [253, 80] width 131 height 28
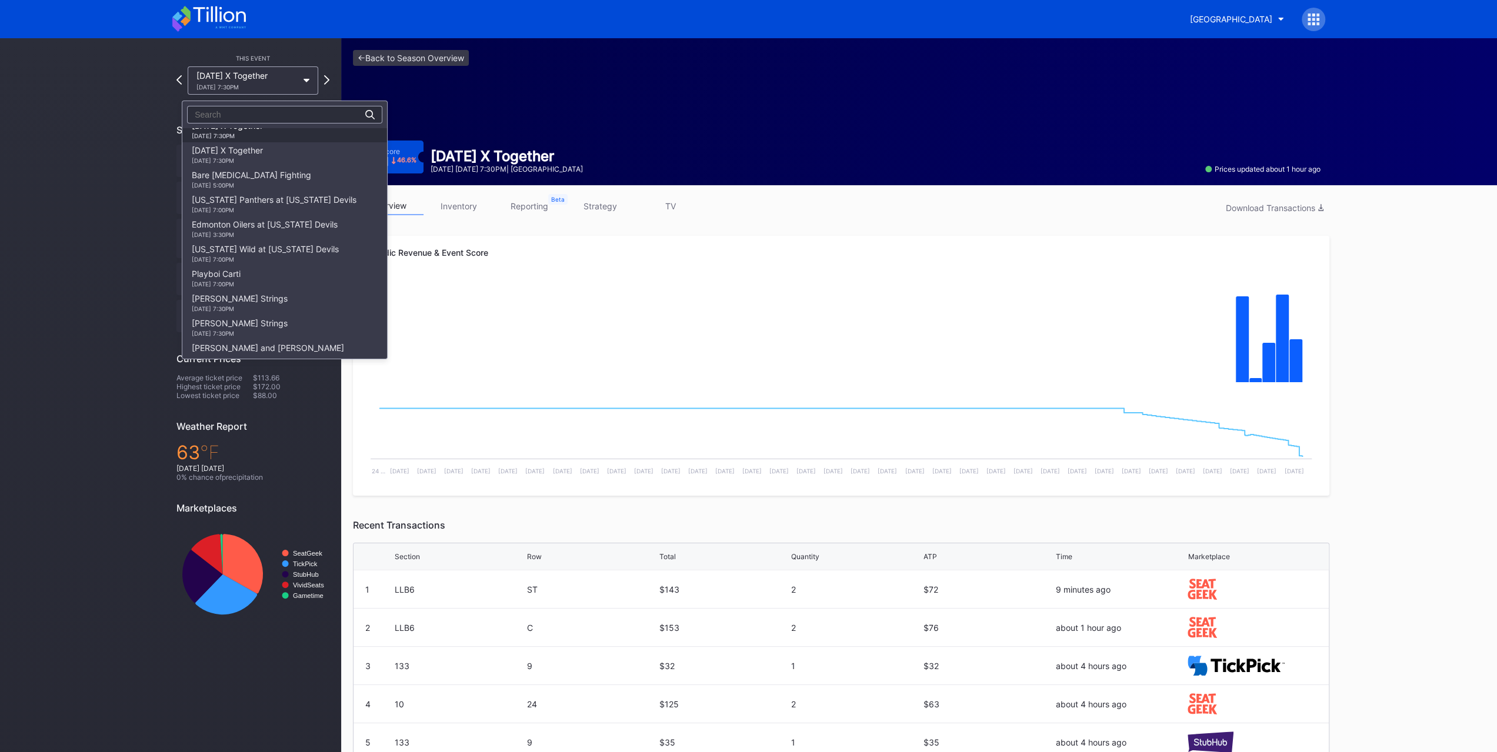
scroll to position [1237, 0]
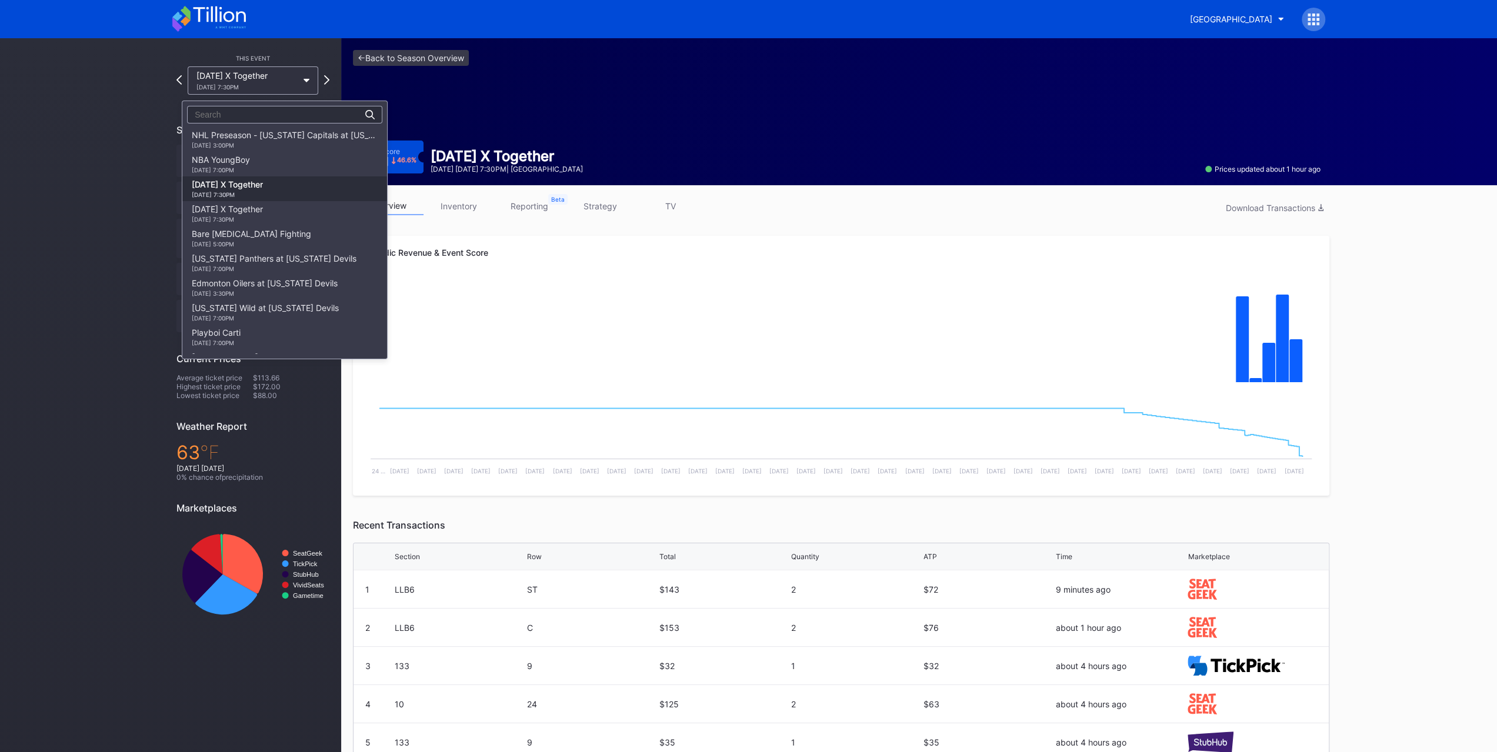
click at [271, 175] on div "NBA YoungBoy 9/29 Monday 7:00PM" at bounding box center [284, 164] width 205 height 25
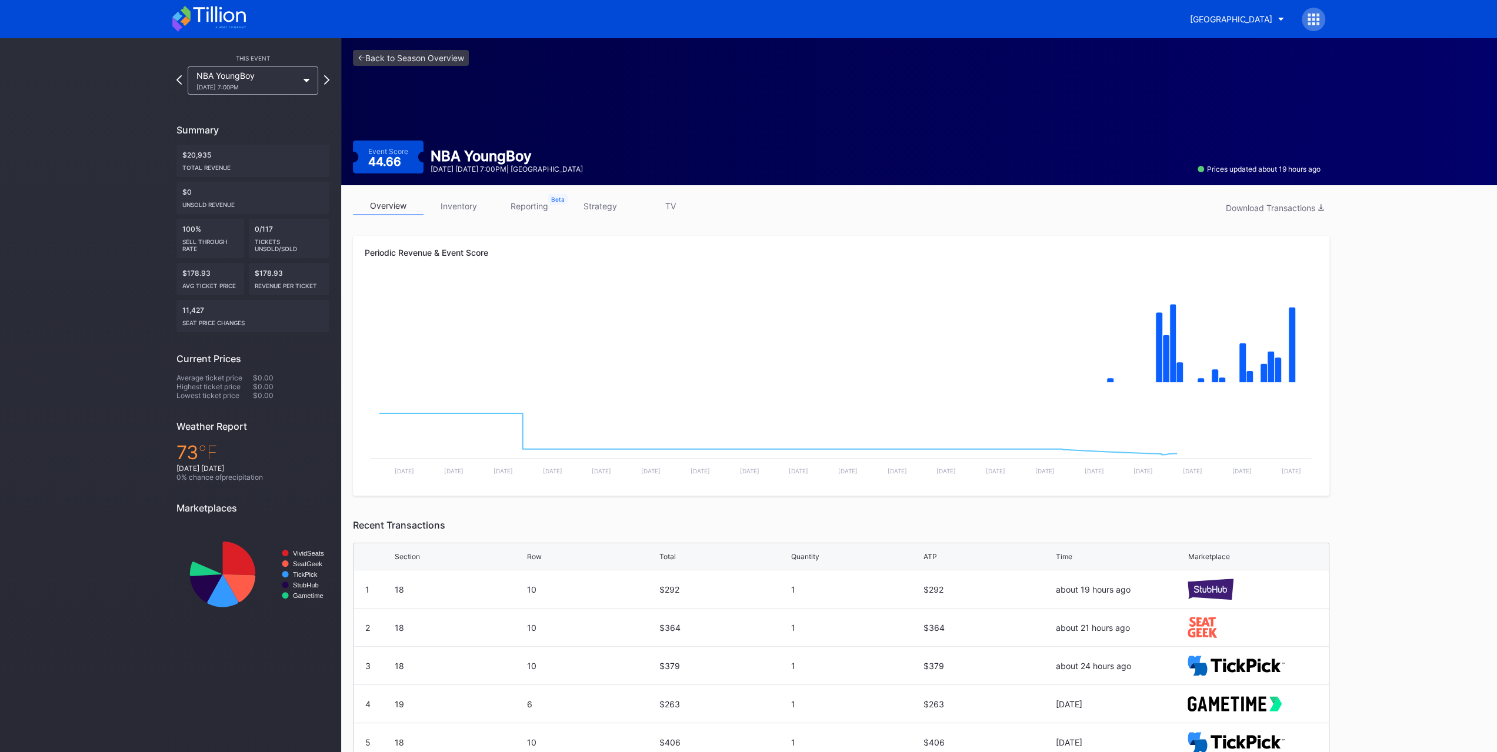
click at [268, 79] on div "NBA YoungBoy 9/29 Monday 7:00PM" at bounding box center [246, 81] width 101 height 20
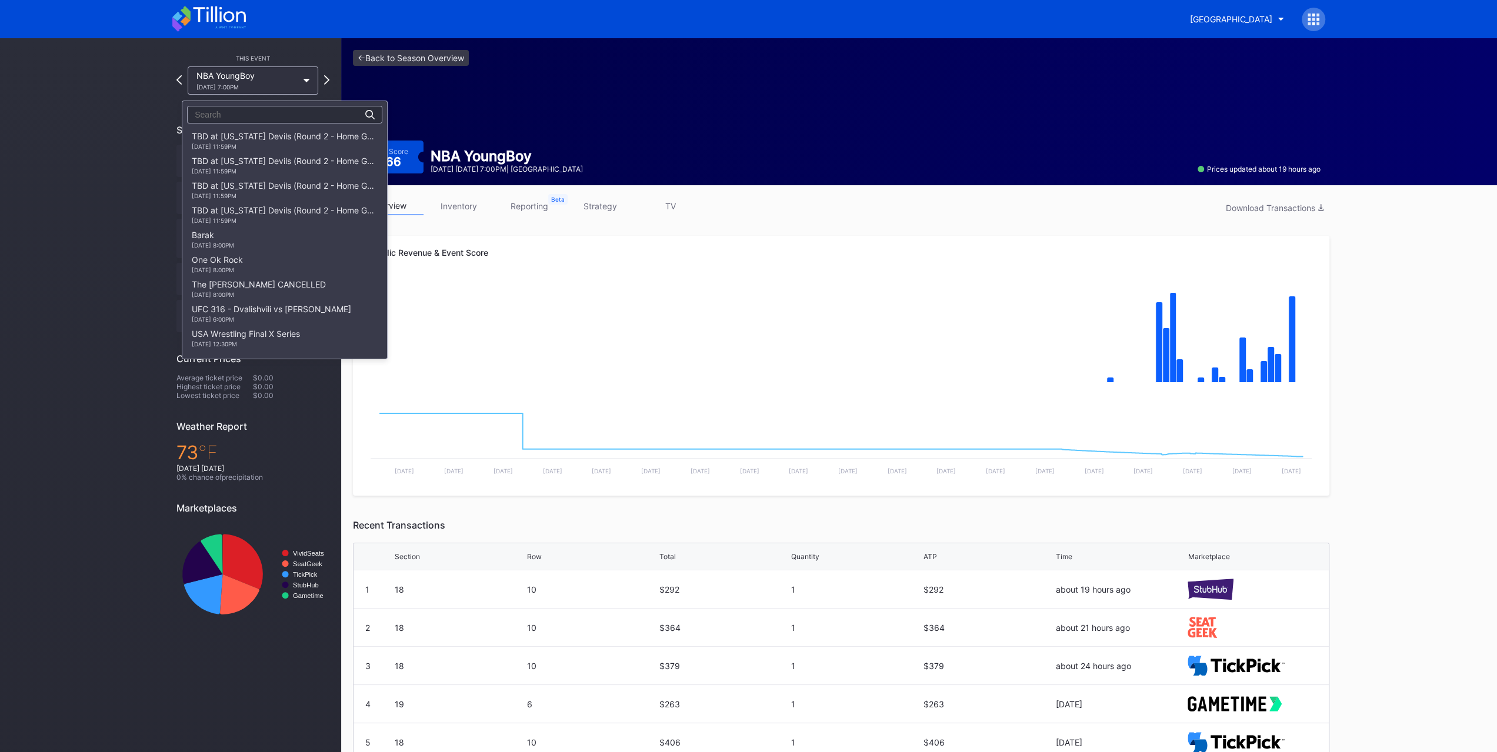
scroll to position [1270, 0]
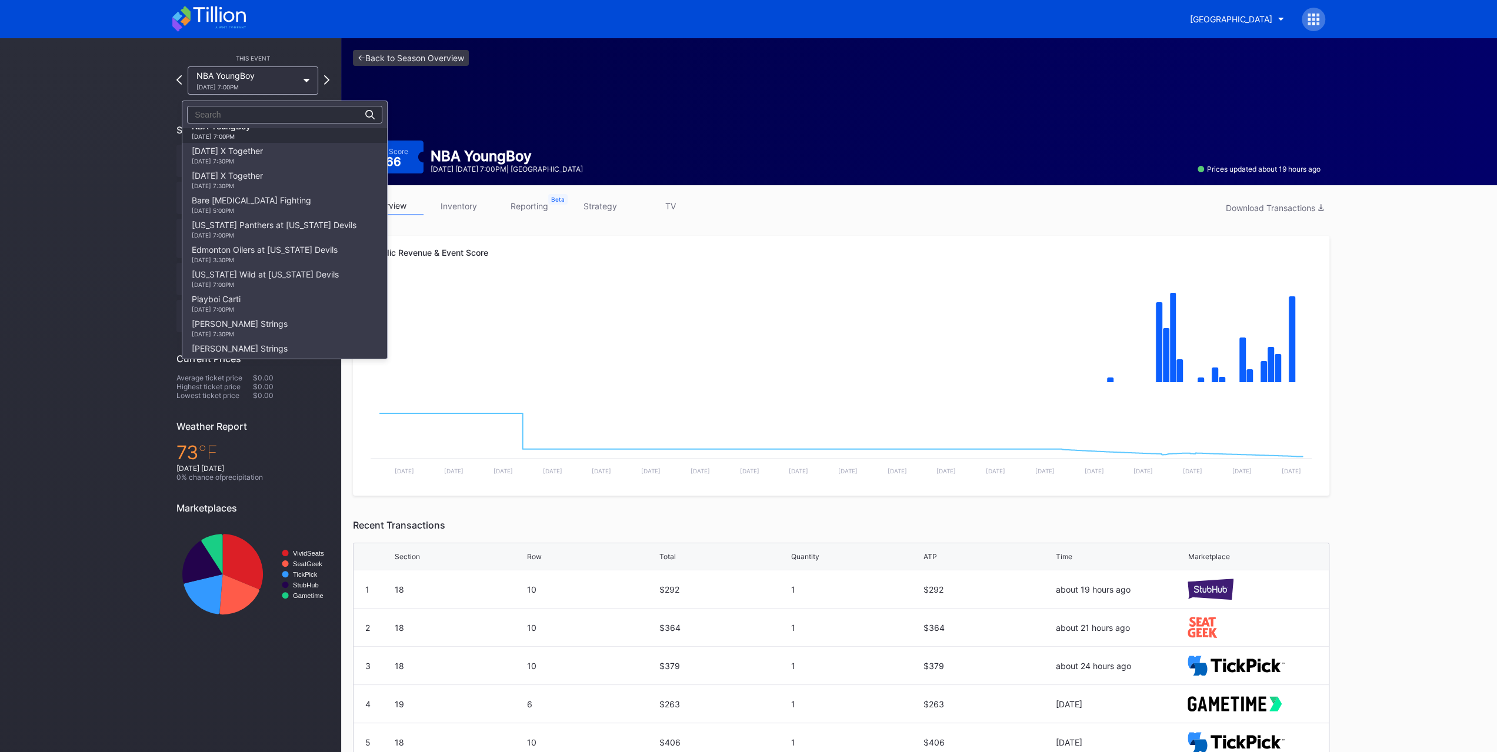
click at [263, 159] on div "Tomorrow X Together 10/1 Wednesday 7:30PM" at bounding box center [227, 155] width 71 height 19
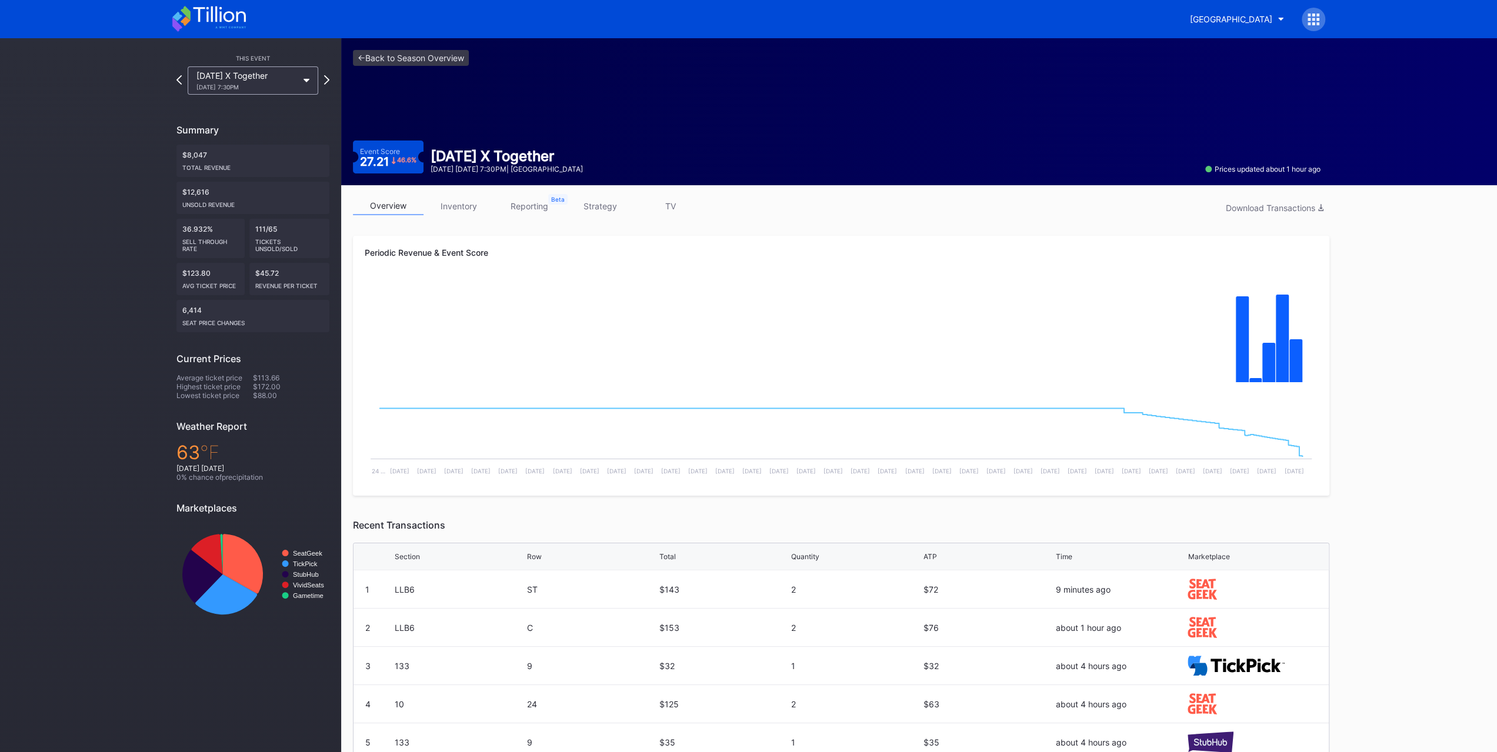
click at [467, 207] on link "inventory" at bounding box center [459, 206] width 71 height 18
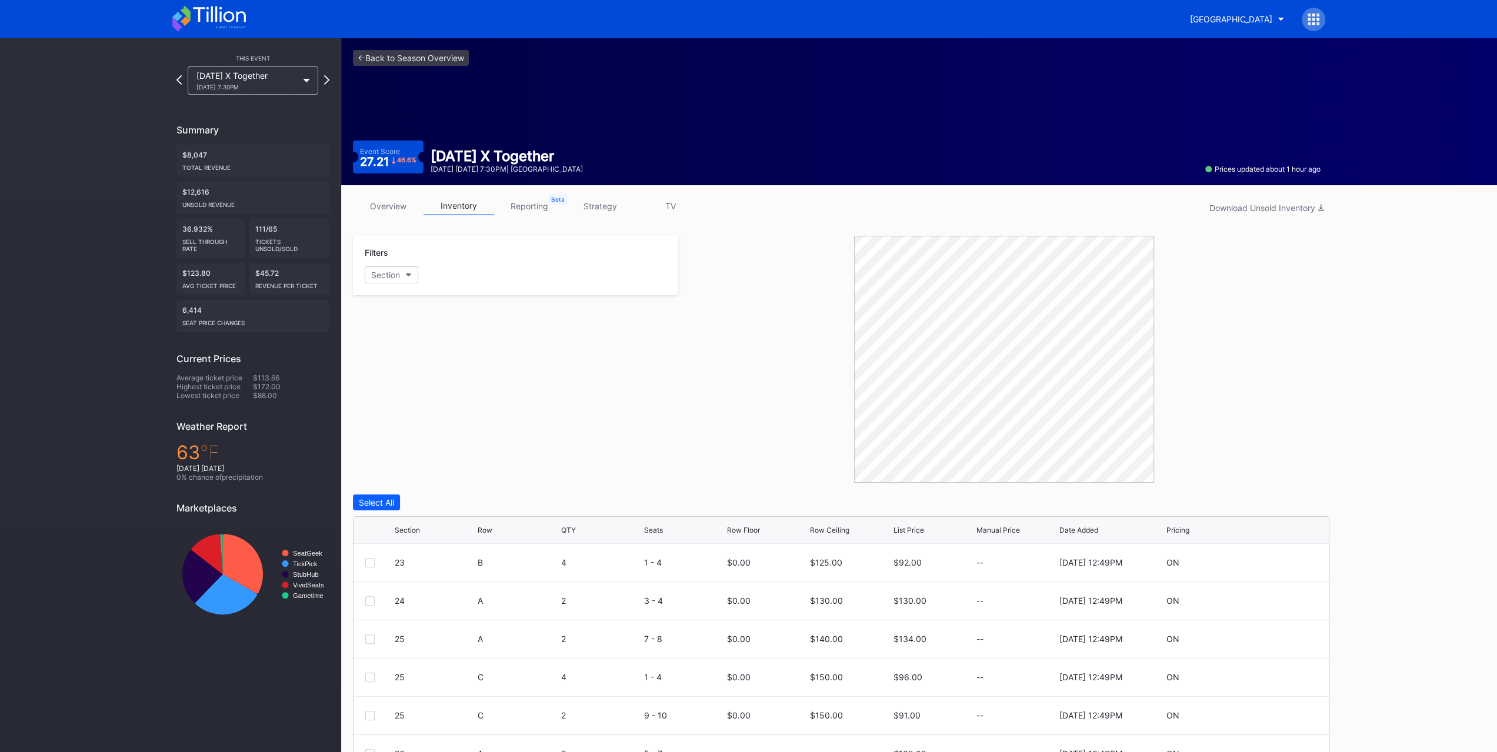
scroll to position [99, 0]
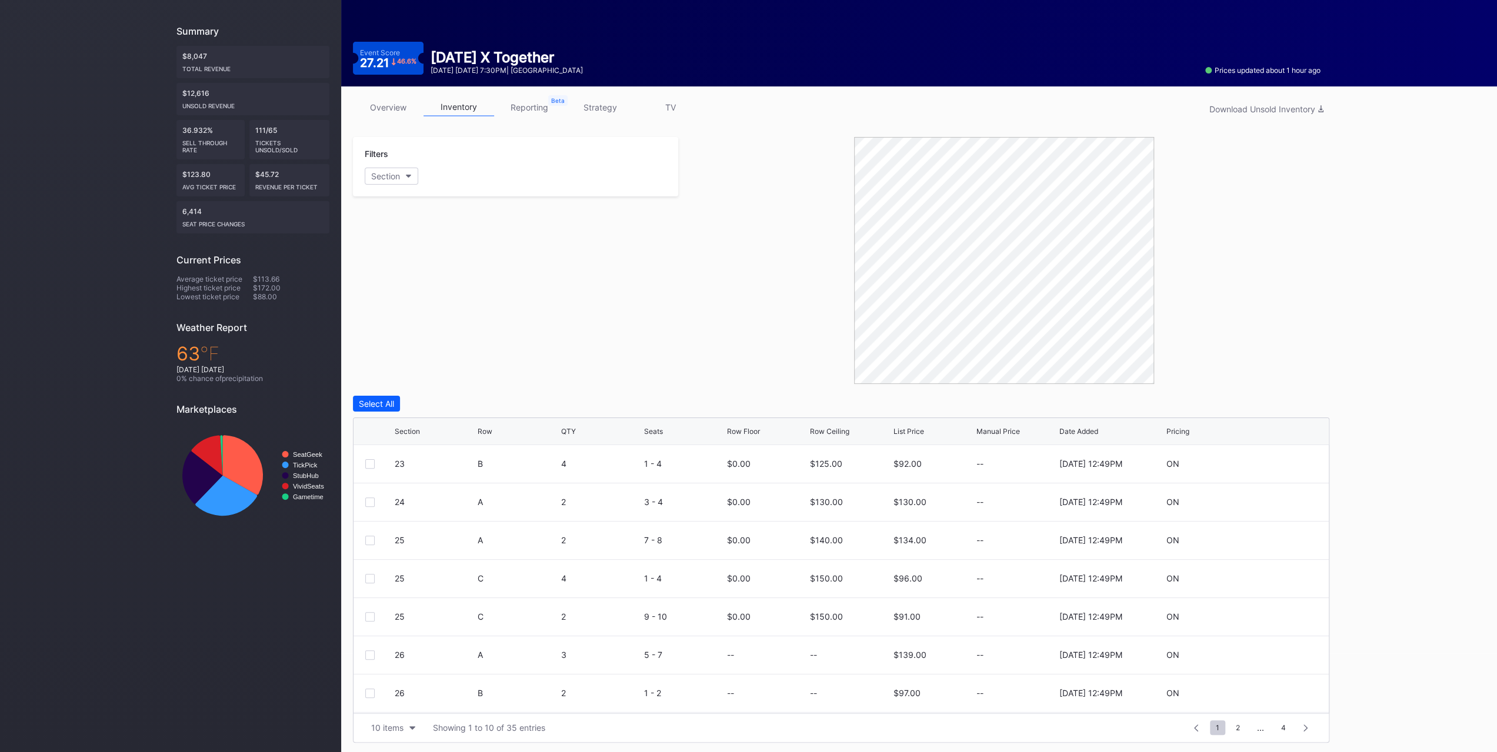
click at [393, 721] on button "10 items" at bounding box center [393, 728] width 56 height 16
click at [396, 700] on div "200 items" at bounding box center [393, 697] width 38 height 10
click at [386, 173] on div "Section" at bounding box center [385, 176] width 29 height 10
click at [431, 244] on div "23" at bounding box center [433, 241] width 137 height 22
click at [428, 261] on div "24" at bounding box center [433, 263] width 137 height 22
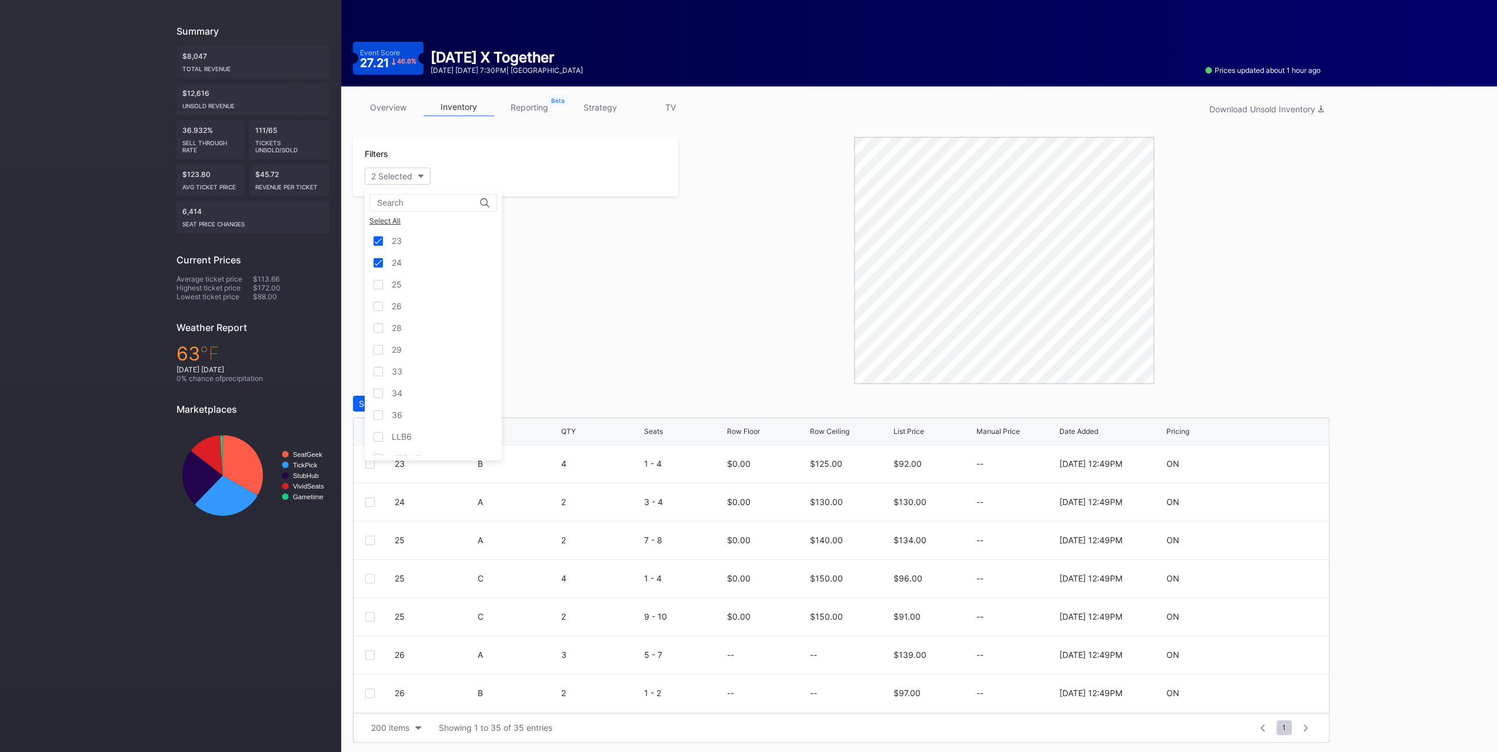
click at [428, 281] on div "25" at bounding box center [433, 285] width 137 height 22
click at [427, 302] on div "26" at bounding box center [433, 306] width 137 height 22
click at [425, 324] on div "28" at bounding box center [433, 328] width 137 height 22
click at [427, 339] on div "29" at bounding box center [433, 350] width 137 height 22
click at [396, 725] on div "200 items" at bounding box center [390, 728] width 38 height 10
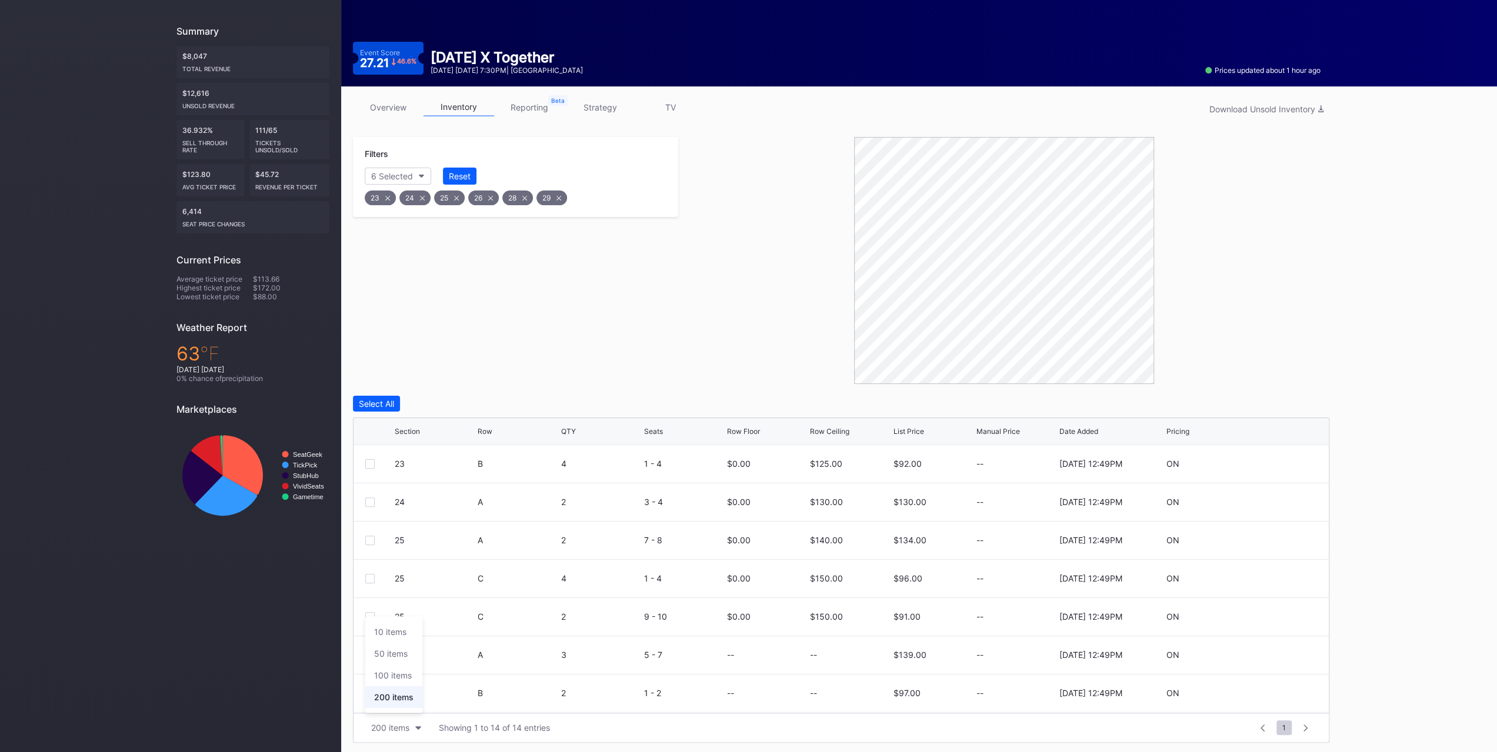
click at [397, 704] on div "200 items" at bounding box center [393, 698] width 57 height 22
click at [386, 408] on div "Select All" at bounding box center [376, 404] width 35 height 10
click at [753, 394] on div "Filters 6 Selected Reset 23 24 25 26 28 29 Deselect All Edit 14 Rows 14 selecte…" at bounding box center [841, 440] width 977 height 606
click at [433, 404] on div "Edit 14 Rows" at bounding box center [448, 404] width 49 height 10
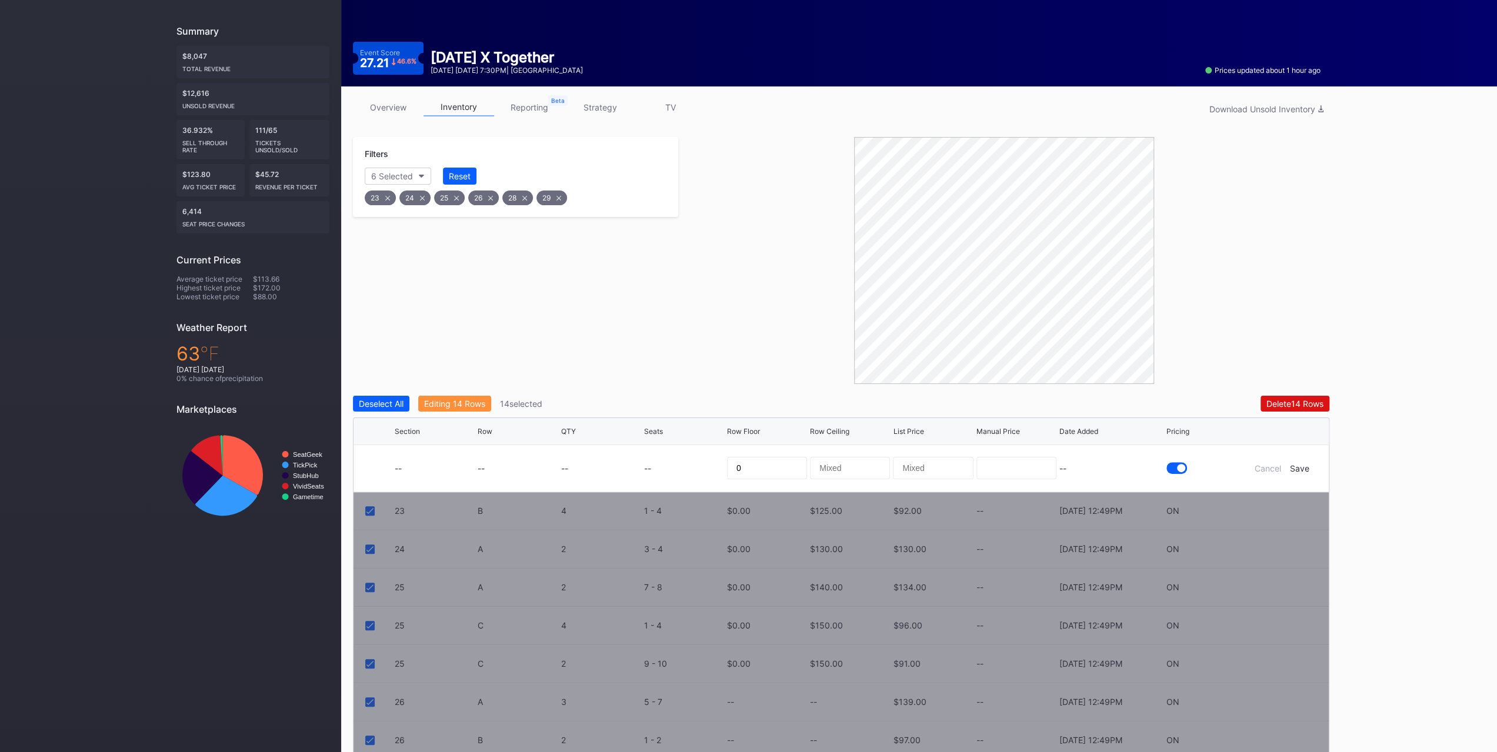
click at [433, 404] on div "Editing 14 Rows" at bounding box center [454, 404] width 61 height 10
click at [464, 402] on div "Editing 14 Rows" at bounding box center [454, 404] width 61 height 10
click at [377, 400] on div "Deselect All" at bounding box center [381, 404] width 45 height 10
click at [512, 372] on div "Filters 6 Selected Reset 23 24 25 26 28 29" at bounding box center [515, 260] width 325 height 247
click at [1265, 464] on div "Cancel" at bounding box center [1268, 469] width 26 height 10
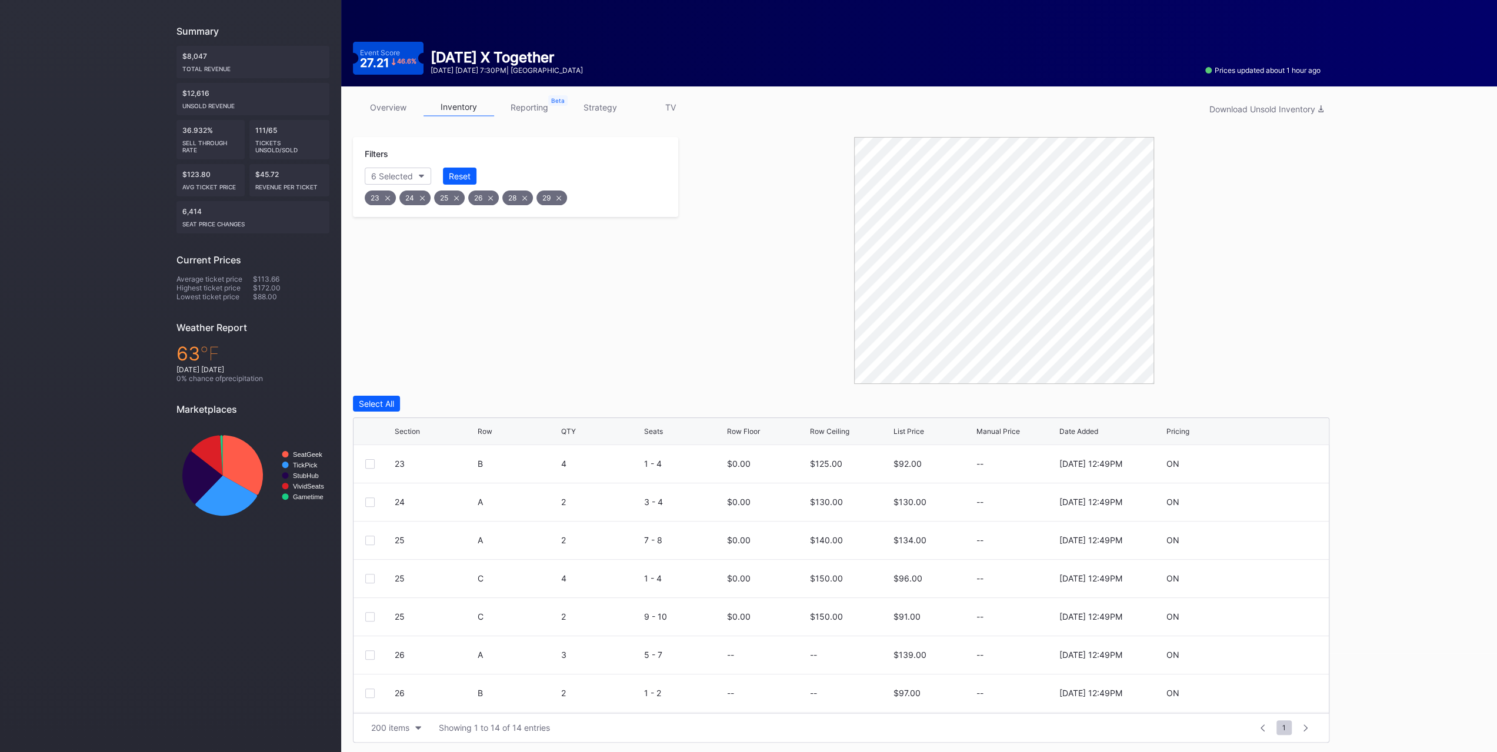
click at [484, 430] on div "Row" at bounding box center [485, 431] width 15 height 9
click at [372, 467] on div at bounding box center [369, 463] width 9 height 9
click at [372, 504] on div at bounding box center [369, 502] width 9 height 9
click at [369, 537] on div at bounding box center [369, 540] width 9 height 9
click at [451, 404] on div "Edit 3 Rows" at bounding box center [437, 404] width 45 height 10
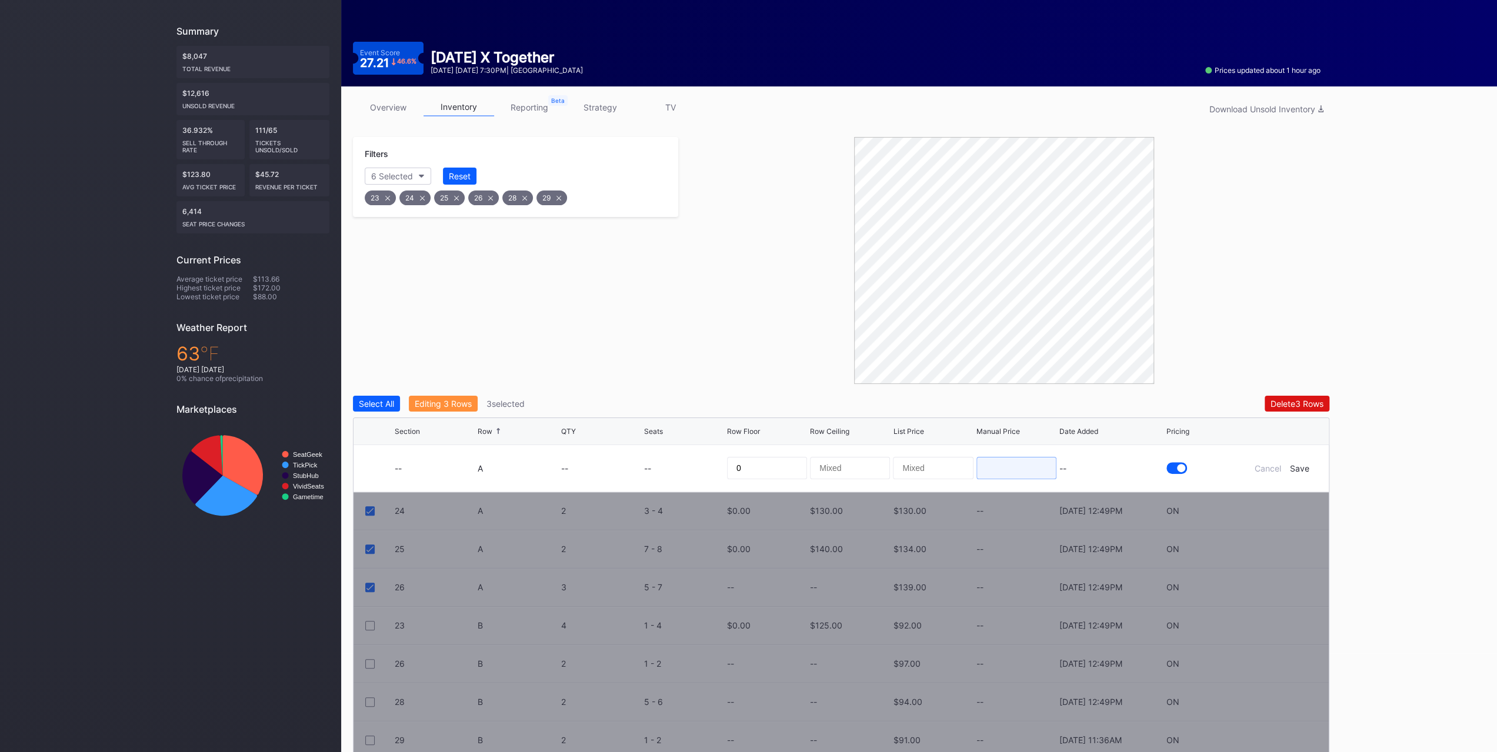
click at [978, 465] on input at bounding box center [1017, 468] width 80 height 22
type input "105"
click at [1303, 467] on div "Save" at bounding box center [1299, 469] width 19 height 10
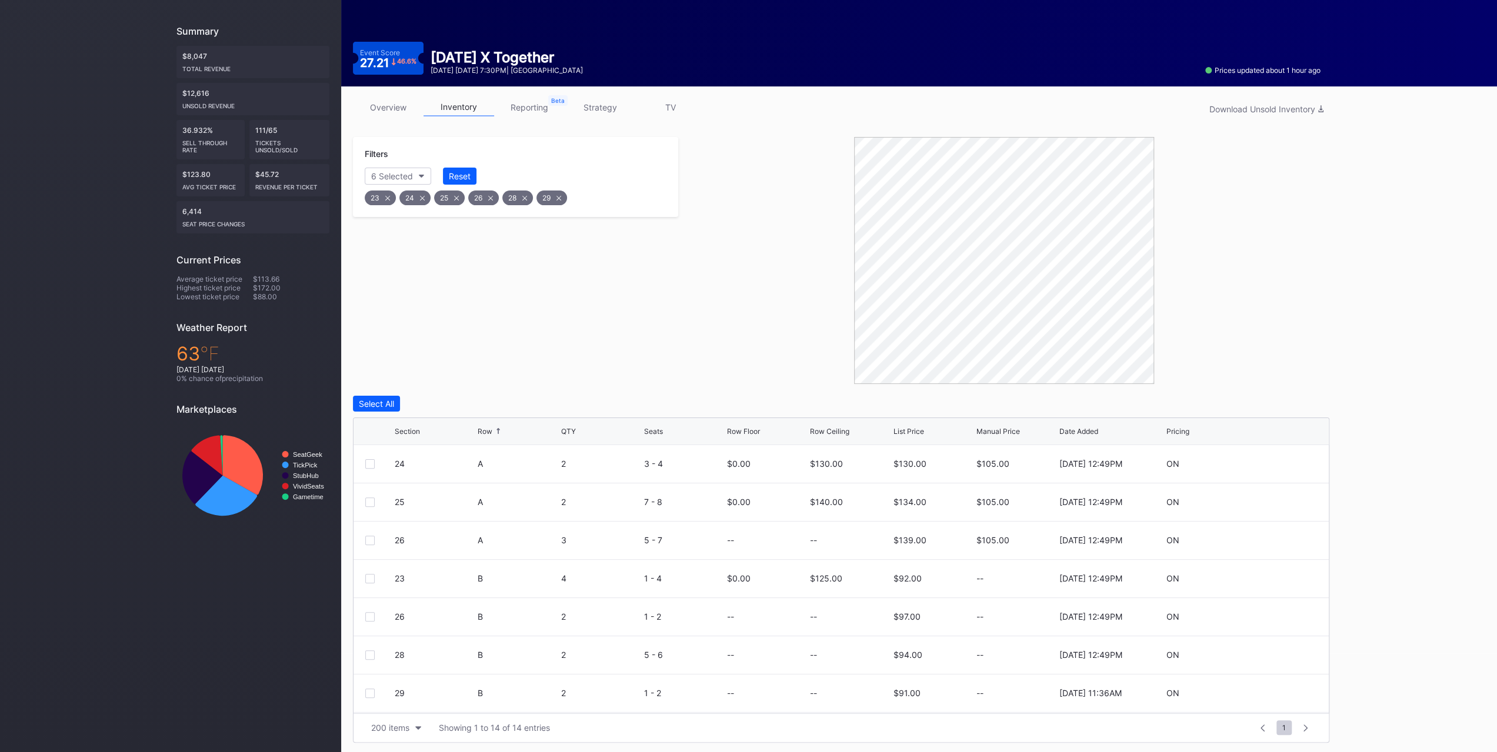
scroll to position [59, 0]
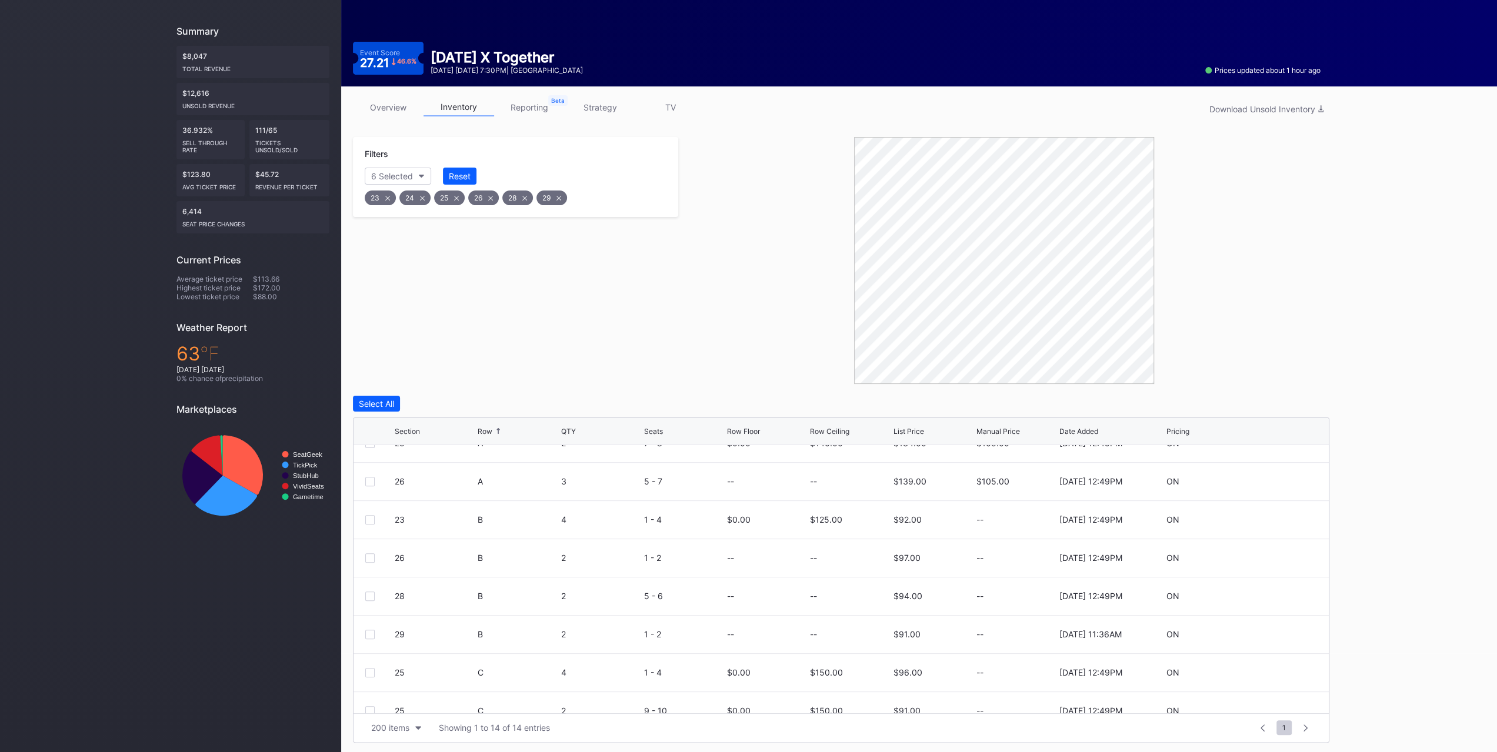
click at [1278, 518] on icon at bounding box center [1282, 519] width 9 height 9
click at [1007, 525] on input at bounding box center [1017, 524] width 80 height 22
type input "99"
click at [1286, 528] on form "23 B 4 1 - 4 0 125 $92.00 99 9/15/2025 12:49PM Cancel Save" at bounding box center [856, 524] width 922 height 46
click at [1290, 519] on div "Save" at bounding box center [1299, 524] width 19 height 10
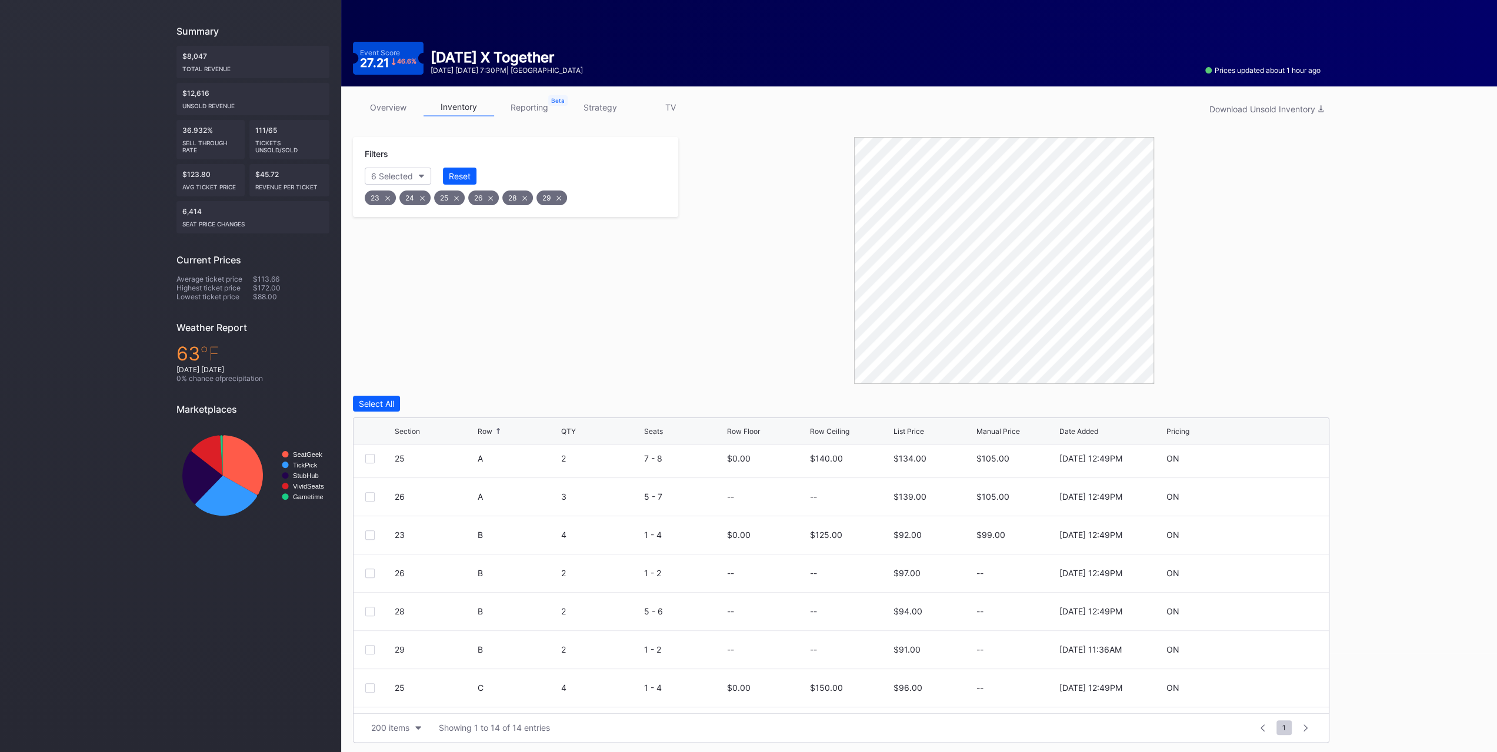
scroll to position [0, 0]
click at [382, 407] on div "Select All" at bounding box center [376, 404] width 35 height 10
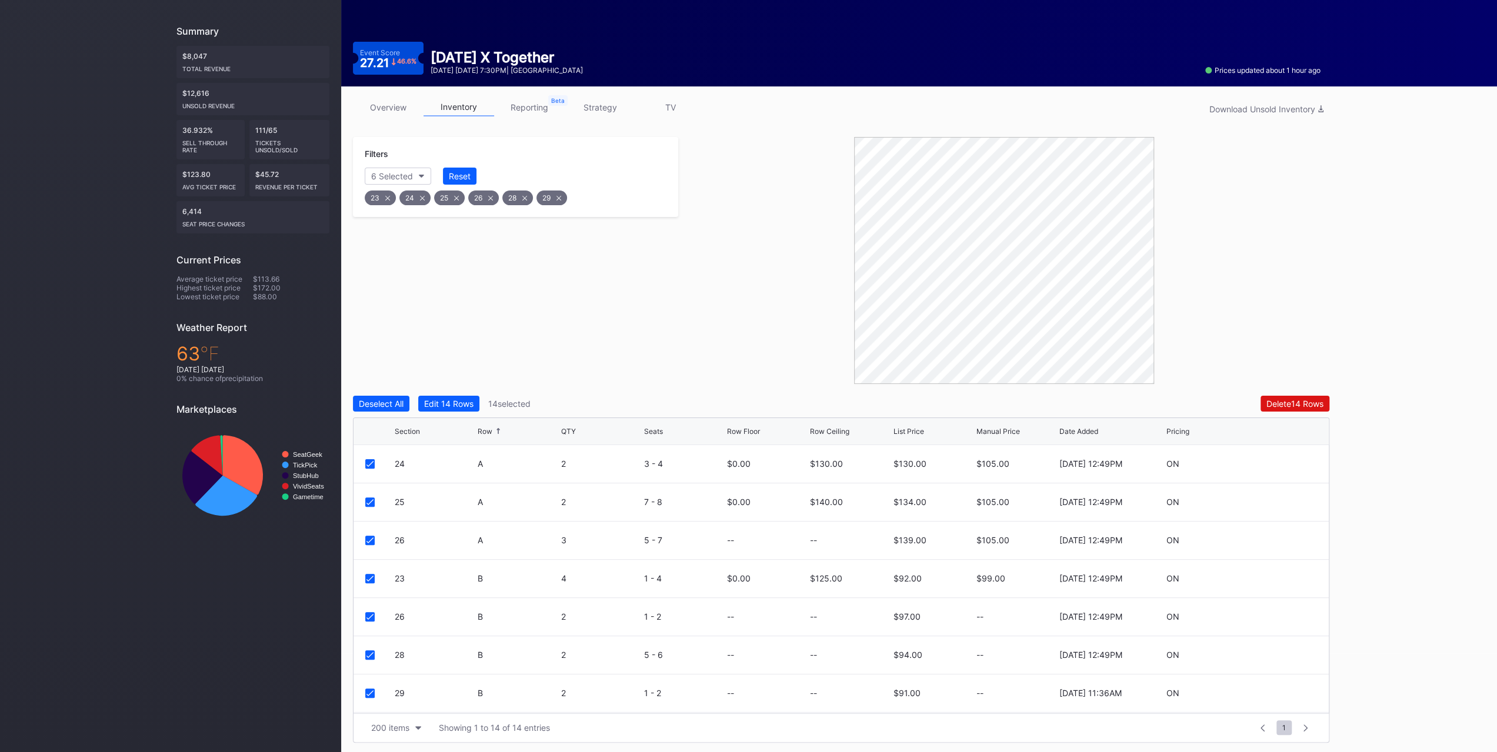
click at [441, 397] on button "Edit 14 Rows" at bounding box center [448, 404] width 61 height 16
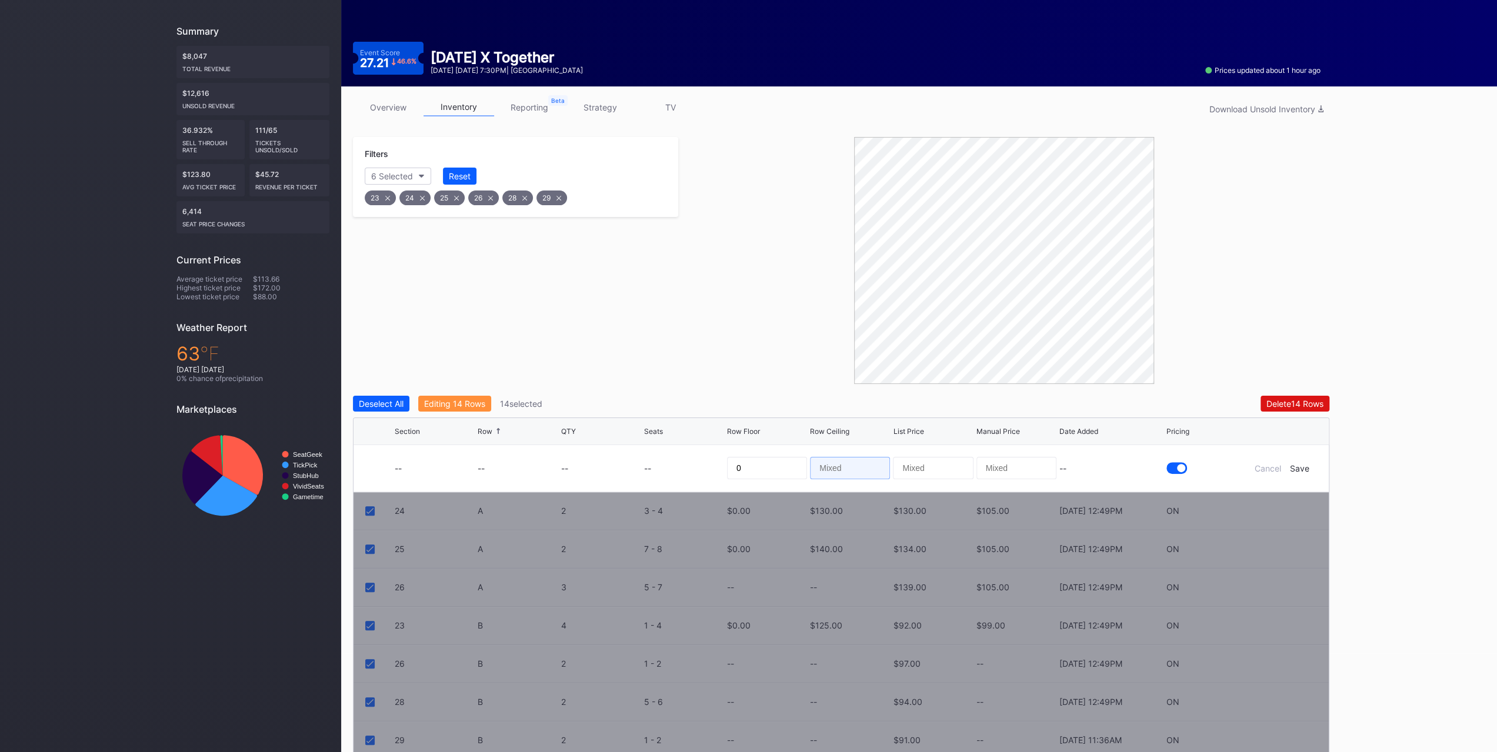
click at [841, 469] on input at bounding box center [850, 468] width 80 height 22
type input "300"
click at [1298, 467] on div "Save" at bounding box center [1299, 469] width 19 height 10
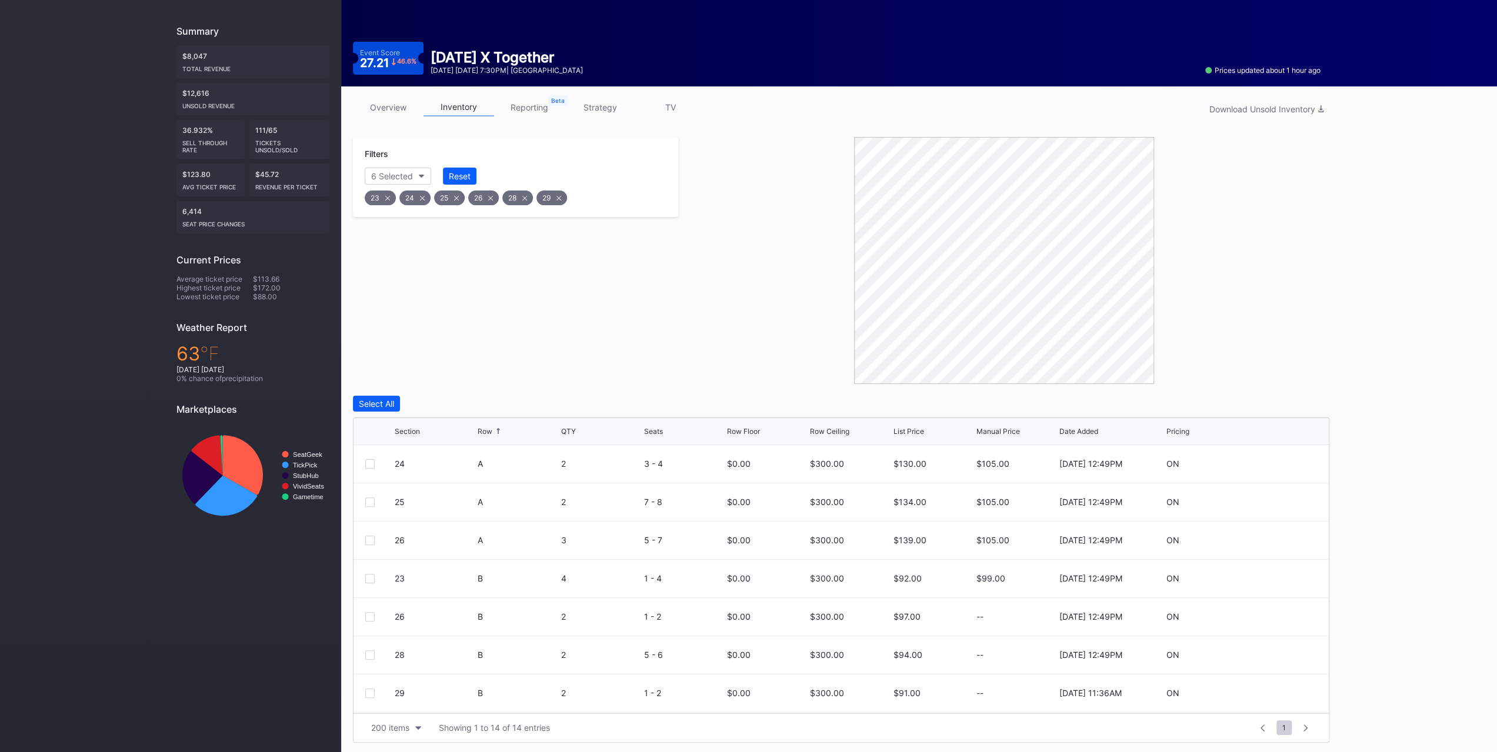
click at [1278, 617] on icon at bounding box center [1282, 616] width 9 height 9
click at [1032, 620] on input at bounding box center [1017, 621] width 80 height 22
type input "95"
click at [1295, 618] on div "Save" at bounding box center [1299, 622] width 19 height 10
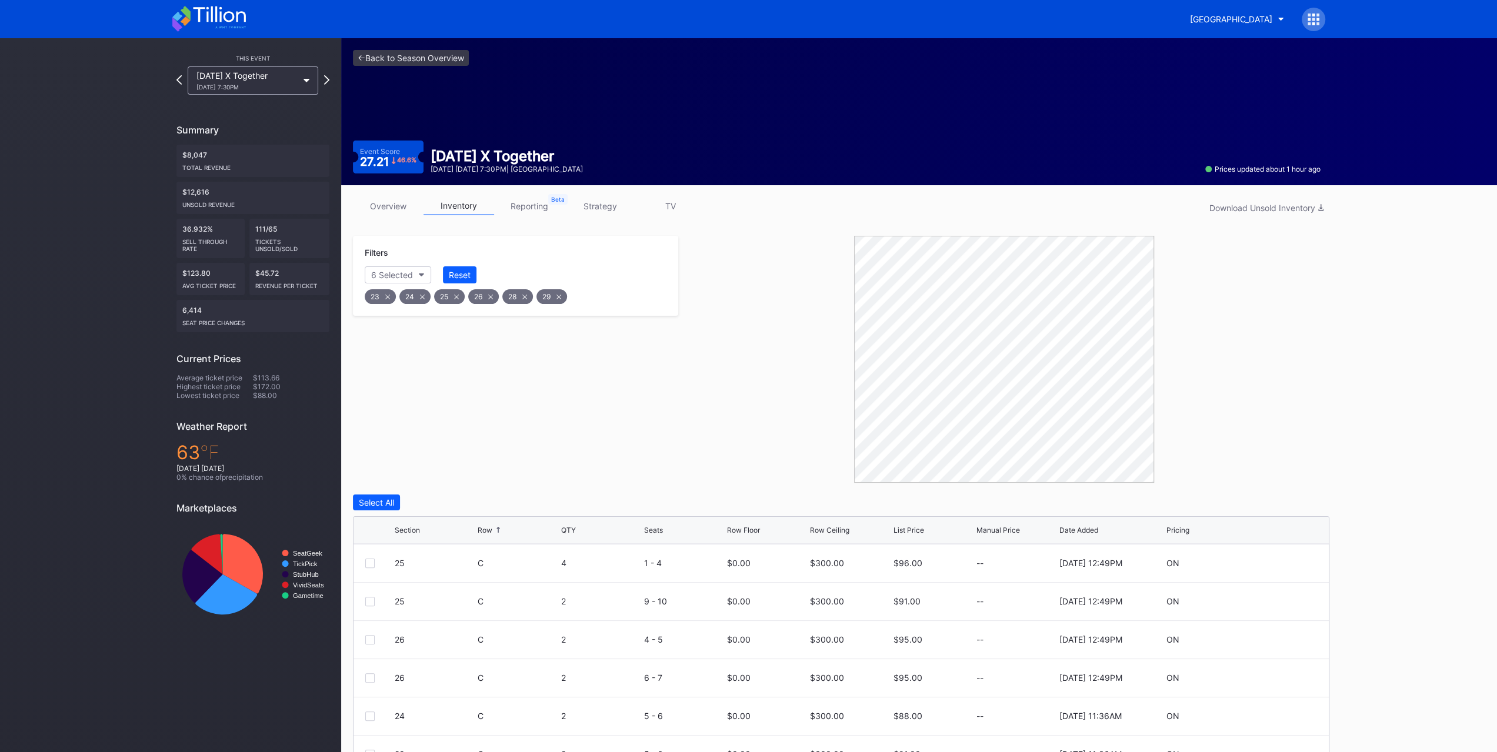
click at [465, 288] on div "23 24 25 26 28 29" at bounding box center [515, 294] width 305 height 24
click at [465, 282] on button "Reset" at bounding box center [460, 275] width 34 height 17
click at [415, 276] on button "Section" at bounding box center [392, 275] width 54 height 17
click at [448, 471] on div "STE127" at bounding box center [433, 482] width 137 height 22
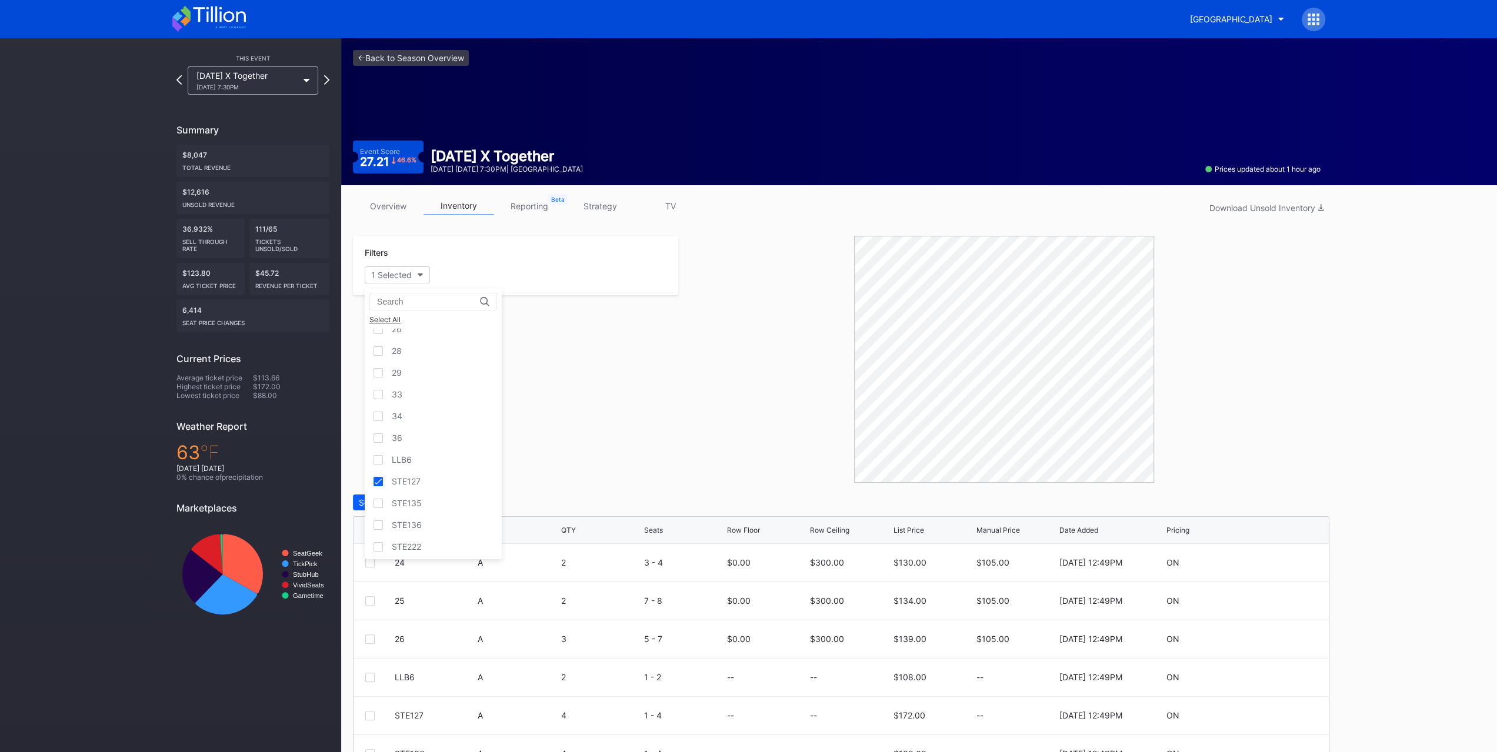
click at [449, 503] on div "STE135" at bounding box center [433, 503] width 137 height 22
click at [449, 536] on div "STE222" at bounding box center [433, 547] width 137 height 22
click at [443, 524] on div "STE136" at bounding box center [433, 525] width 137 height 22
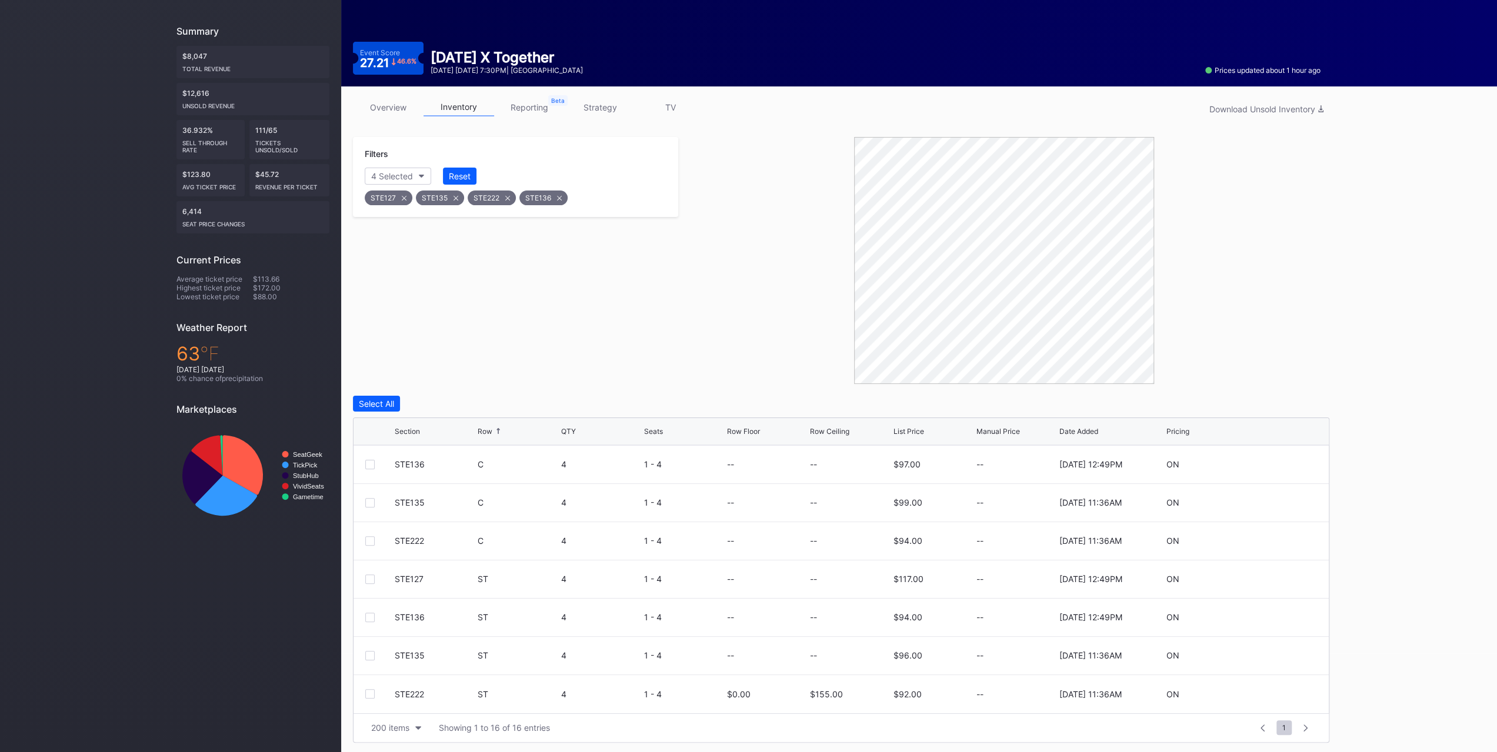
scroll to position [0, 0]
click at [552, 195] on div "STE136" at bounding box center [543, 198] width 48 height 15
click at [458, 176] on div "Reset" at bounding box center [460, 176] width 22 height 10
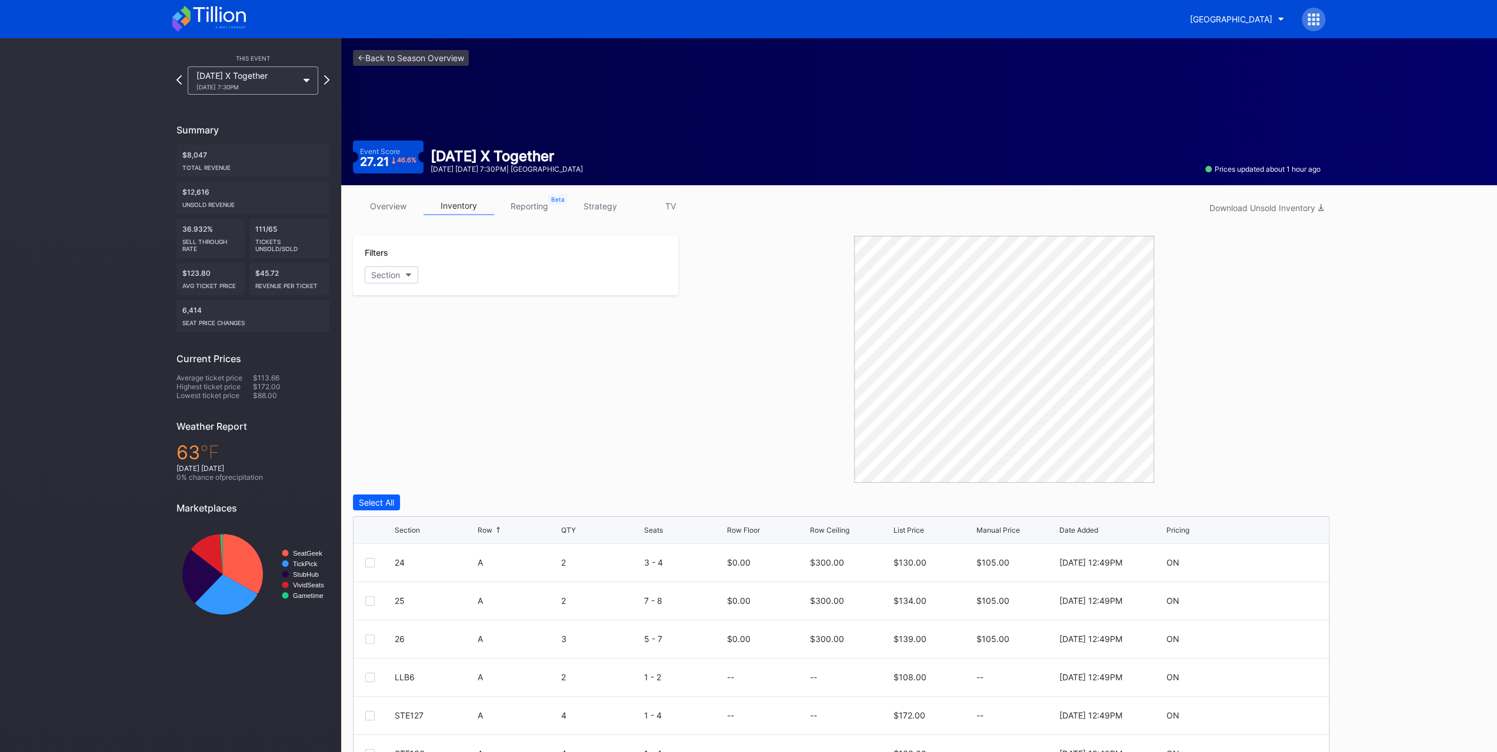
click at [242, 104] on div "This Event Tomorrow X Together 10/1 Wednesday 7:30PM Summary $8,047 Total Reven…" at bounding box center [253, 337] width 176 height 599
click at [242, 90] on div "10/1 Wednesday 7:30PM" at bounding box center [246, 87] width 101 height 7
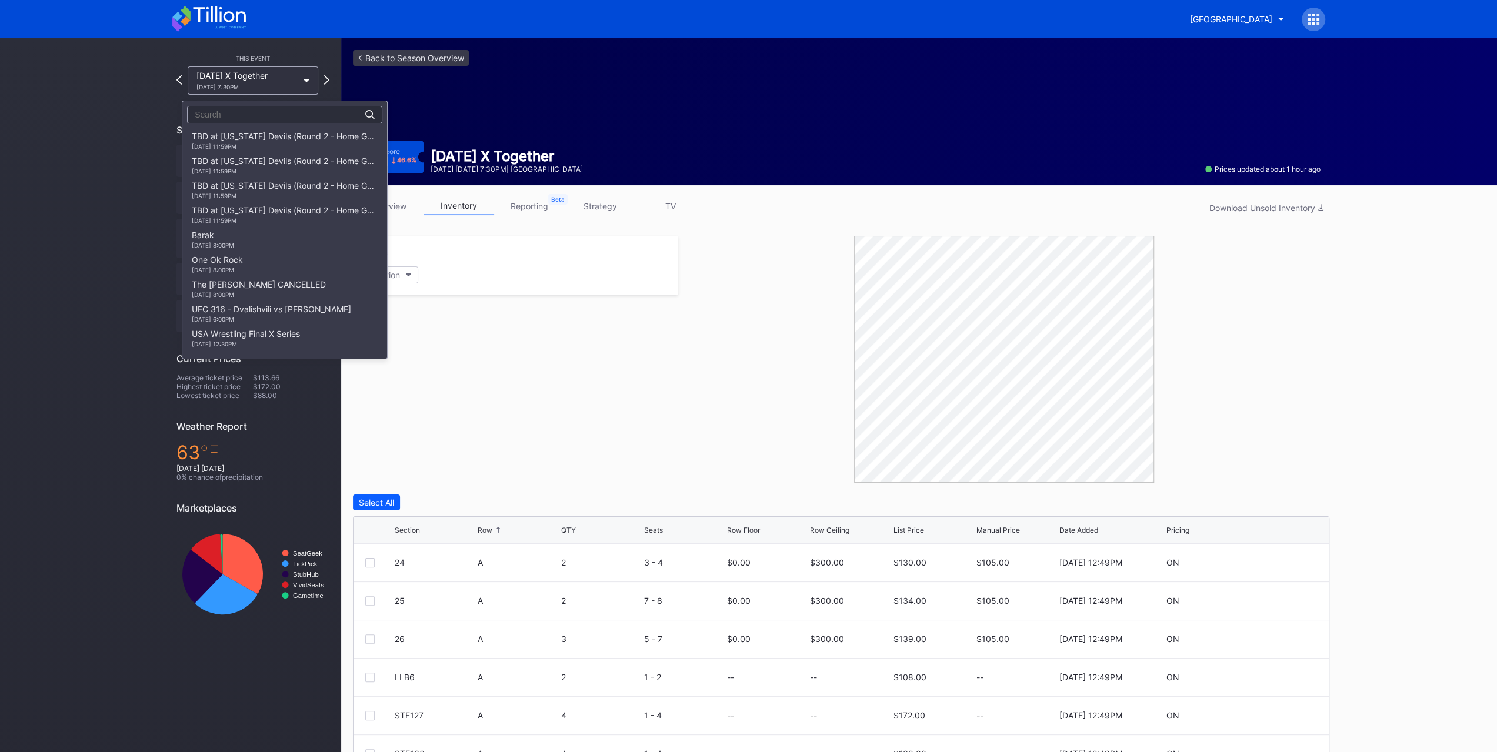
scroll to position [1295, 0]
click at [263, 164] on div "10/2 Thursday 7:30PM" at bounding box center [227, 160] width 71 height 7
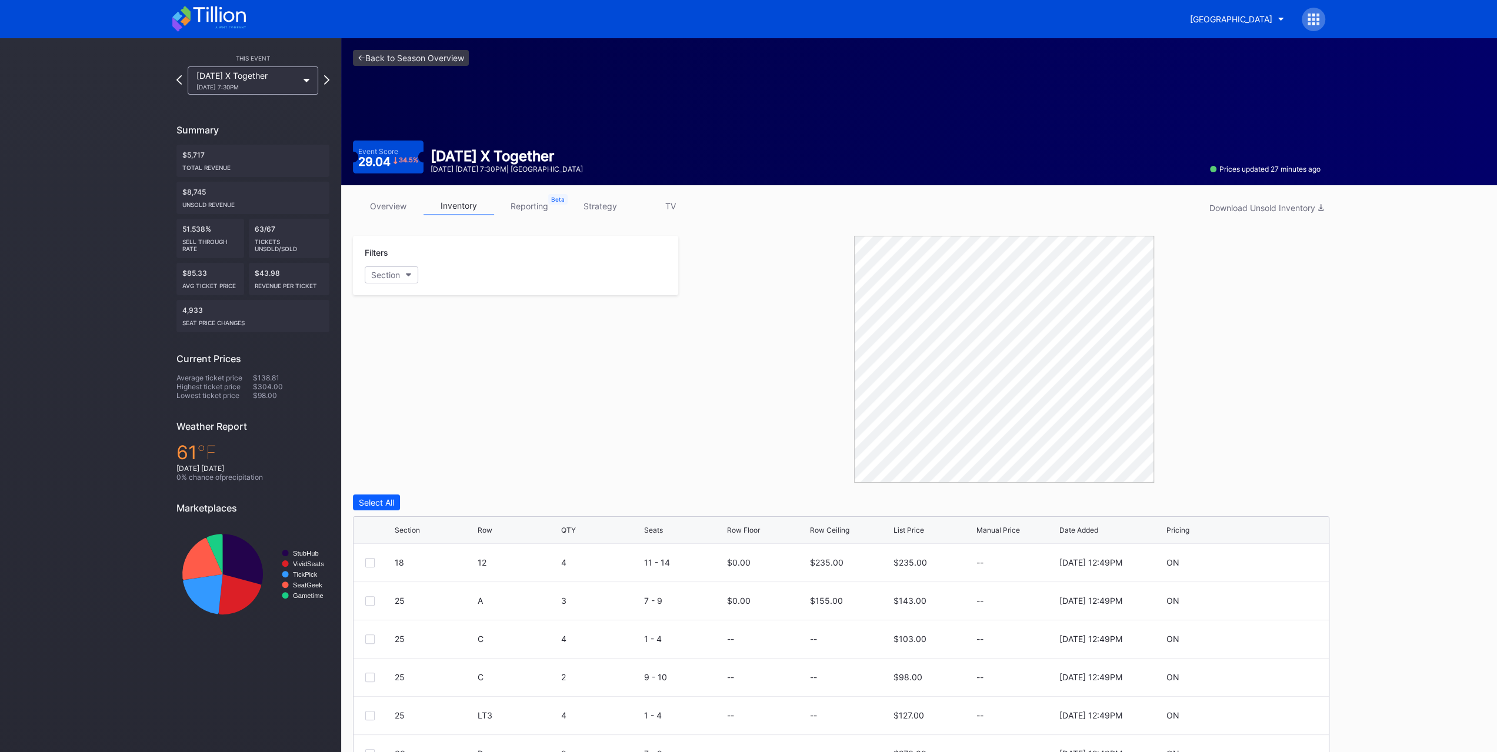
click at [268, 65] on div "This Event Tomorrow X Together 10/2 Thursday 7:30PM" at bounding box center [252, 72] width 153 height 45
click at [267, 78] on div "Tomorrow X Together 10/2 Thursday 7:30PM" at bounding box center [246, 81] width 101 height 20
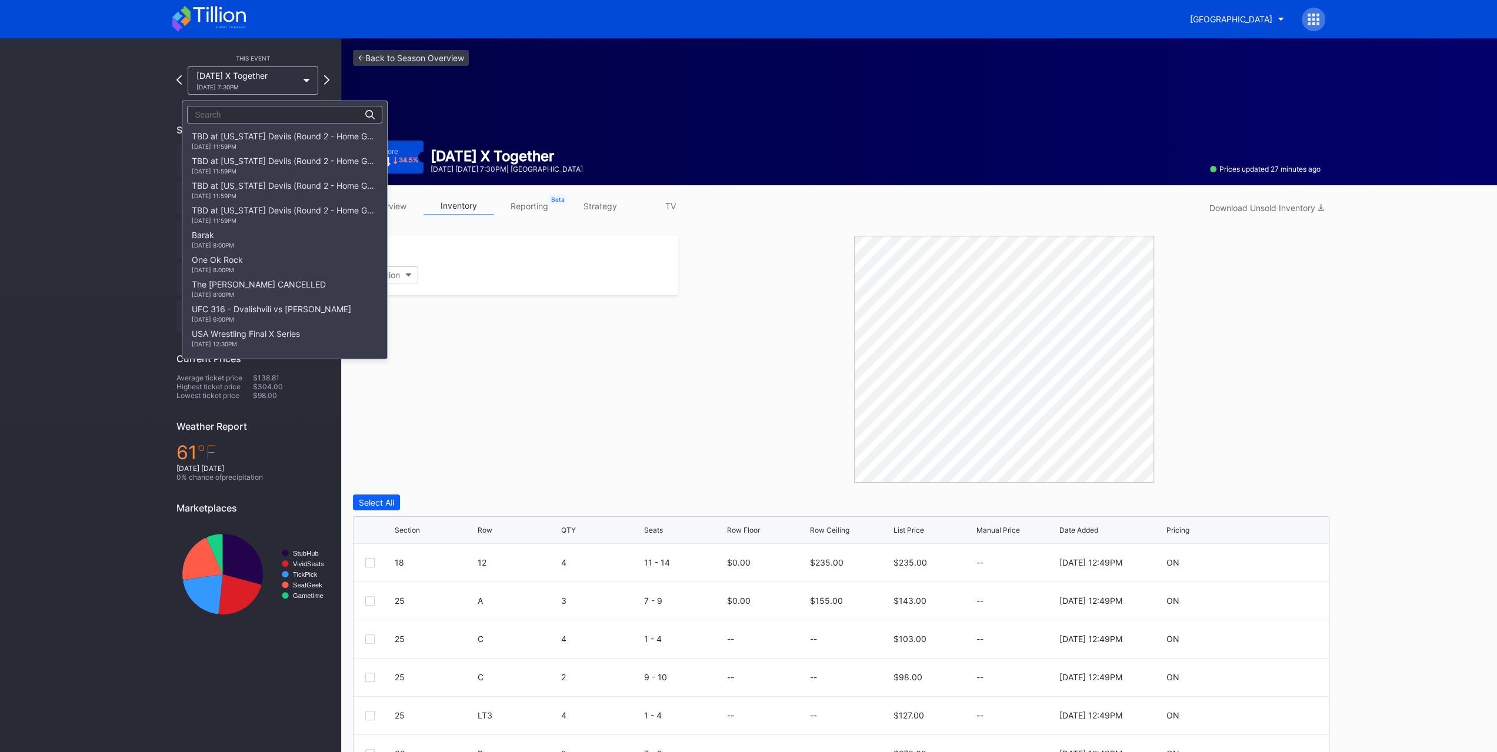
scroll to position [1320, 0]
click at [262, 164] on div "Bare Knuckle Fighting 10/4 Saturday 5:00PM" at bounding box center [251, 154] width 119 height 19
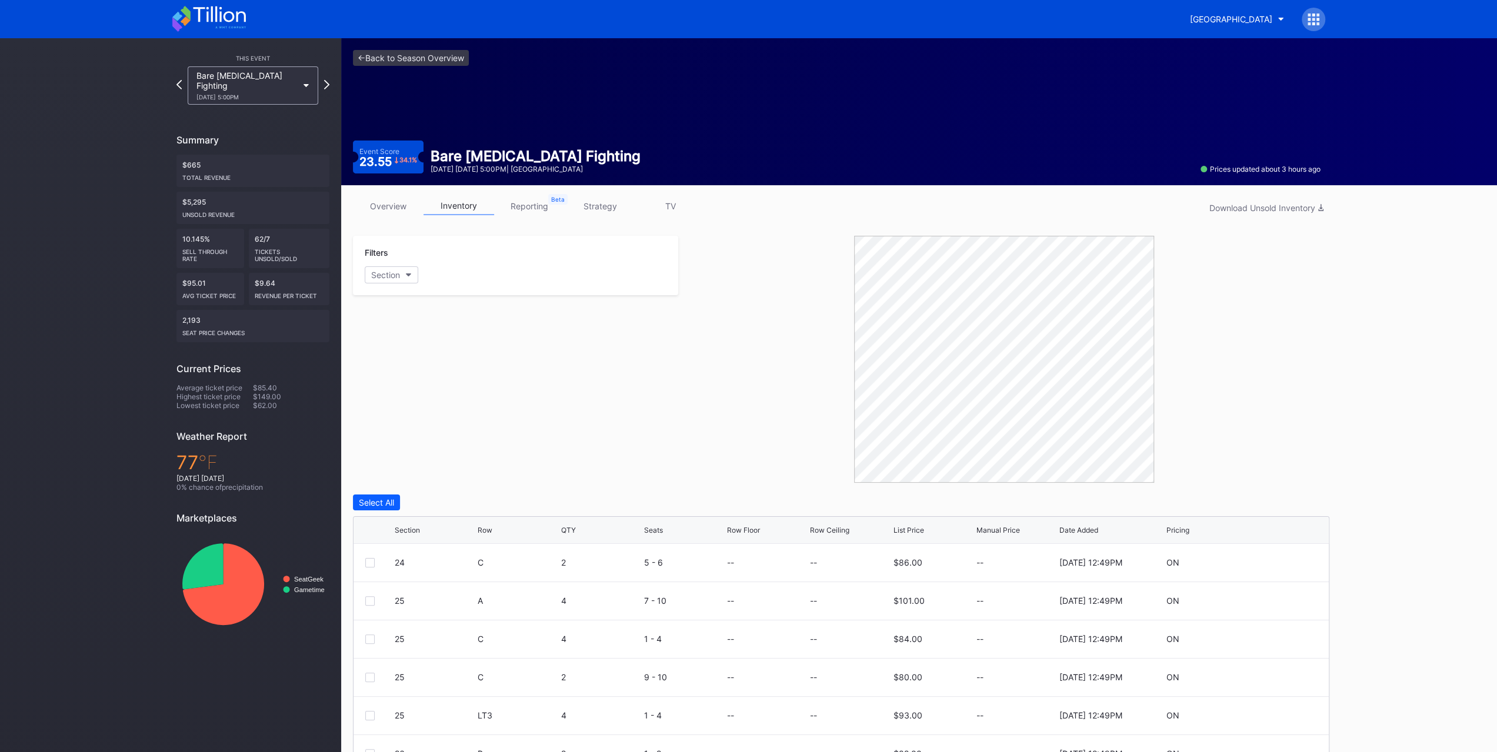
click at [292, 94] on div "10/4 Saturday 5:00PM" at bounding box center [246, 97] width 101 height 7
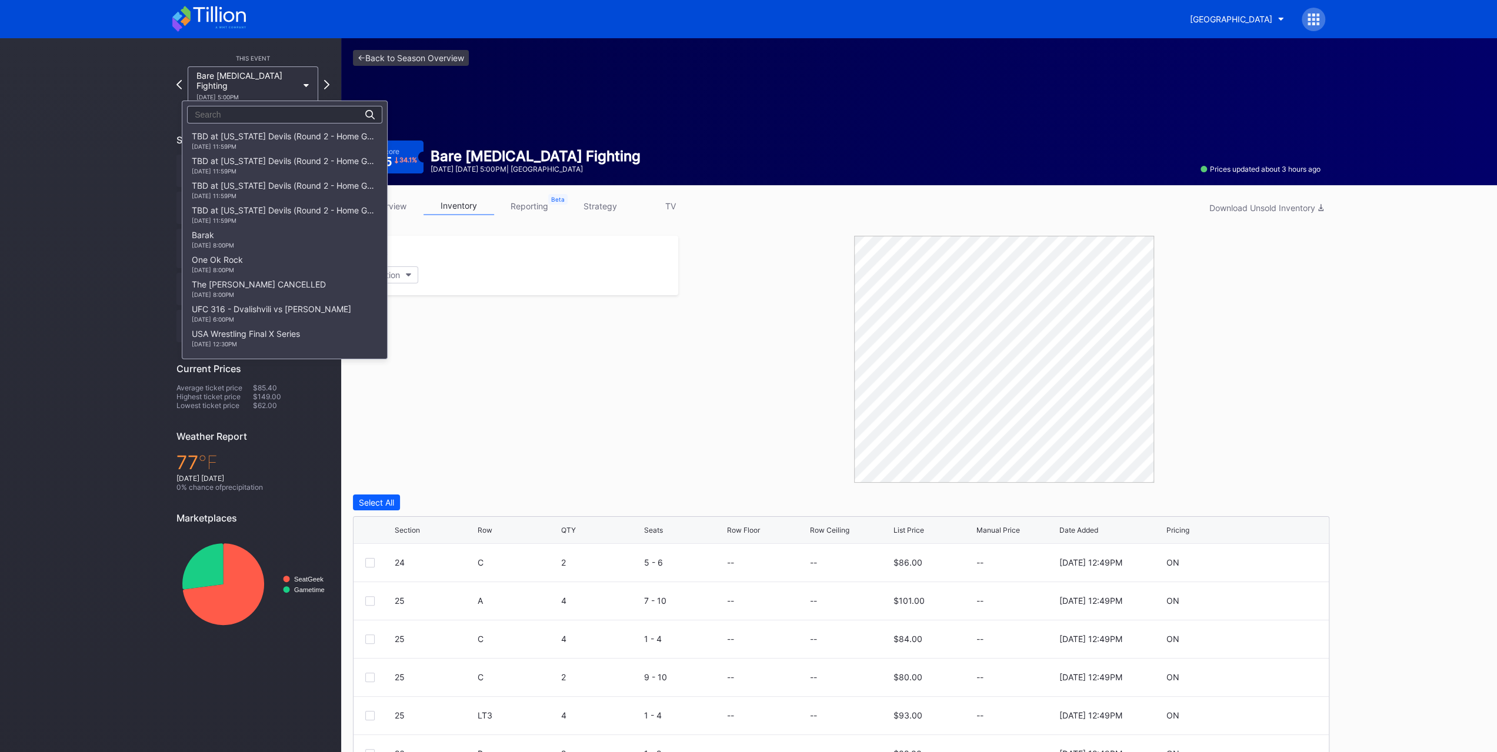
scroll to position [1345, 0]
click at [295, 164] on div "10/16 Thursday 7:00PM" at bounding box center [274, 160] width 165 height 7
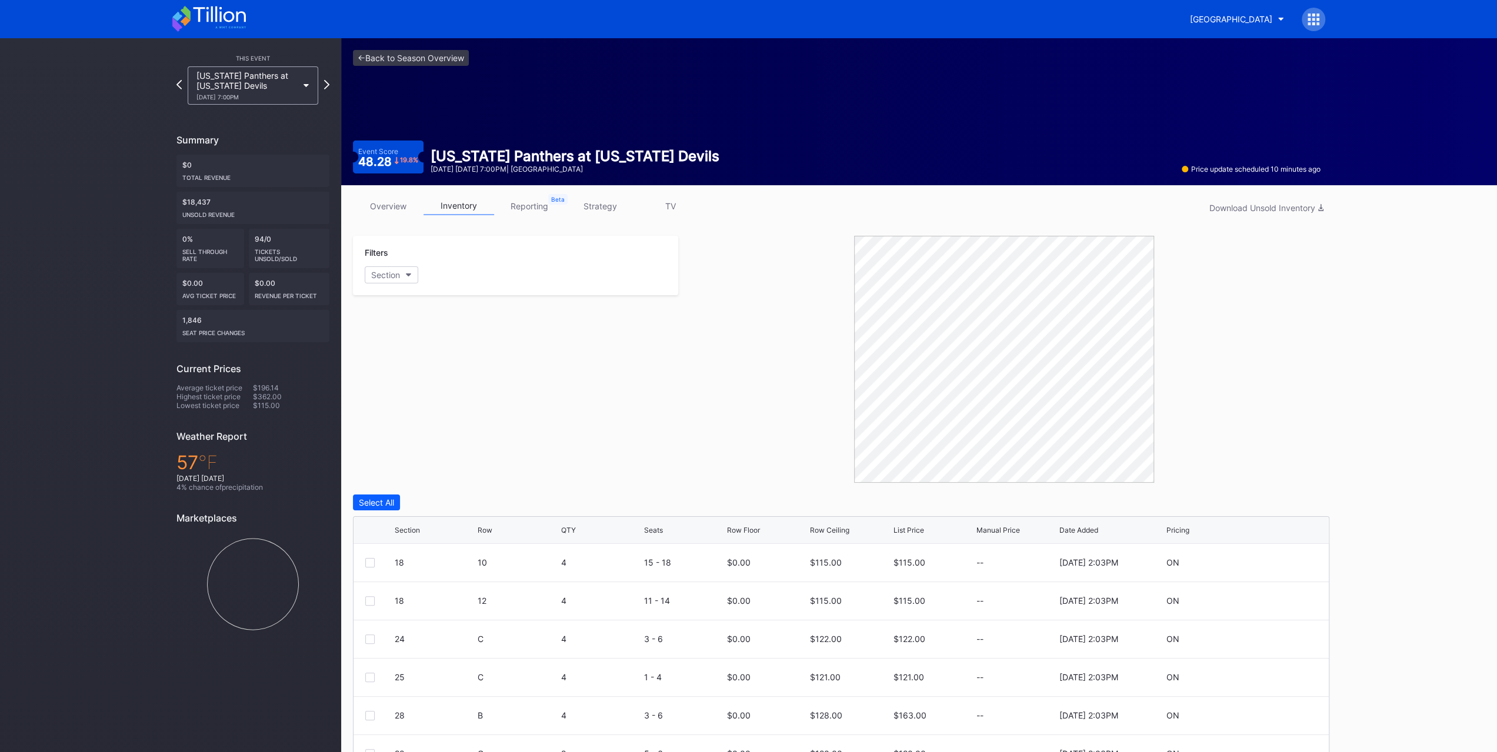
click at [1190, 22] on div "Prudential Center Secondary" at bounding box center [1231, 19] width 82 height 10
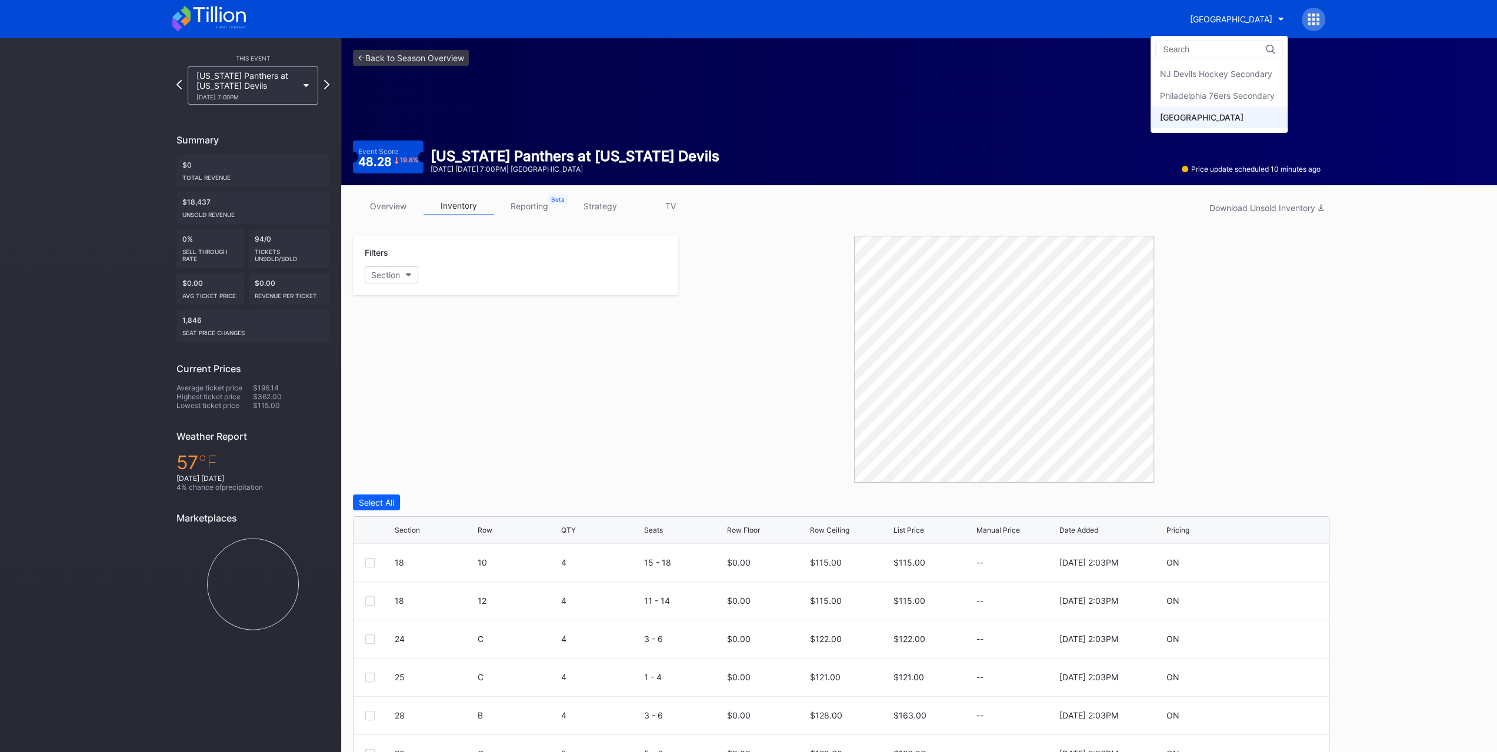
click at [1199, 72] on div "NJ Devils Hockey Secondary" at bounding box center [1216, 74] width 112 height 10
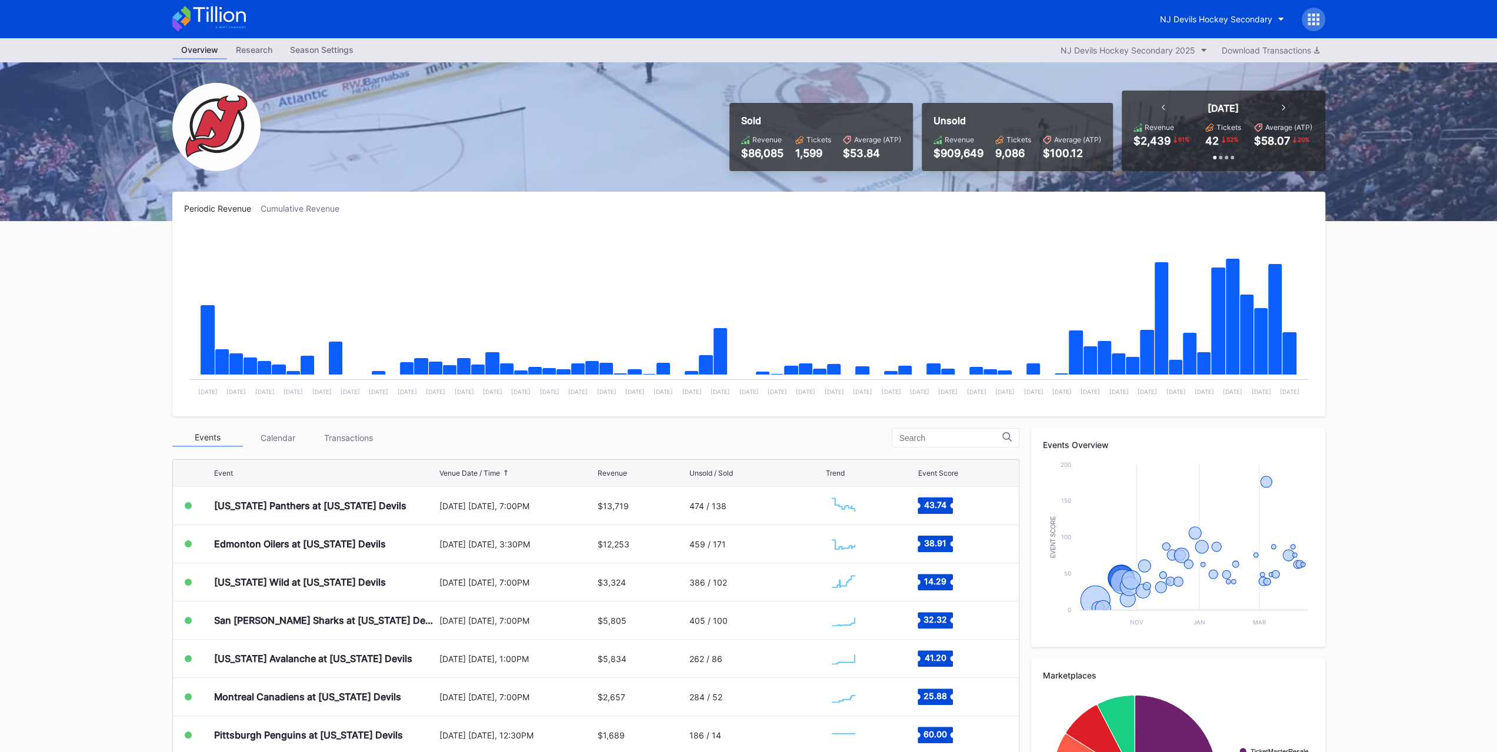
scroll to position [114, 0]
click at [277, 511] on div "[US_STATE] Panthers at [US_STATE] Devils" at bounding box center [325, 507] width 222 height 38
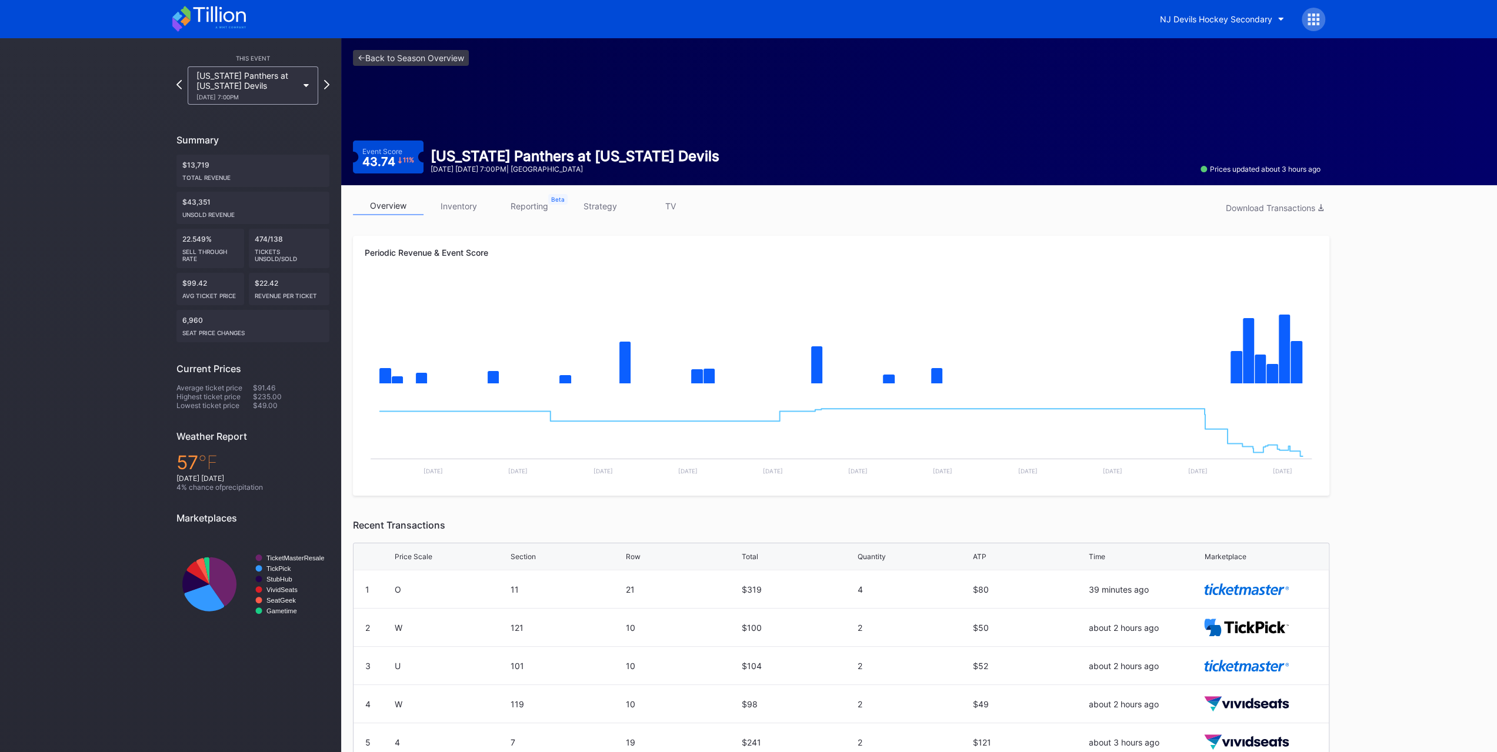
click at [455, 210] on link "inventory" at bounding box center [459, 206] width 71 height 18
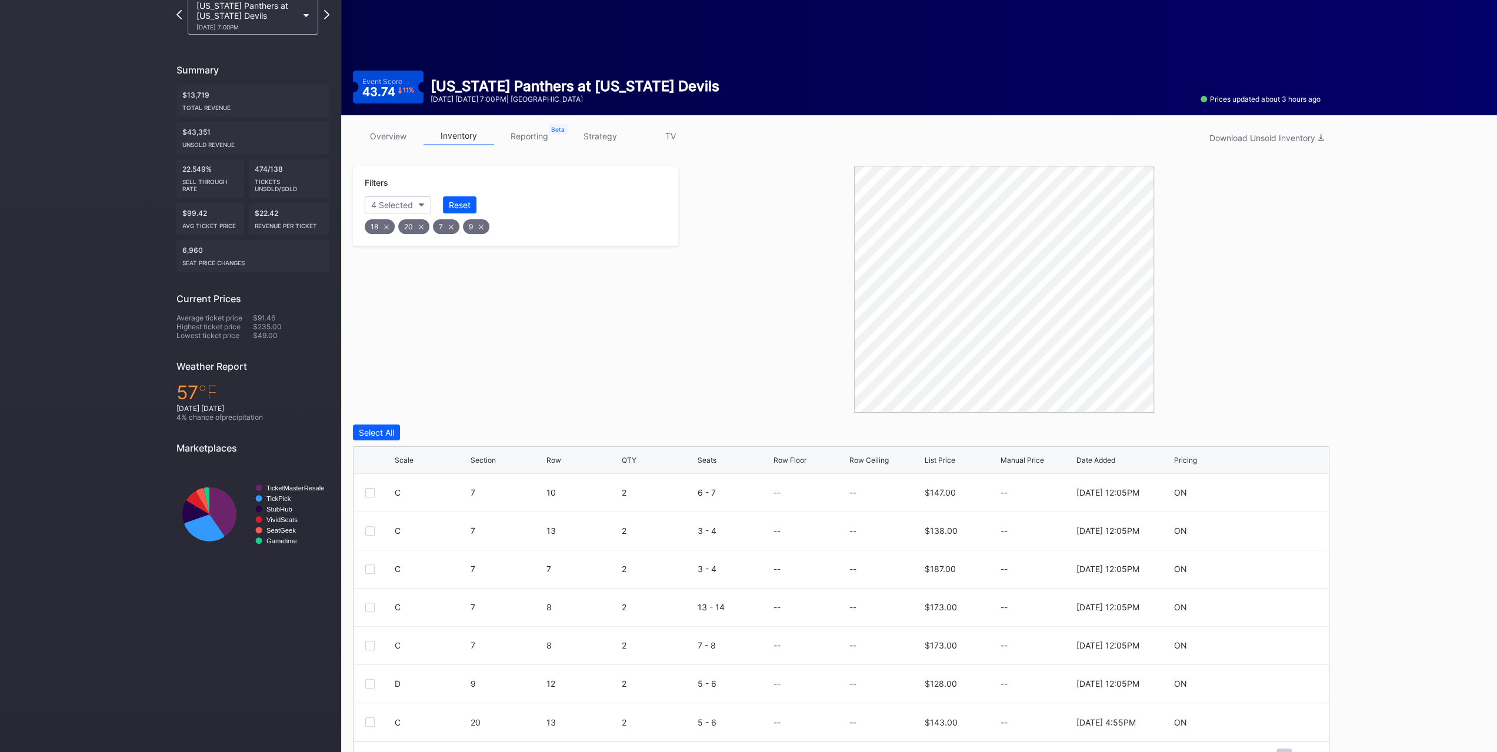
scroll to position [98, 0]
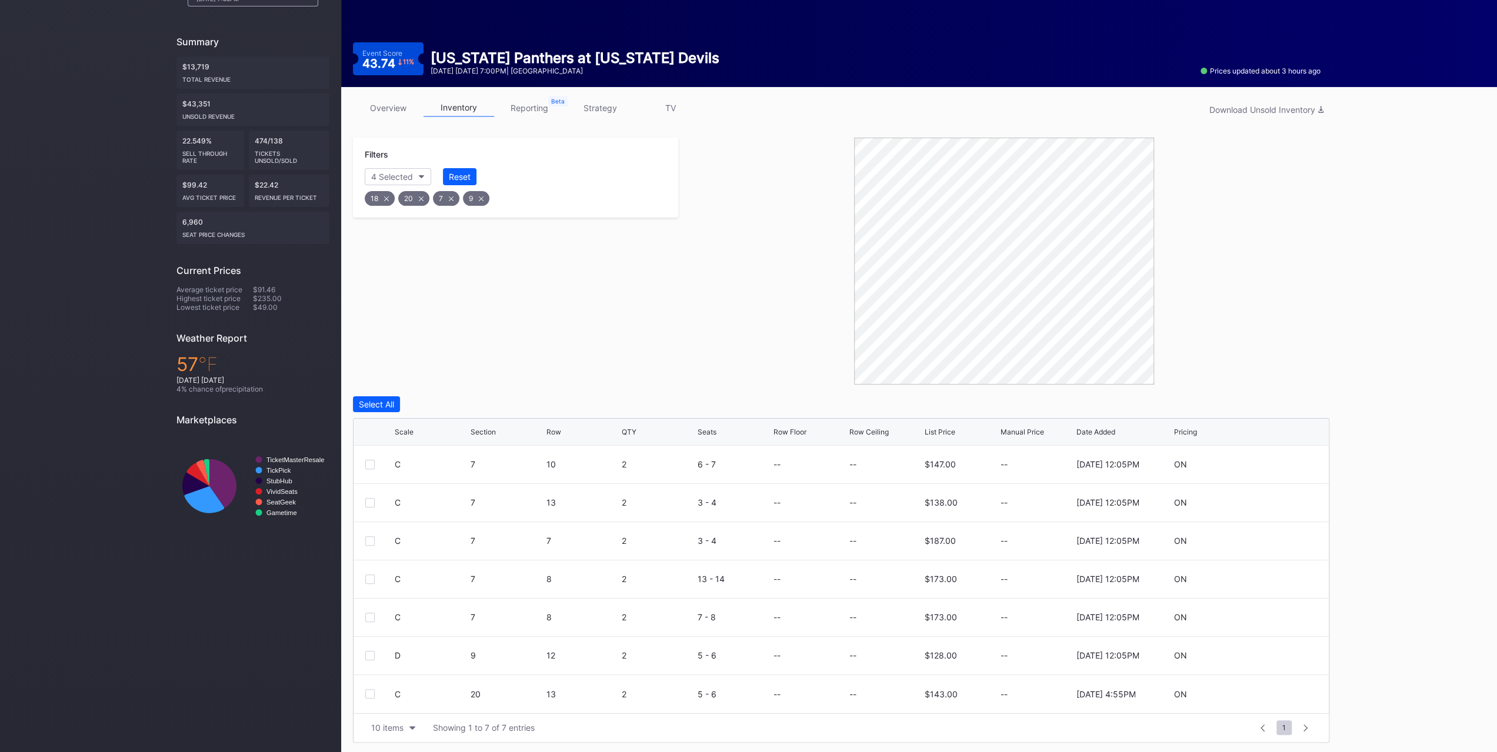
click at [418, 426] on div "Scale Section Row QTY Seats Row Floor Row Ceiling List Price Manual Price Date …" at bounding box center [841, 432] width 975 height 27
click at [417, 429] on icon at bounding box center [420, 432] width 6 height 6
click at [367, 460] on div at bounding box center [369, 464] width 9 height 9
click at [368, 501] on div at bounding box center [369, 502] width 9 height 9
click at [372, 541] on div at bounding box center [369, 541] width 9 height 9
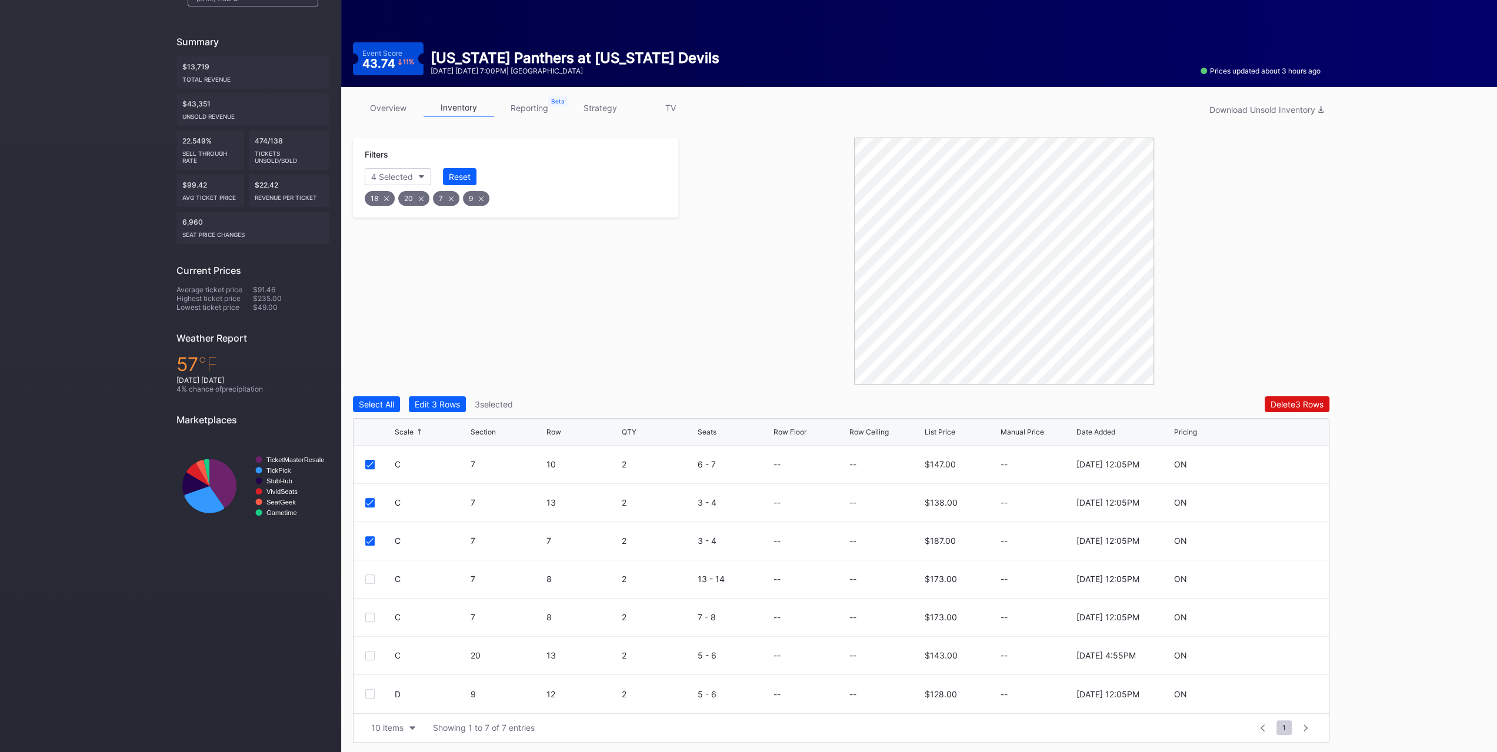
click at [372, 576] on div at bounding box center [369, 579] width 9 height 9
click at [374, 617] on div at bounding box center [369, 617] width 9 height 9
click at [371, 660] on div "C 20 13 2 5 - 6 -- -- $143.00 -- 9/29/2025 4:55PM ON" at bounding box center [841, 656] width 975 height 38
click at [369, 655] on div at bounding box center [369, 655] width 9 height 9
click at [453, 399] on div "Edit 6 Rows" at bounding box center [437, 404] width 45 height 10
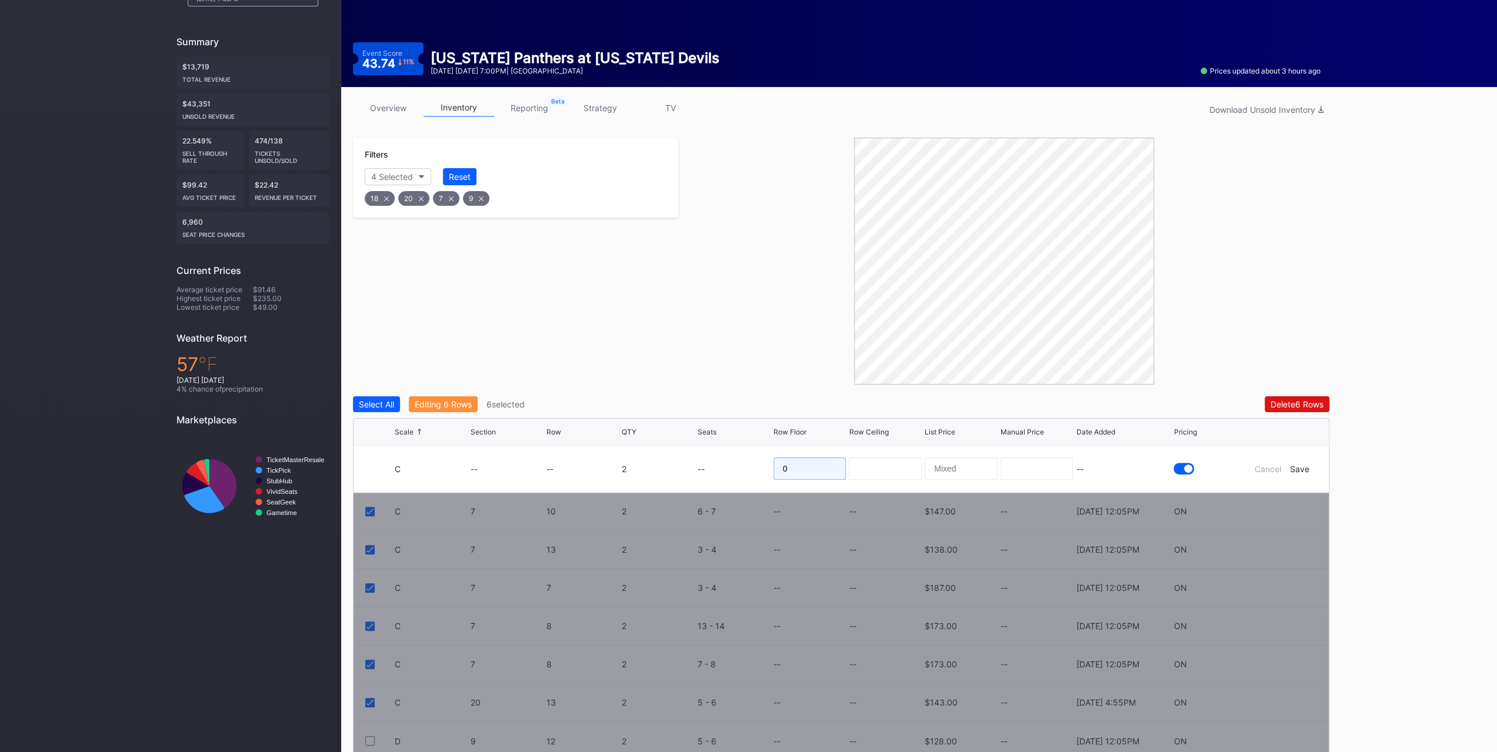
click at [782, 468] on input "0" at bounding box center [810, 469] width 73 height 22
type input "208"
click at [1270, 479] on form "C -- -- 2 -- 208 -- Cancel Save" at bounding box center [856, 469] width 922 height 46
click at [1270, 474] on form "C -- -- 2 -- 208 -- Cancel Save" at bounding box center [856, 469] width 922 height 46
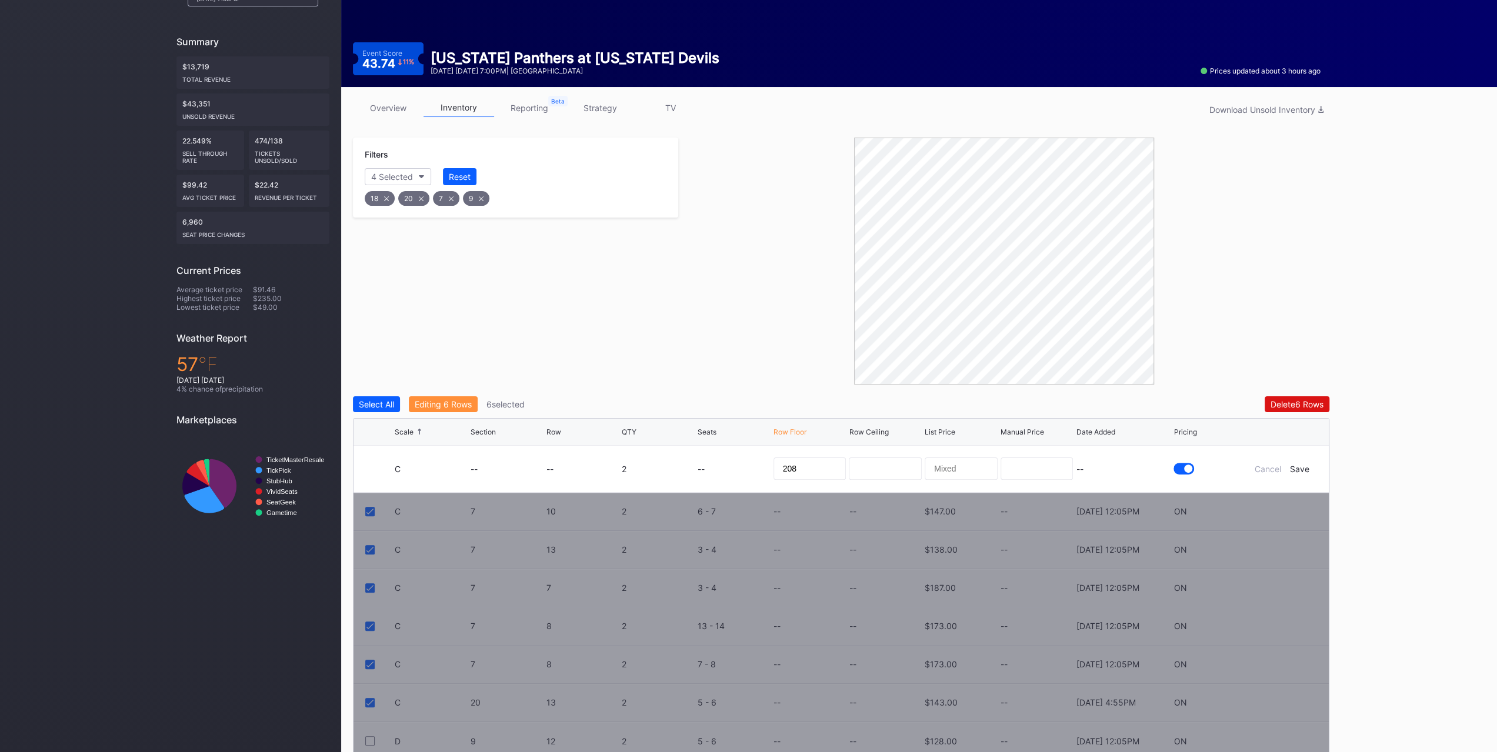
click at [1270, 469] on div "Cancel" at bounding box center [1268, 469] width 26 height 10
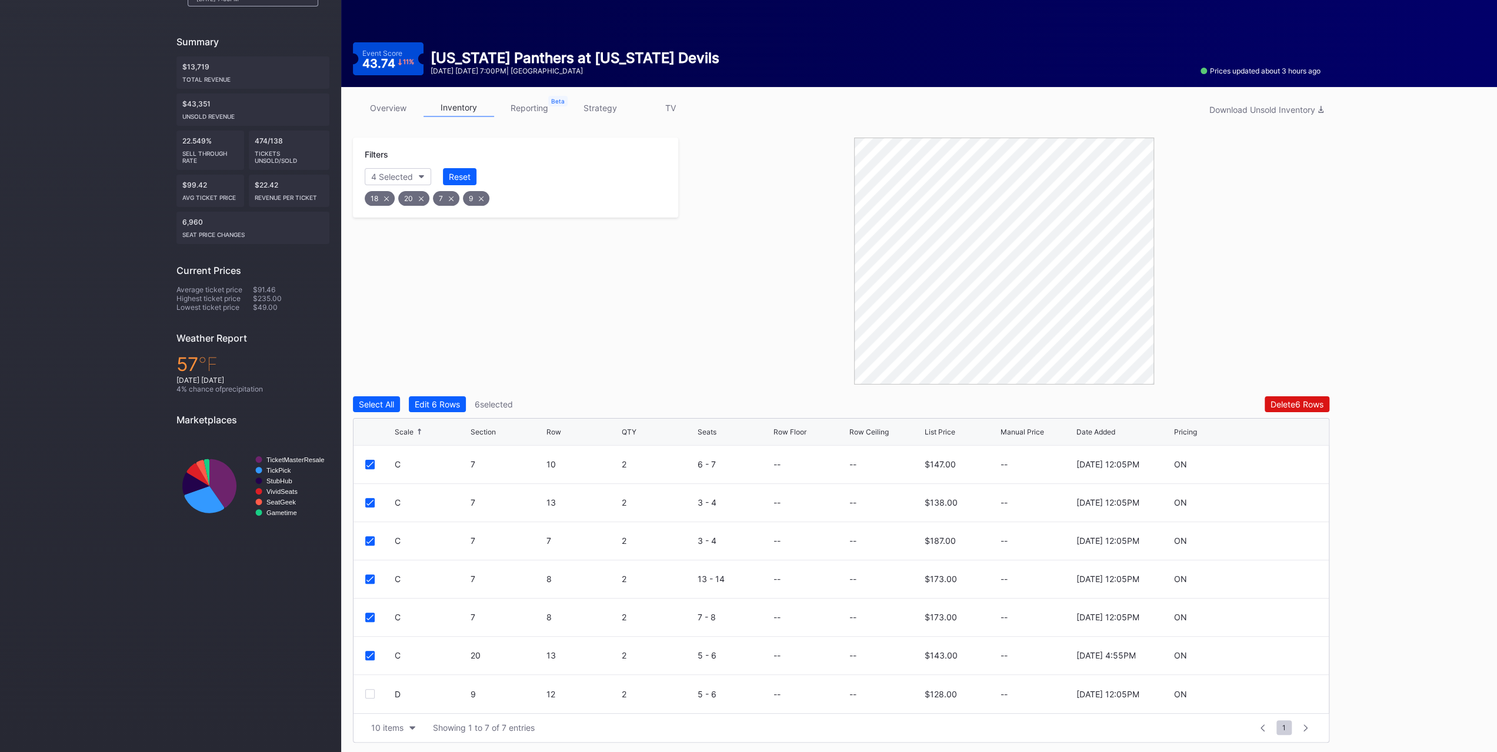
click at [465, 176] on div "Reset" at bounding box center [460, 177] width 22 height 10
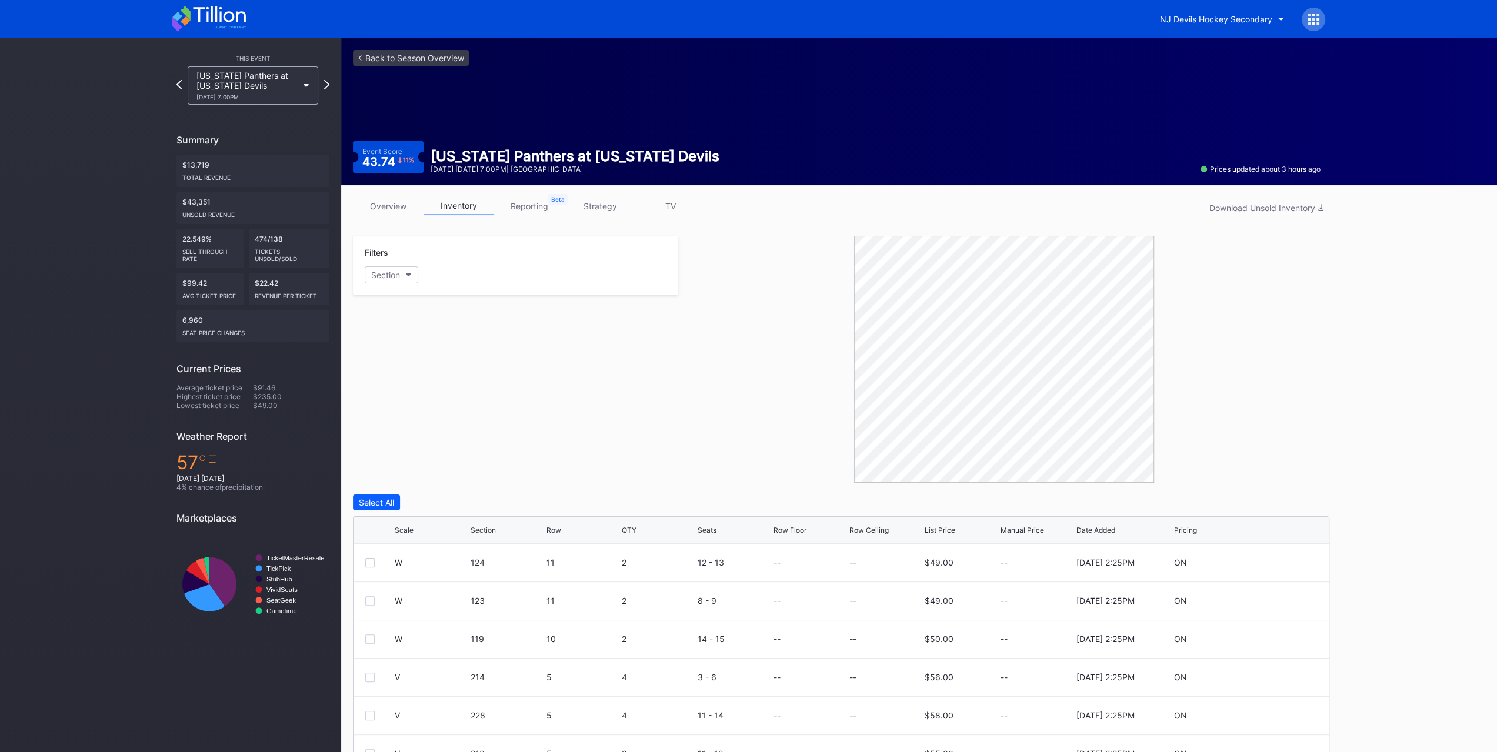
click at [383, 198] on link "overview" at bounding box center [388, 206] width 71 height 18
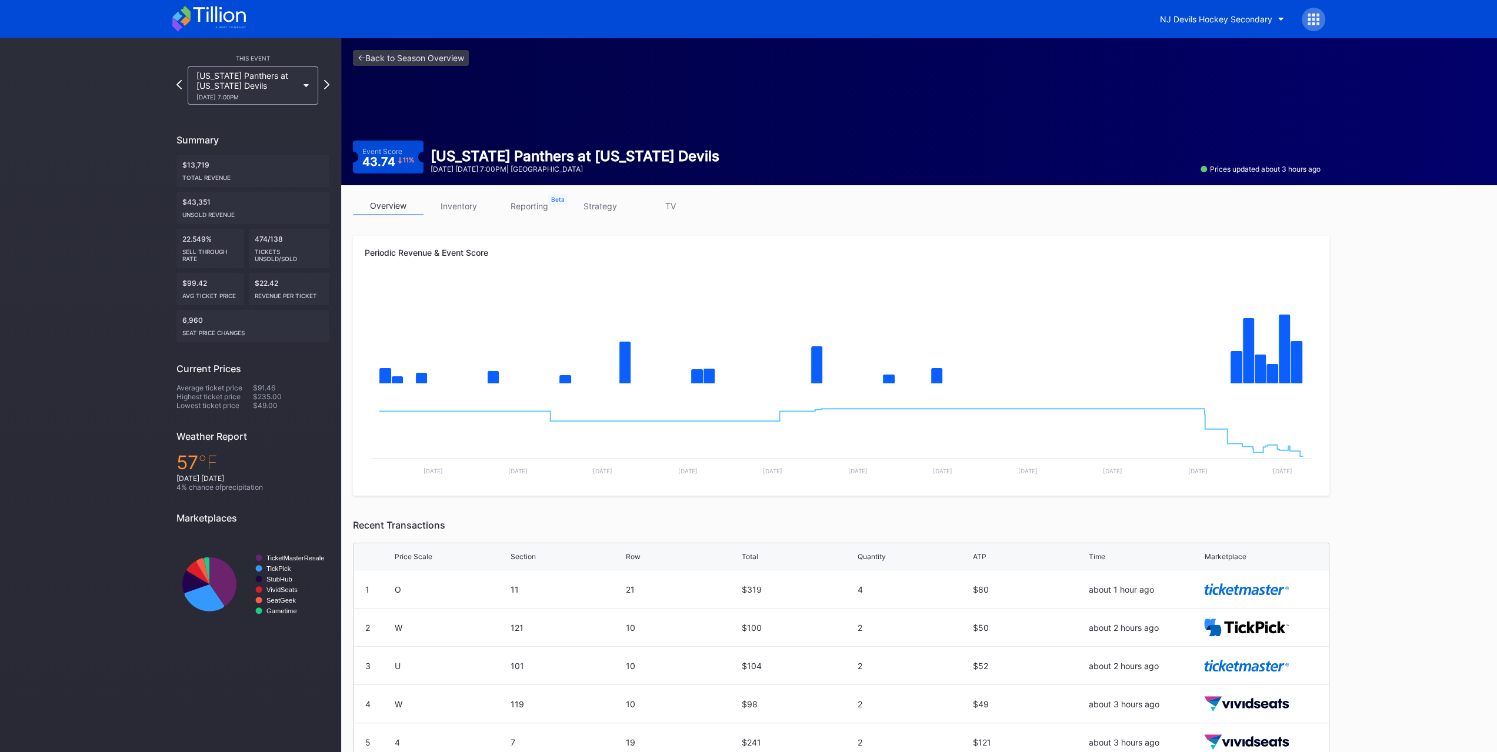
click at [385, 64] on link "<- Back to Season Overview" at bounding box center [411, 58] width 116 height 16
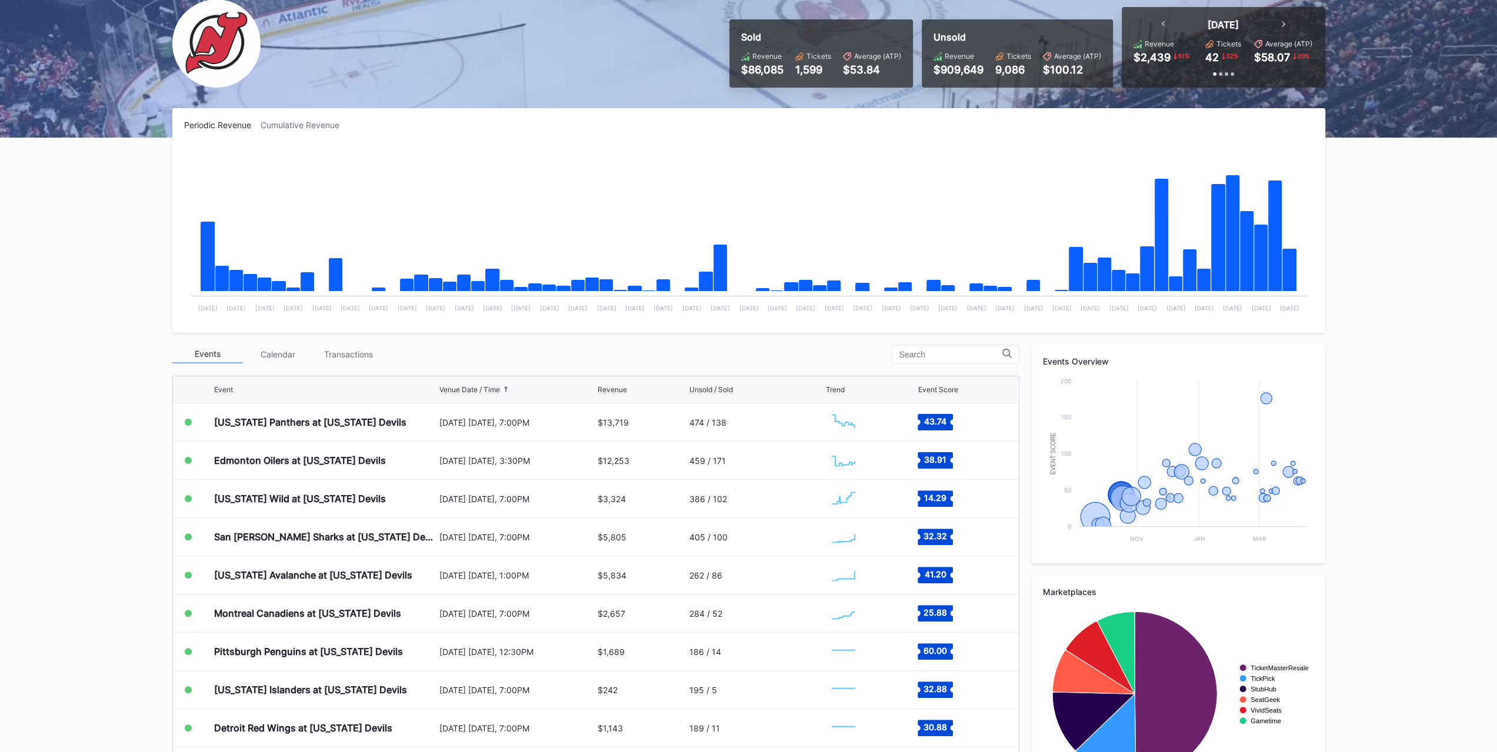
scroll to position [136, 0]
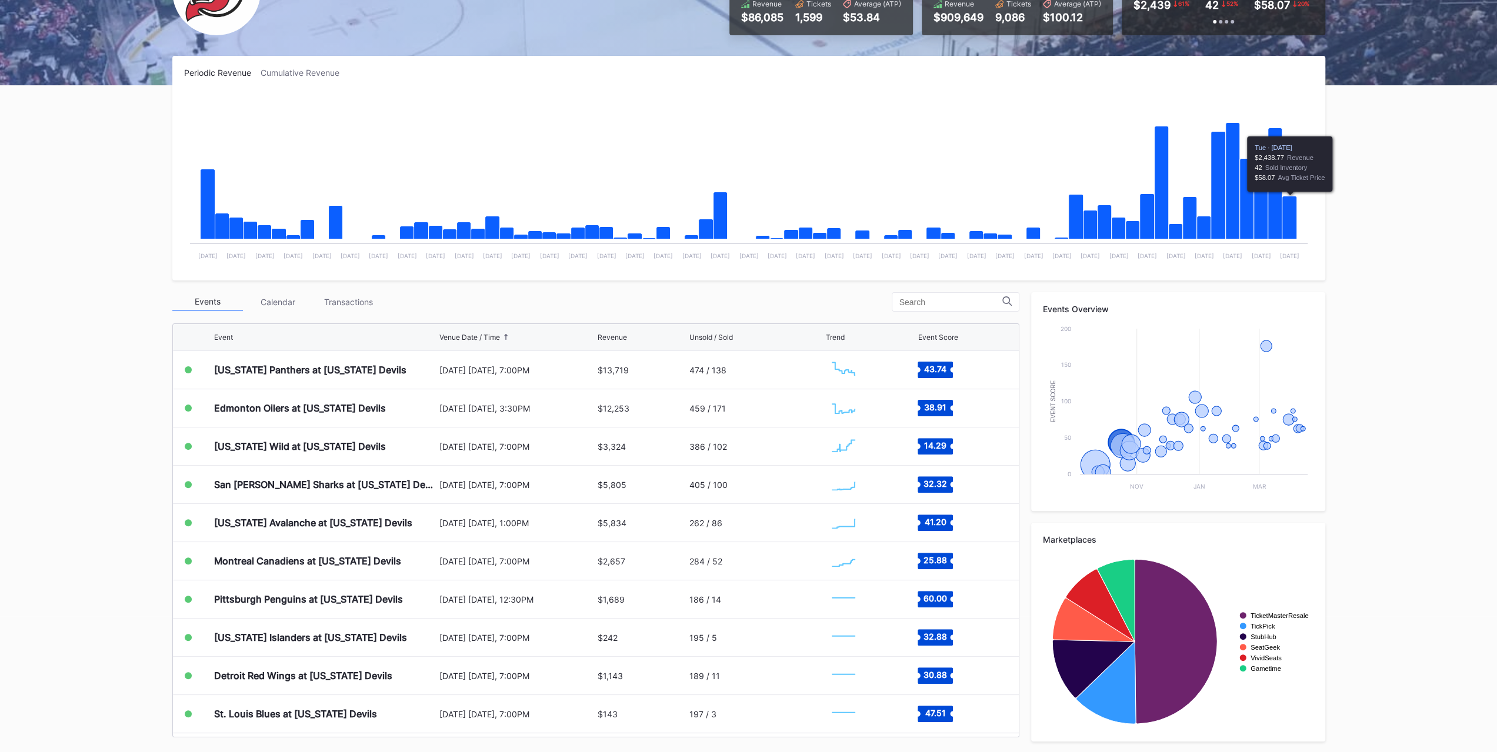
click at [1394, 233] on div "Overview Research Season Settings NJ Devils Hockey Secondary 2025 Download Tran…" at bounding box center [748, 327] width 1497 height 851
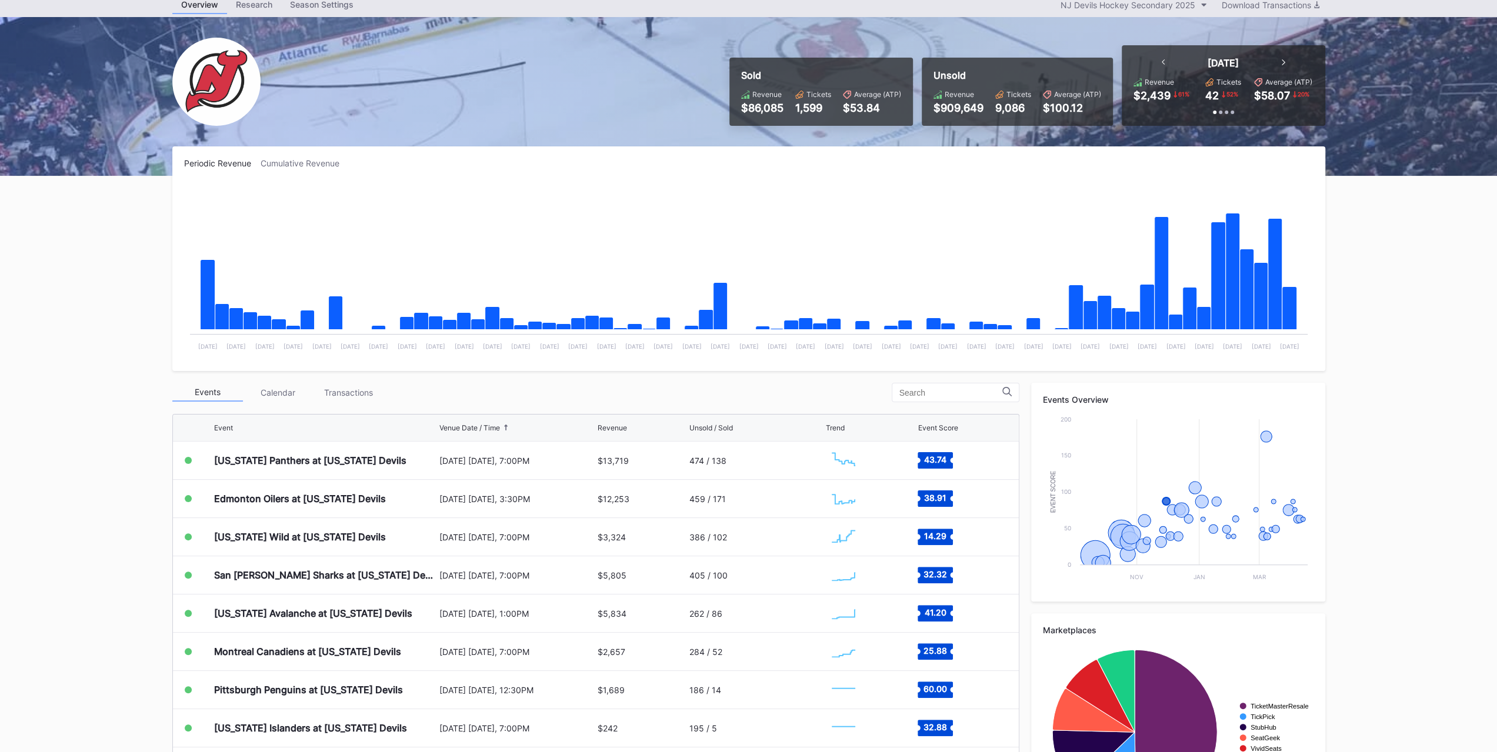
scroll to position [0, 0]
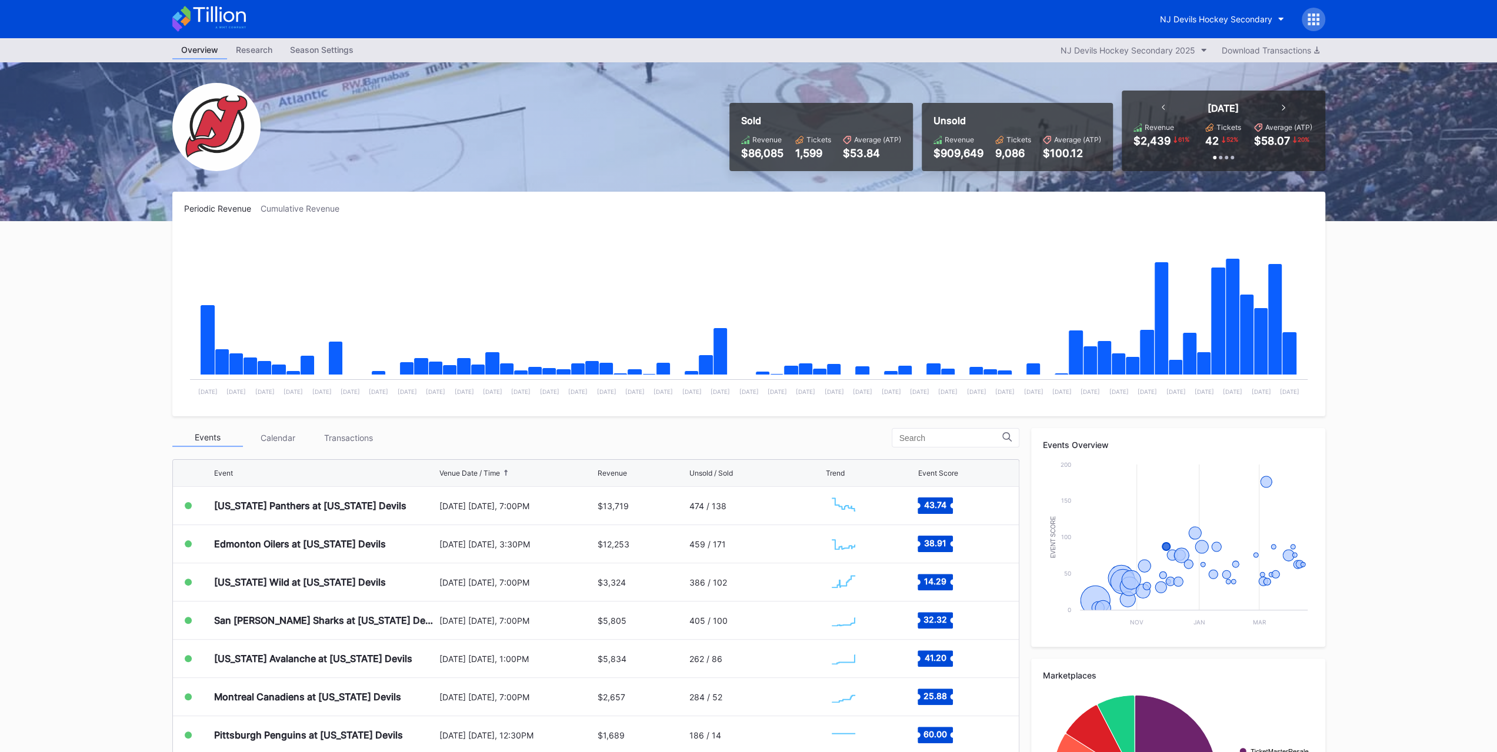
click at [211, 5] on div "NJ Devils Hockey Secondary" at bounding box center [749, 19] width 1177 height 38
click at [212, 10] on icon at bounding box center [219, 14] width 52 height 16
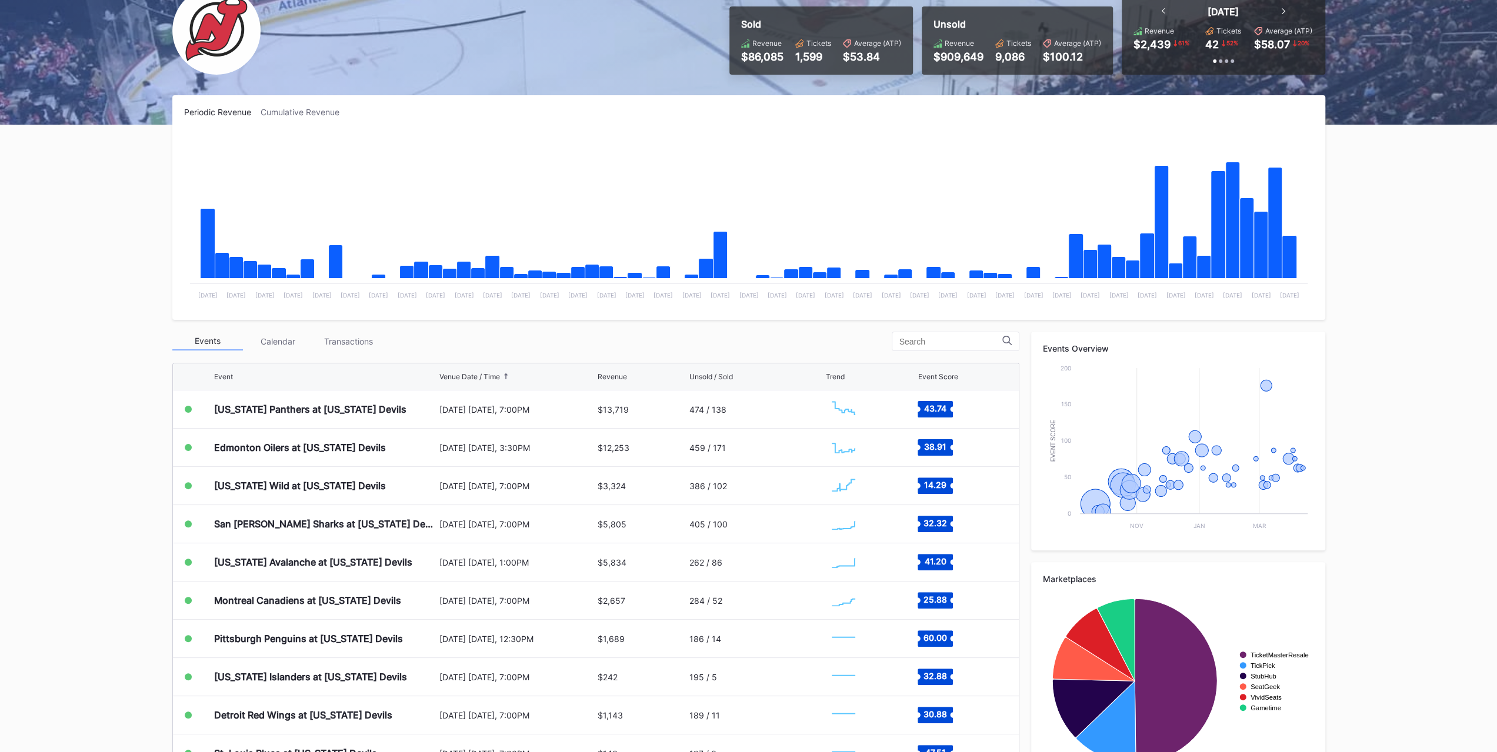
scroll to position [136, 0]
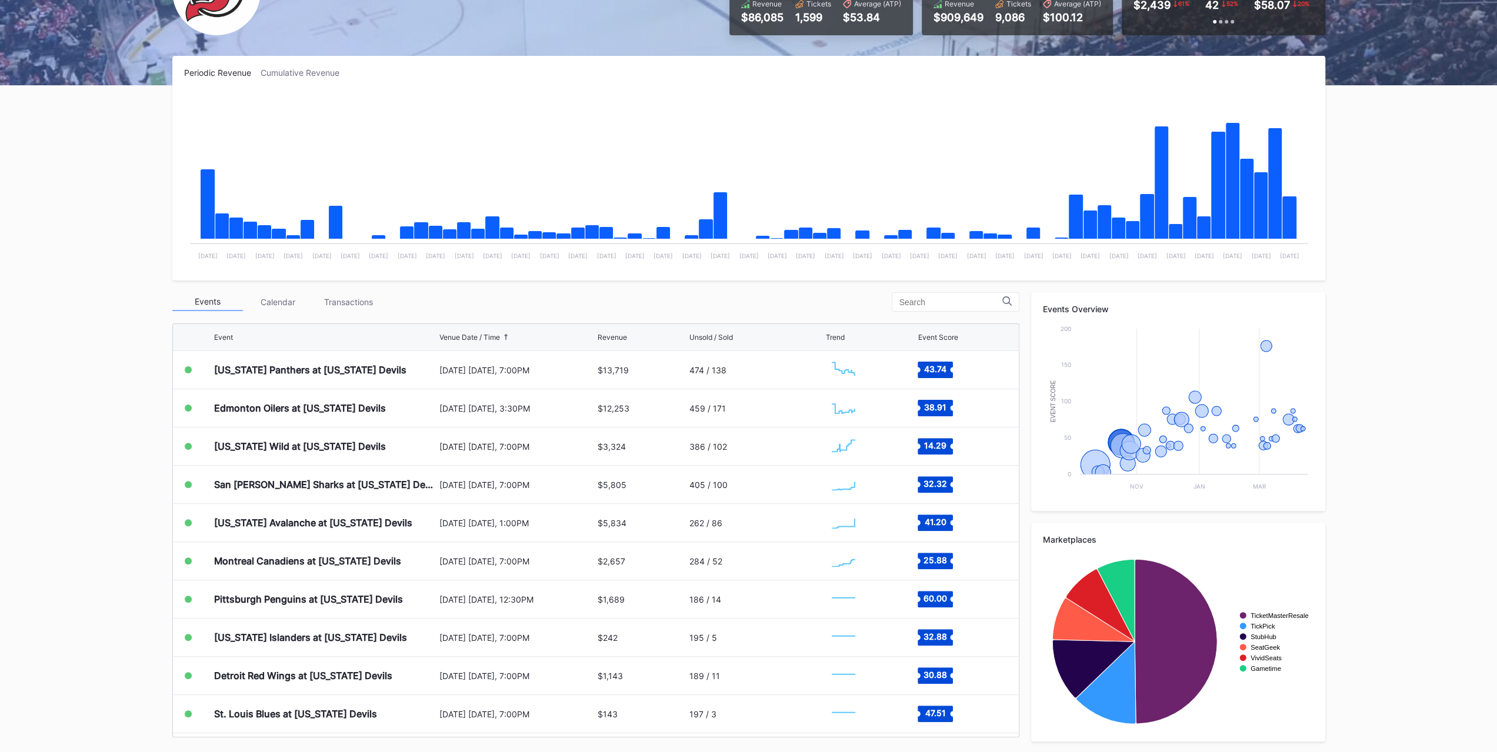
click at [319, 301] on div "Transactions" at bounding box center [349, 302] width 71 height 18
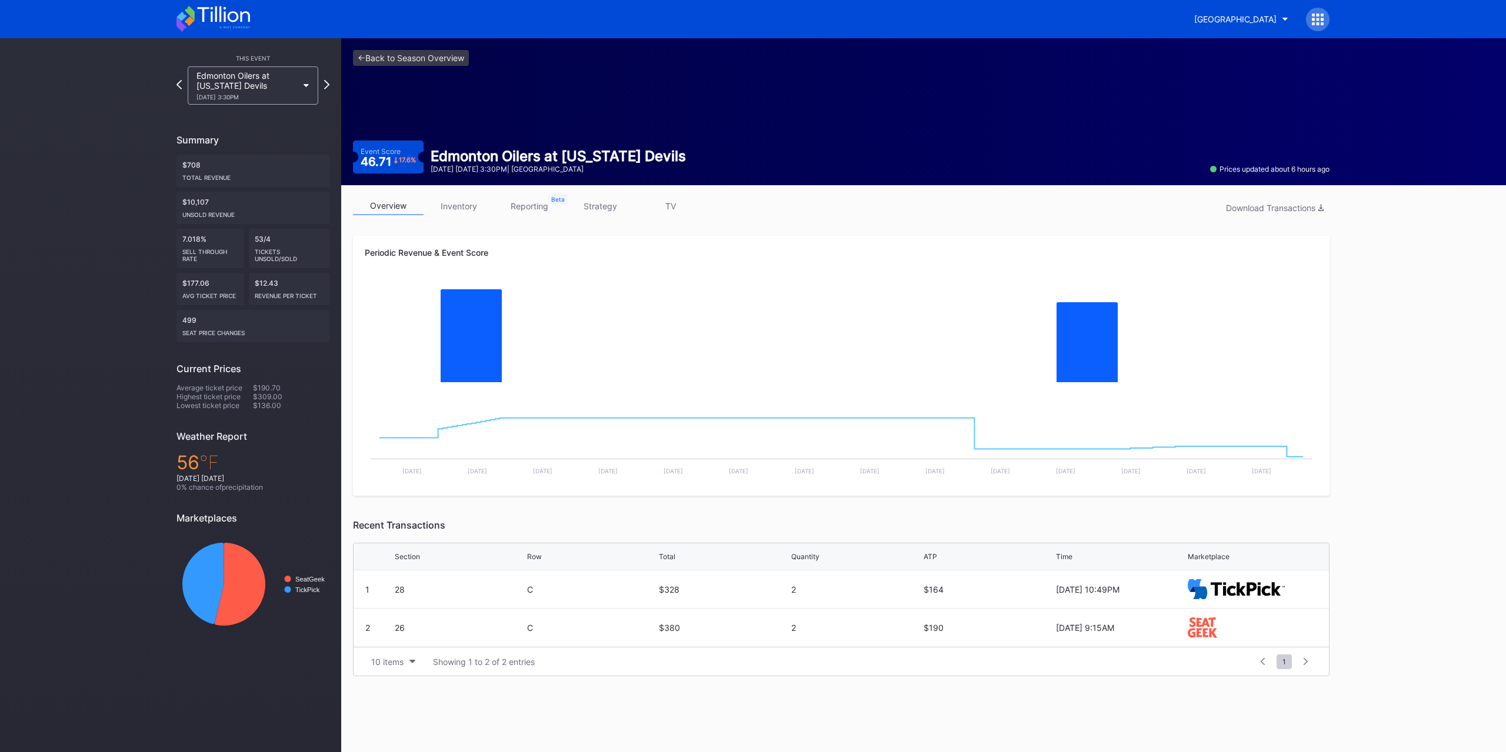
drag, startPoint x: 0, startPoint y: 0, endPoint x: 659, endPoint y: 133, distance: 672.2
click at [659, 133] on div "<- Back to Season Overview Event Score 46.71 17.6 % Edmonton Oilers at [US_STAT…" at bounding box center [841, 111] width 1000 height 147
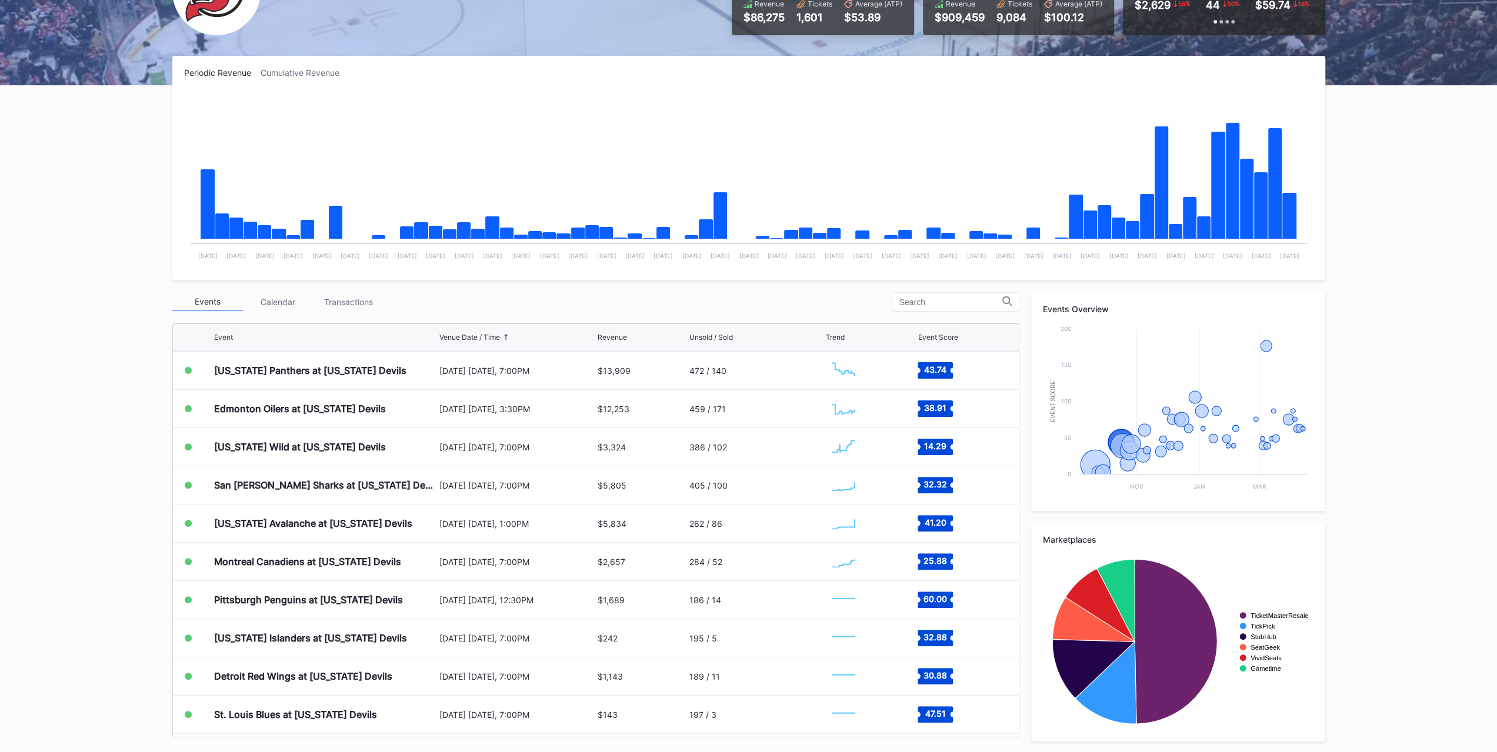
scroll to position [115, 0]
